Goal: Task Accomplishment & Management: Manage account settings

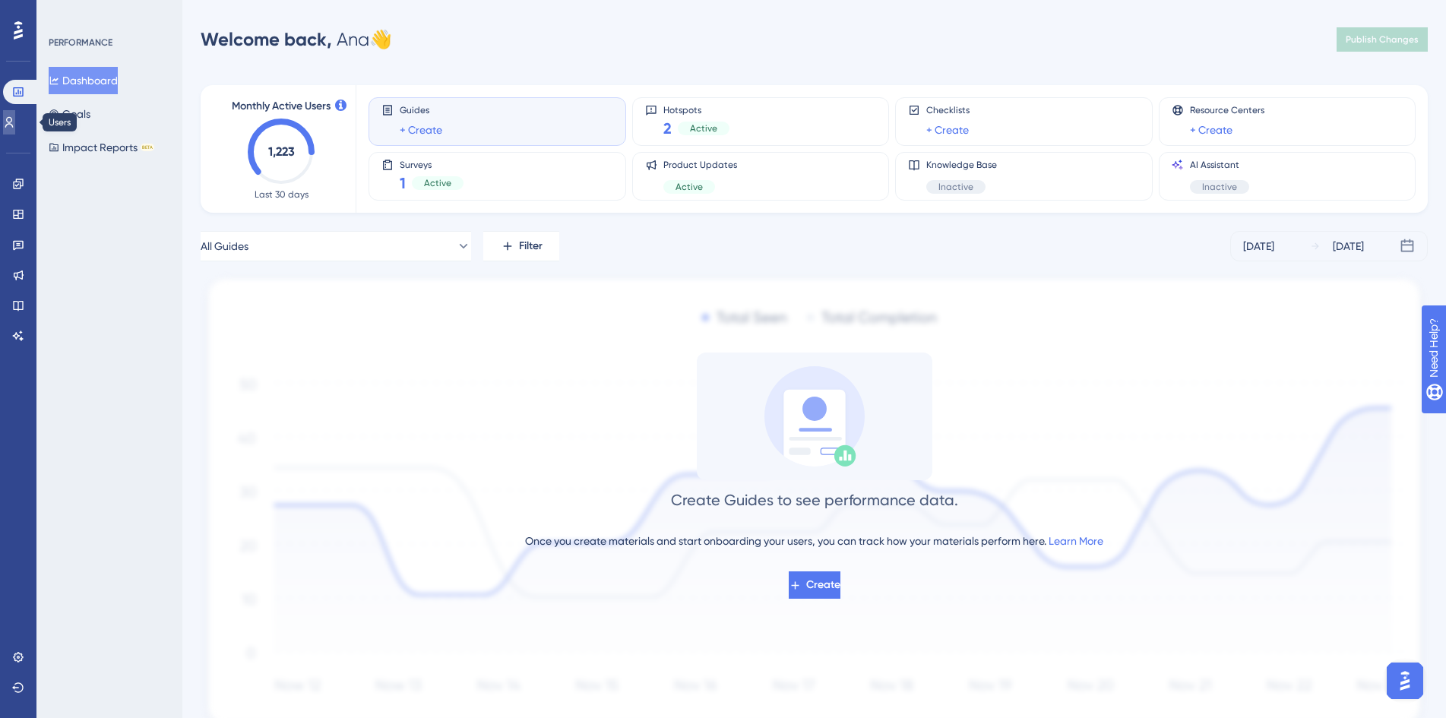
click at [14, 119] on icon at bounding box center [9, 122] width 8 height 11
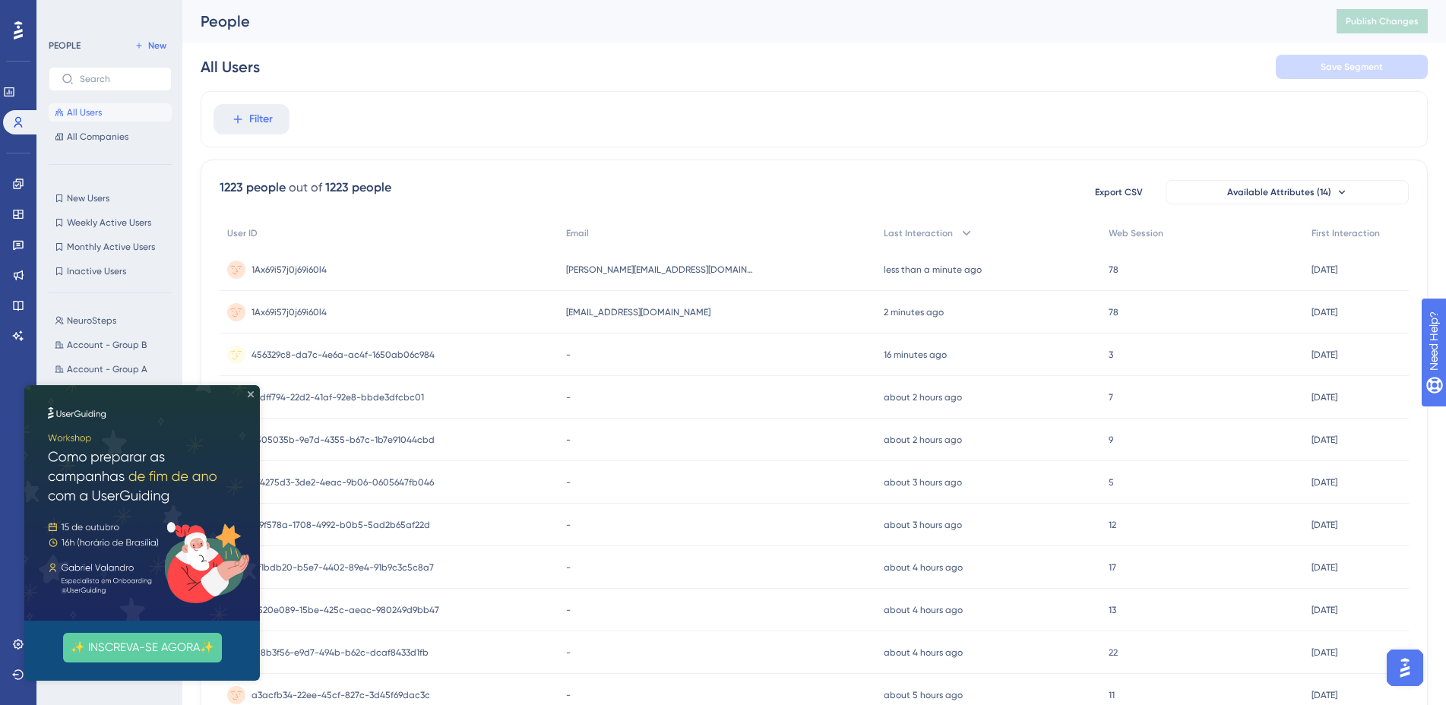
click at [249, 394] on icon "Close Preview" at bounding box center [251, 394] width 6 height 6
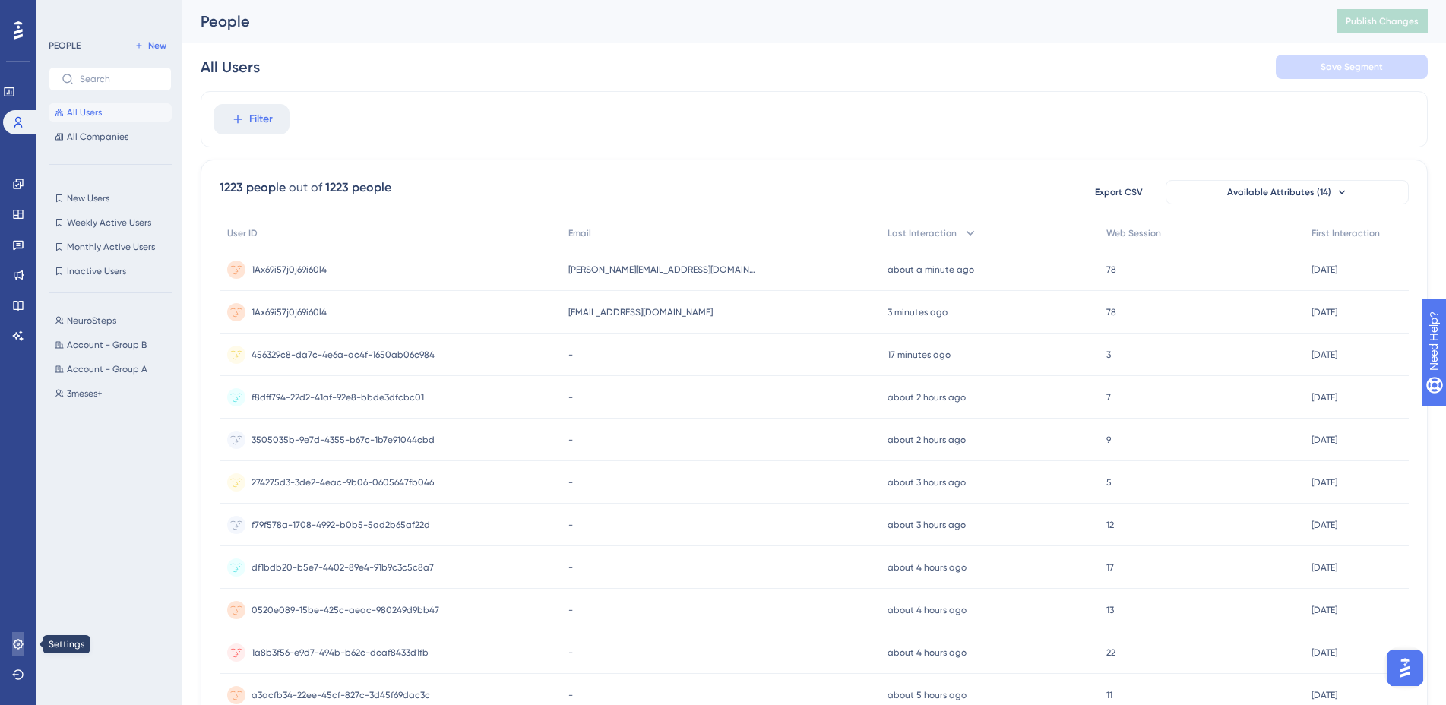
click at [18, 648] on icon at bounding box center [18, 644] width 12 height 12
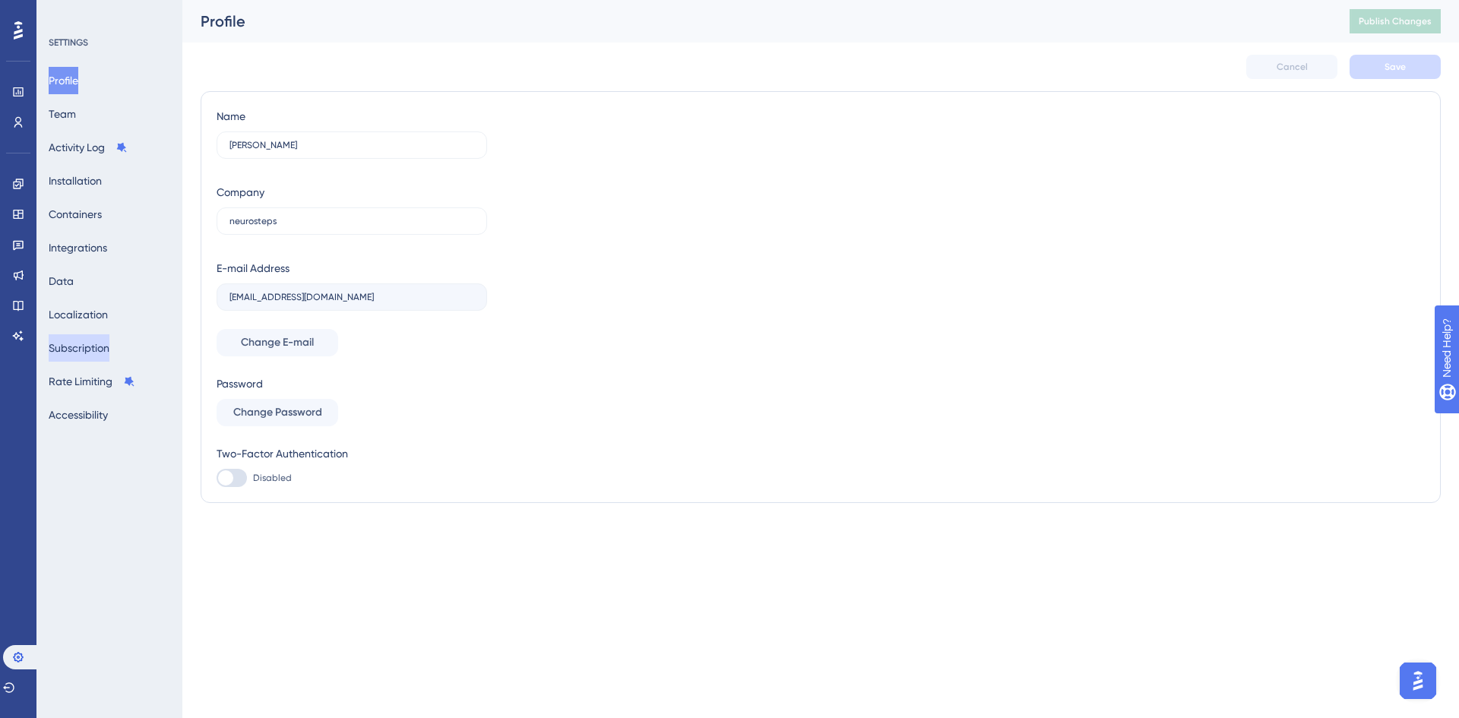
click at [96, 349] on button "Subscription" at bounding box center [79, 347] width 61 height 27
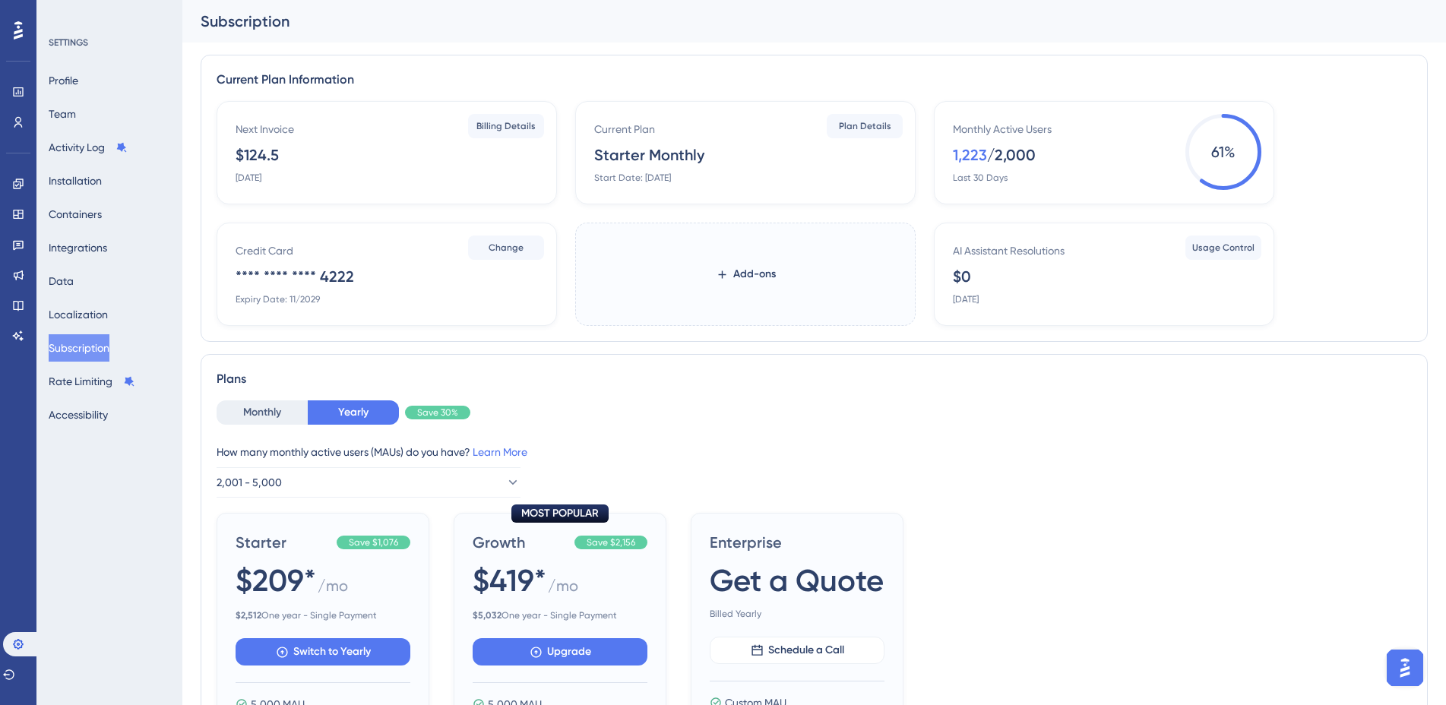
click at [97, 270] on div "Profile Team Activity Log Installation Containers Integrations Data Localizatio…" at bounding box center [110, 248] width 123 height 362
click at [74, 282] on button "Data" at bounding box center [61, 281] width 25 height 27
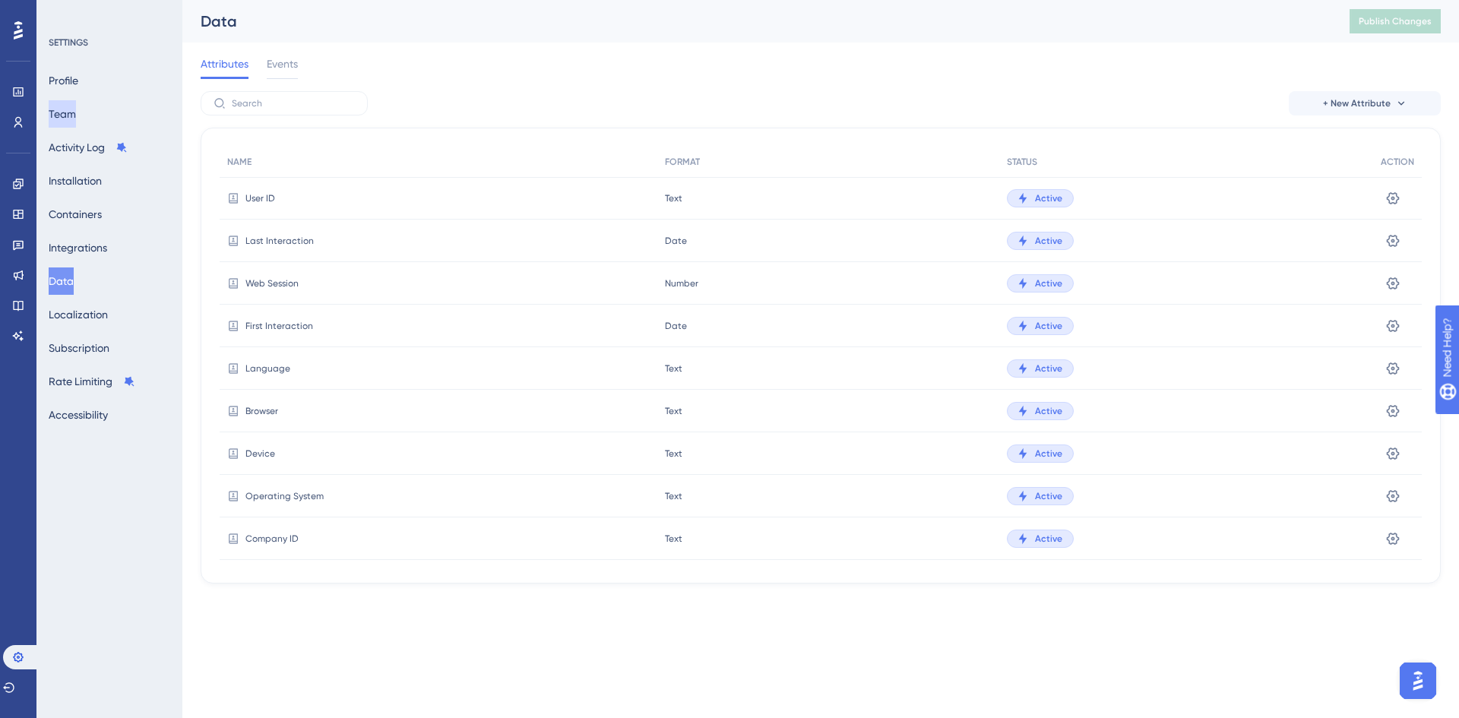
click at [68, 112] on button "Team" at bounding box center [62, 113] width 27 height 27
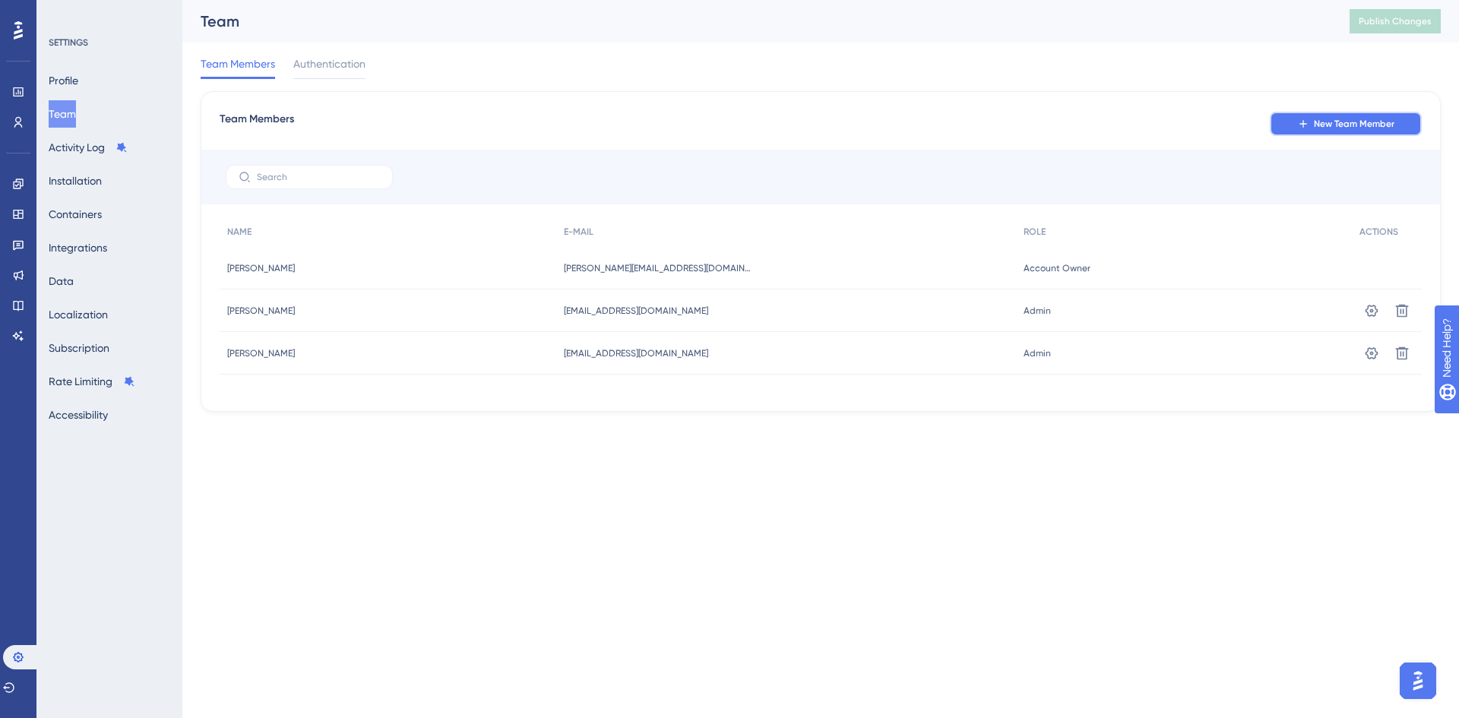
click at [1327, 121] on span "New Team Member" at bounding box center [1354, 124] width 81 height 12
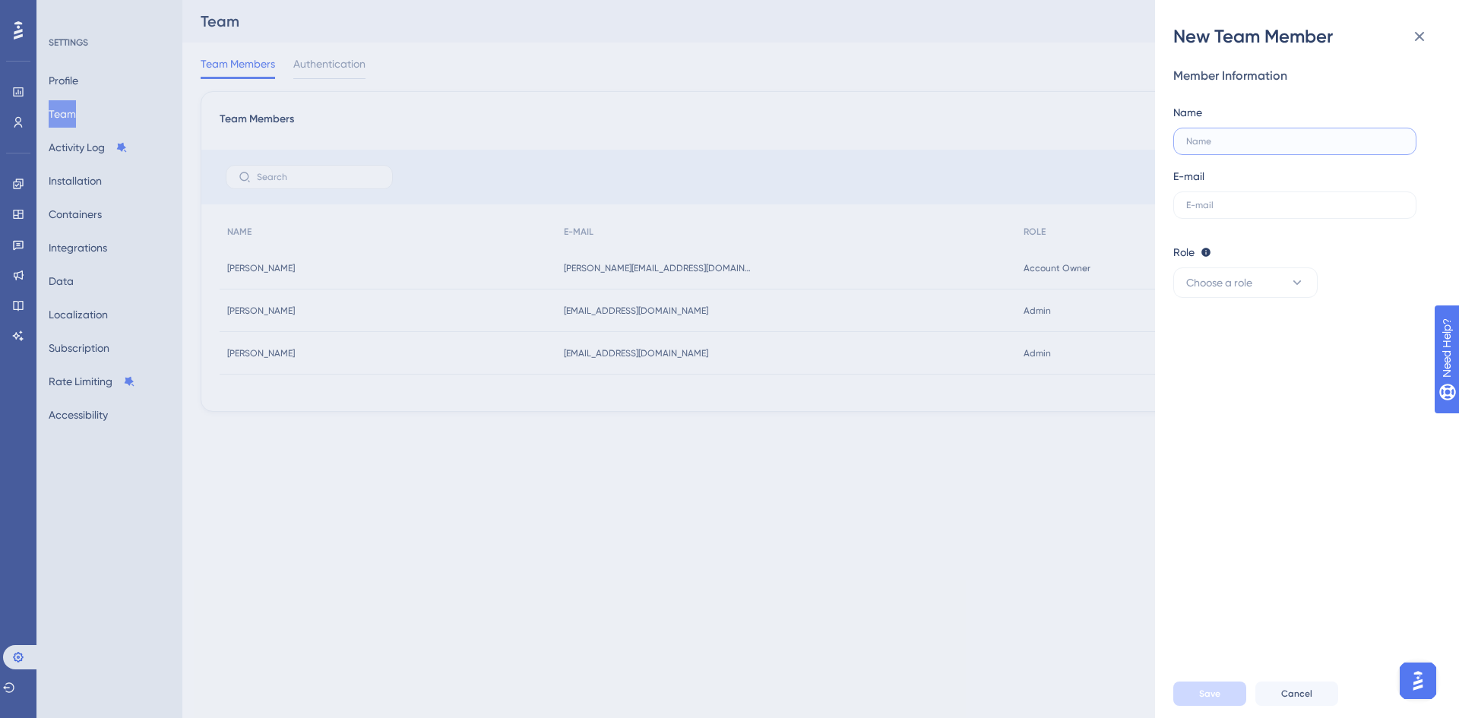
click at [1261, 144] on input "text" at bounding box center [1294, 141] width 217 height 11
type input "[PERSON_NAME]"
click at [1217, 207] on input "text" at bounding box center [1294, 205] width 217 height 11
type input "[EMAIL_ADDRESS][PERSON_NAME][DOMAIN_NAME]"
click at [1294, 283] on icon at bounding box center [1297, 282] width 15 height 15
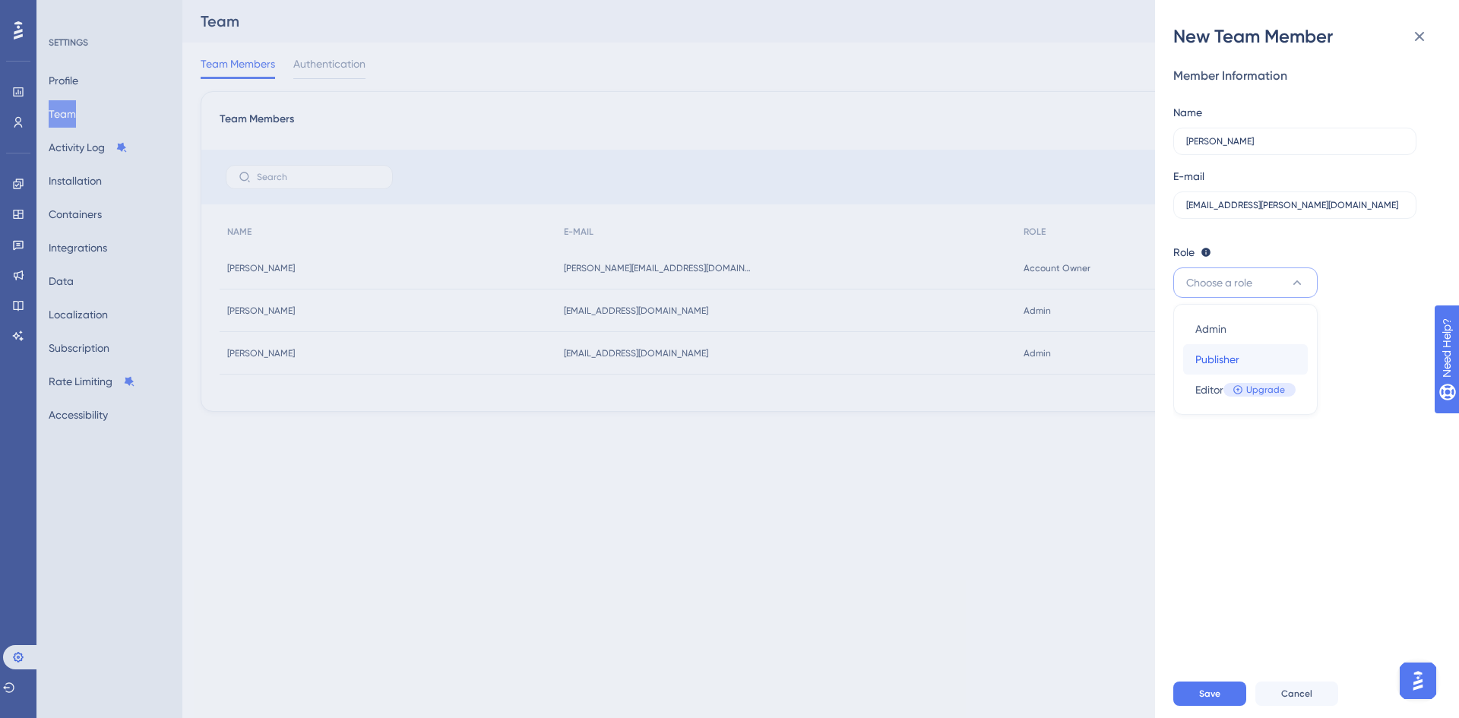
click at [1255, 359] on div "Publisher Publisher" at bounding box center [1245, 359] width 100 height 30
click at [1209, 683] on button "Save" at bounding box center [1209, 694] width 73 height 24
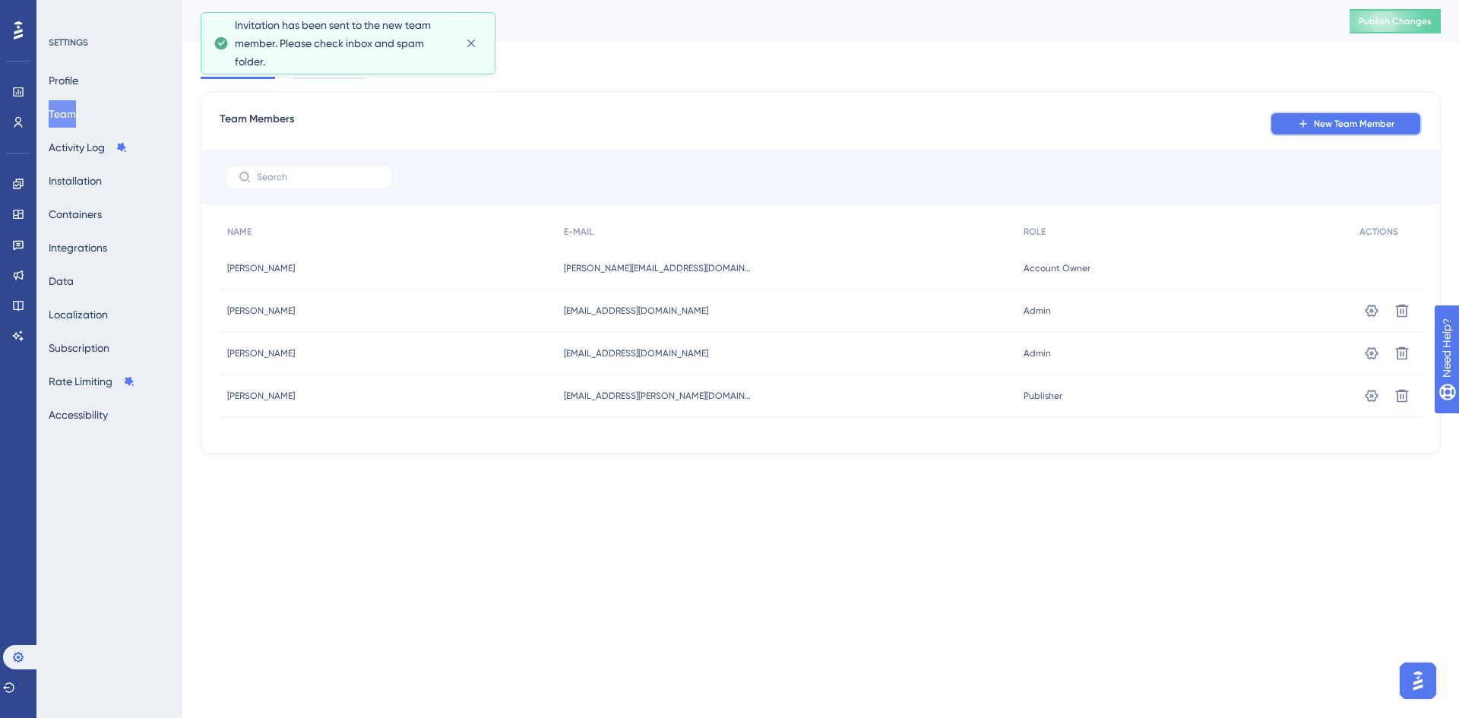
click at [1322, 123] on span "New Team Member" at bounding box center [1354, 124] width 81 height 12
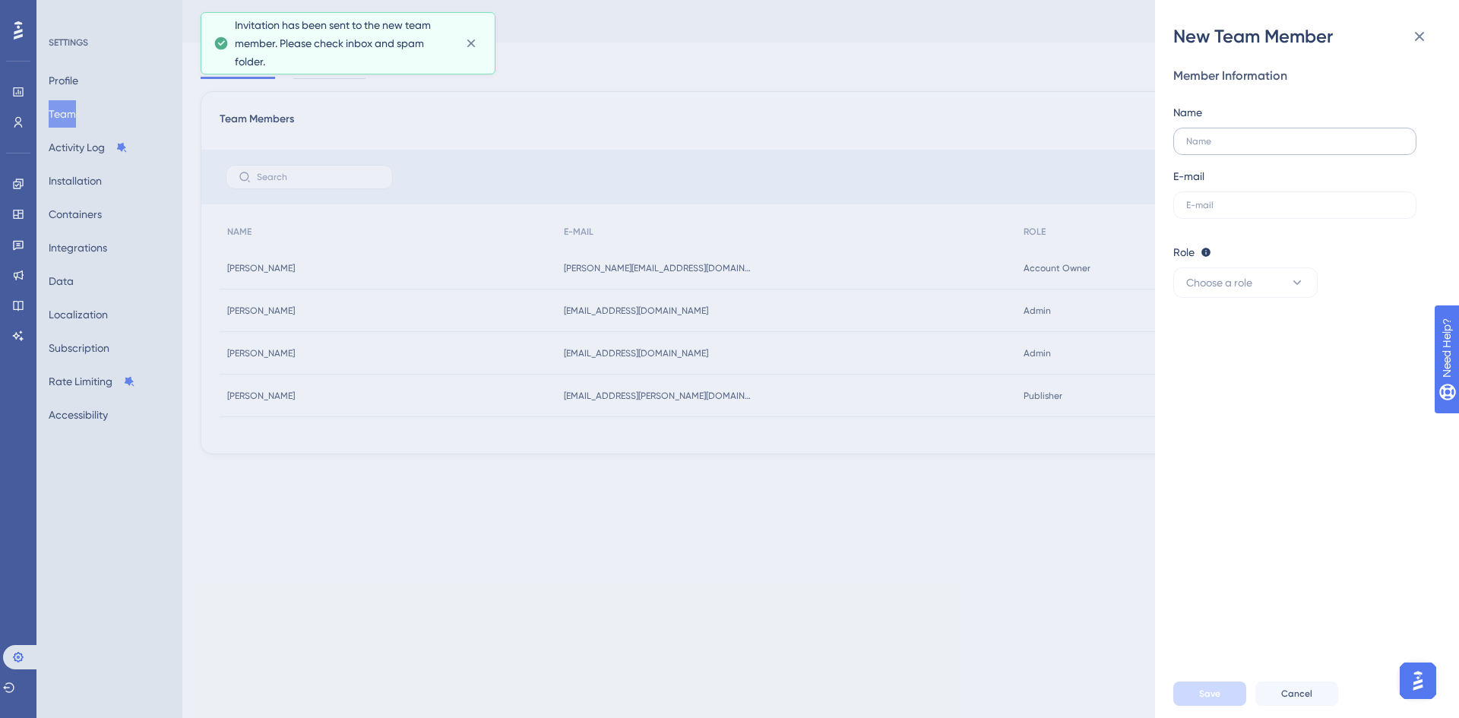
click at [1261, 147] on label at bounding box center [1294, 141] width 243 height 27
click at [1261, 147] on input "text" at bounding box center [1294, 141] width 217 height 11
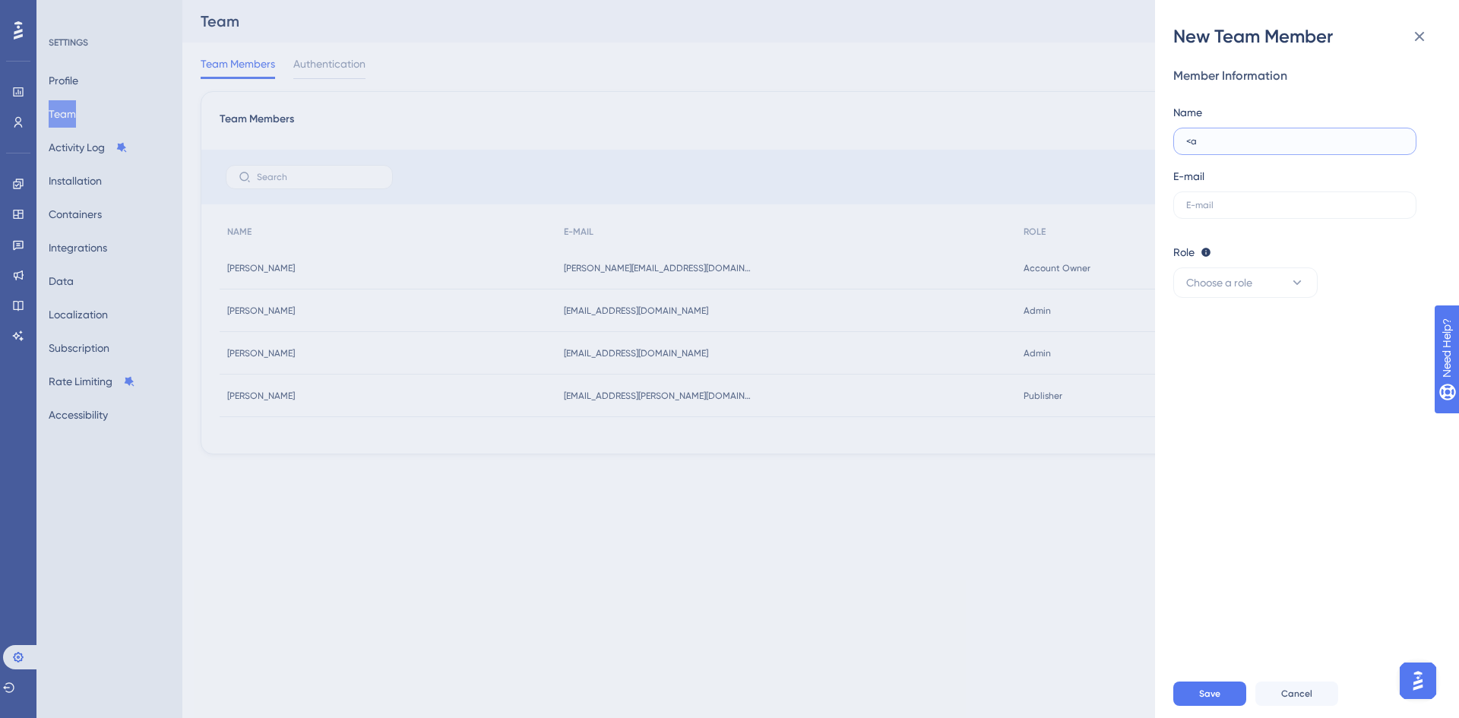
type input "<"
type input "[PERSON_NAME]"
click at [1235, 207] on input "text" at bounding box center [1294, 205] width 217 height 11
type input "[PERSON_NAME][EMAIL_ADDRESS][DOMAIN_NAME]"
click at [1262, 274] on button "Choose a role" at bounding box center [1245, 283] width 144 height 30
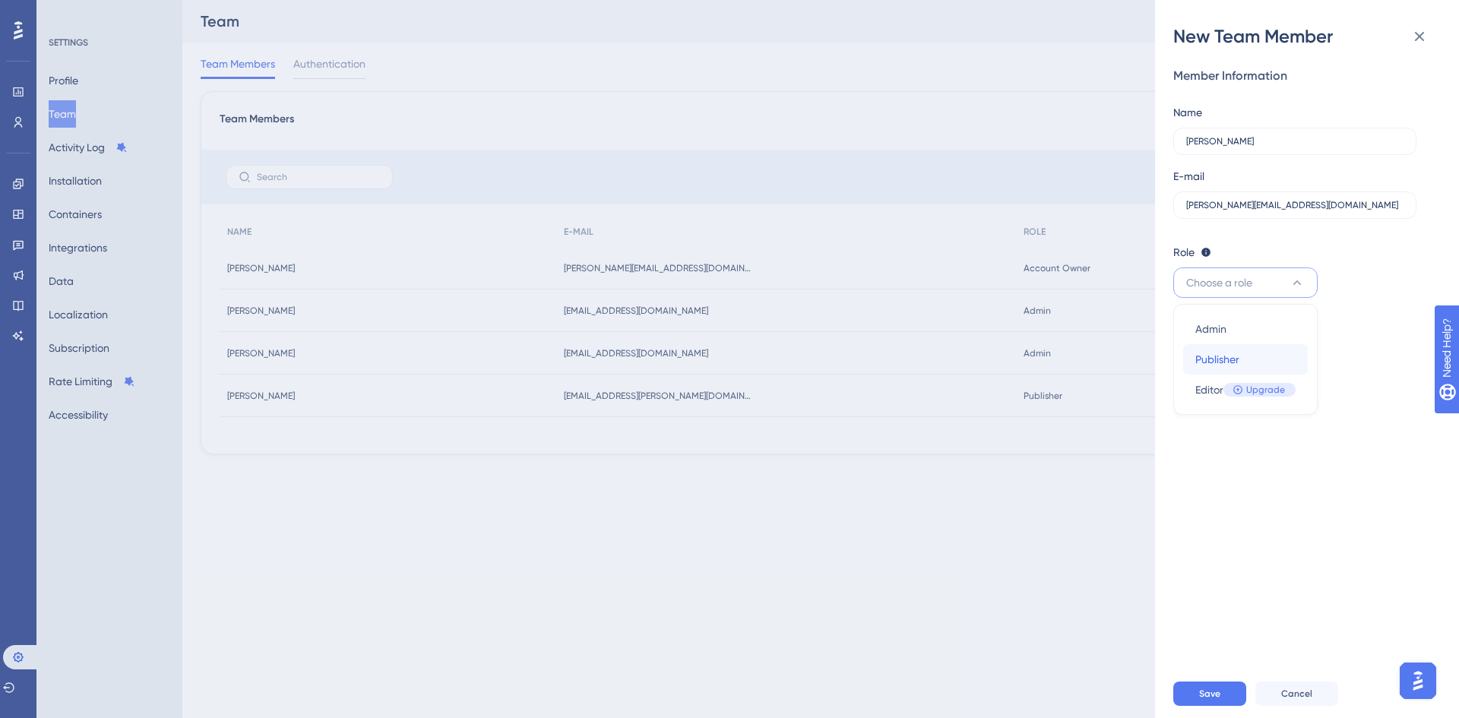
click at [1252, 359] on div "Publisher Publisher" at bounding box center [1245, 359] width 100 height 30
click at [1201, 689] on span "Save" at bounding box center [1209, 694] width 21 height 12
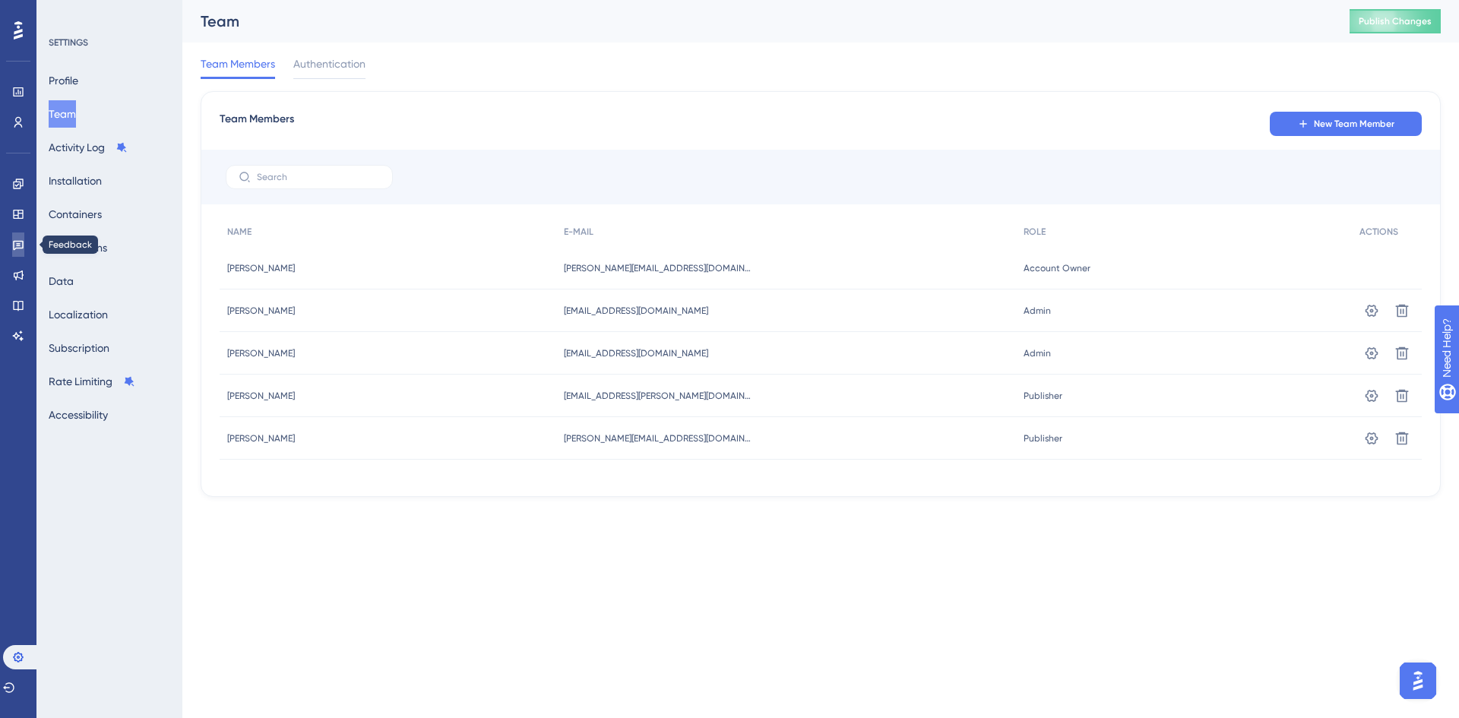
click at [21, 236] on link at bounding box center [18, 245] width 12 height 24
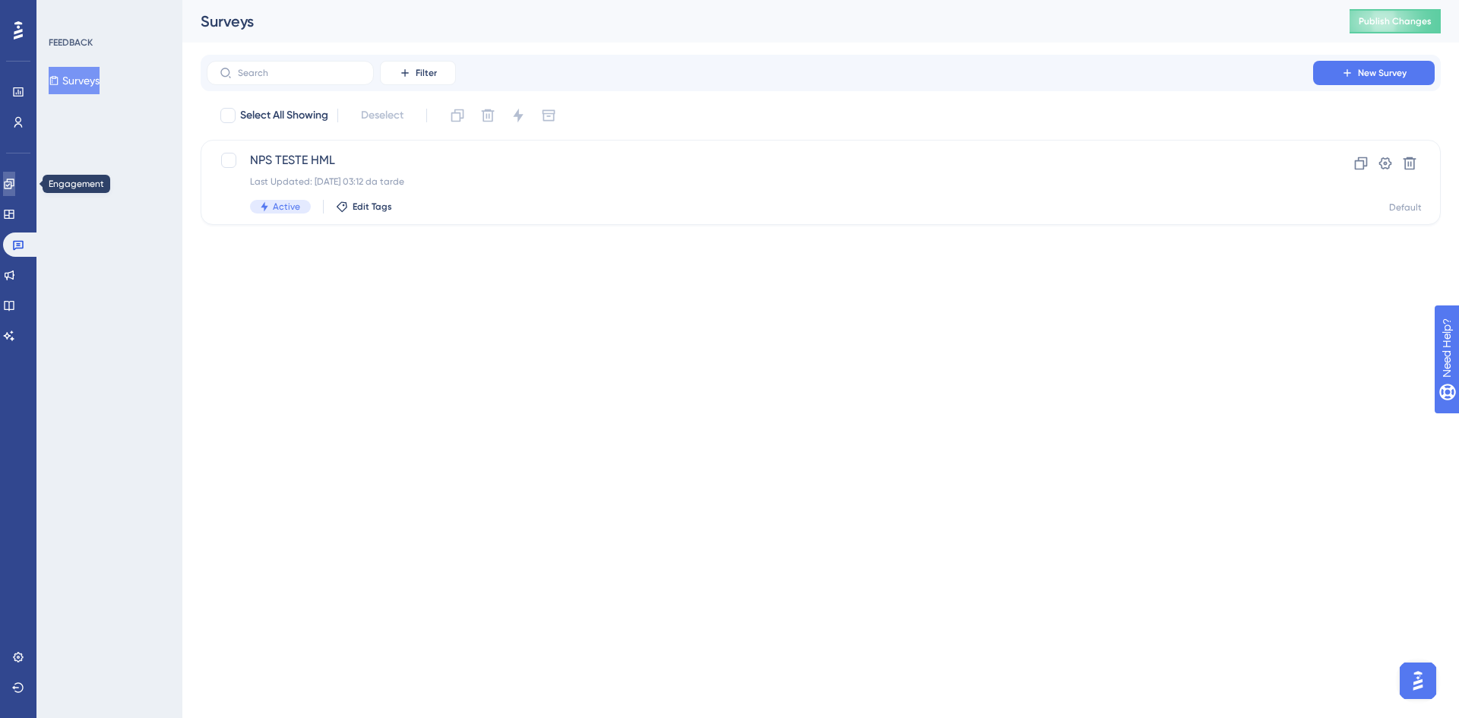
click at [13, 185] on icon at bounding box center [9, 184] width 12 height 12
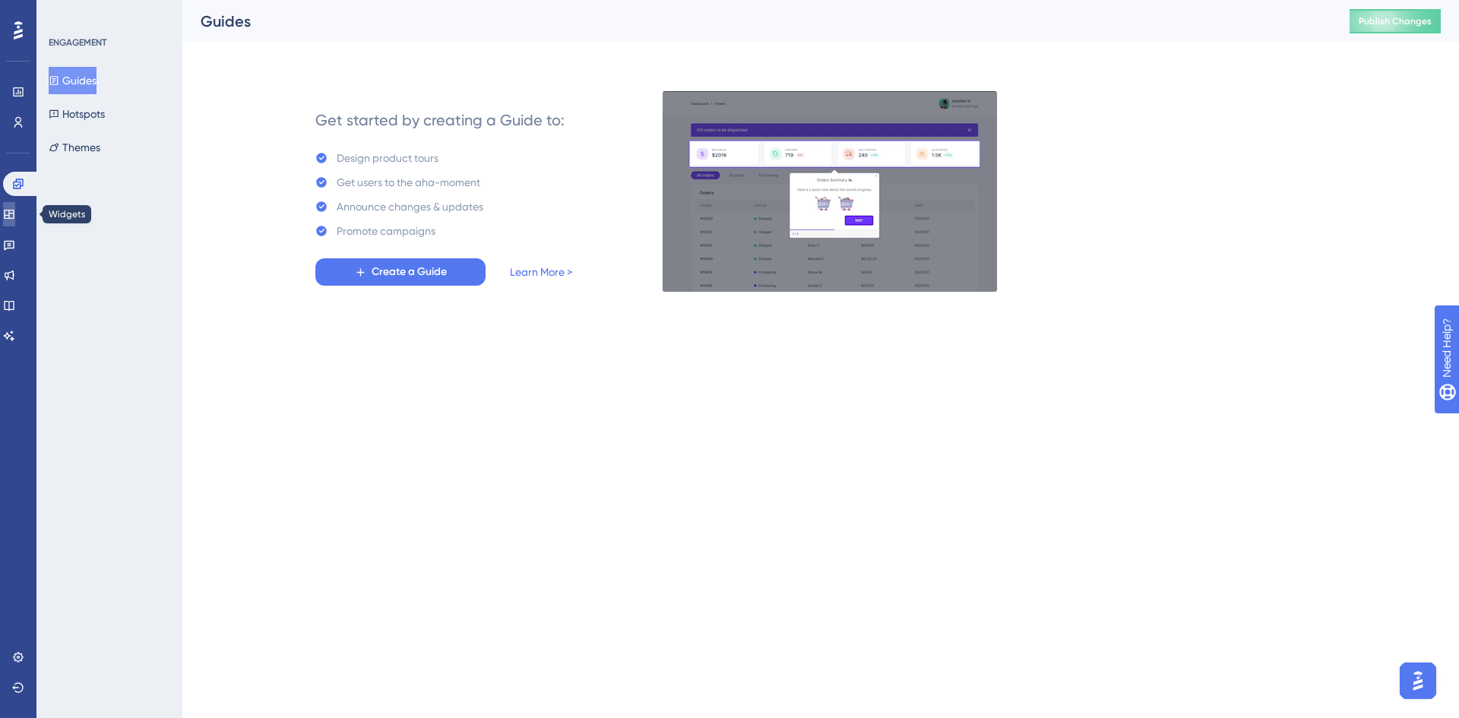
click at [14, 210] on icon at bounding box center [9, 214] width 10 height 9
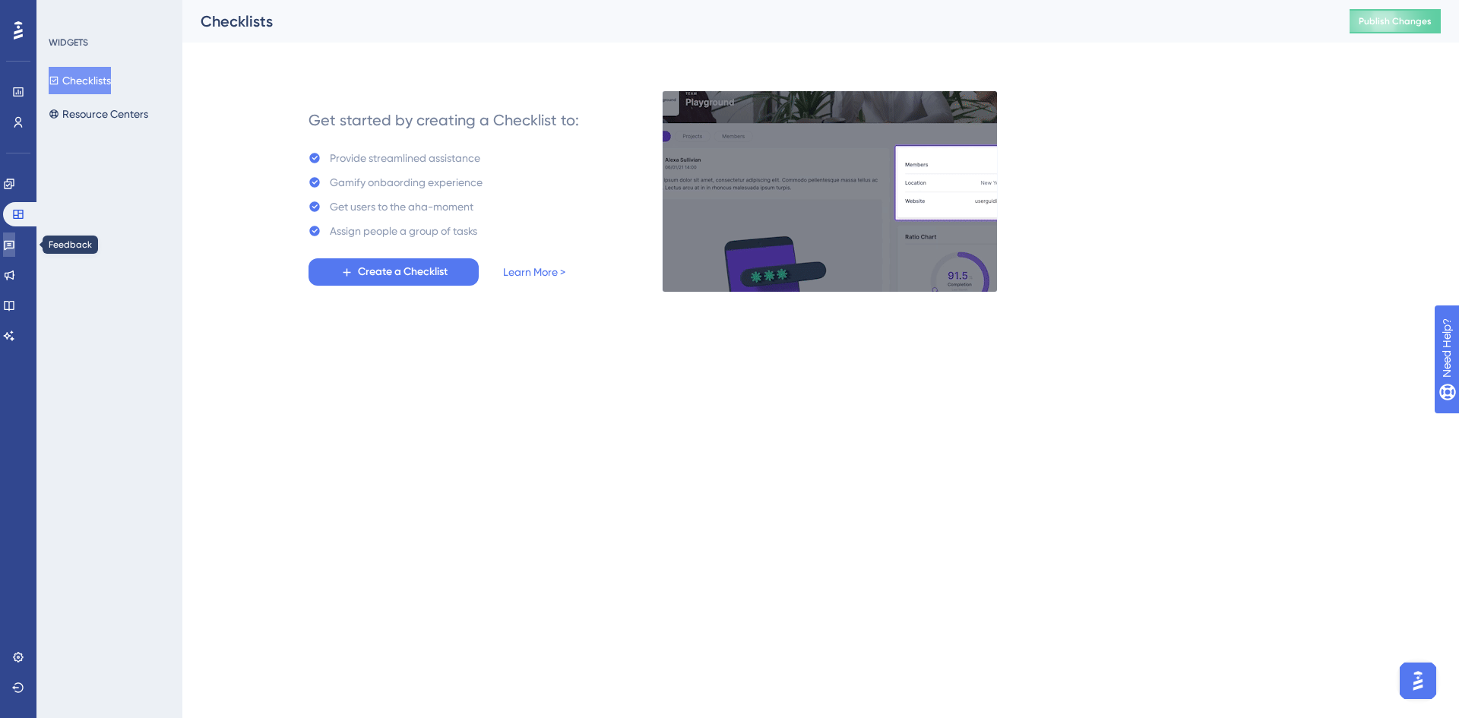
click at [11, 239] on link at bounding box center [9, 245] width 12 height 24
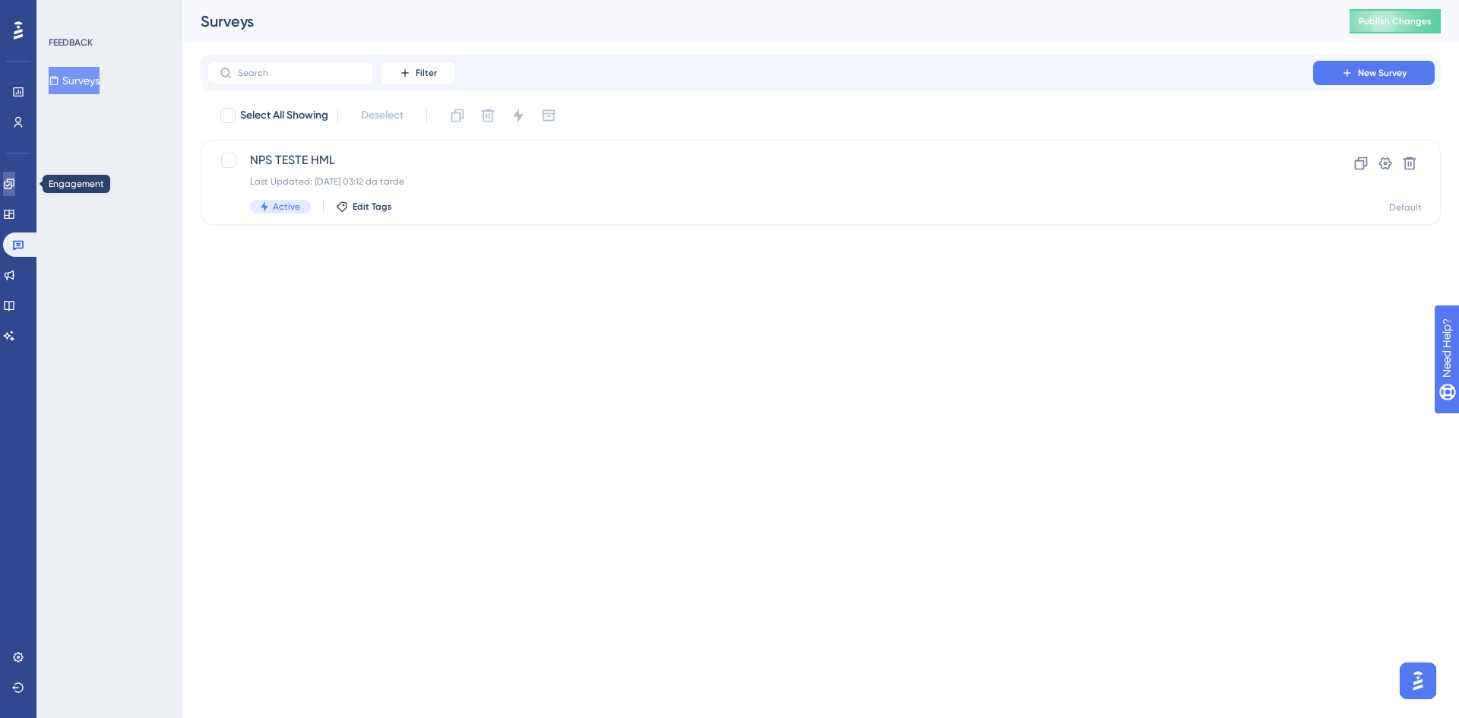
click at [15, 185] on icon at bounding box center [9, 184] width 12 height 12
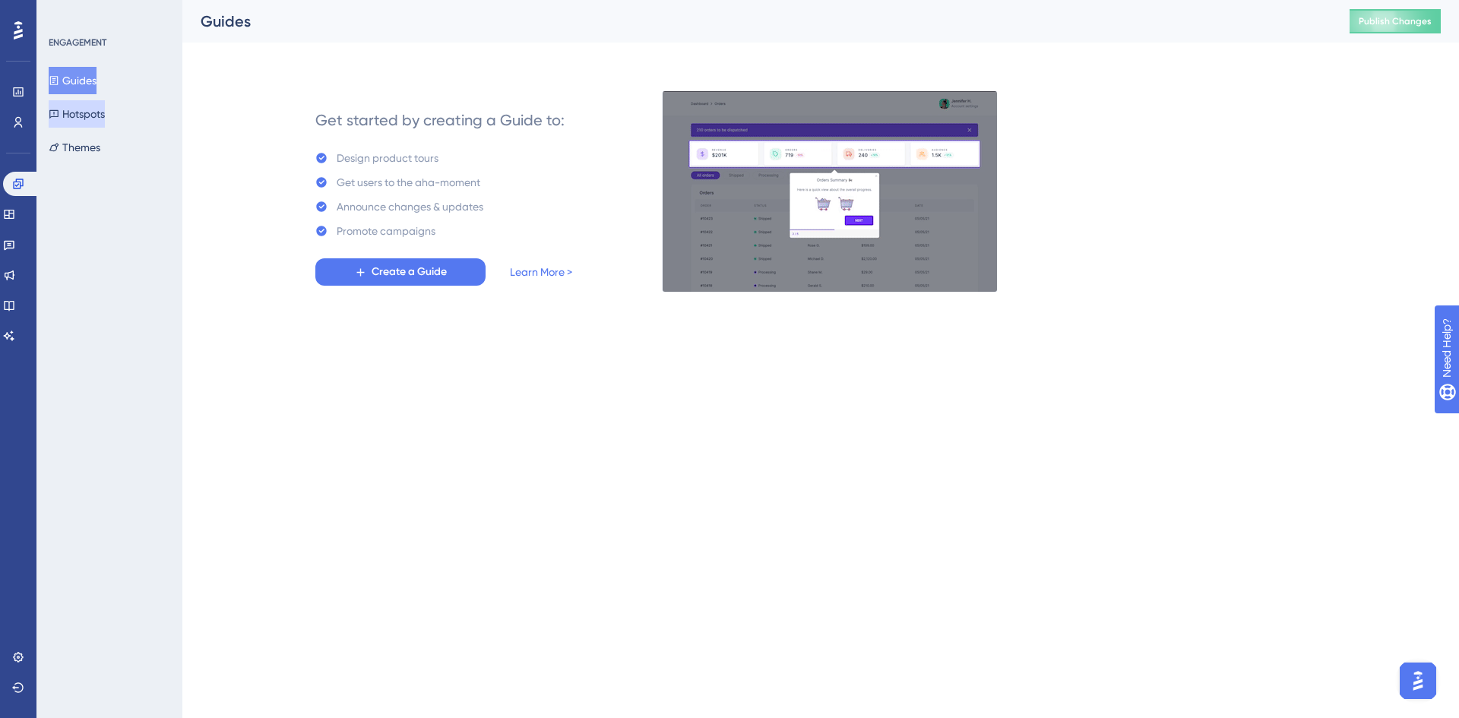
click at [102, 118] on button "Hotspots" at bounding box center [77, 113] width 56 height 27
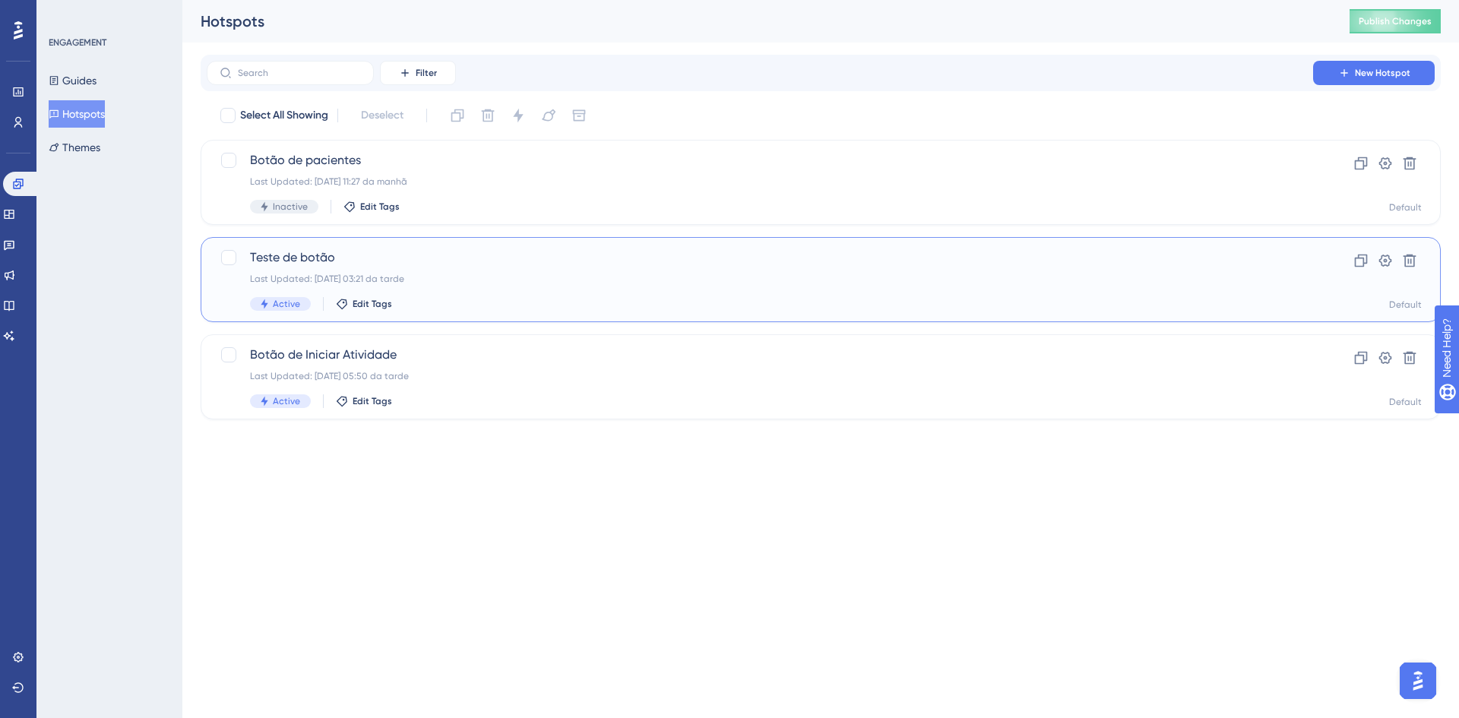
click at [480, 288] on div "Teste de botão Last Updated: [DATE] 03:21 da tarde Active Edit Tags" at bounding box center [760, 280] width 1020 height 62
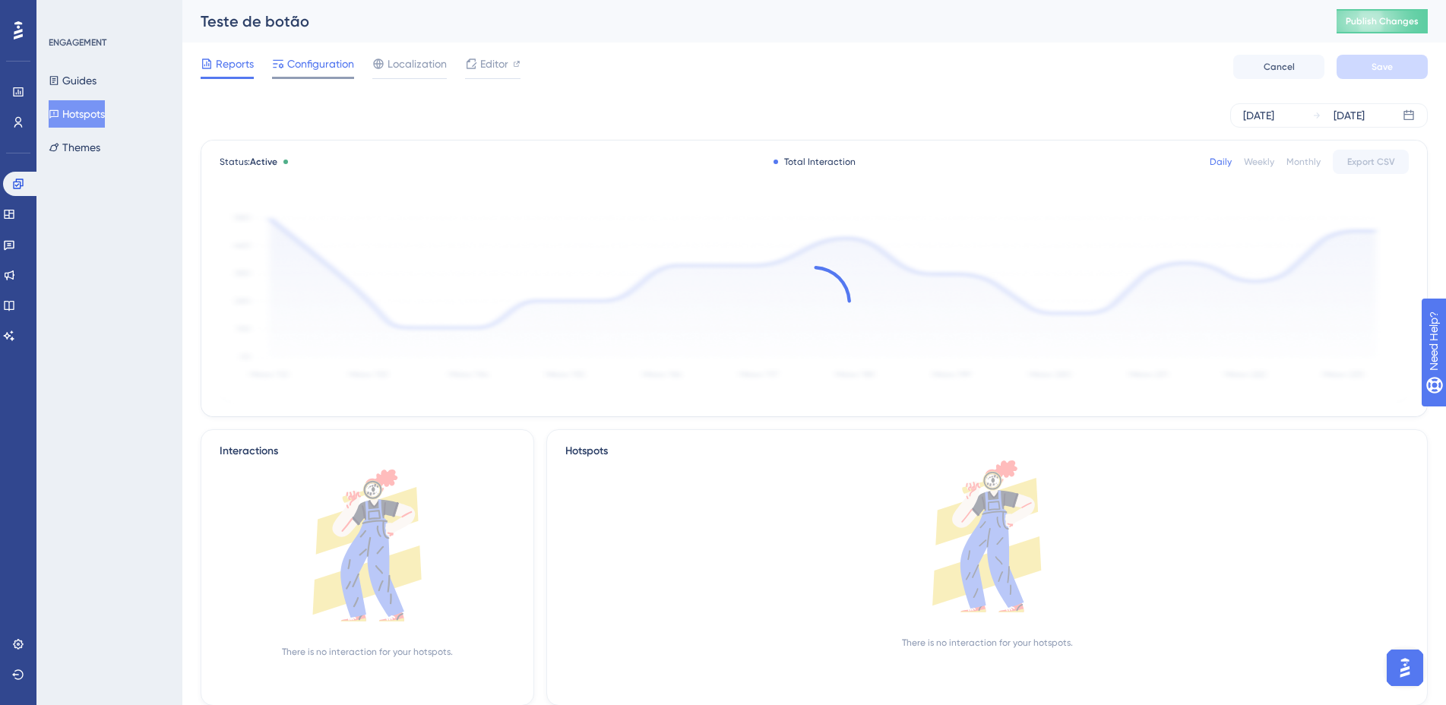
click at [322, 72] on span "Configuration" at bounding box center [320, 64] width 67 height 18
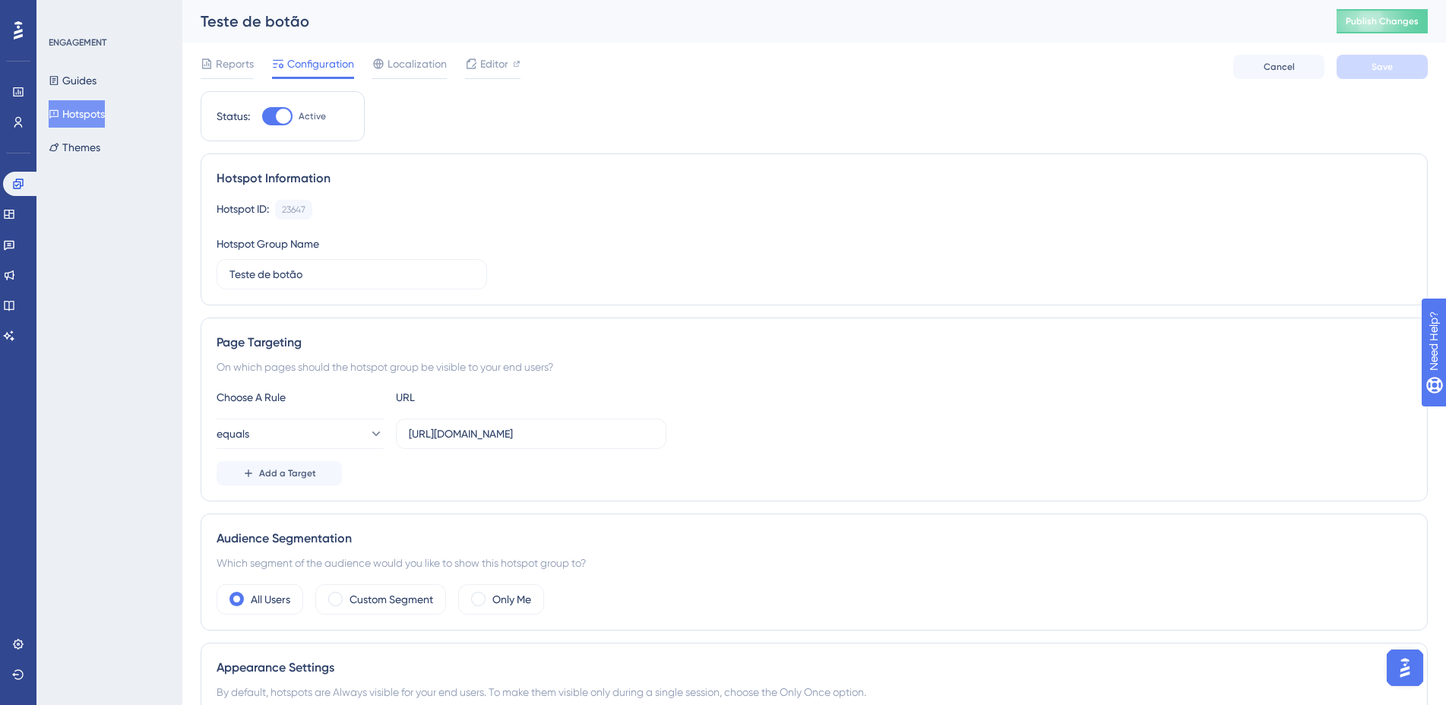
scroll to position [101, 0]
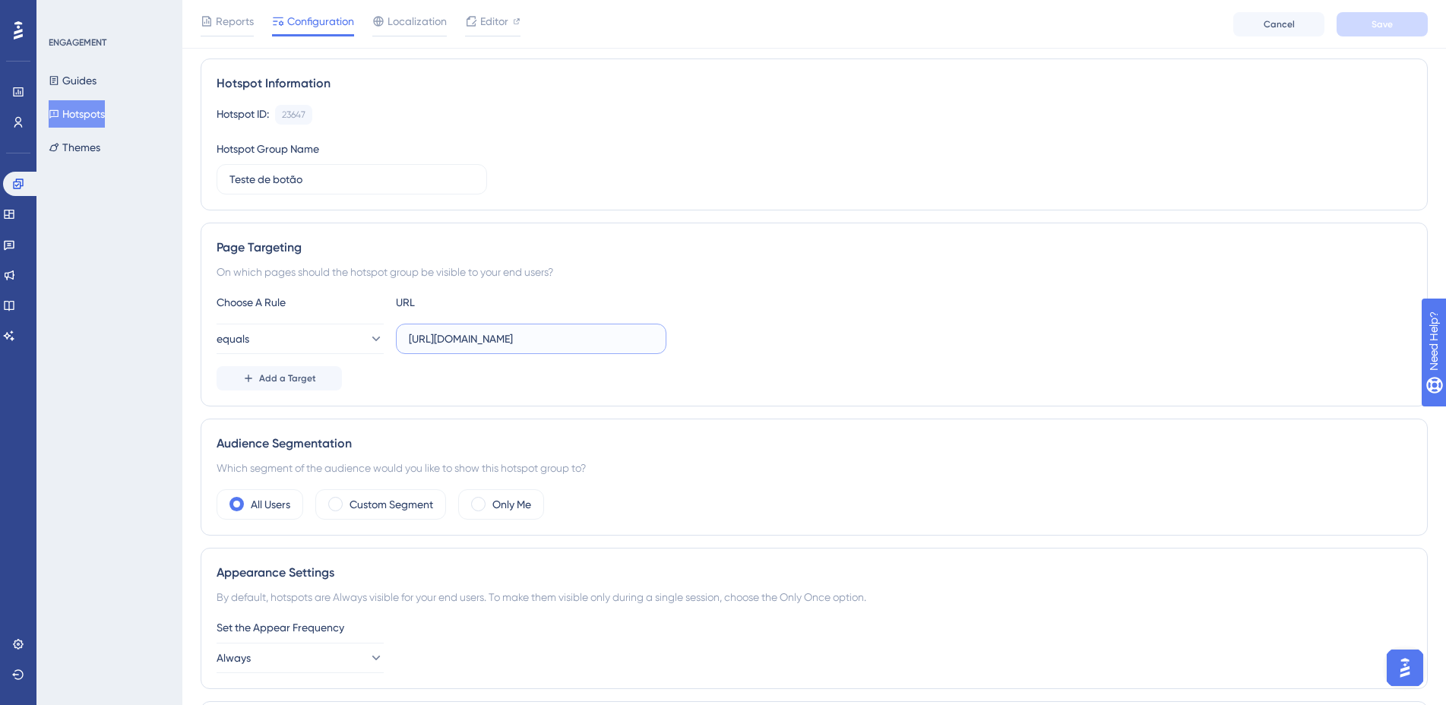
drag, startPoint x: 449, startPoint y: 340, endPoint x: 465, endPoint y: 347, distance: 17.1
click at [465, 347] on input "[URL][DOMAIN_NAME]" at bounding box center [531, 339] width 245 height 17
click at [714, 327] on div "equals [URL][DOMAIN_NAME]" at bounding box center [814, 339] width 1195 height 30
click at [491, 26] on span "Editor" at bounding box center [494, 21] width 28 height 18
click at [534, 337] on input "[URL][DOMAIN_NAME]" at bounding box center [531, 339] width 245 height 17
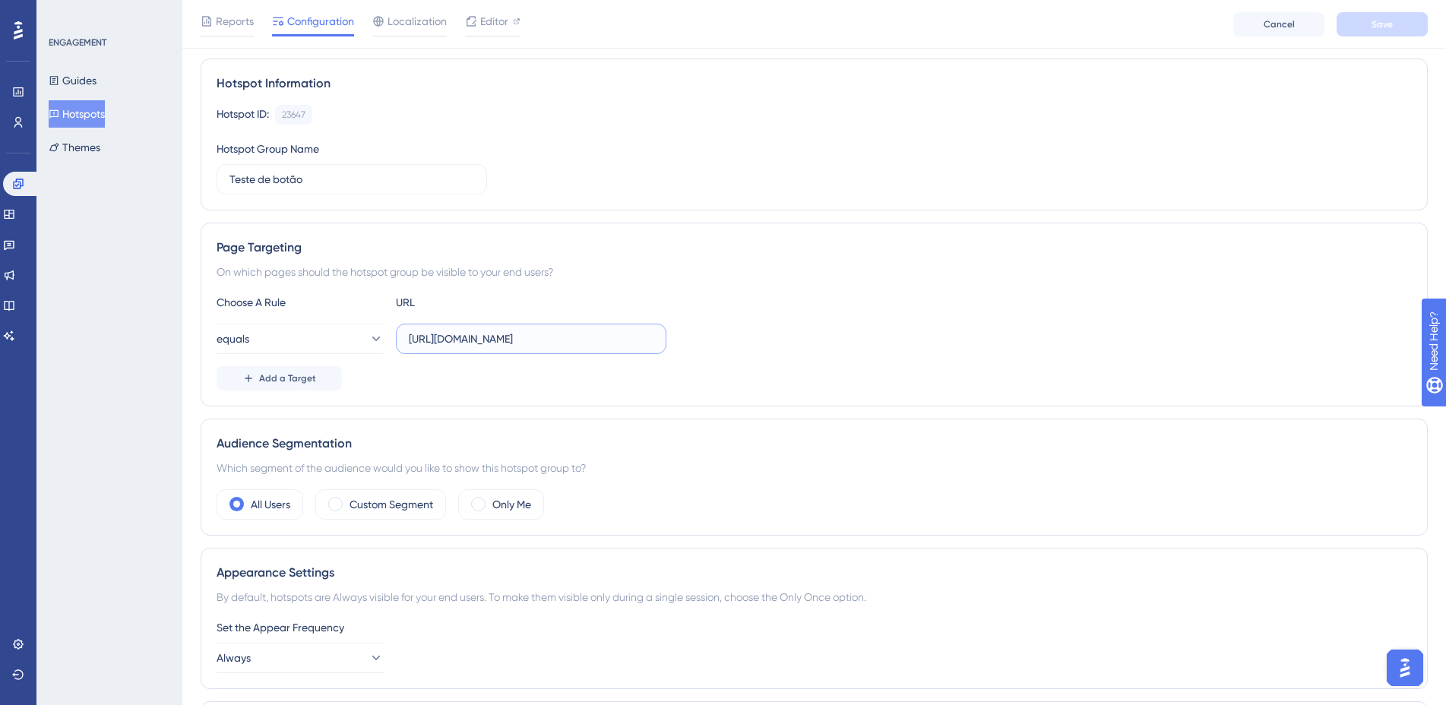
click at [534, 337] on input "[URL][DOMAIN_NAME]" at bounding box center [531, 339] width 245 height 17
paste input "tients/430d7d71-5d5b-49f5-b5e1-12ef58647d63/profile/form"
drag, startPoint x: 590, startPoint y: 339, endPoint x: 610, endPoint y: 337, distance: 19.9
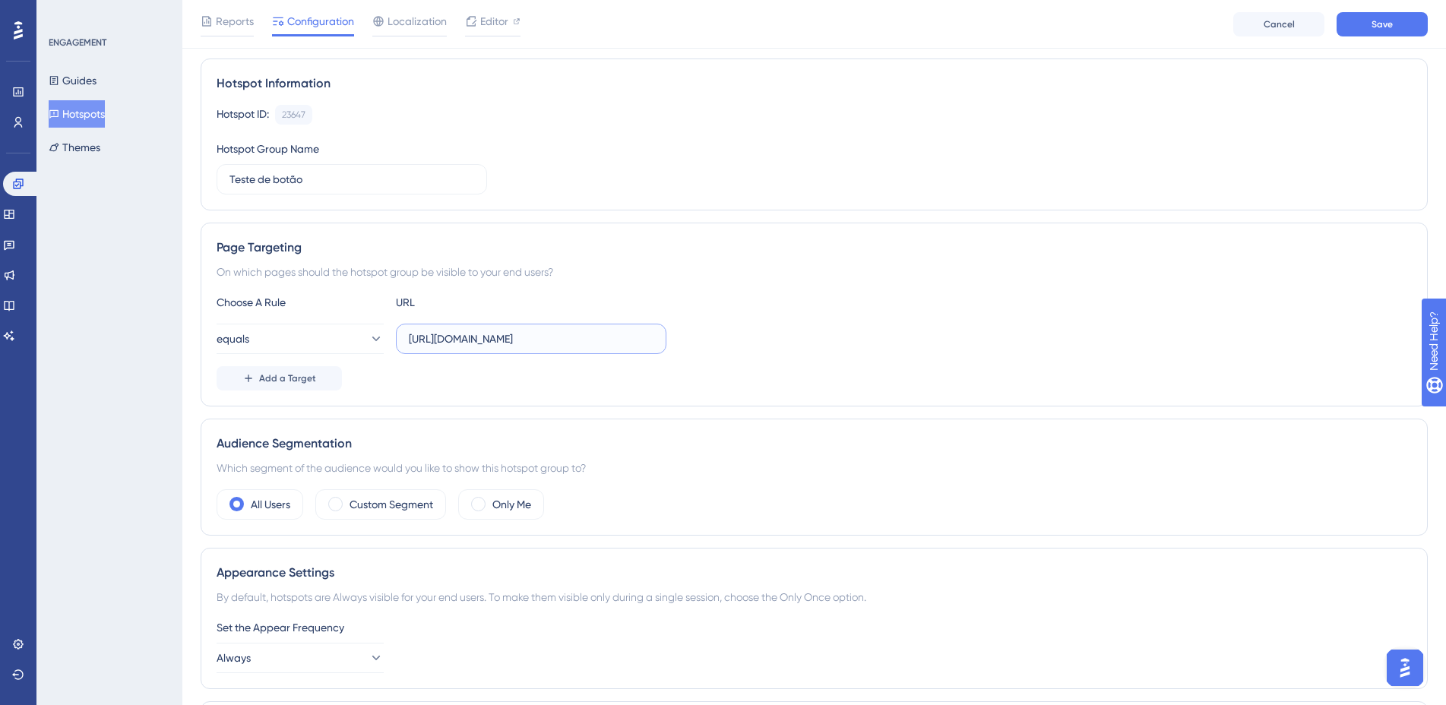
click at [610, 337] on input "[URL][DOMAIN_NAME]" at bounding box center [531, 339] width 245 height 17
type input "[URL][DOMAIN_NAME]"
click at [828, 337] on div "equals [URL][DOMAIN_NAME]" at bounding box center [814, 339] width 1195 height 30
click at [15, 282] on link at bounding box center [9, 275] width 12 height 24
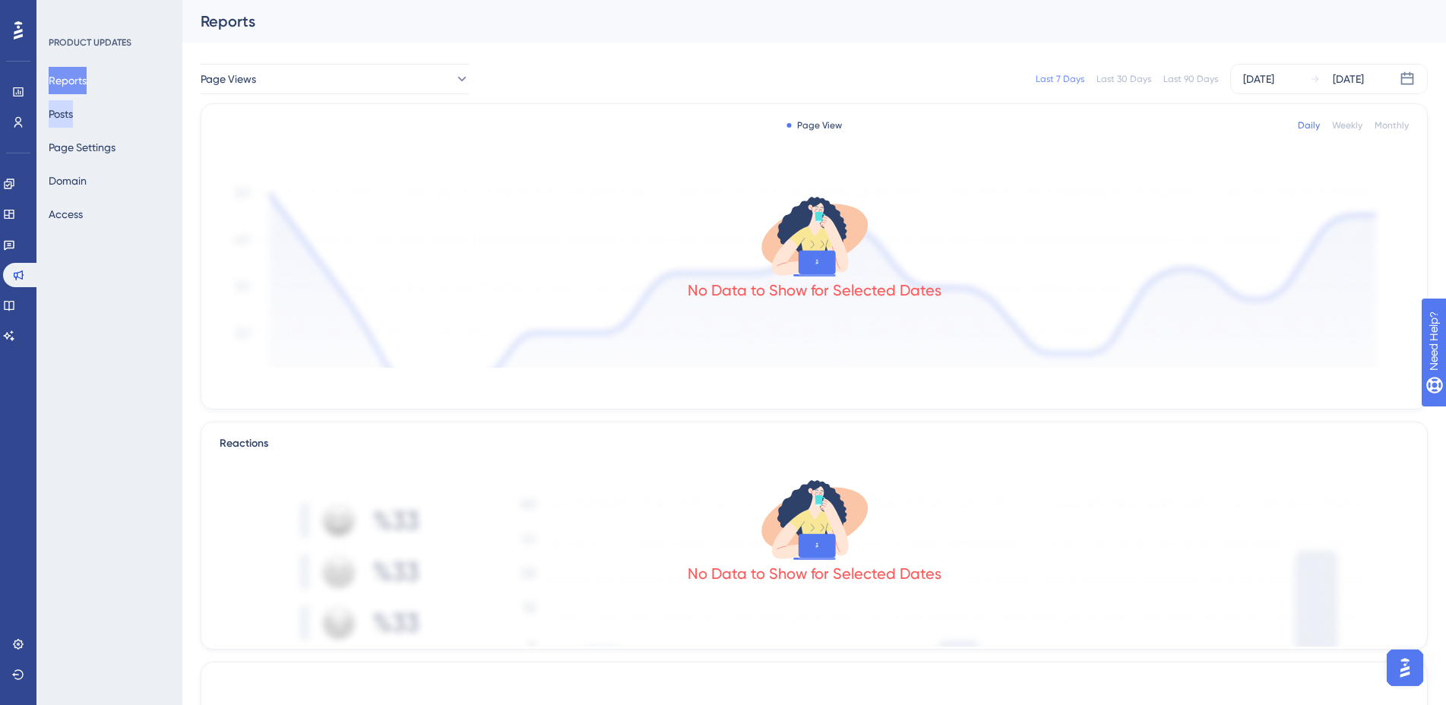
click at [73, 116] on button "Posts" at bounding box center [61, 113] width 24 height 27
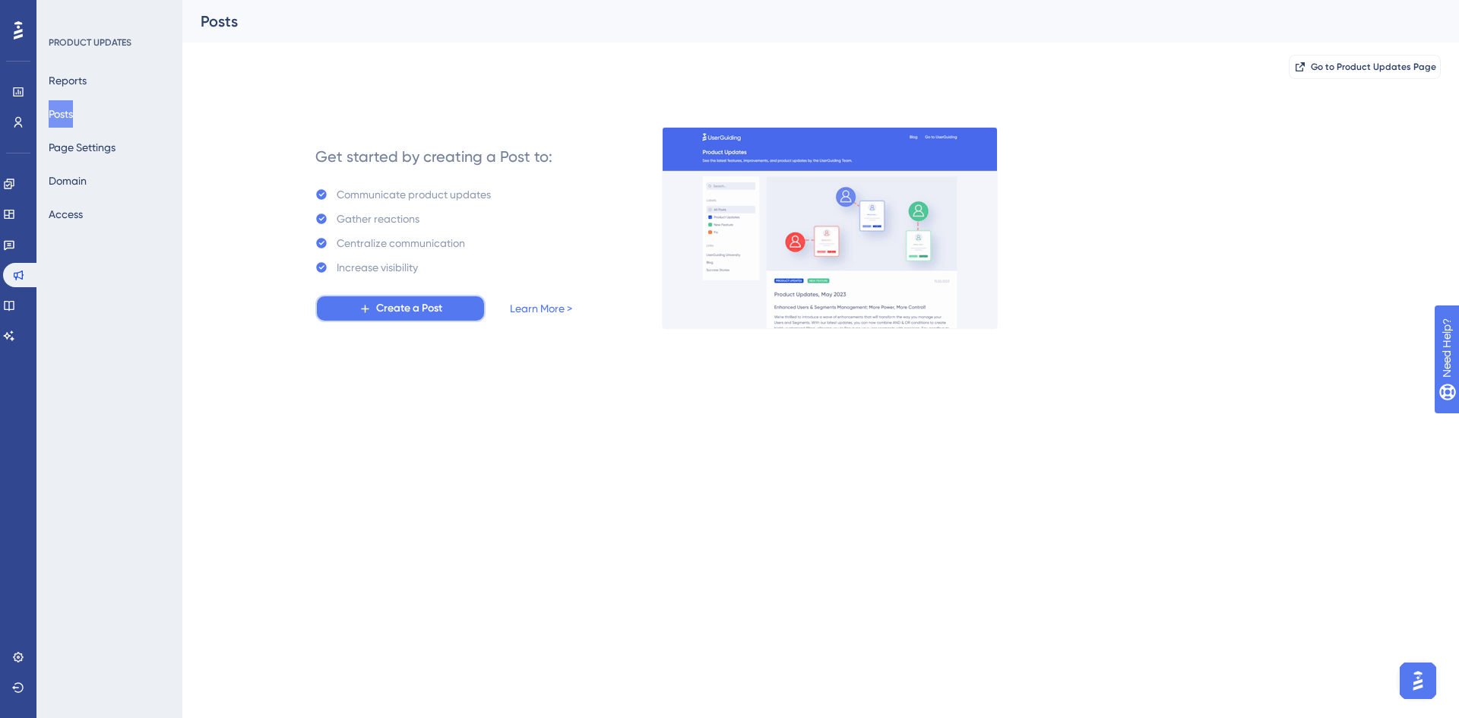
click at [443, 301] on button "Create a Post" at bounding box center [400, 308] width 170 height 27
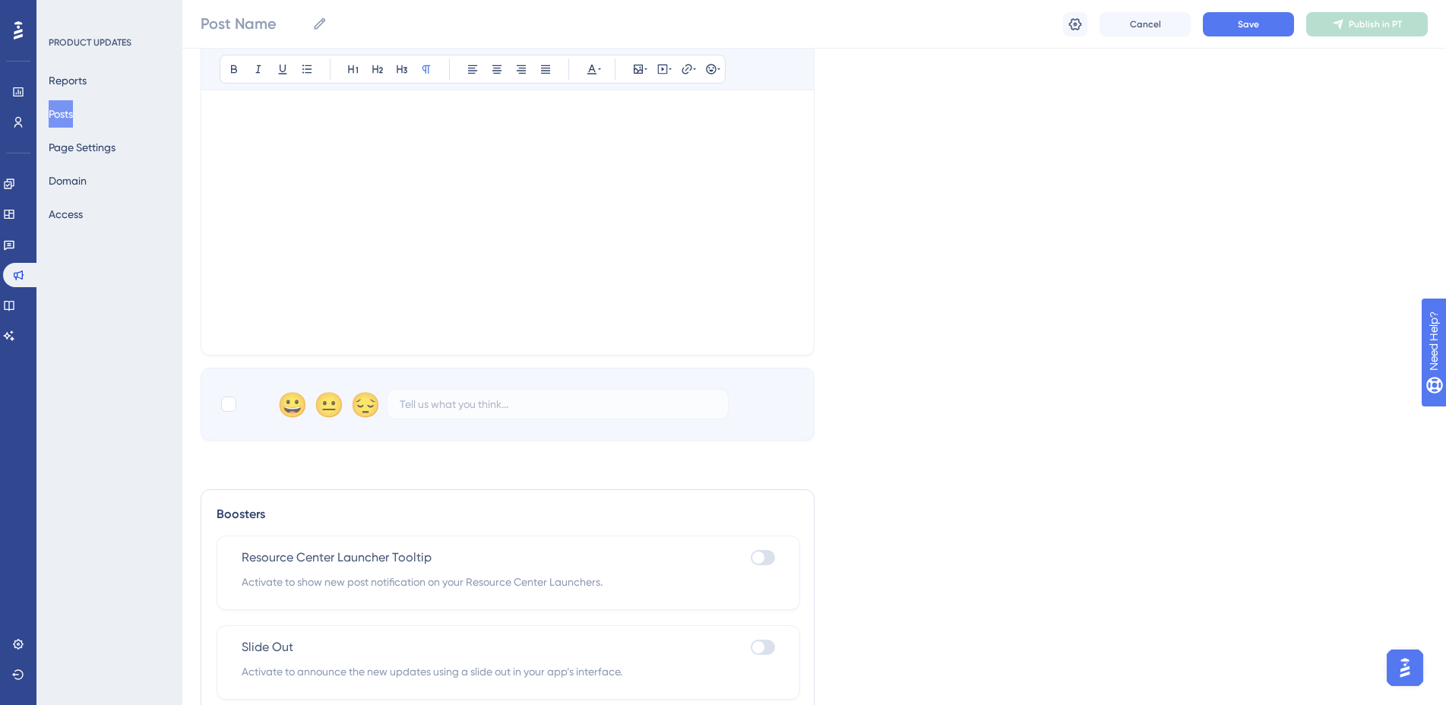
scroll to position [450, 0]
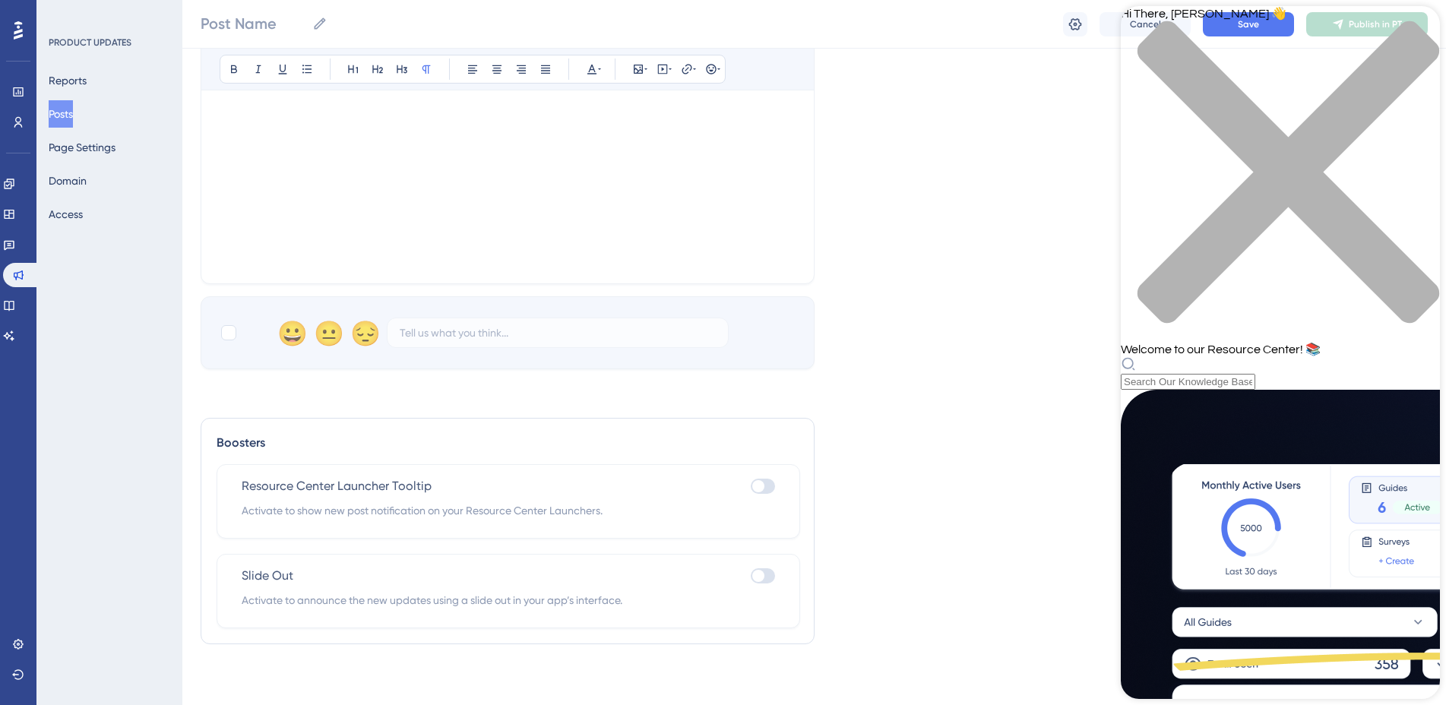
click at [1030, 321] on div "Language Portuguese (Default) Upload Cover Image Suggested image width 808 px B…" at bounding box center [814, 8] width 1227 height 722
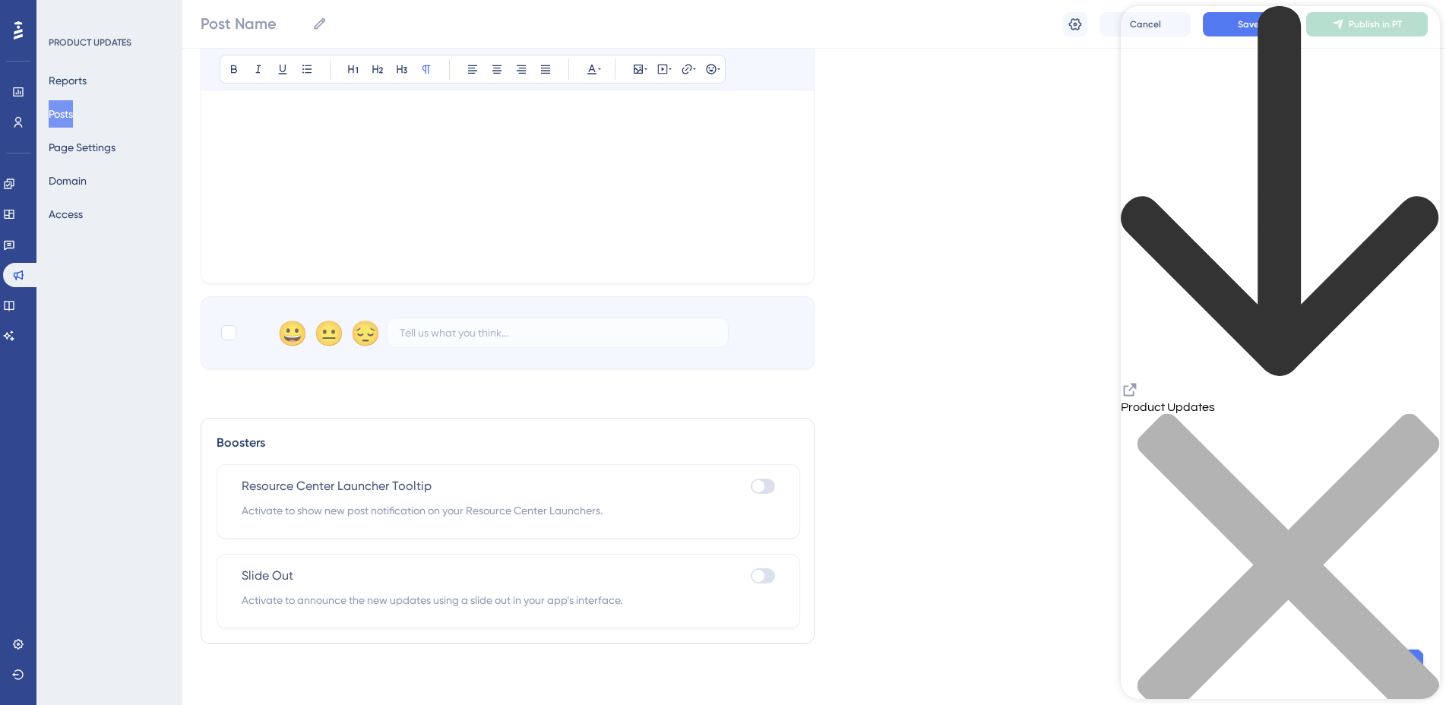
click at [1070, 380] on div "Language Portuguese (Default) Upload Cover Image Suggested image width 808 px B…" at bounding box center [814, 151] width 1227 height 1009
click at [1426, 413] on div "close resource center" at bounding box center [1280, 573] width 319 height 321
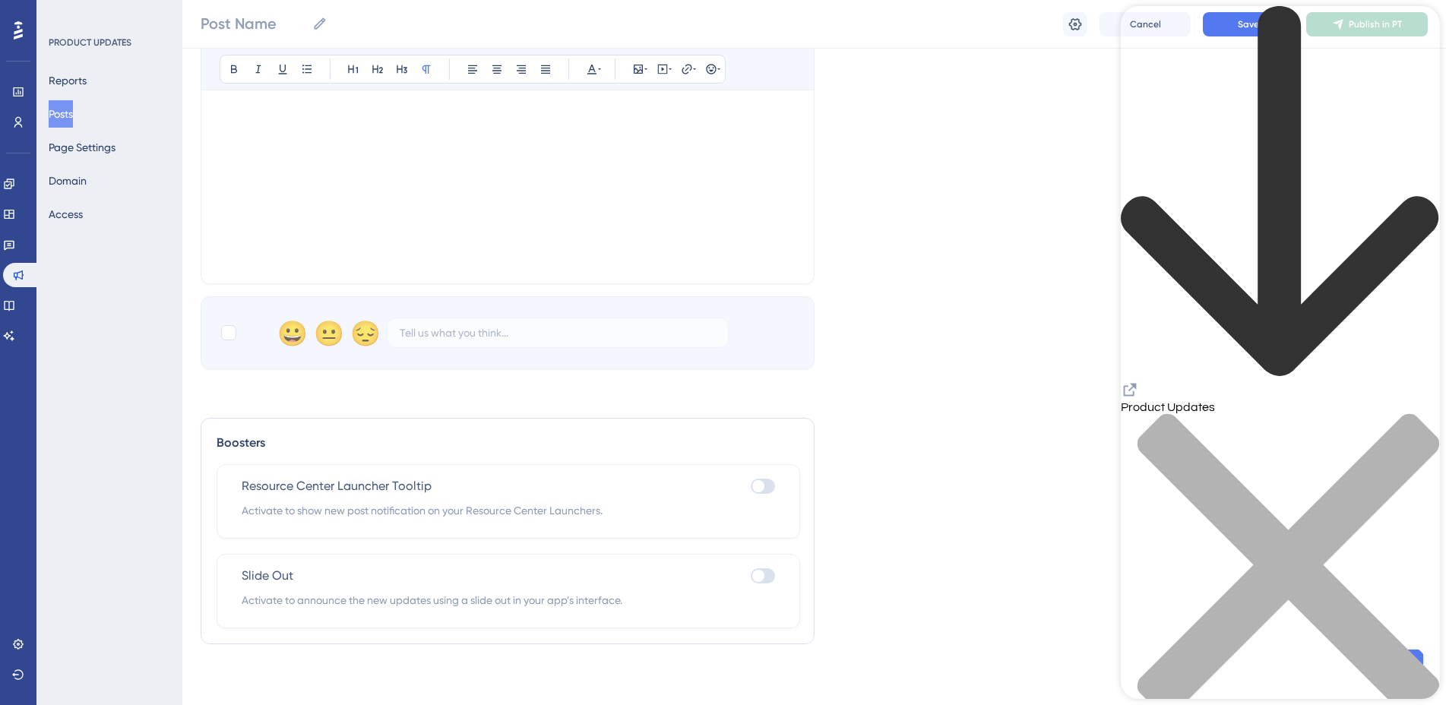
scroll to position [507, 0]
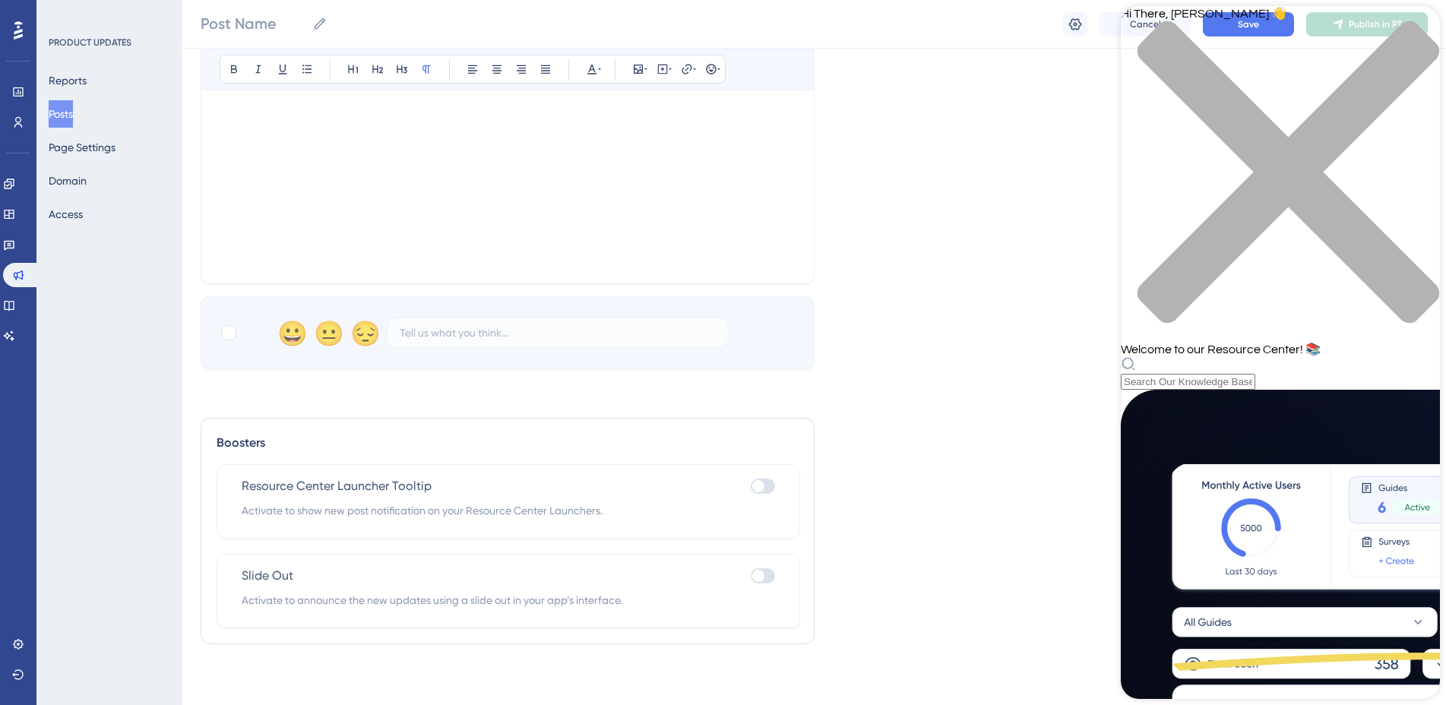
click at [1062, 302] on div "Language Portuguese (Default) Upload Cover Image Suggested image width 808 px B…" at bounding box center [814, 8] width 1227 height 722
click at [1414, 45] on div "Hi There, [PERSON_NAME] 👋 Welcome to our Resource Center! 📚" at bounding box center [1280, 181] width 319 height 350
click at [1417, 40] on div "close resource center" at bounding box center [1280, 181] width 319 height 321
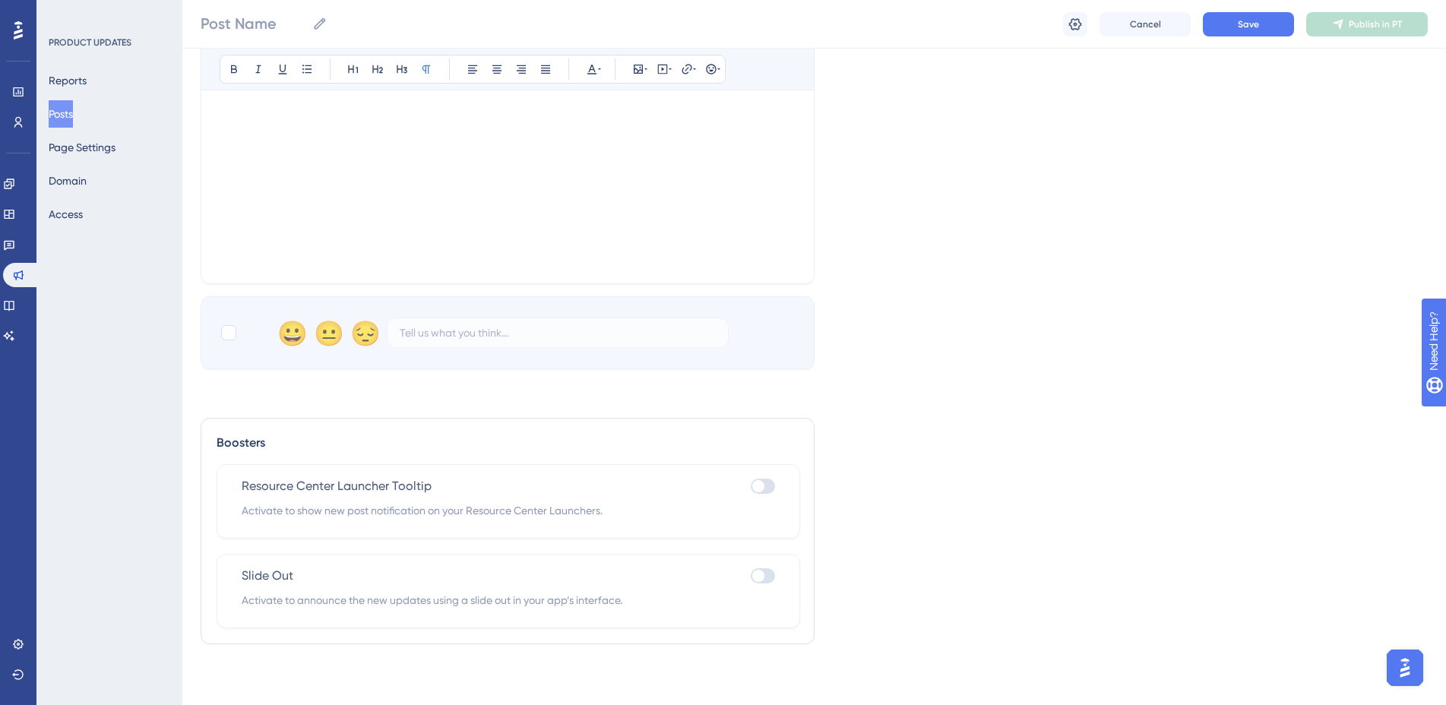
click at [1399, 670] on img "Open AI Assistant Launcher" at bounding box center [1405, 667] width 27 height 27
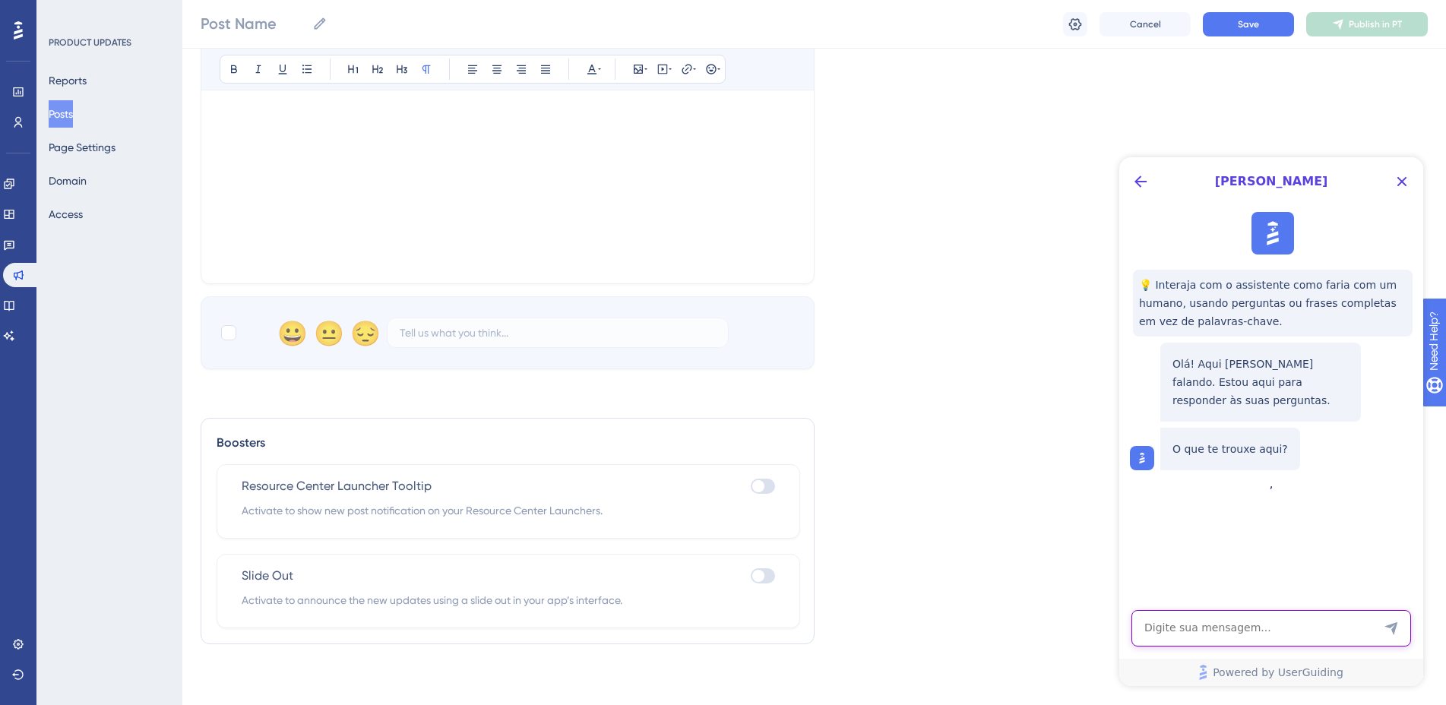
click at [1190, 622] on textarea "AI Assistant Text Input" at bounding box center [1272, 628] width 280 height 36
click at [1404, 192] on button "Close Button" at bounding box center [1402, 181] width 24 height 24
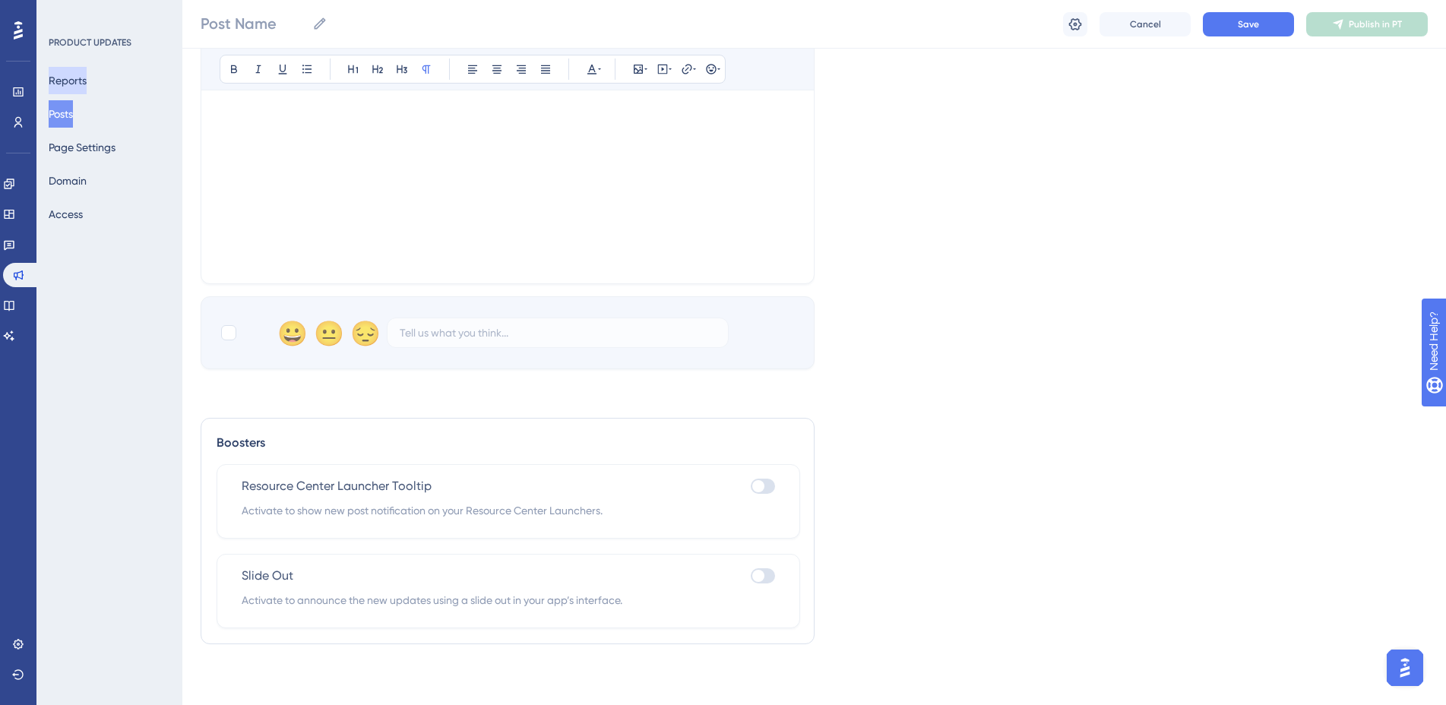
click at [84, 86] on button "Reports" at bounding box center [68, 80] width 38 height 27
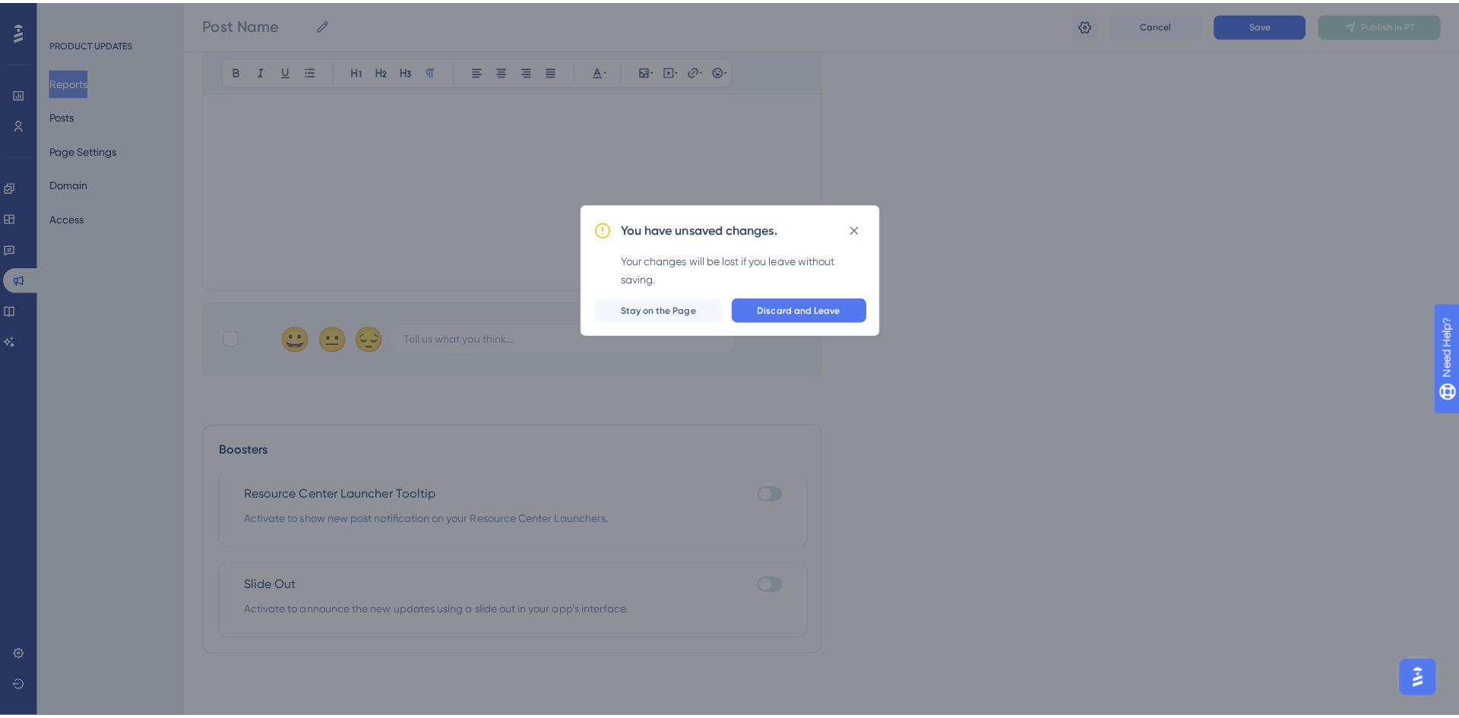
scroll to position [437, 0]
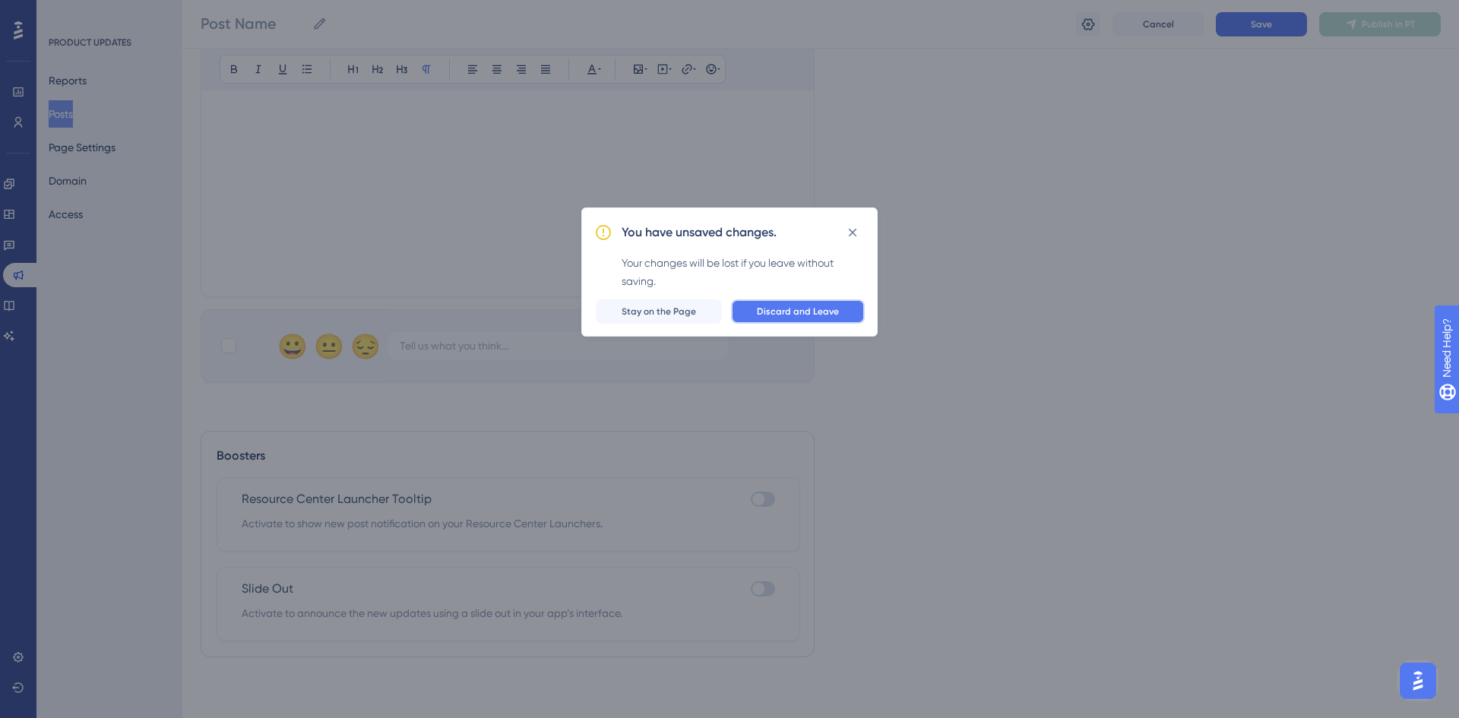
click at [805, 316] on span "Discard and Leave" at bounding box center [798, 312] width 82 height 12
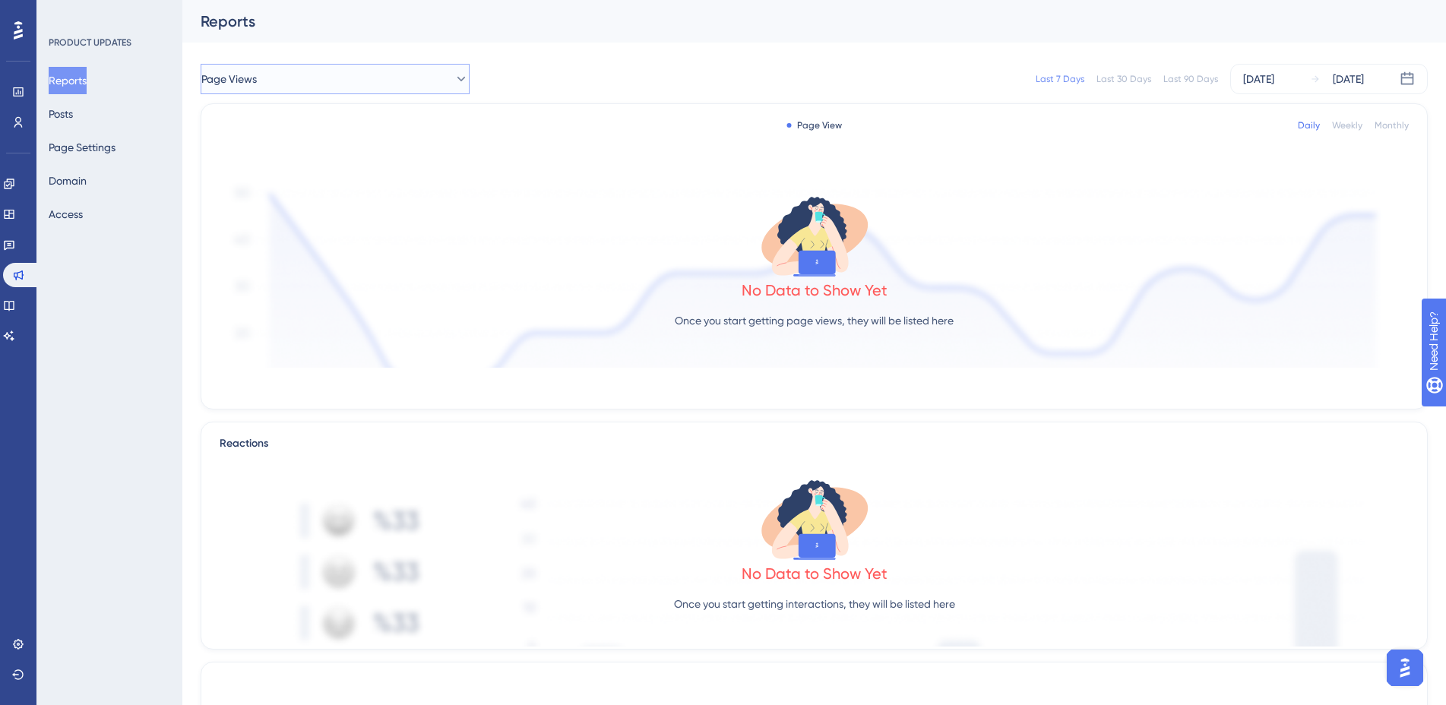
click at [321, 83] on button "Page Views" at bounding box center [335, 79] width 269 height 30
click at [73, 116] on button "Posts" at bounding box center [61, 113] width 24 height 27
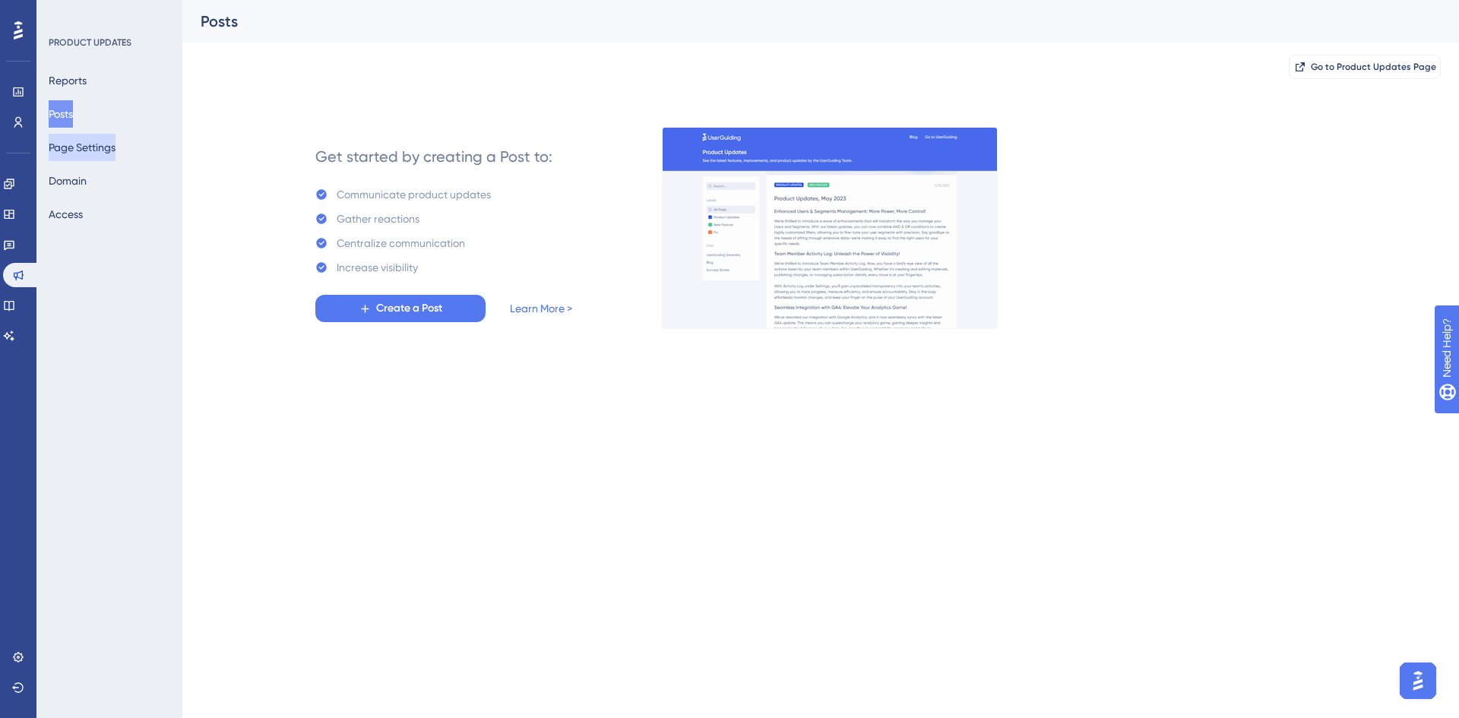
click at [87, 154] on button "Page Settings" at bounding box center [82, 147] width 67 height 27
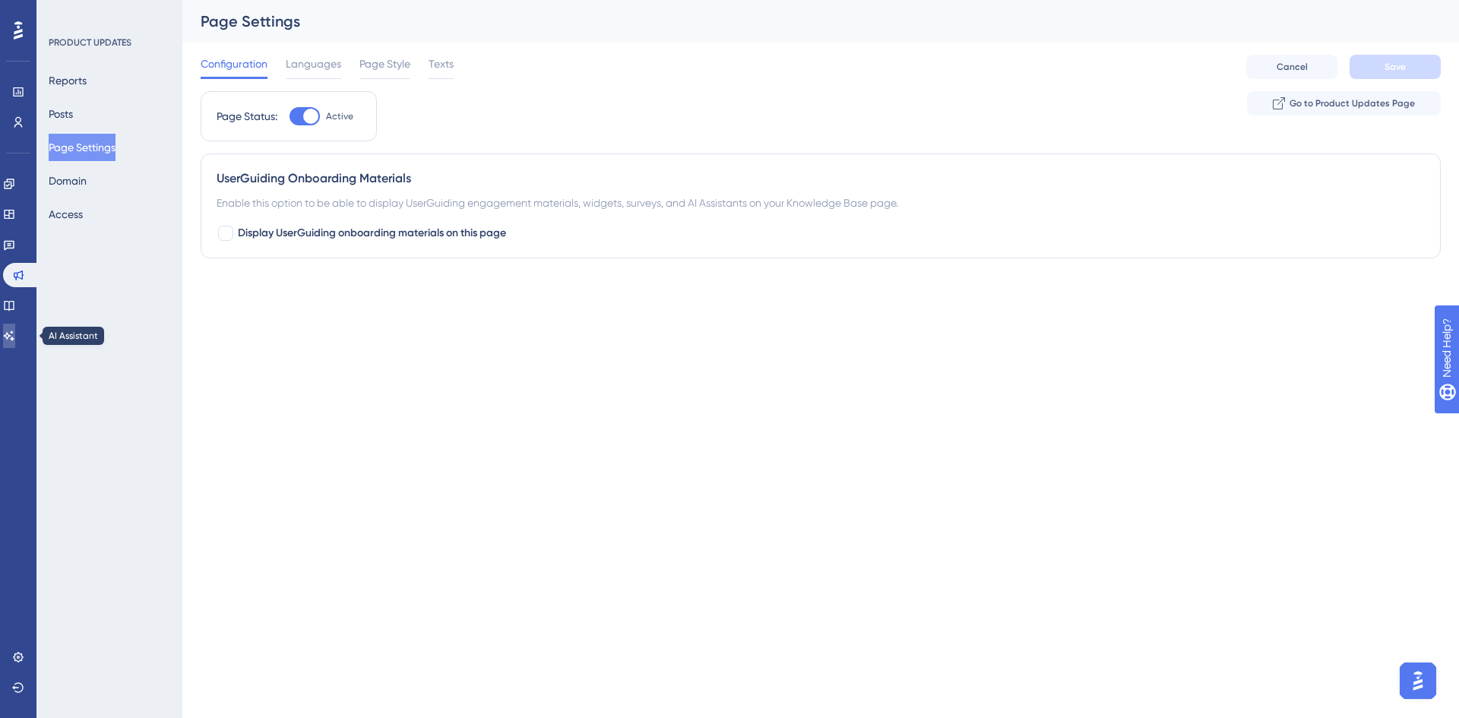
click at [15, 341] on link at bounding box center [9, 336] width 12 height 24
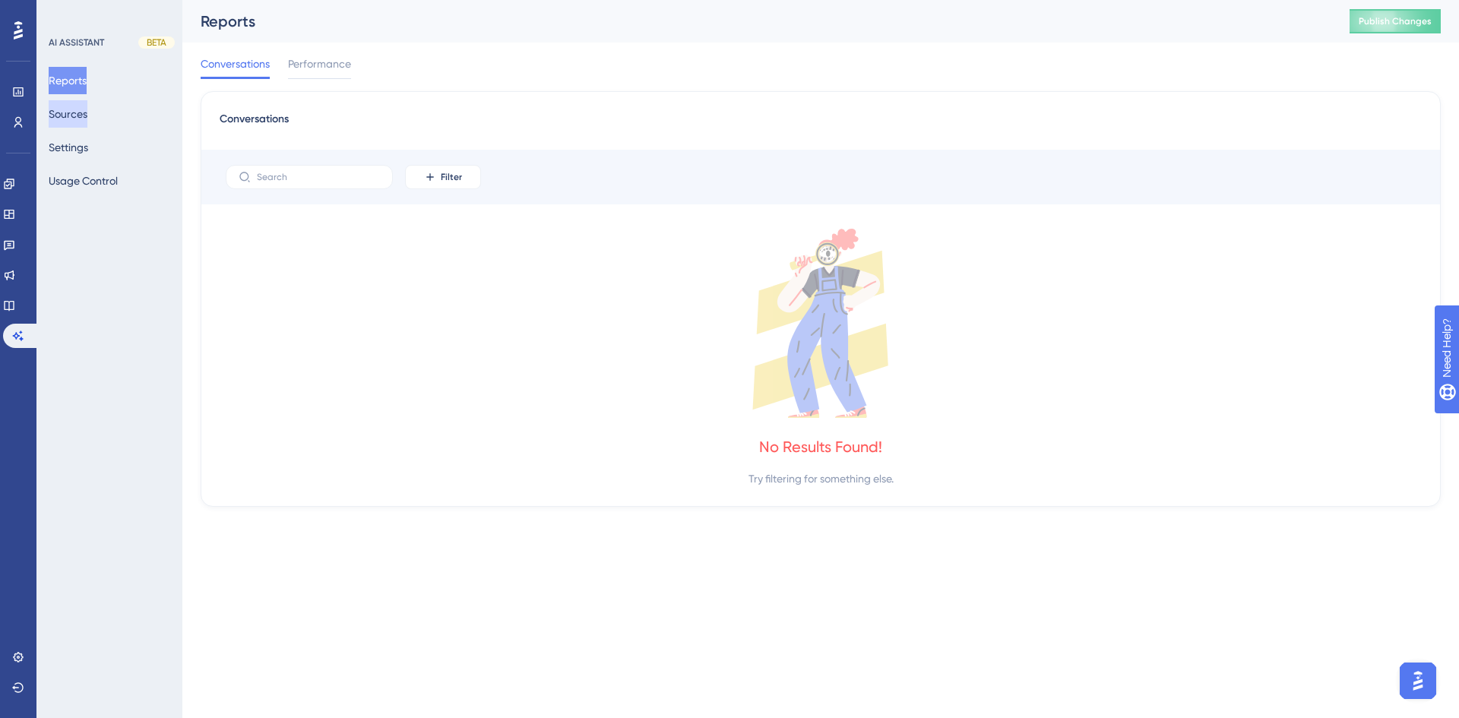
click at [82, 118] on button "Sources" at bounding box center [68, 113] width 39 height 27
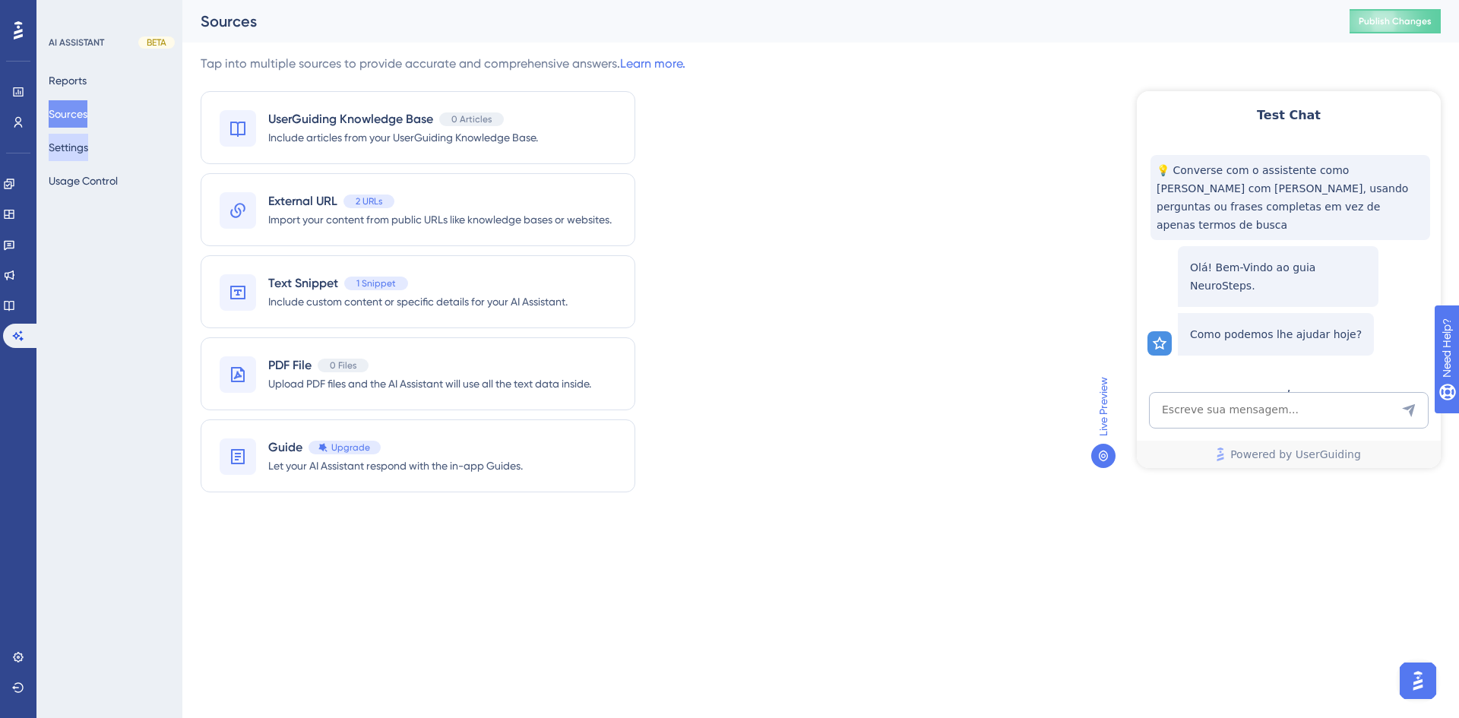
click at [85, 158] on button "Settings" at bounding box center [69, 147] width 40 height 27
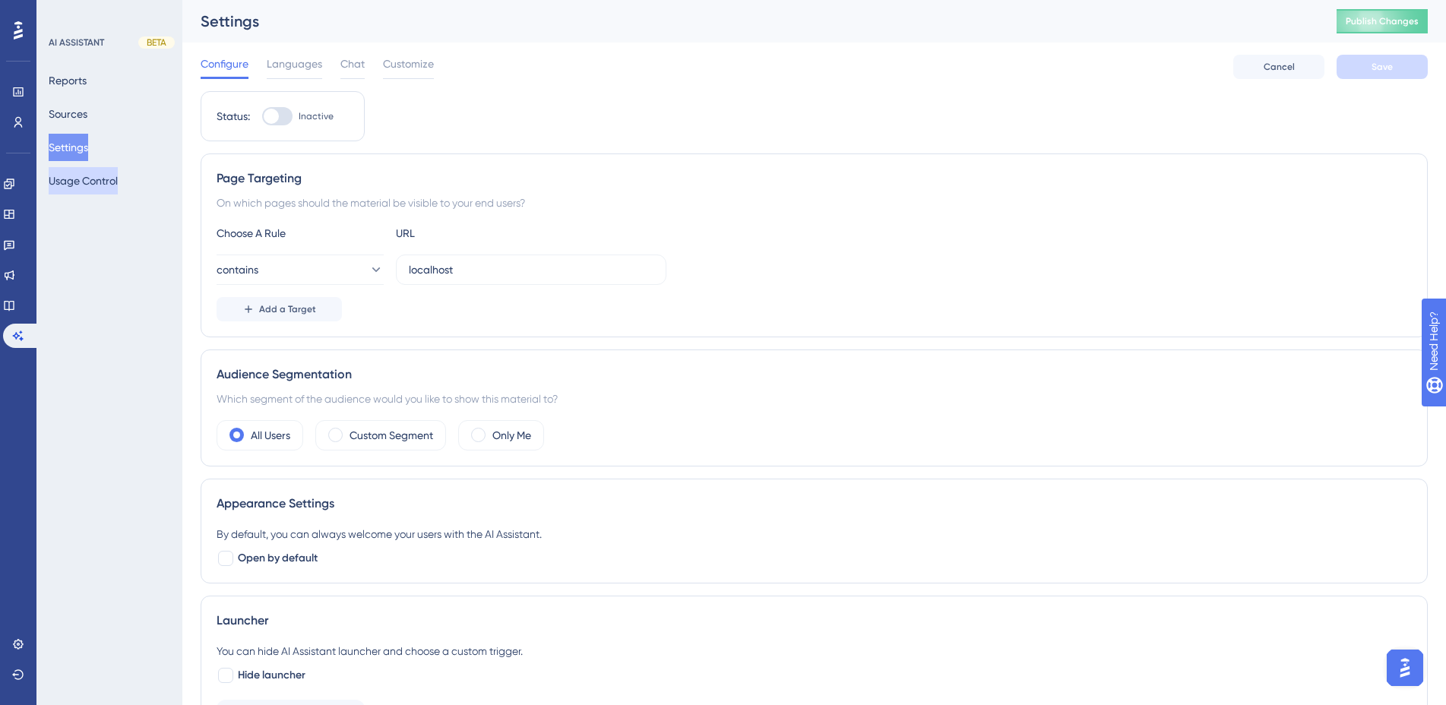
click at [103, 187] on button "Usage Control" at bounding box center [83, 180] width 69 height 27
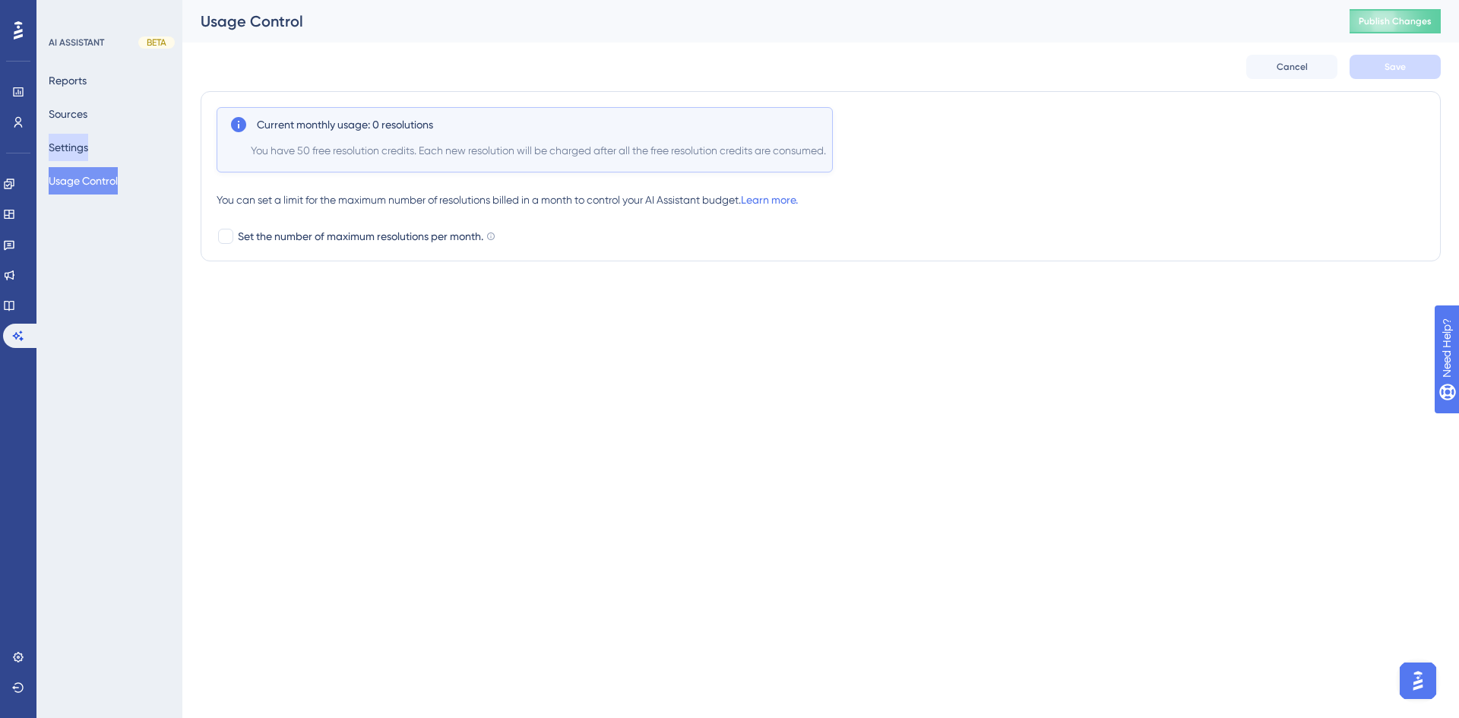
click at [82, 152] on button "Settings" at bounding box center [69, 147] width 40 height 27
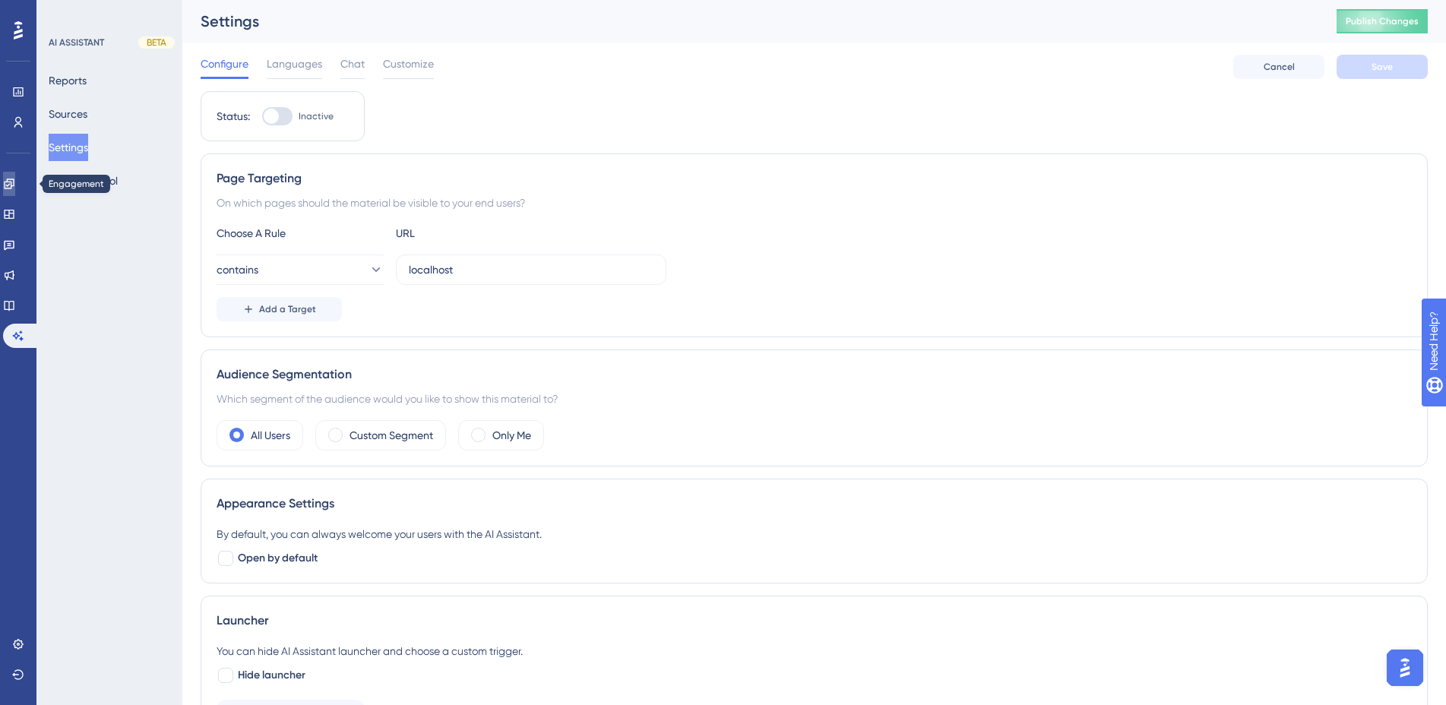
click at [15, 177] on link at bounding box center [9, 184] width 12 height 24
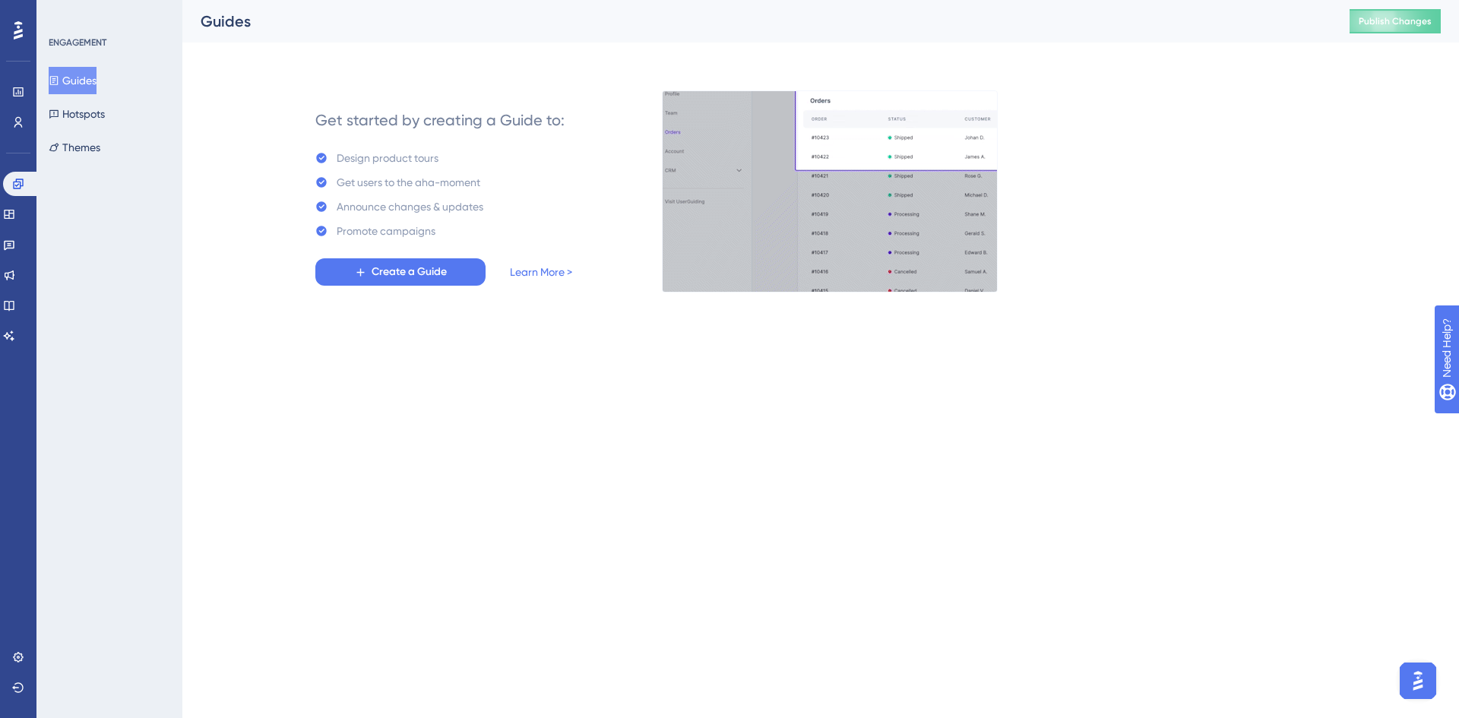
click at [1415, 676] on img "Open AI Assistant Launcher" at bounding box center [1417, 680] width 27 height 27
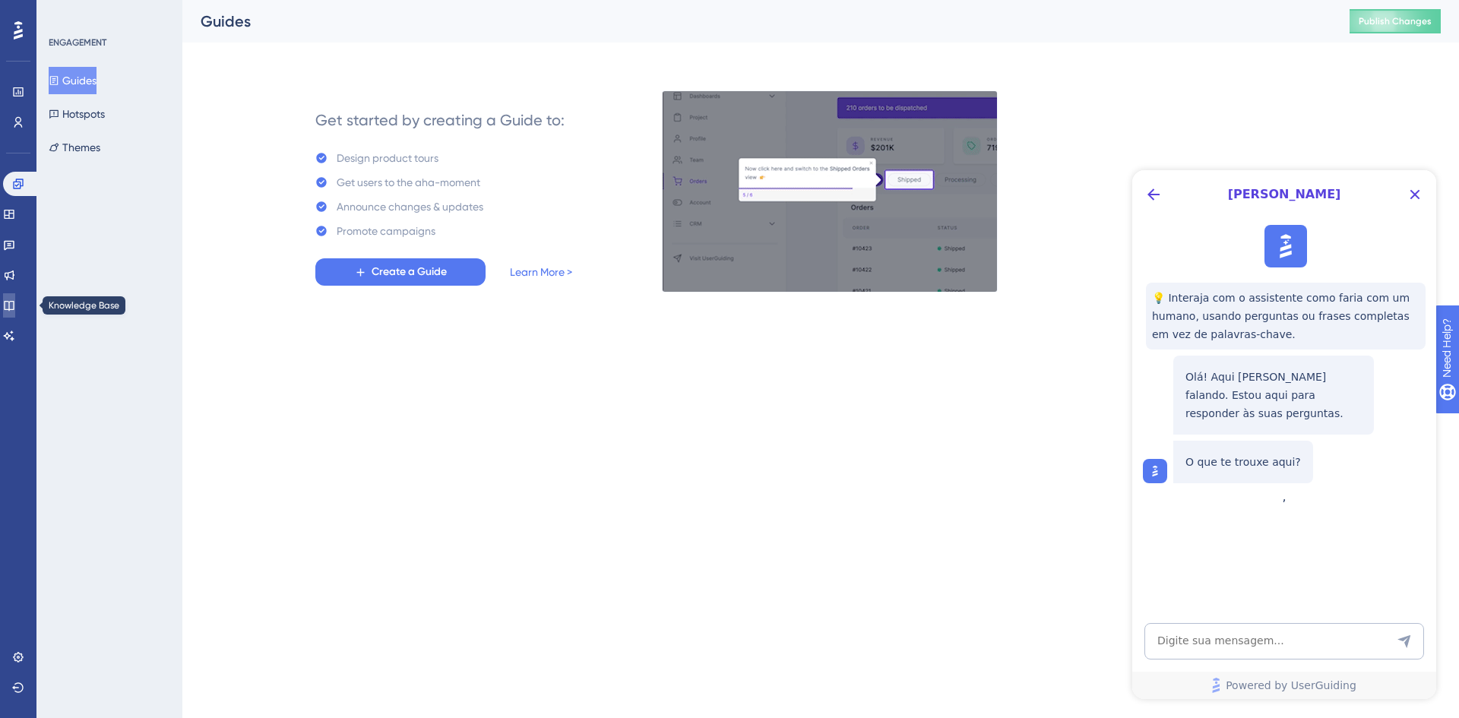
click at [15, 308] on icon at bounding box center [9, 305] width 12 height 12
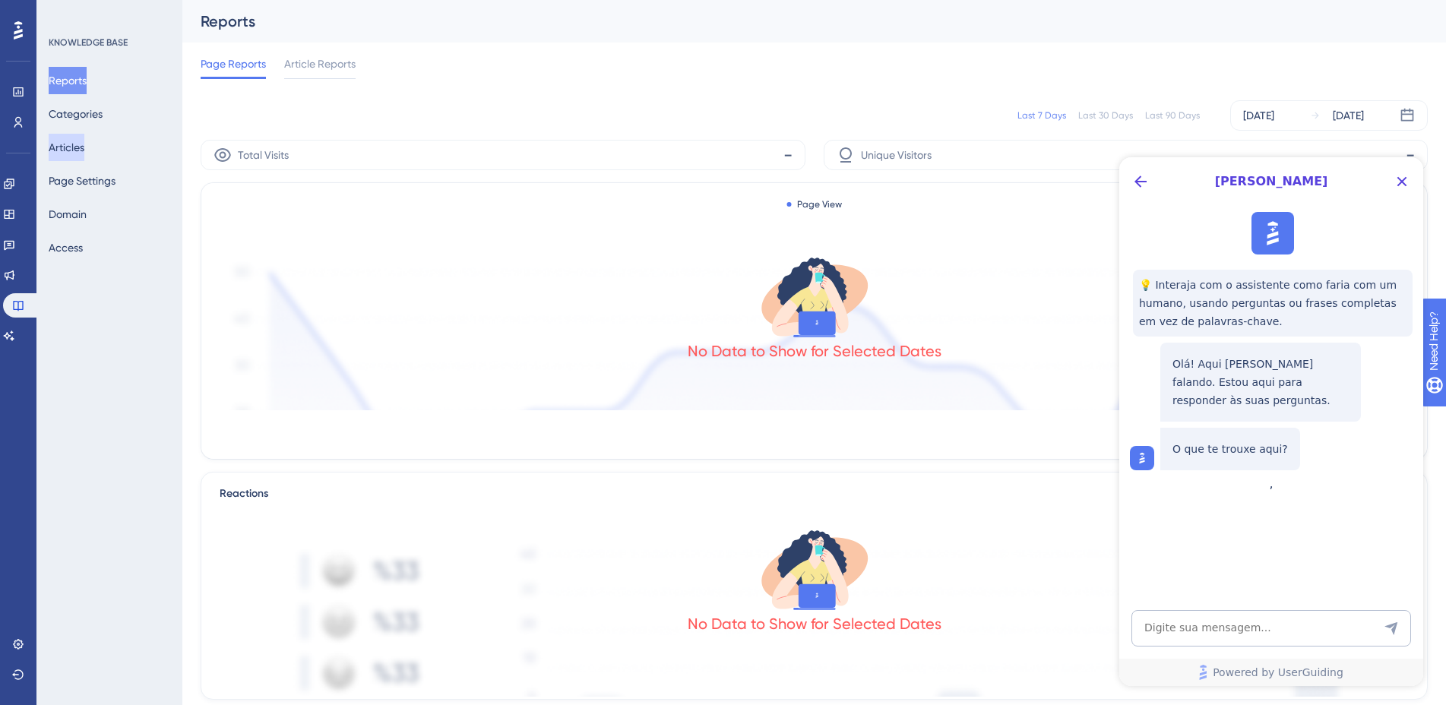
click at [84, 151] on button "Articles" at bounding box center [67, 147] width 36 height 27
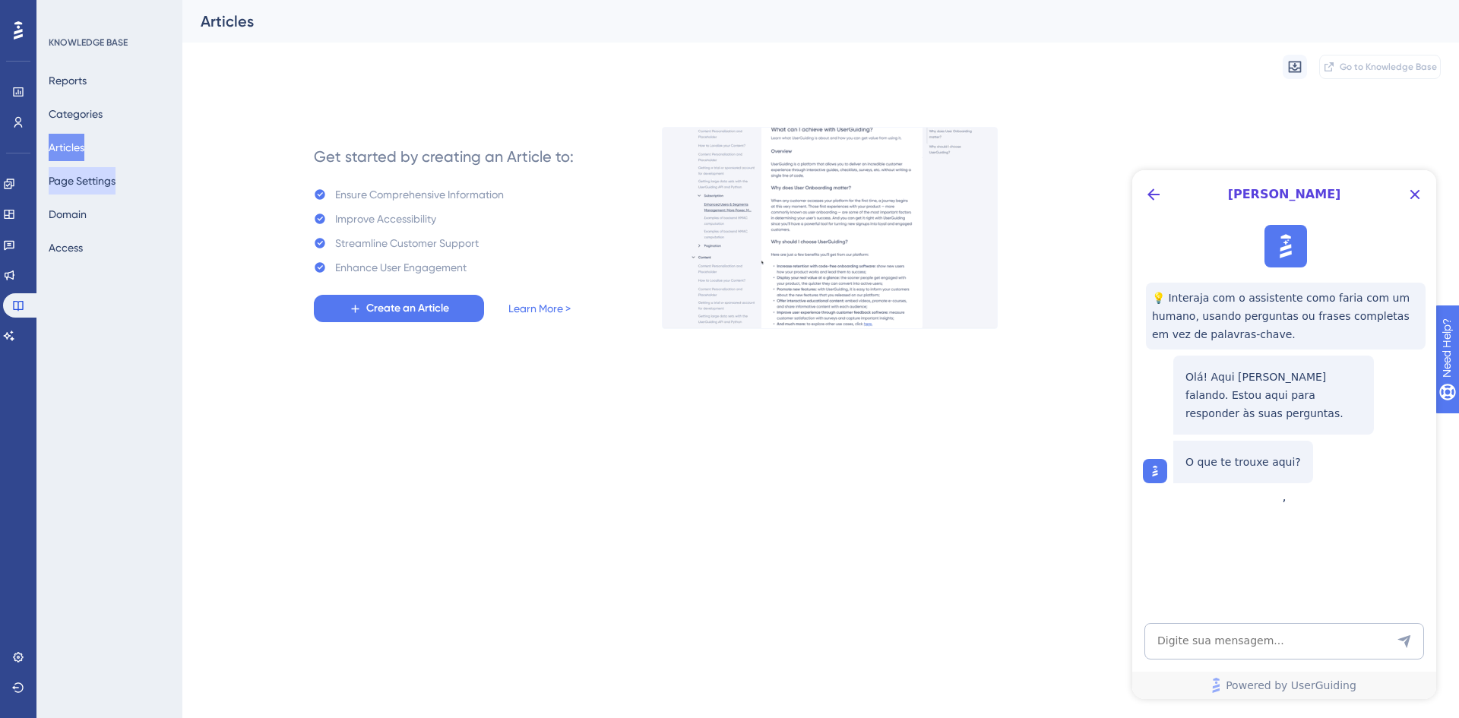
click at [86, 182] on button "Page Settings" at bounding box center [82, 180] width 67 height 27
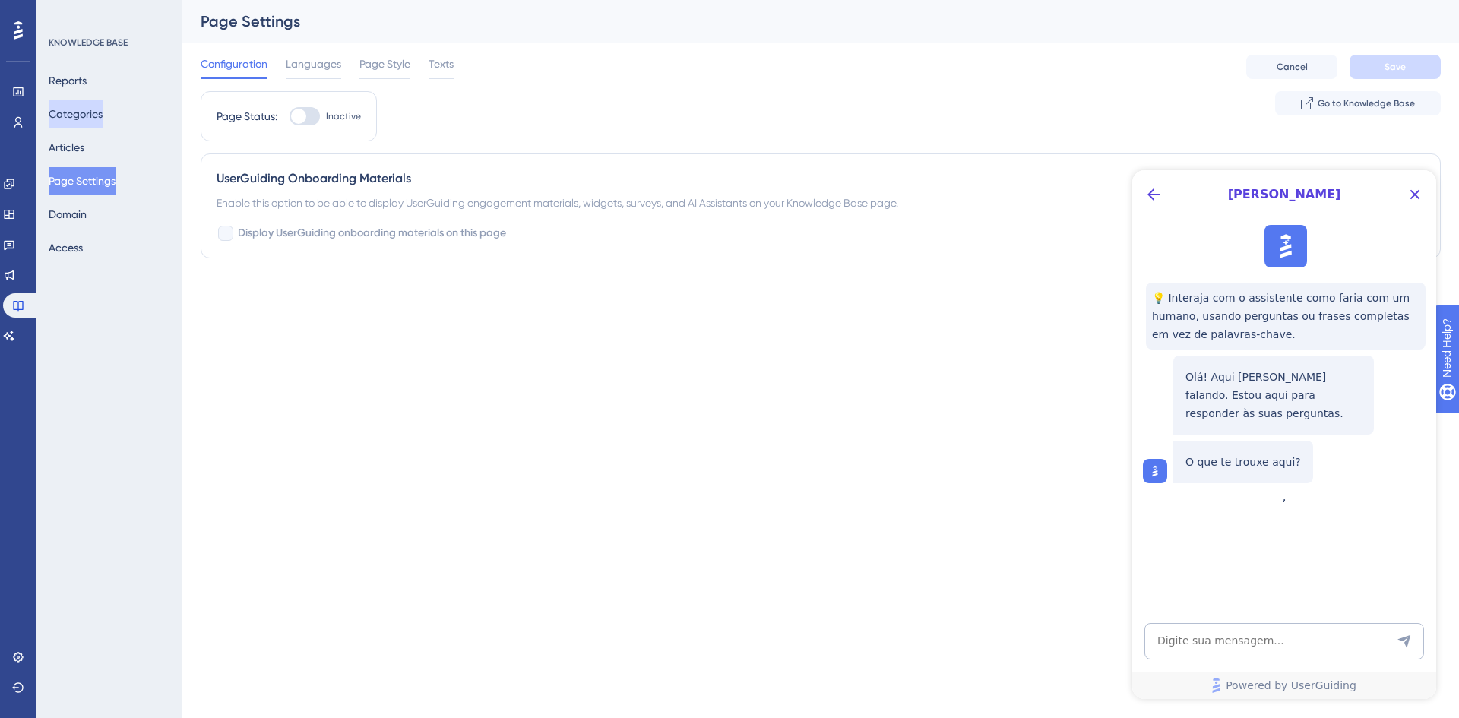
click at [85, 117] on button "Categories" at bounding box center [76, 113] width 54 height 27
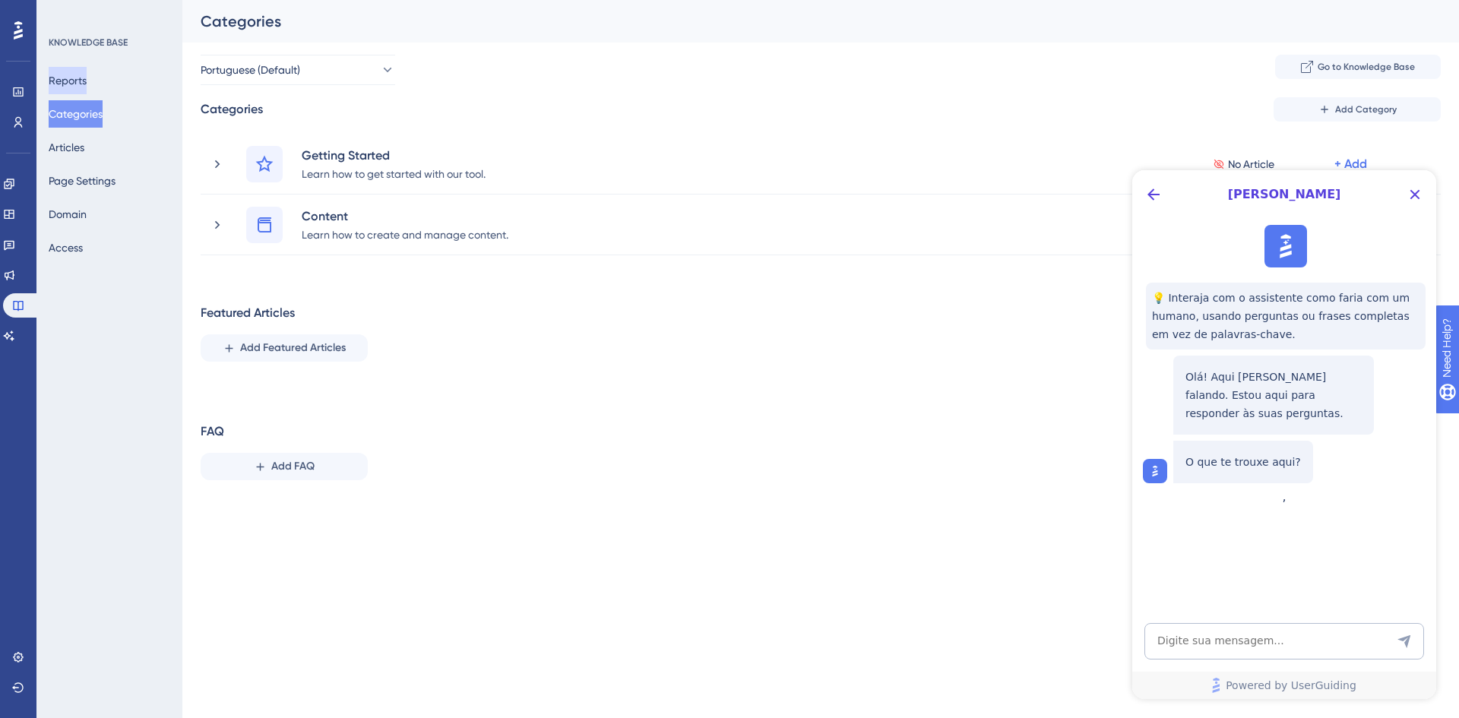
click at [77, 87] on button "Reports" at bounding box center [68, 80] width 38 height 27
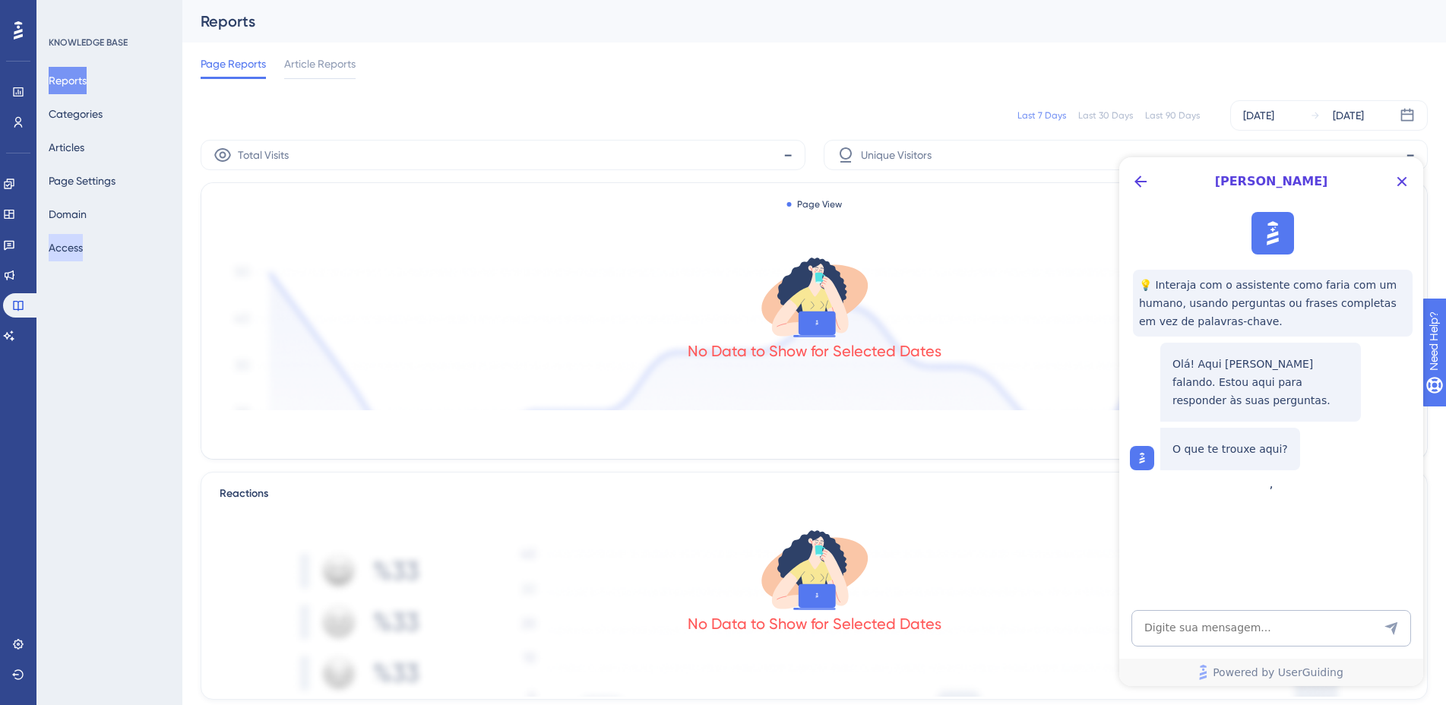
click at [71, 255] on button "Access" at bounding box center [66, 247] width 34 height 27
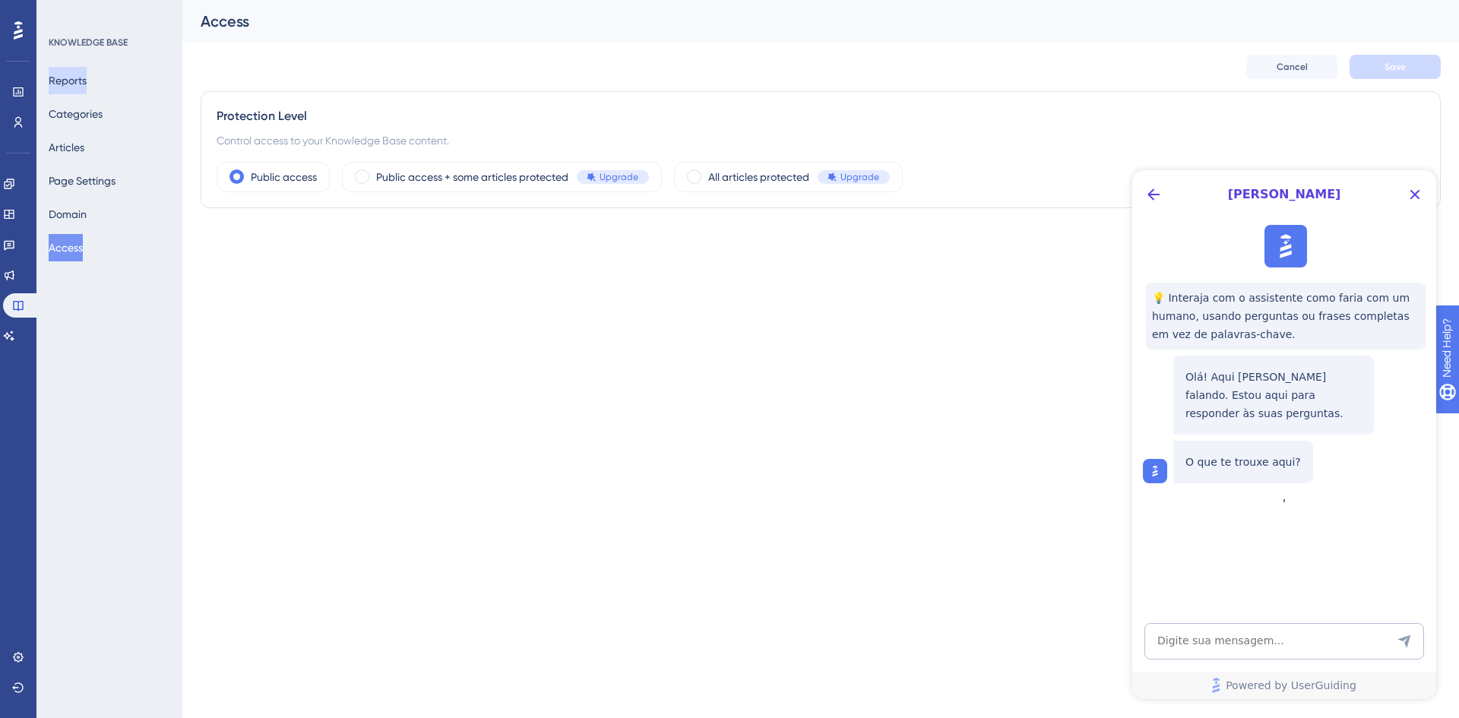
click at [87, 93] on button "Reports" at bounding box center [68, 80] width 38 height 27
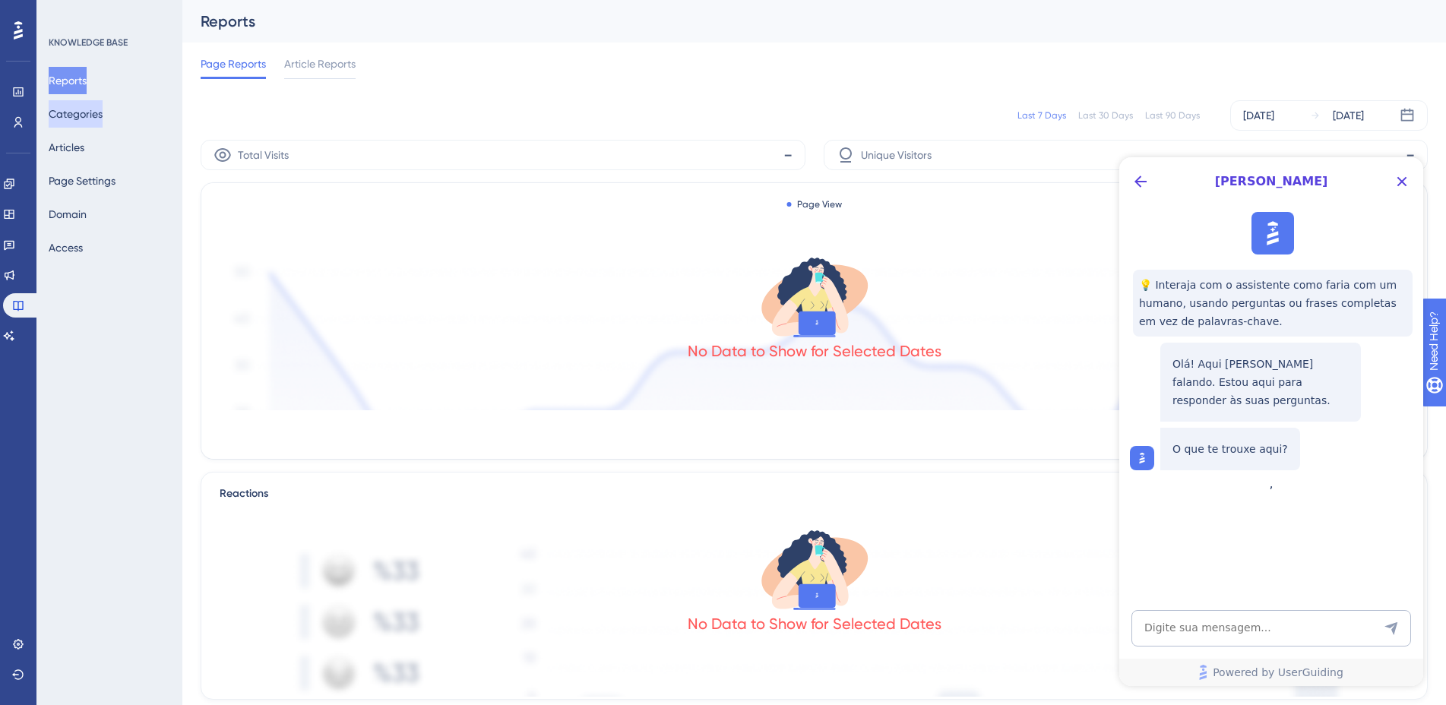
click at [88, 112] on button "Categories" at bounding box center [76, 113] width 54 height 27
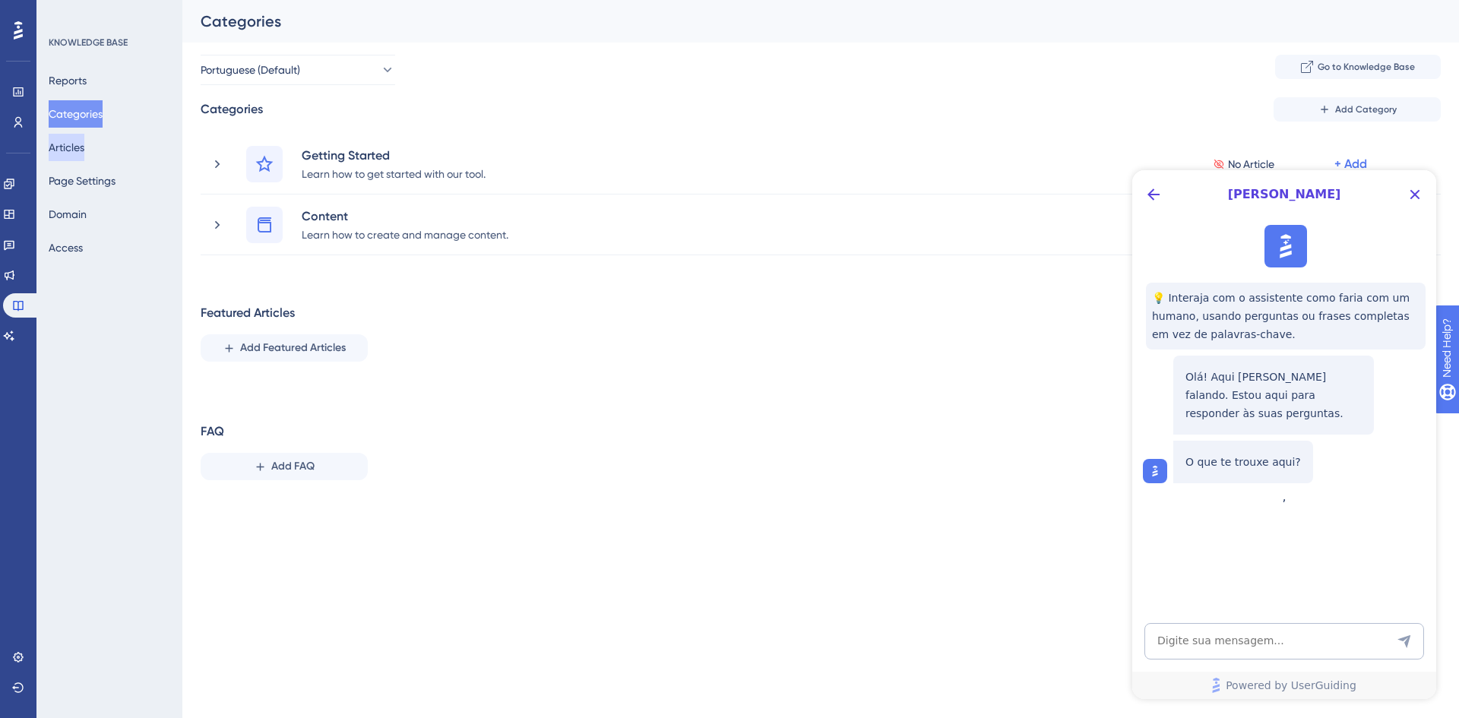
click at [82, 150] on button "Articles" at bounding box center [67, 147] width 36 height 27
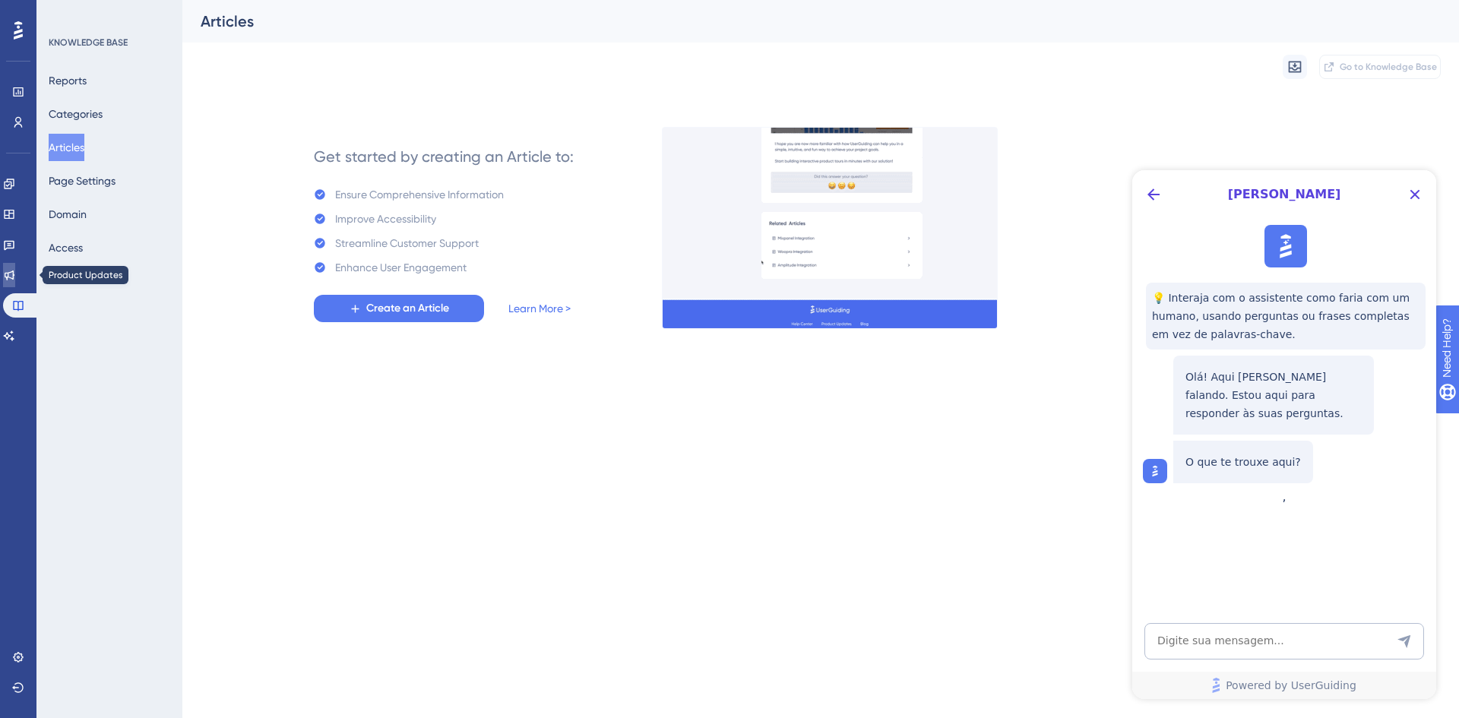
click at [15, 280] on icon at bounding box center [9, 275] width 12 height 12
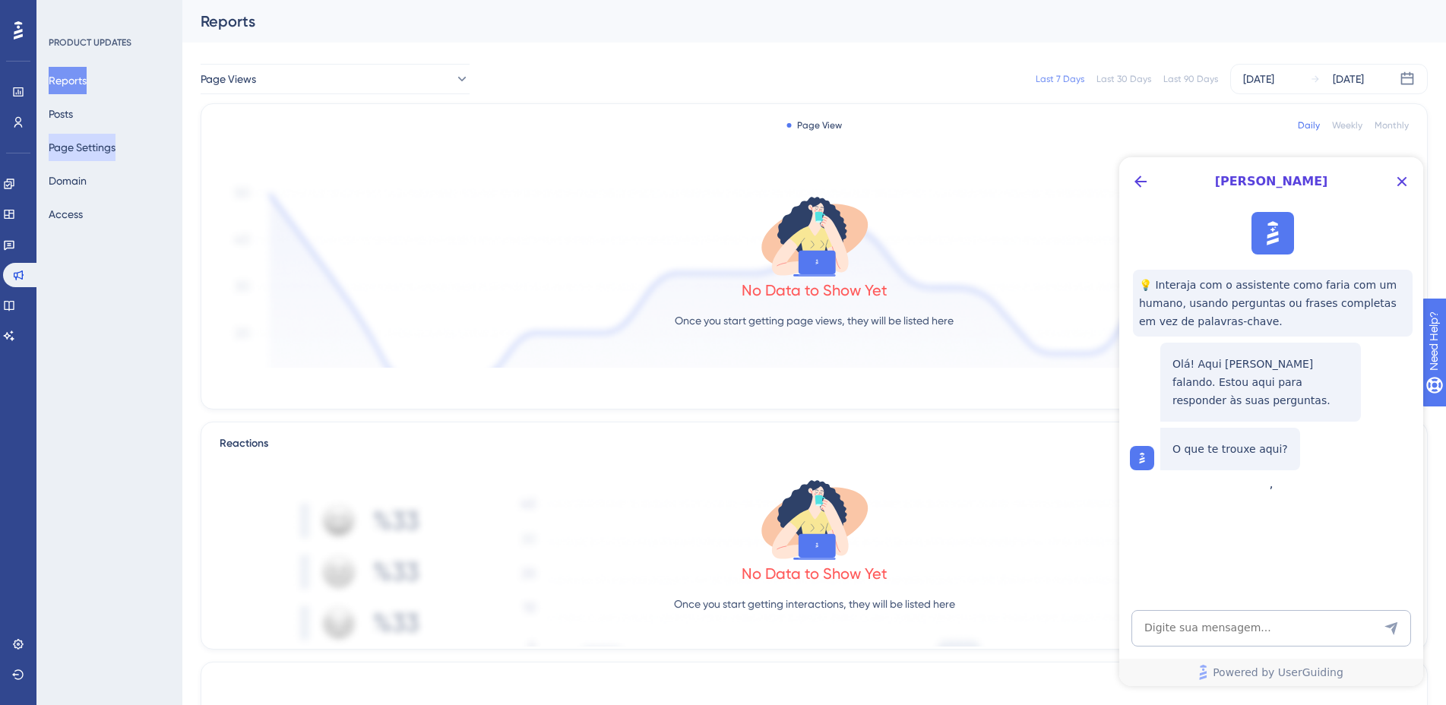
click at [92, 147] on button "Page Settings" at bounding box center [82, 147] width 67 height 27
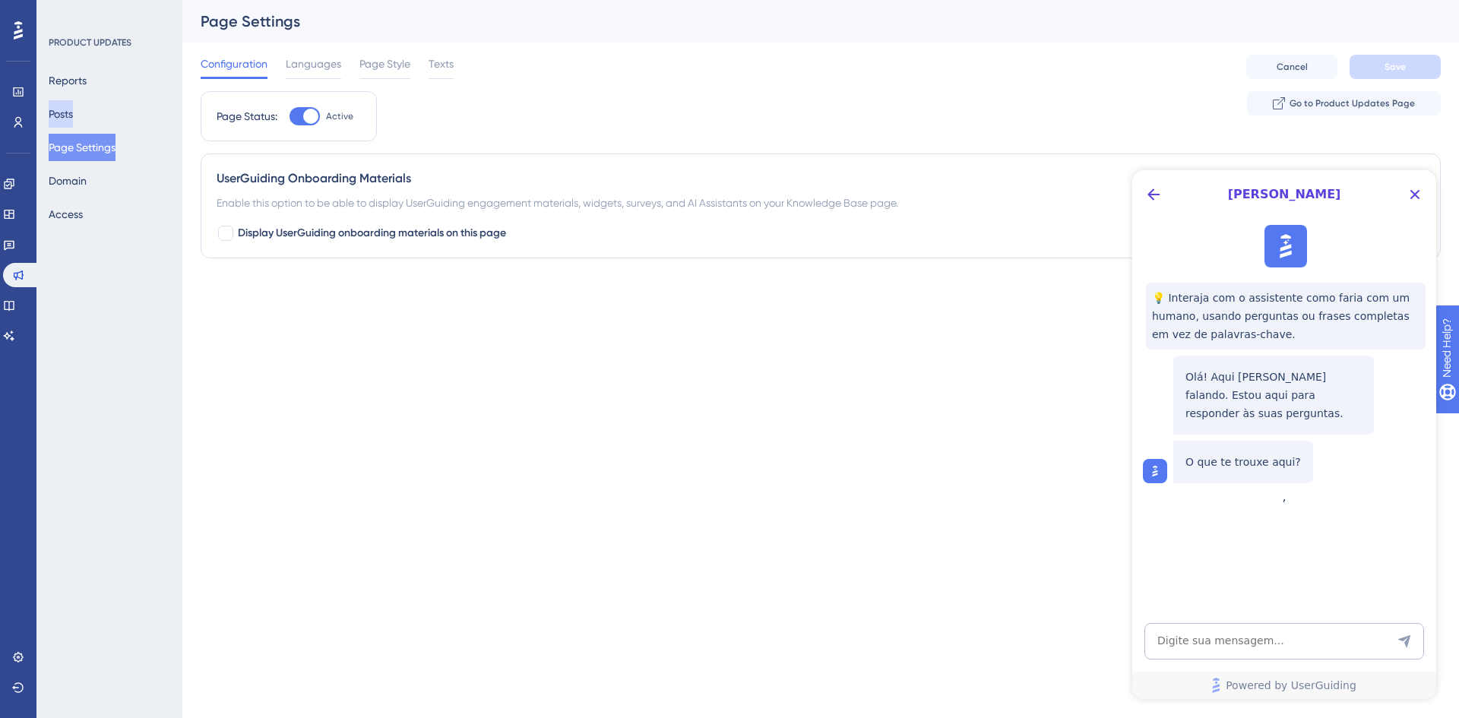
click at [73, 113] on button "Posts" at bounding box center [61, 113] width 24 height 27
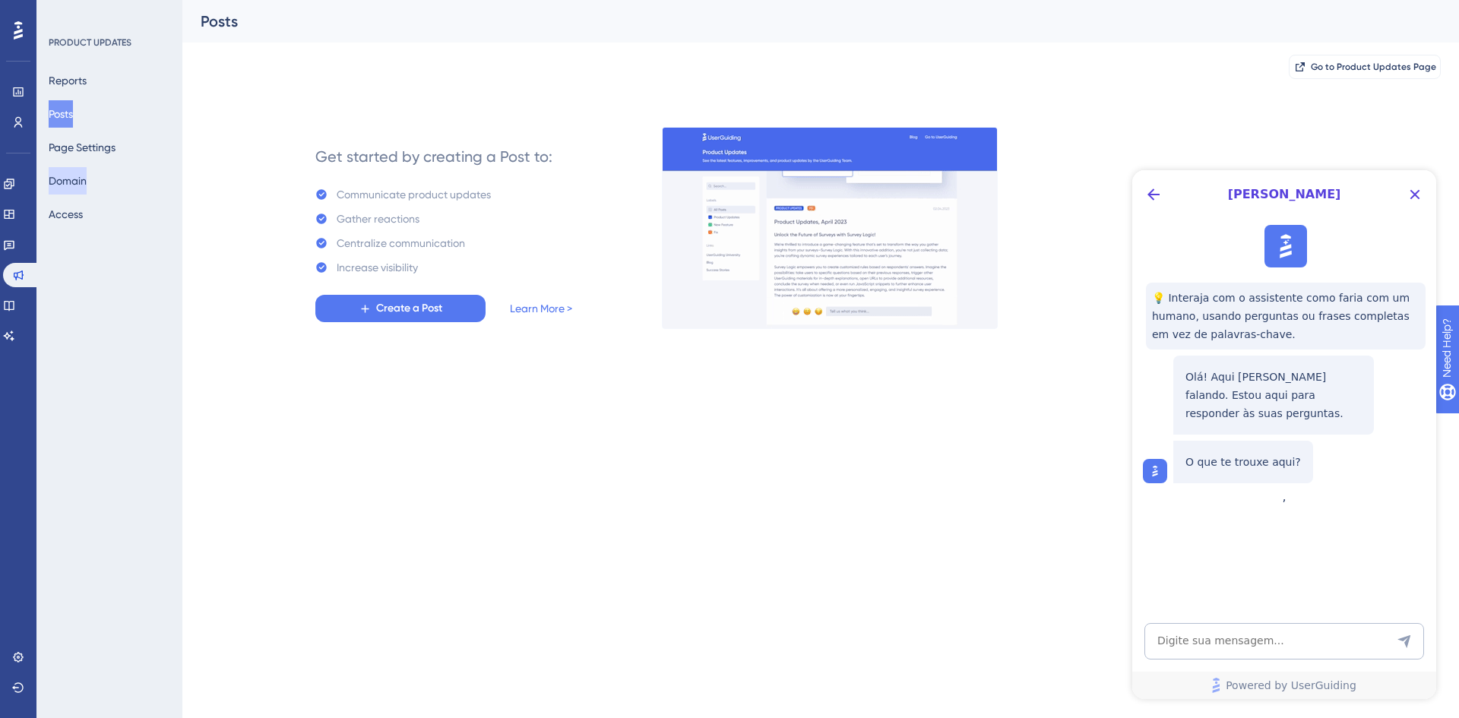
click at [69, 192] on button "Domain" at bounding box center [68, 180] width 38 height 27
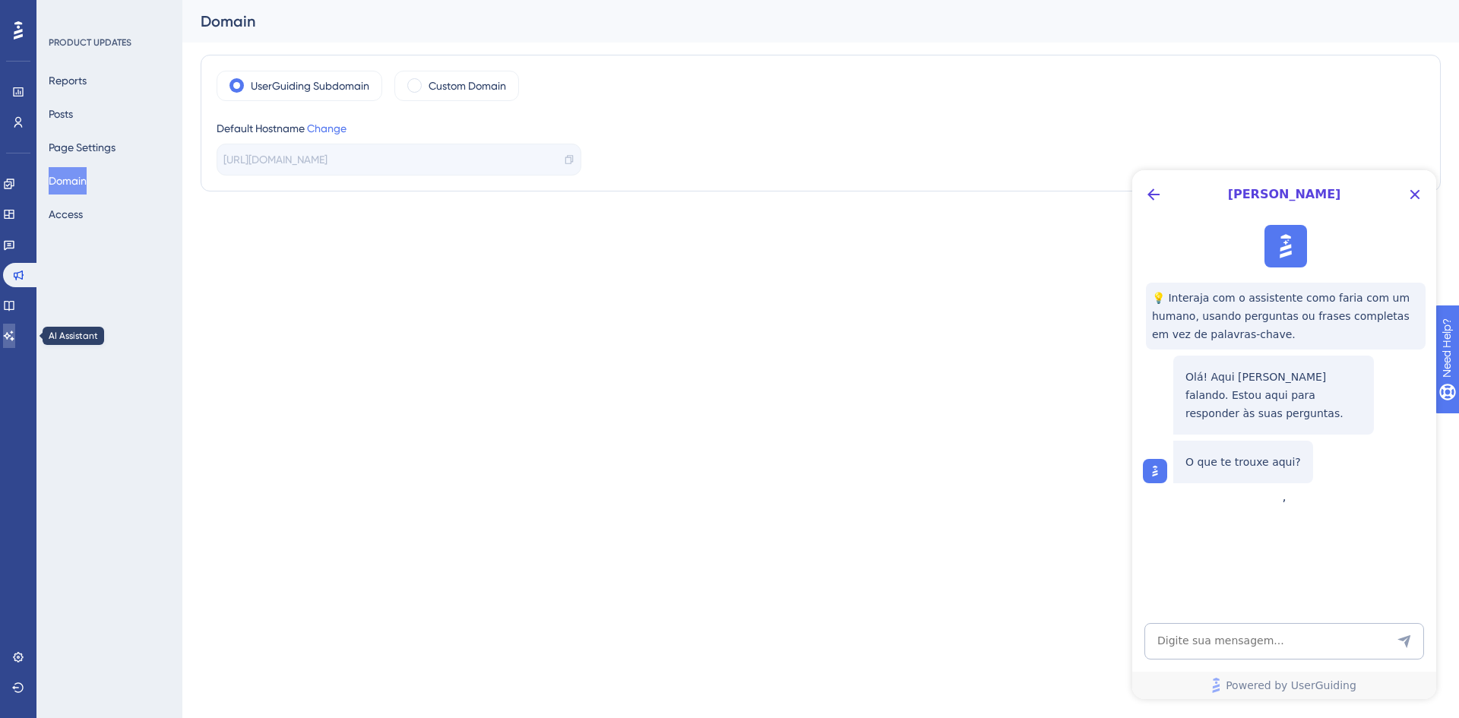
click at [15, 330] on icon at bounding box center [9, 336] width 12 height 12
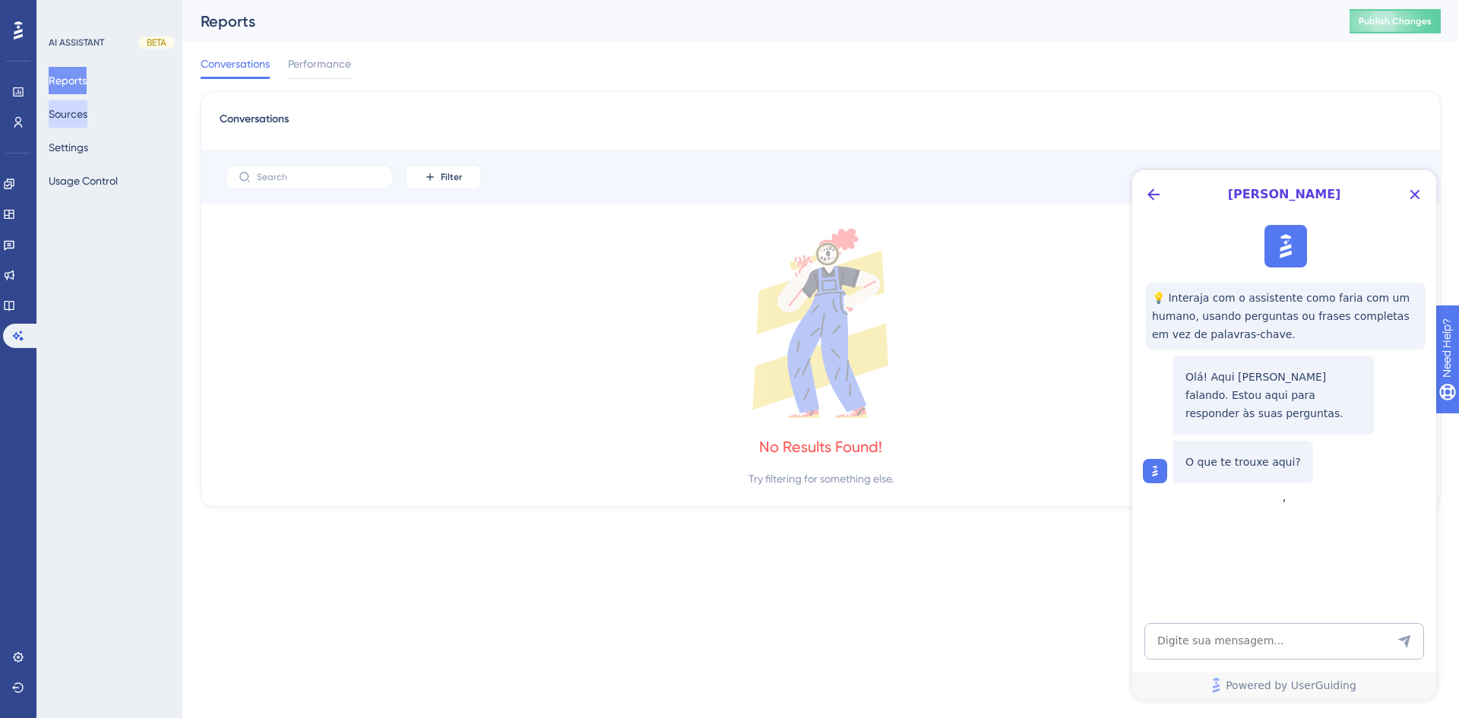
click at [86, 124] on button "Sources" at bounding box center [68, 113] width 39 height 27
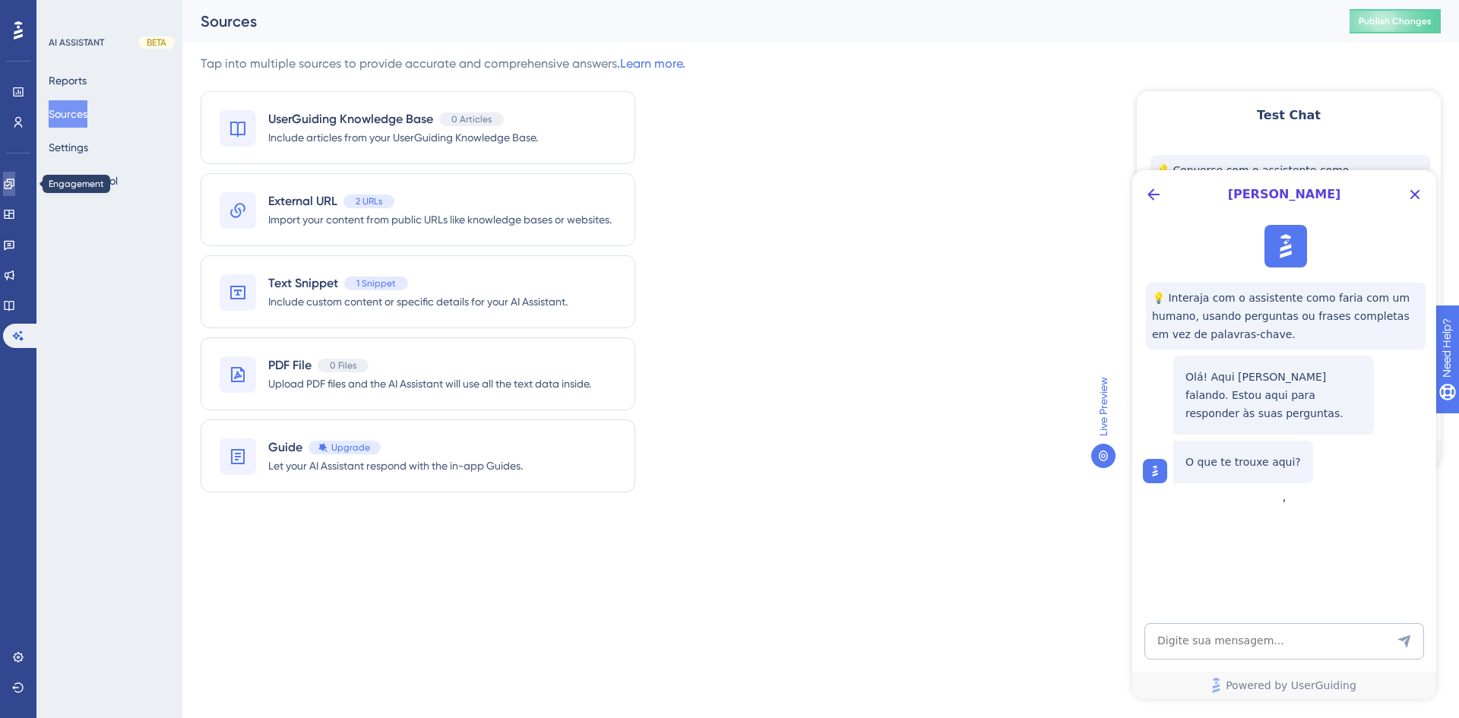
click at [14, 176] on link at bounding box center [9, 184] width 12 height 24
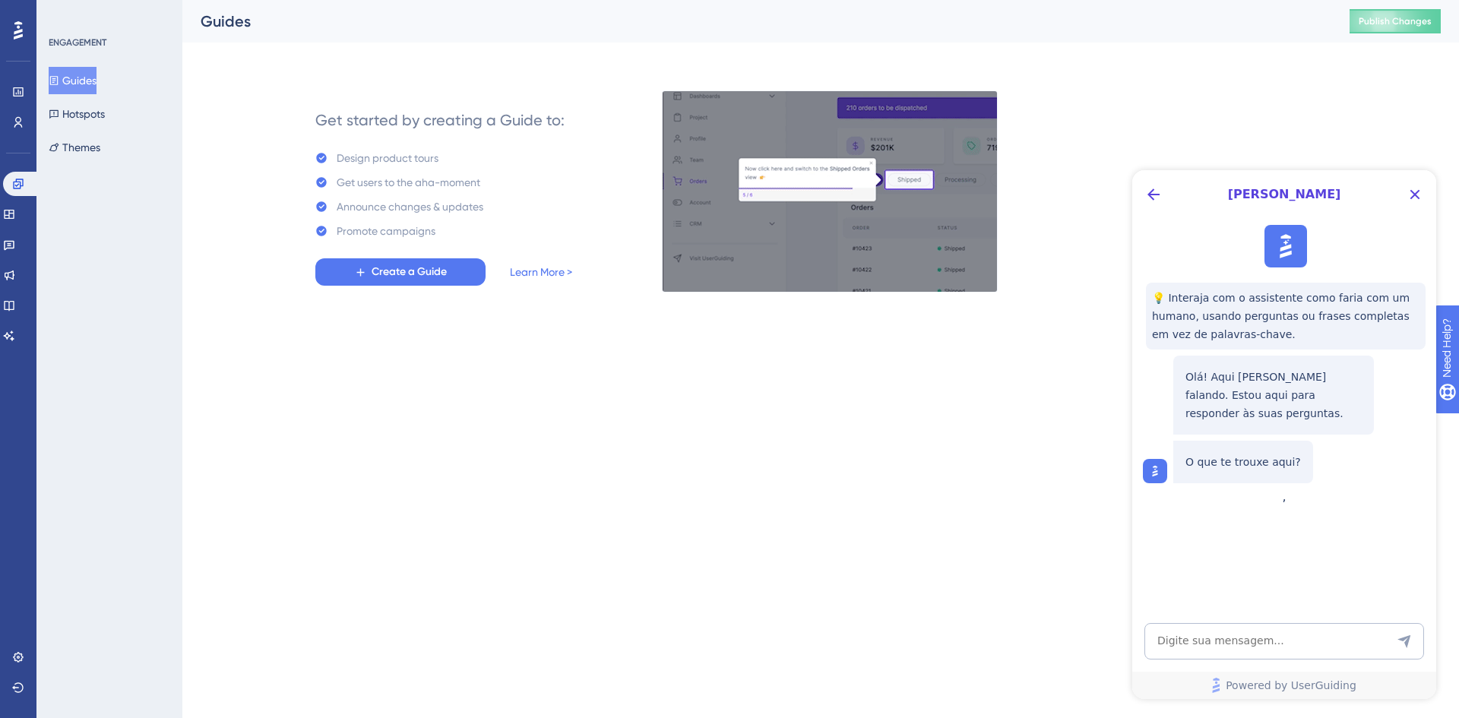
click at [870, 0] on html "Performance Users Engagement Widgets Feedback Product Updates Knowledge Base AI…" at bounding box center [729, 0] width 1459 height 0
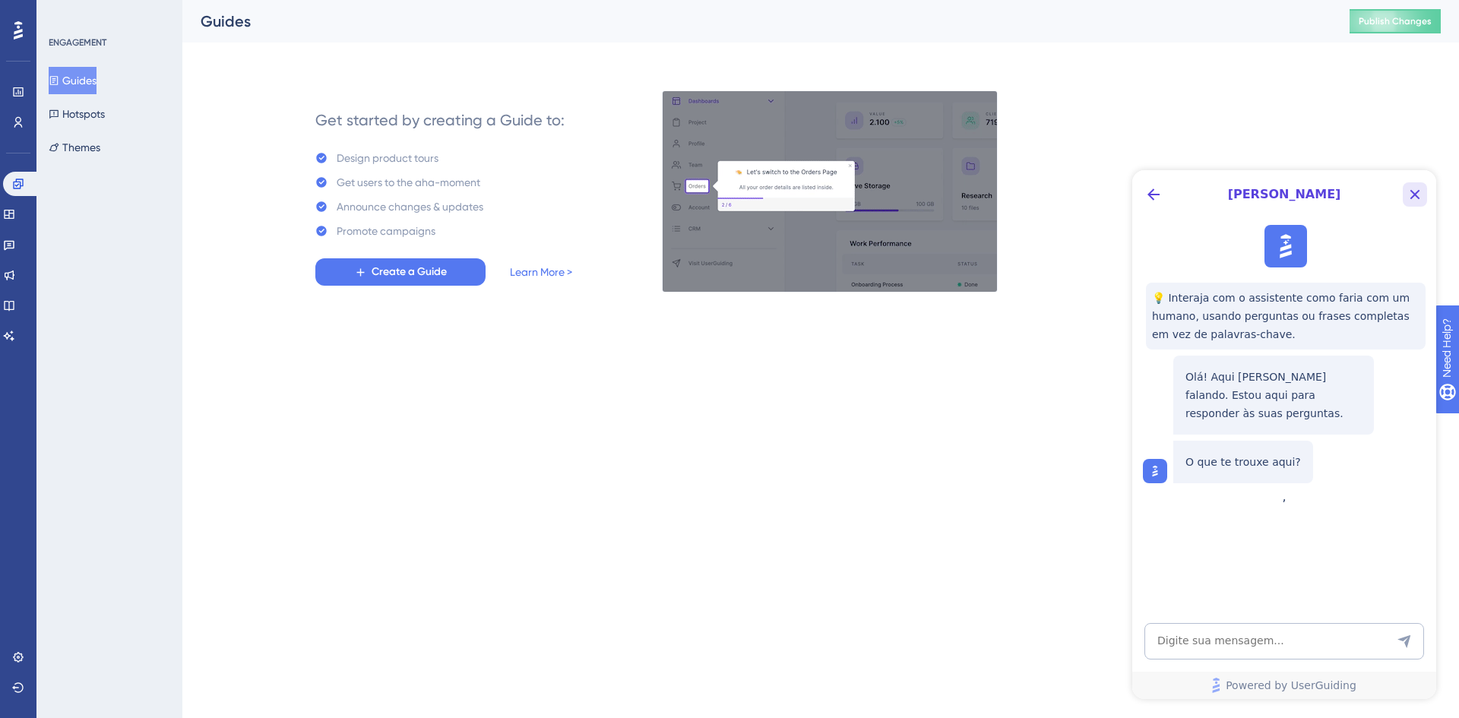
click at [1411, 192] on icon "Close Button" at bounding box center [1416, 195] width 10 height 10
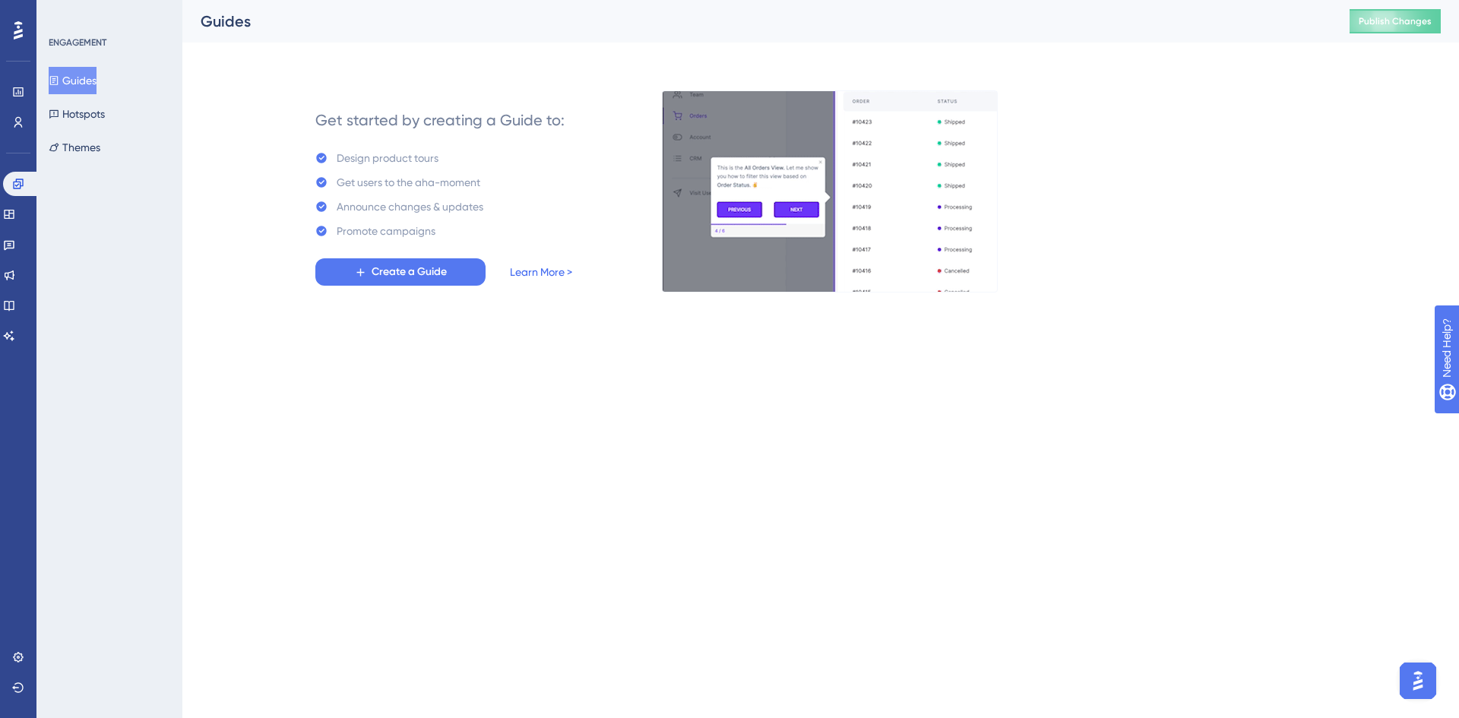
click at [538, 271] on link "Learn More >" at bounding box center [541, 272] width 62 height 18
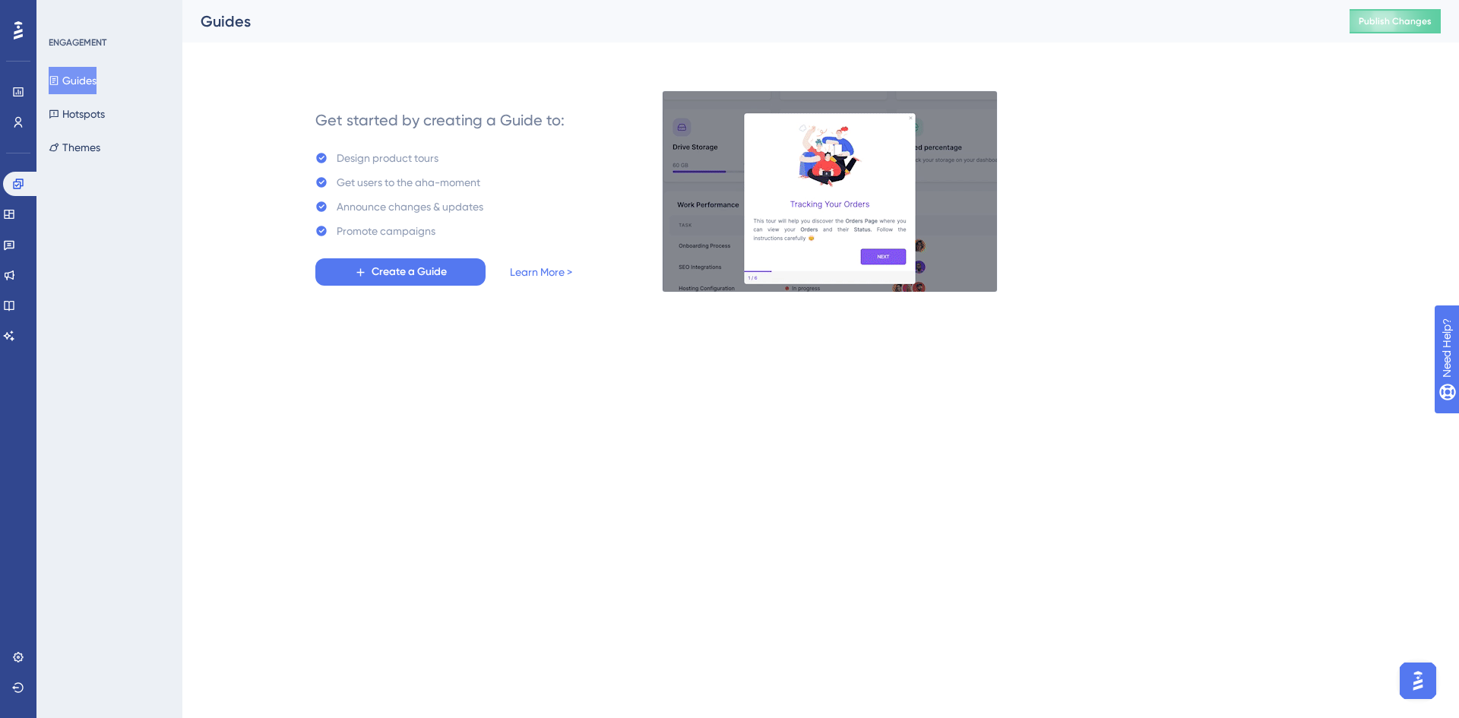
click at [1418, 676] on img "Open AI Assistant Launcher" at bounding box center [1417, 680] width 27 height 27
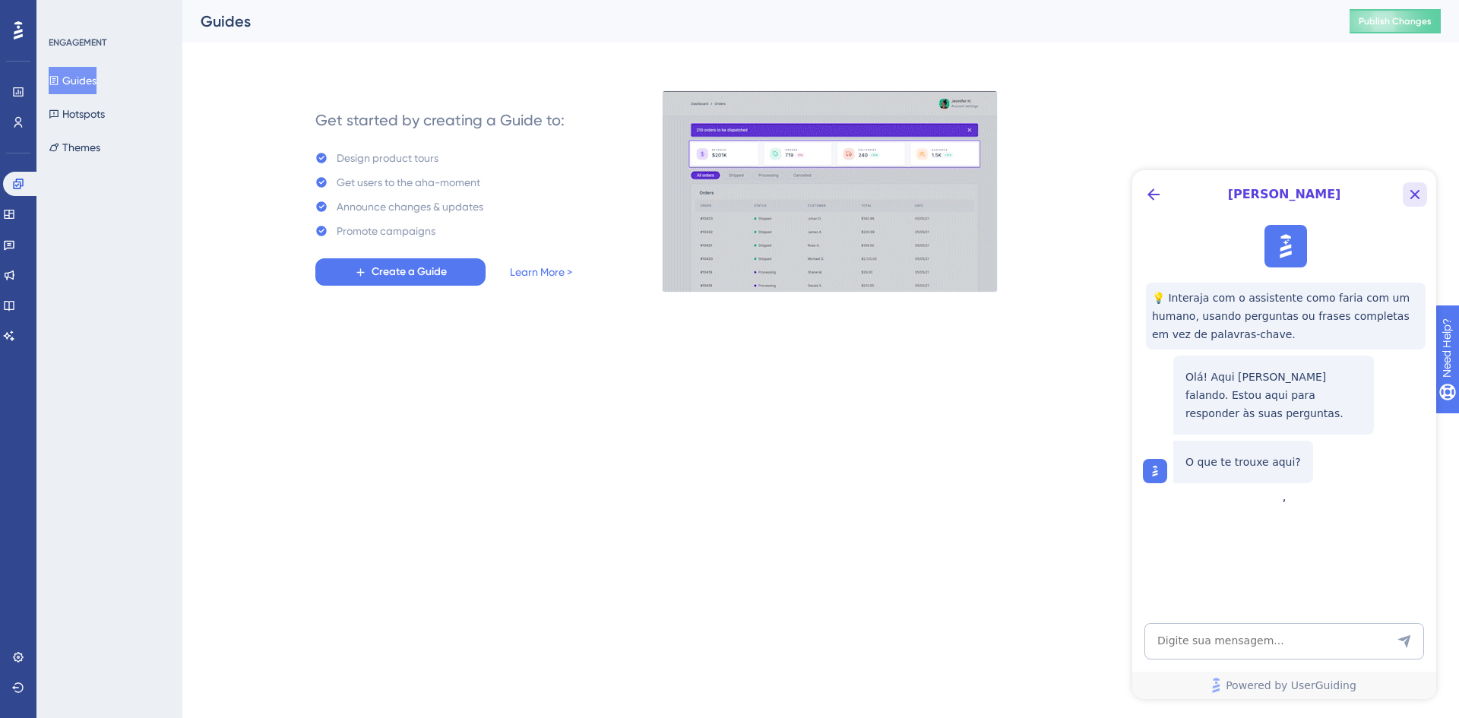
click at [1412, 194] on icon "Close Button" at bounding box center [1415, 194] width 18 height 18
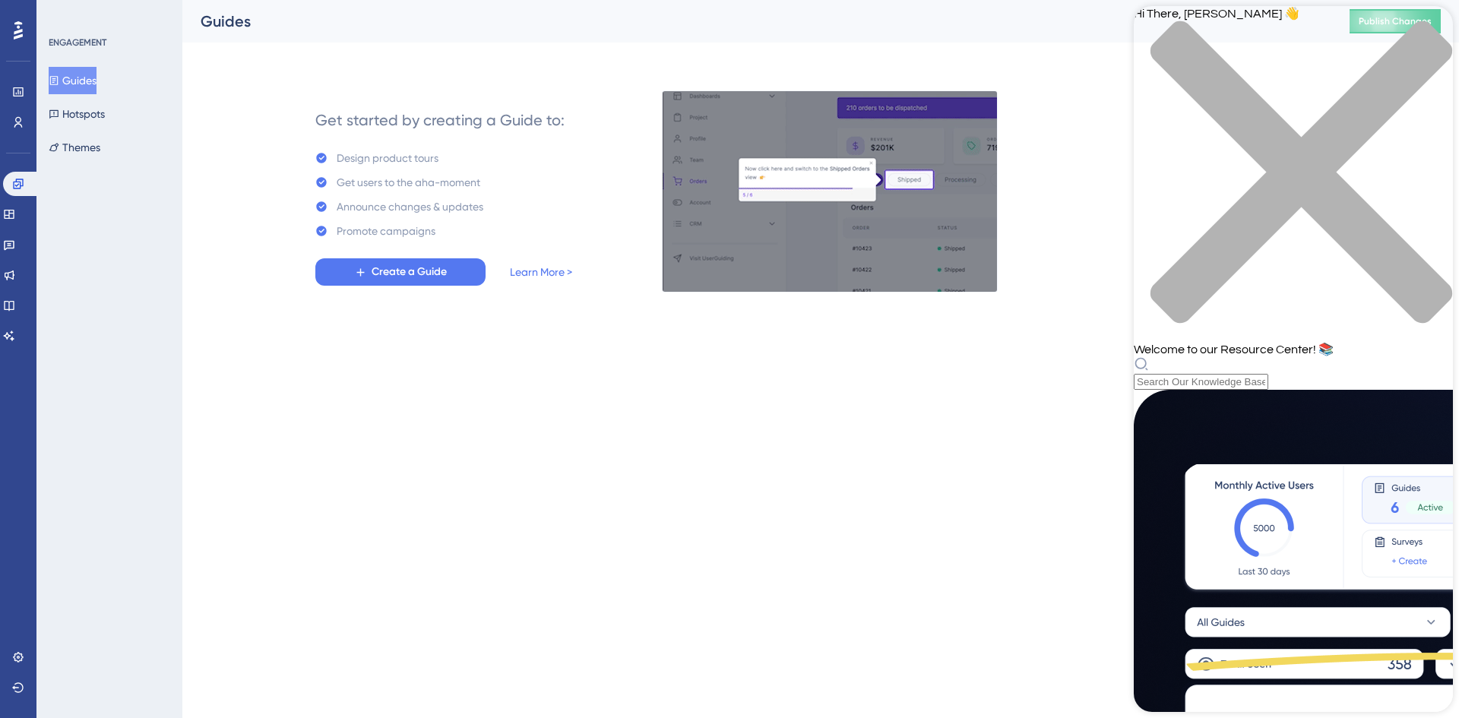
scroll to position [101, 0]
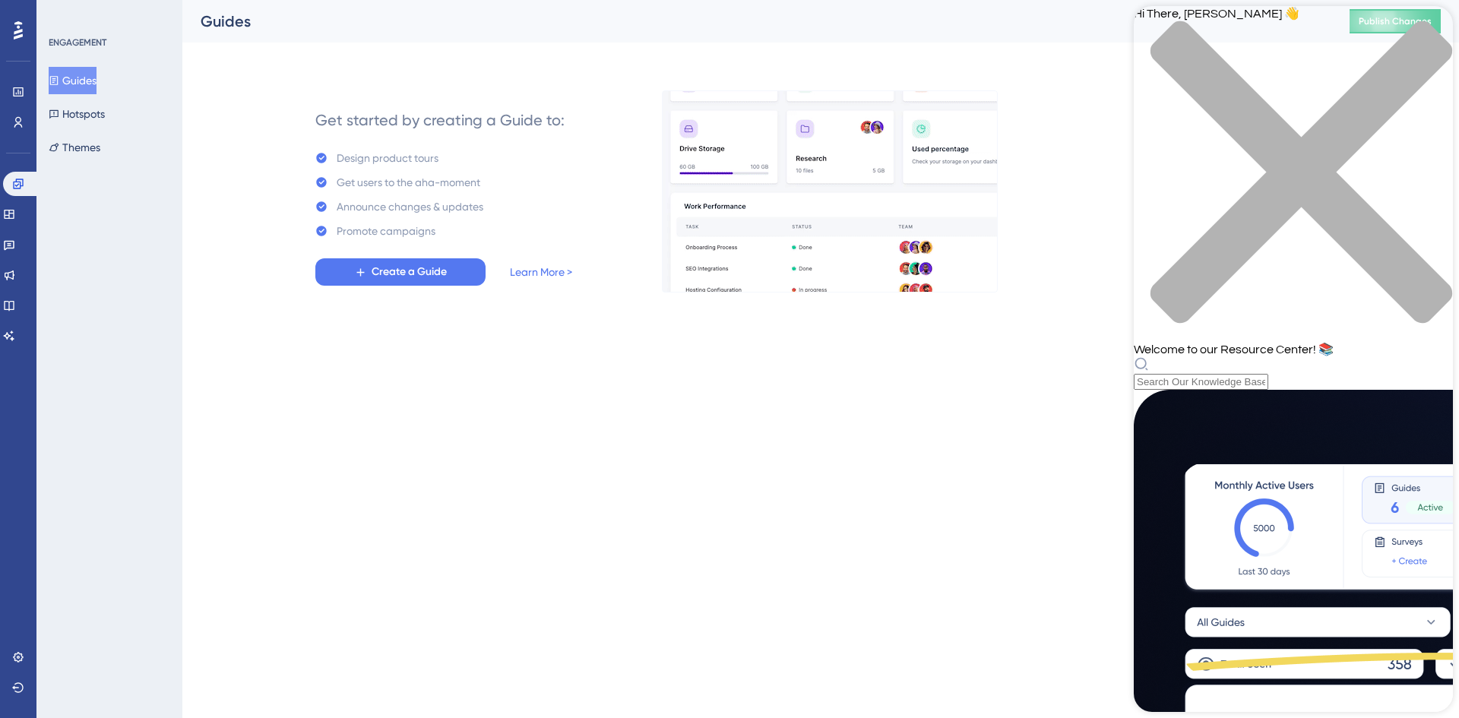
scroll to position [0, 0]
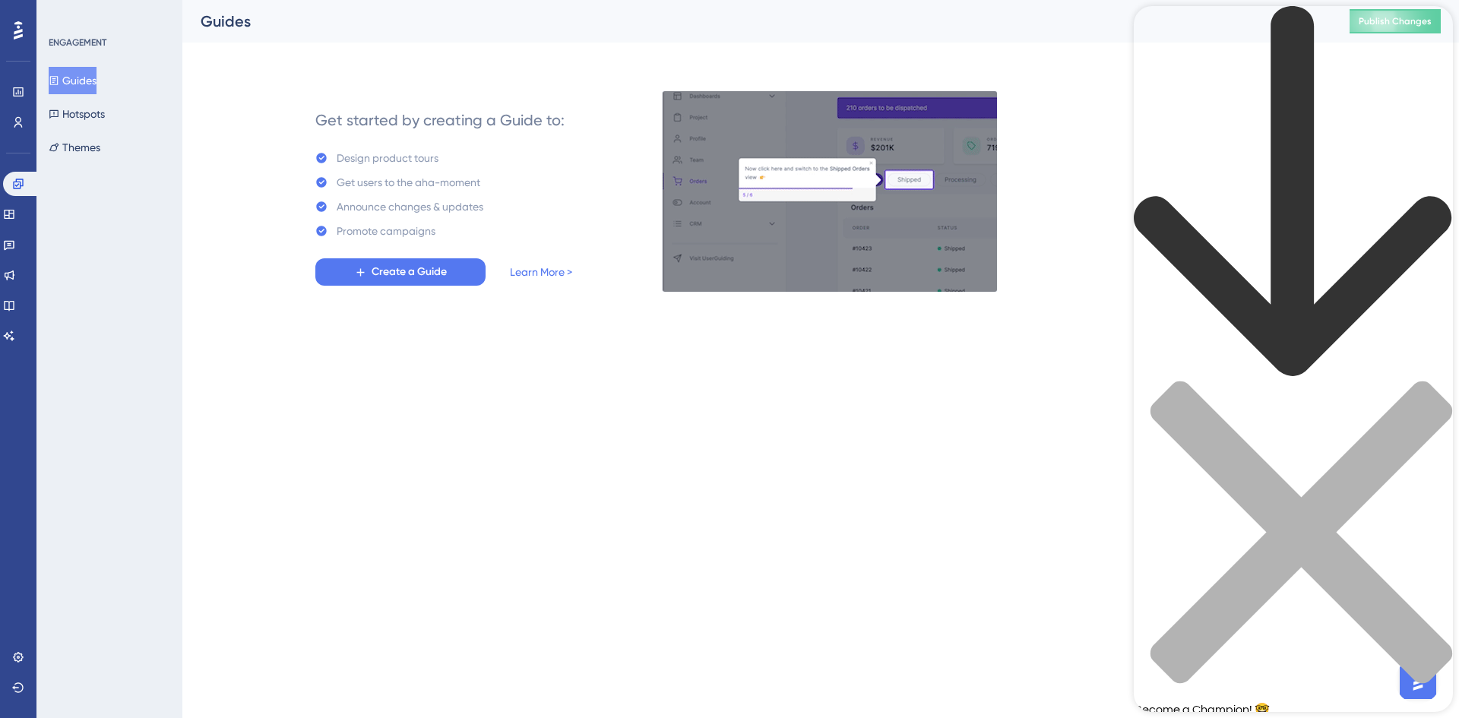
click at [1157, 33] on icon "back to header" at bounding box center [1293, 192] width 319 height 372
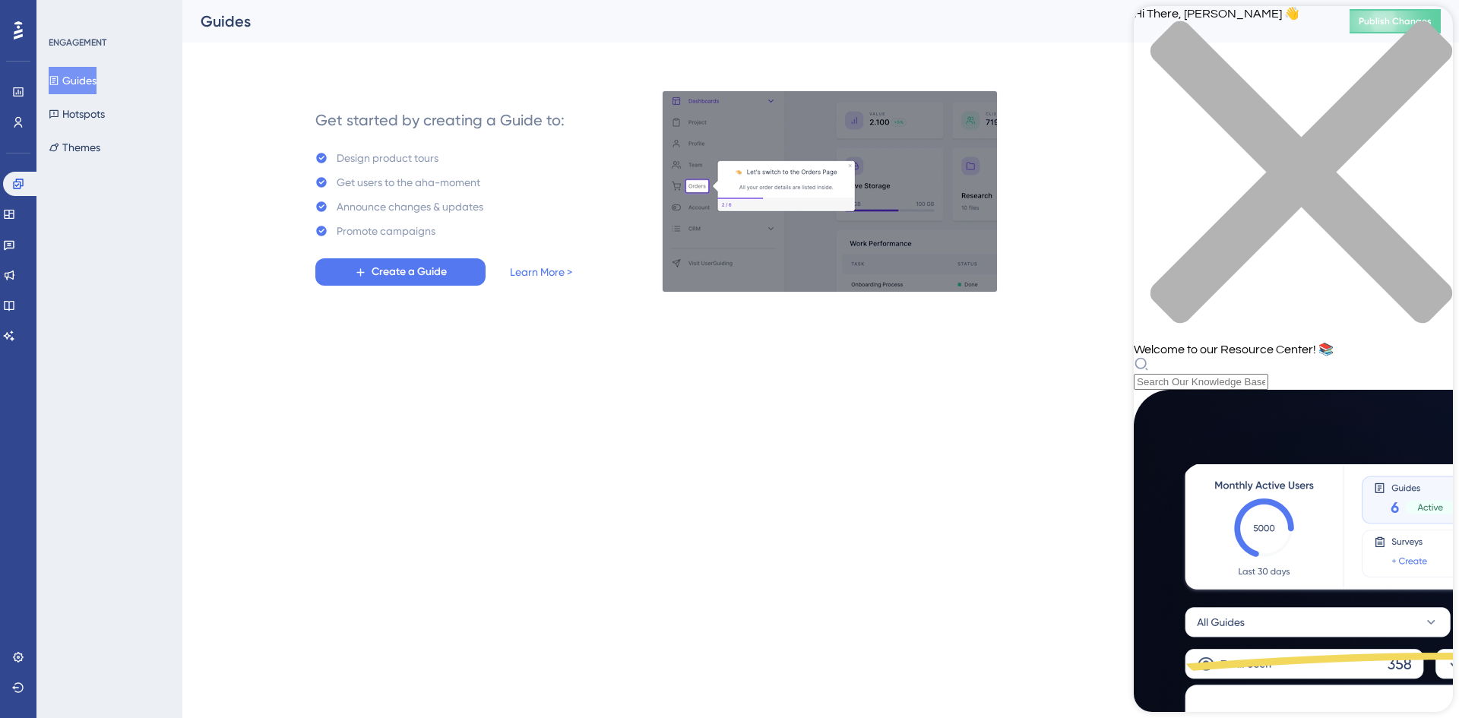
scroll to position [16, 0]
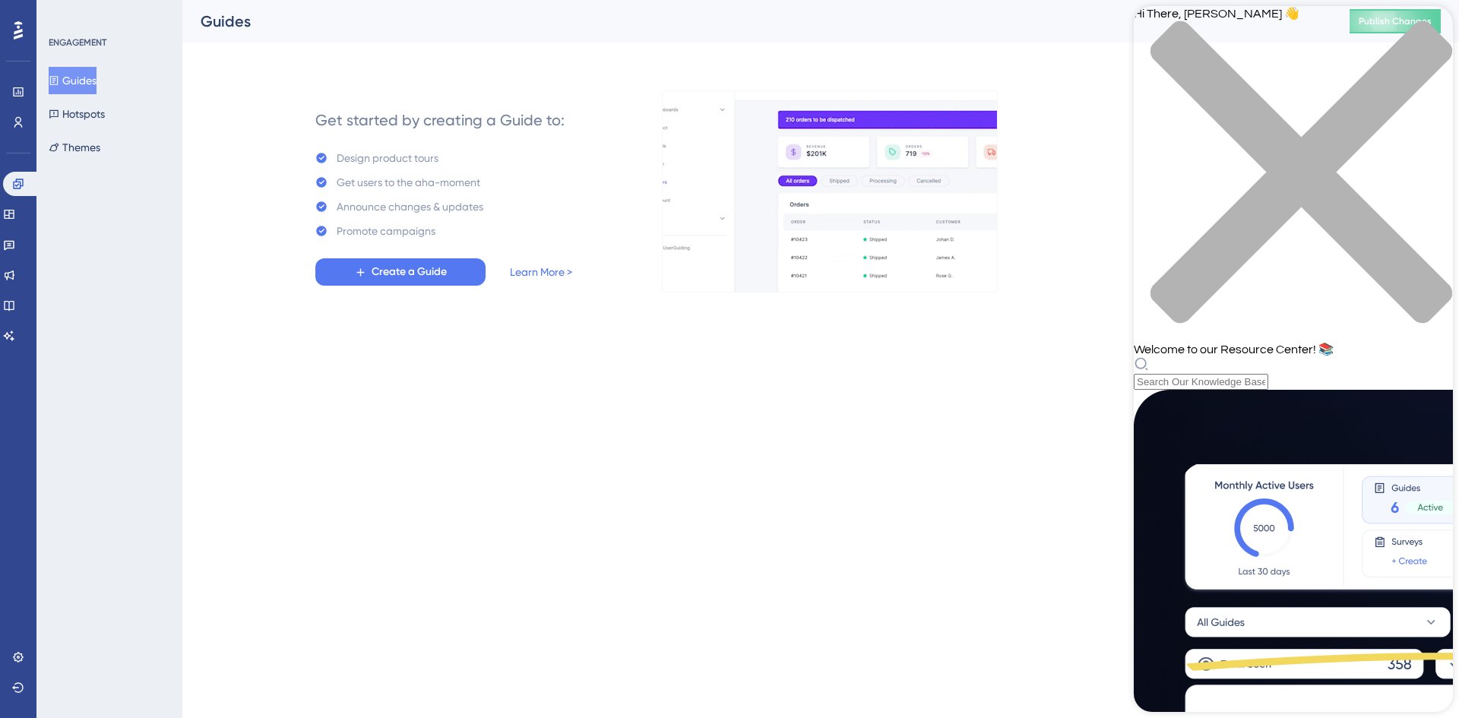
click at [1049, 0] on html "Performance Users Engagement Widgets Feedback Product Updates Knowledge Base AI…" at bounding box center [729, 0] width 1459 height 0
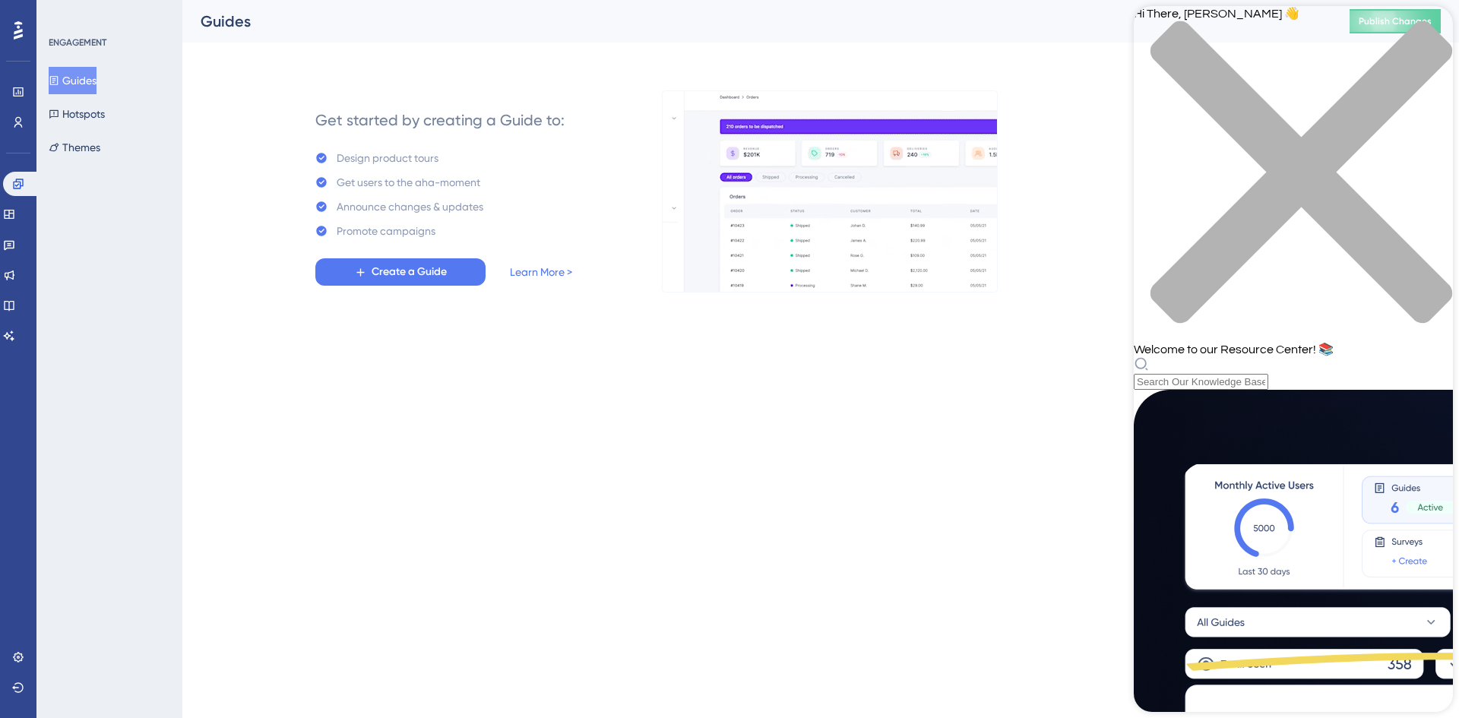
click at [1433, 24] on div "close resource center" at bounding box center [1293, 181] width 319 height 321
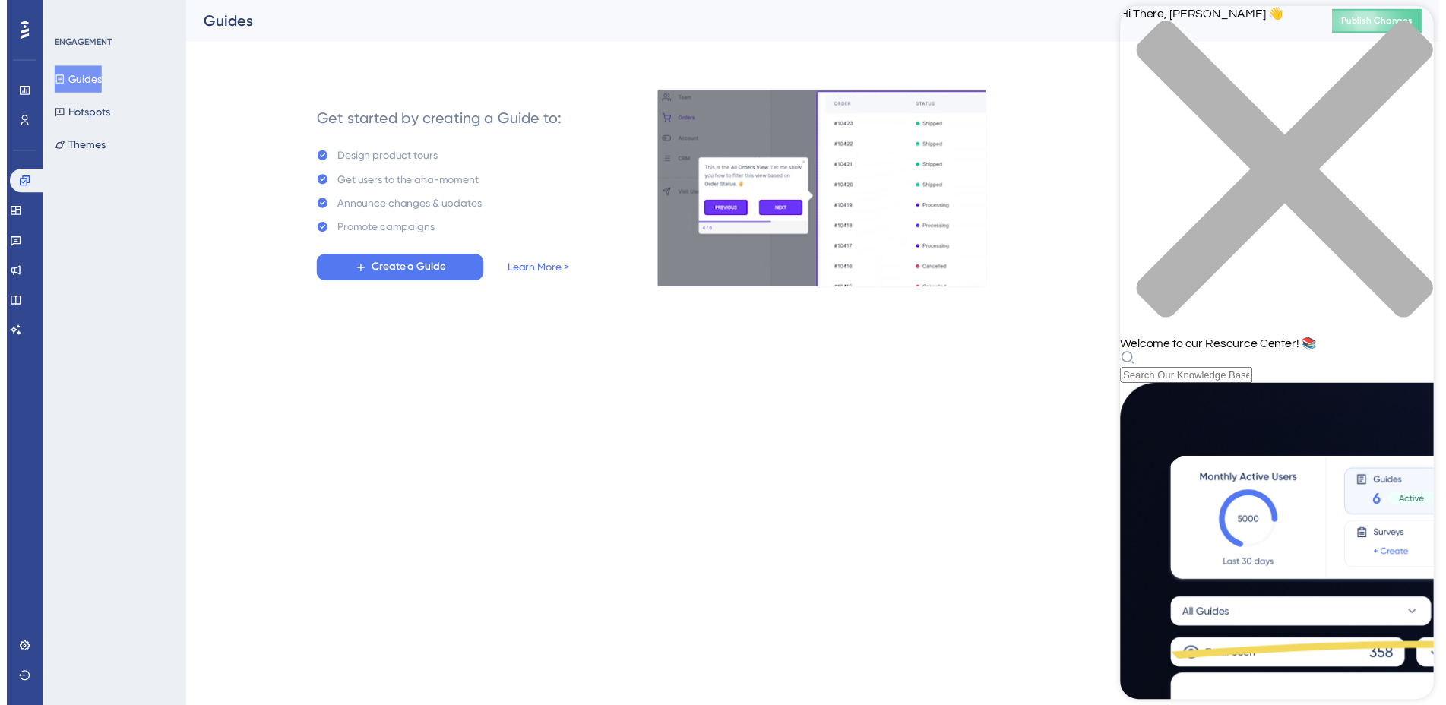
scroll to position [0, 0]
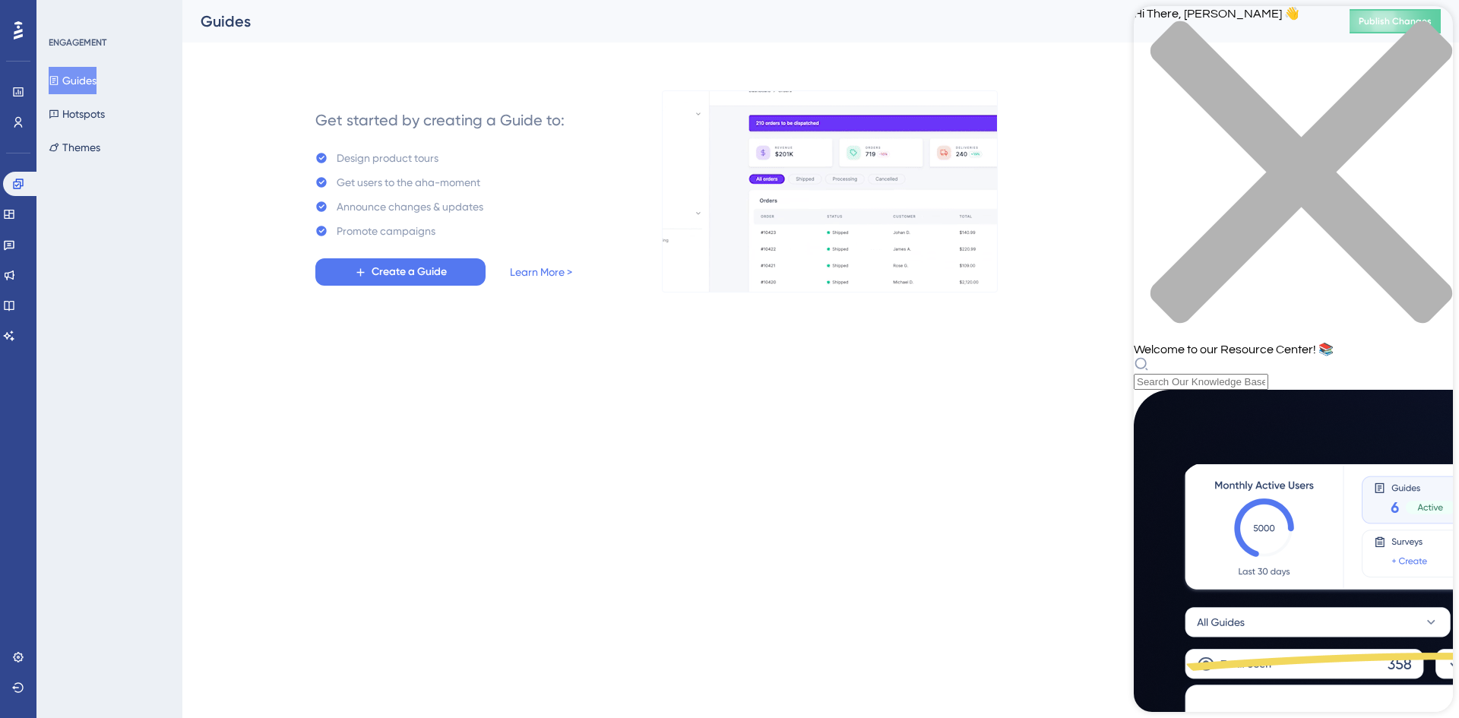
click at [1424, 24] on div "close resource center" at bounding box center [1293, 181] width 319 height 321
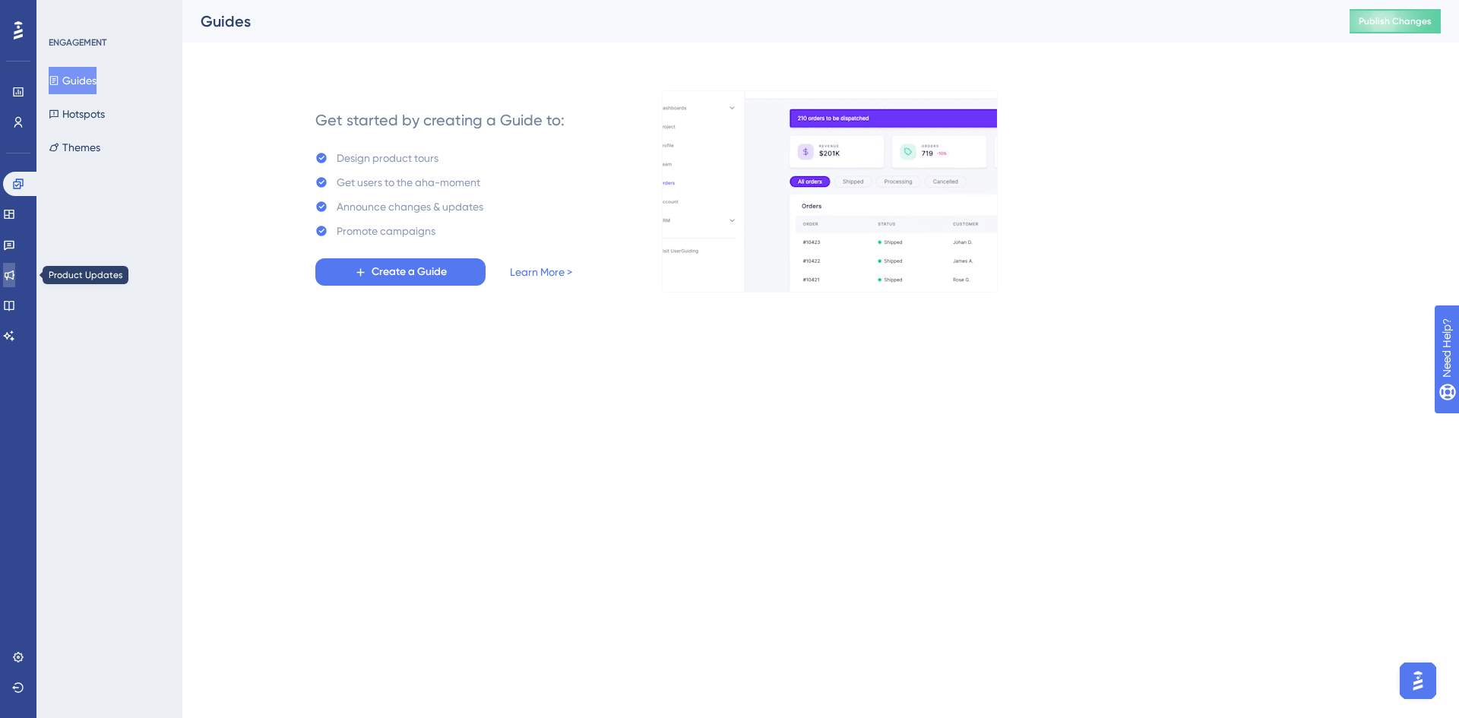
click at [15, 274] on icon at bounding box center [9, 275] width 12 height 12
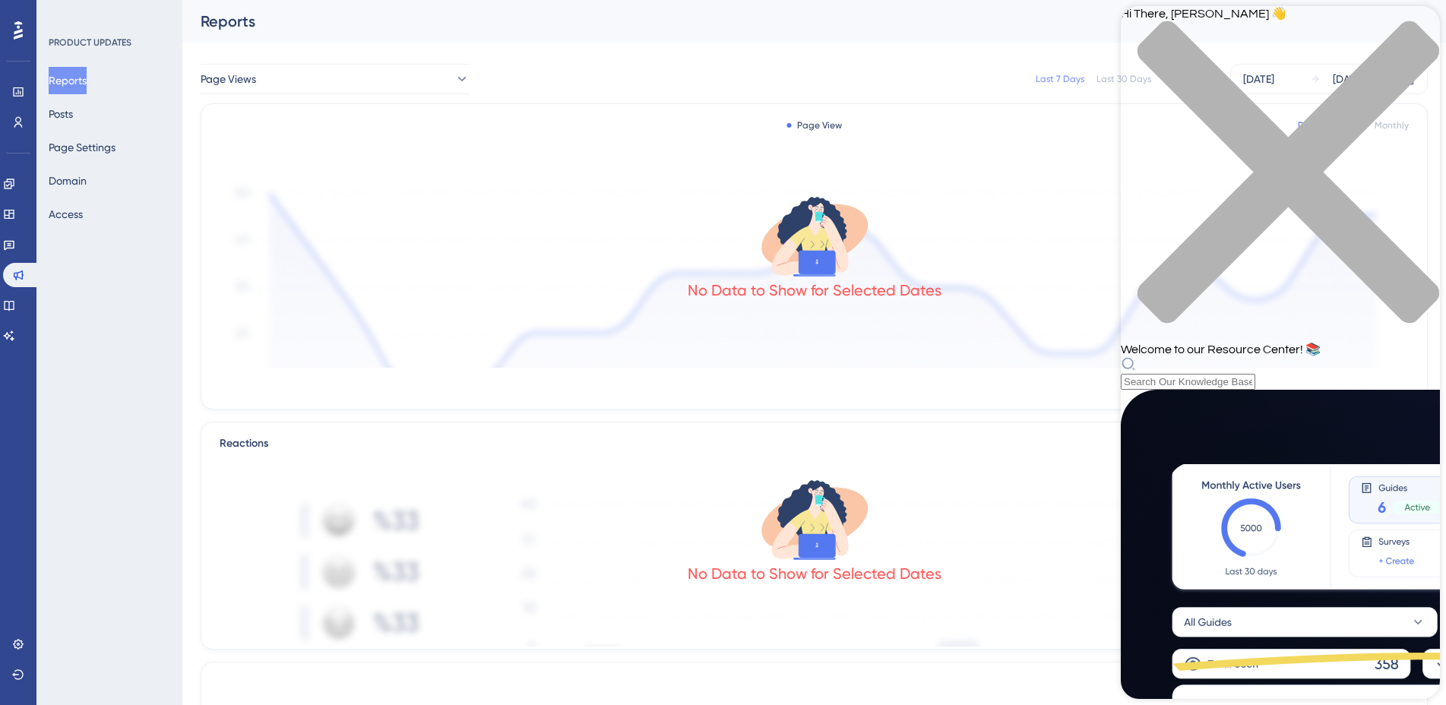
click at [1425, 30] on div "close resource center" at bounding box center [1280, 181] width 319 height 321
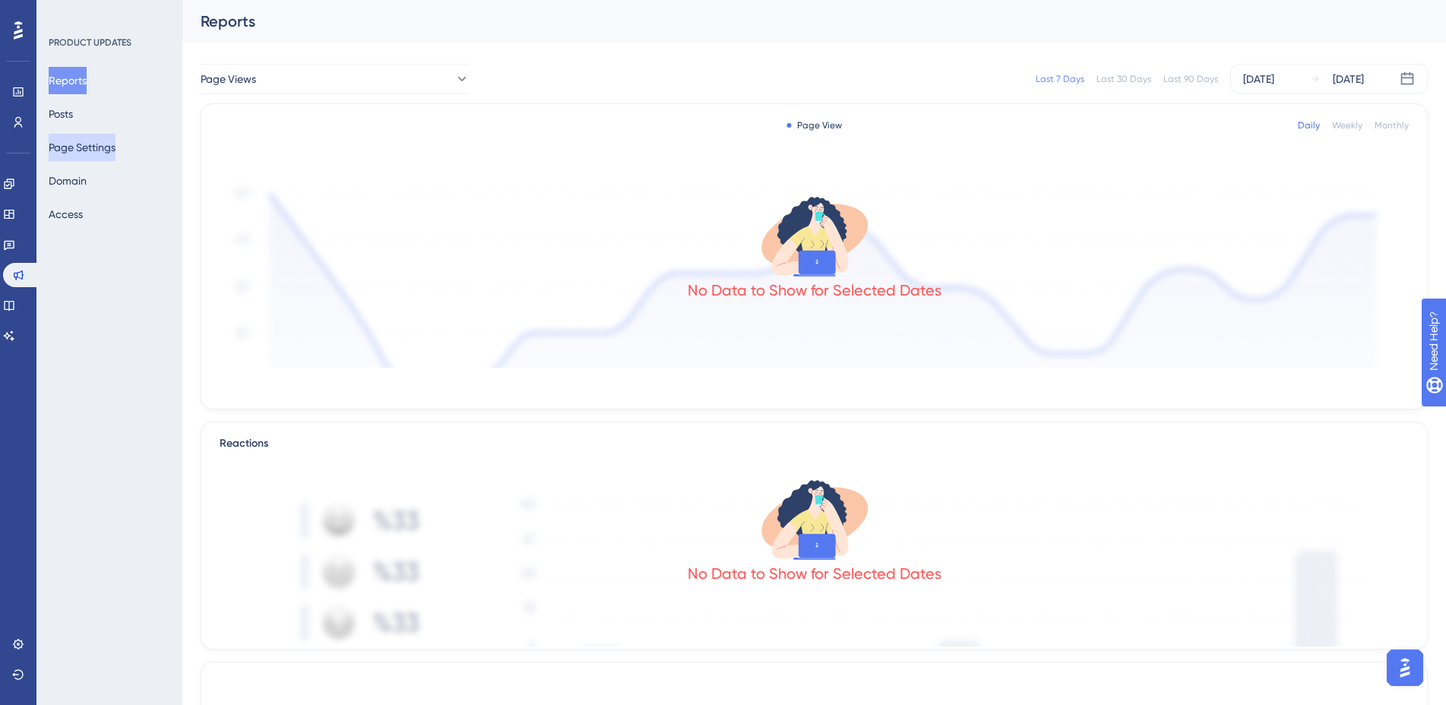
click at [90, 156] on button "Page Settings" at bounding box center [82, 147] width 67 height 27
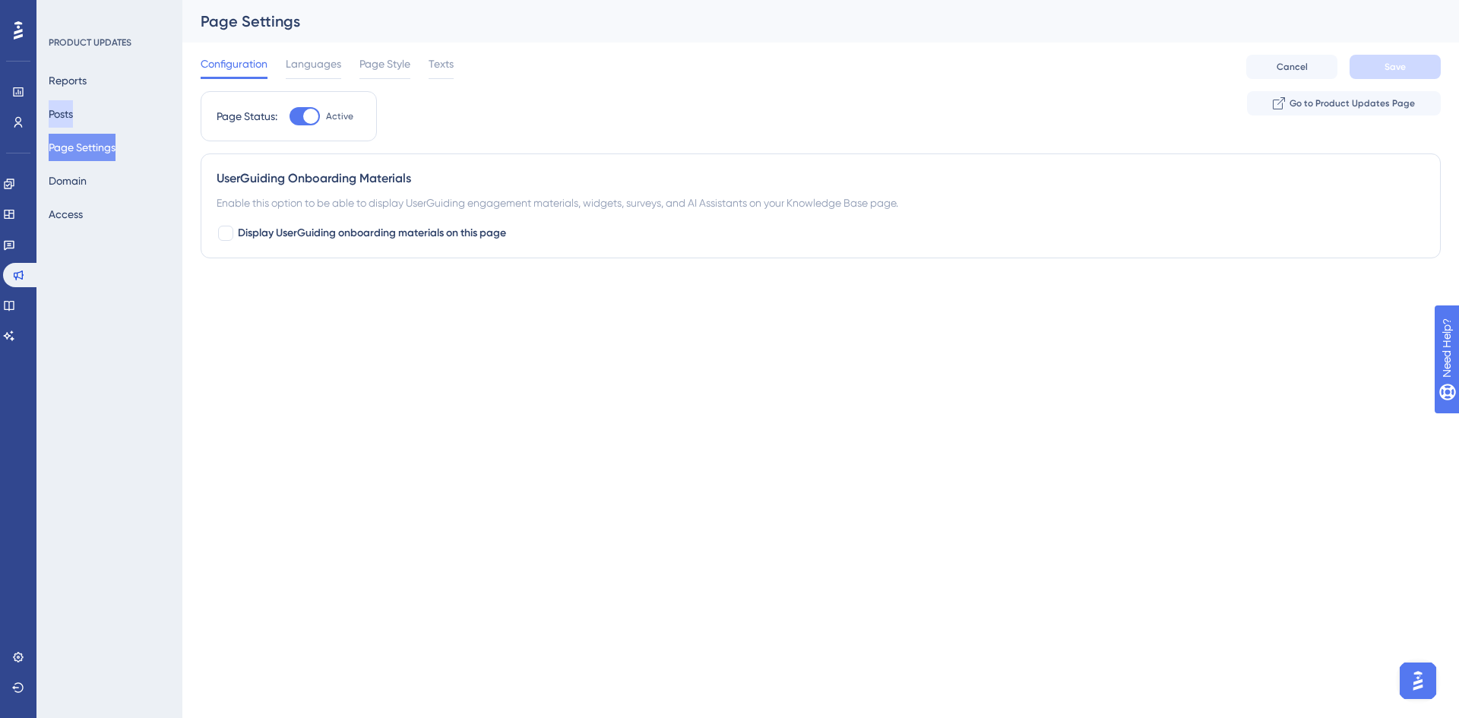
click at [67, 111] on button "Posts" at bounding box center [61, 113] width 24 height 27
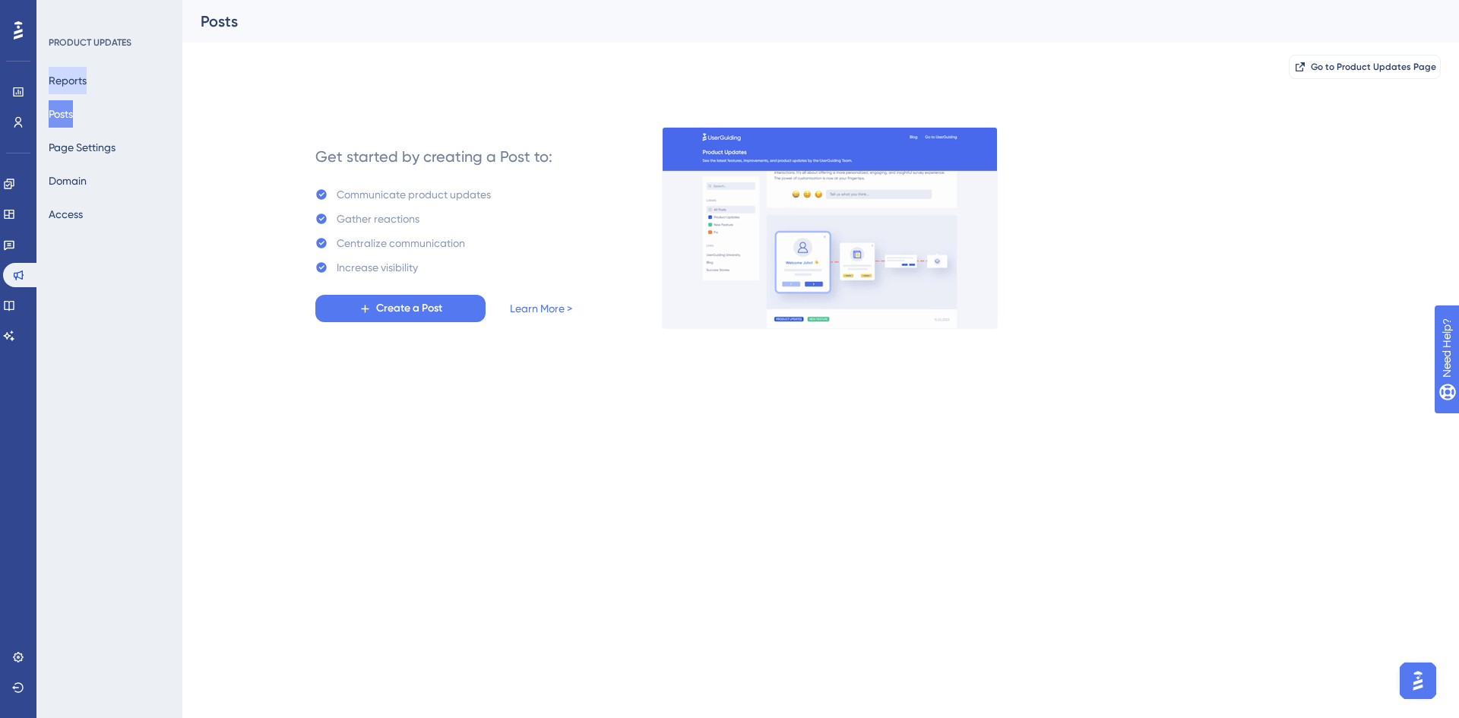
click at [81, 82] on button "Reports" at bounding box center [68, 80] width 38 height 27
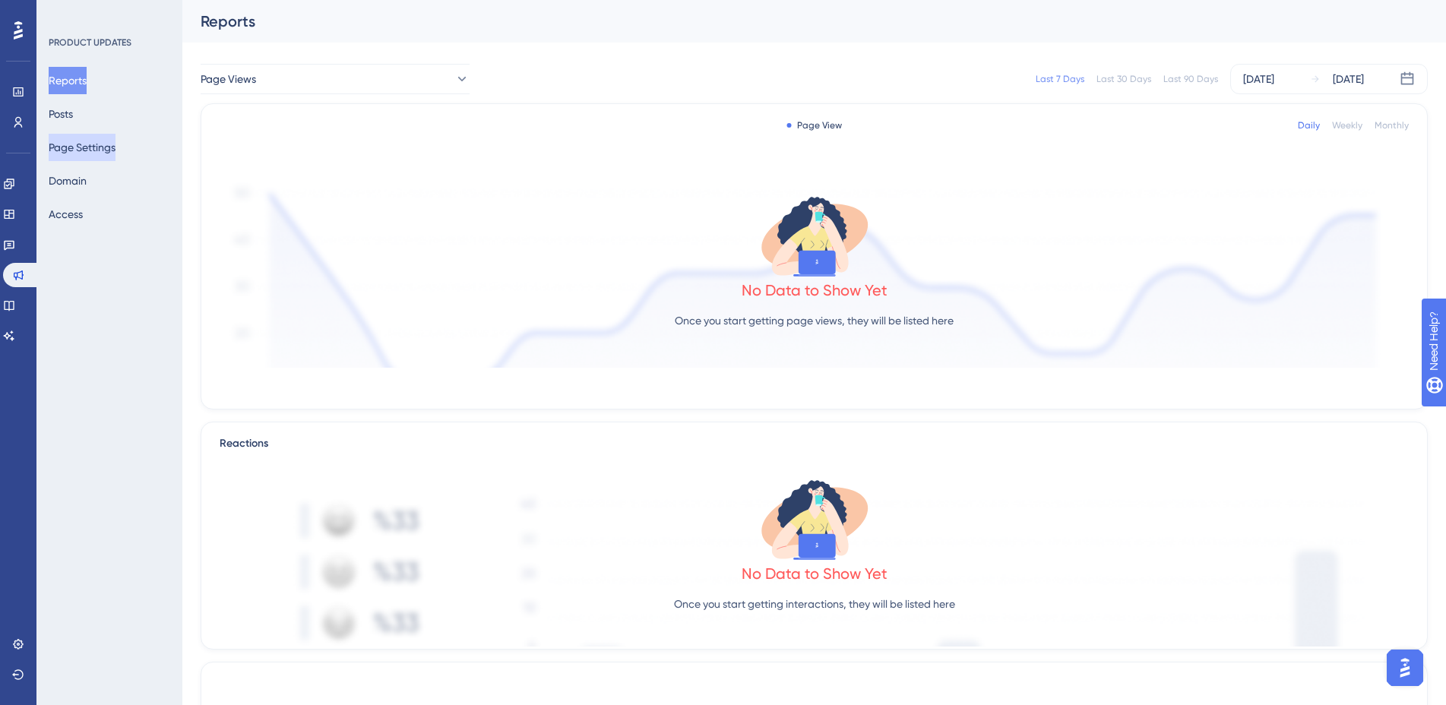
click at [93, 147] on button "Page Settings" at bounding box center [82, 147] width 67 height 27
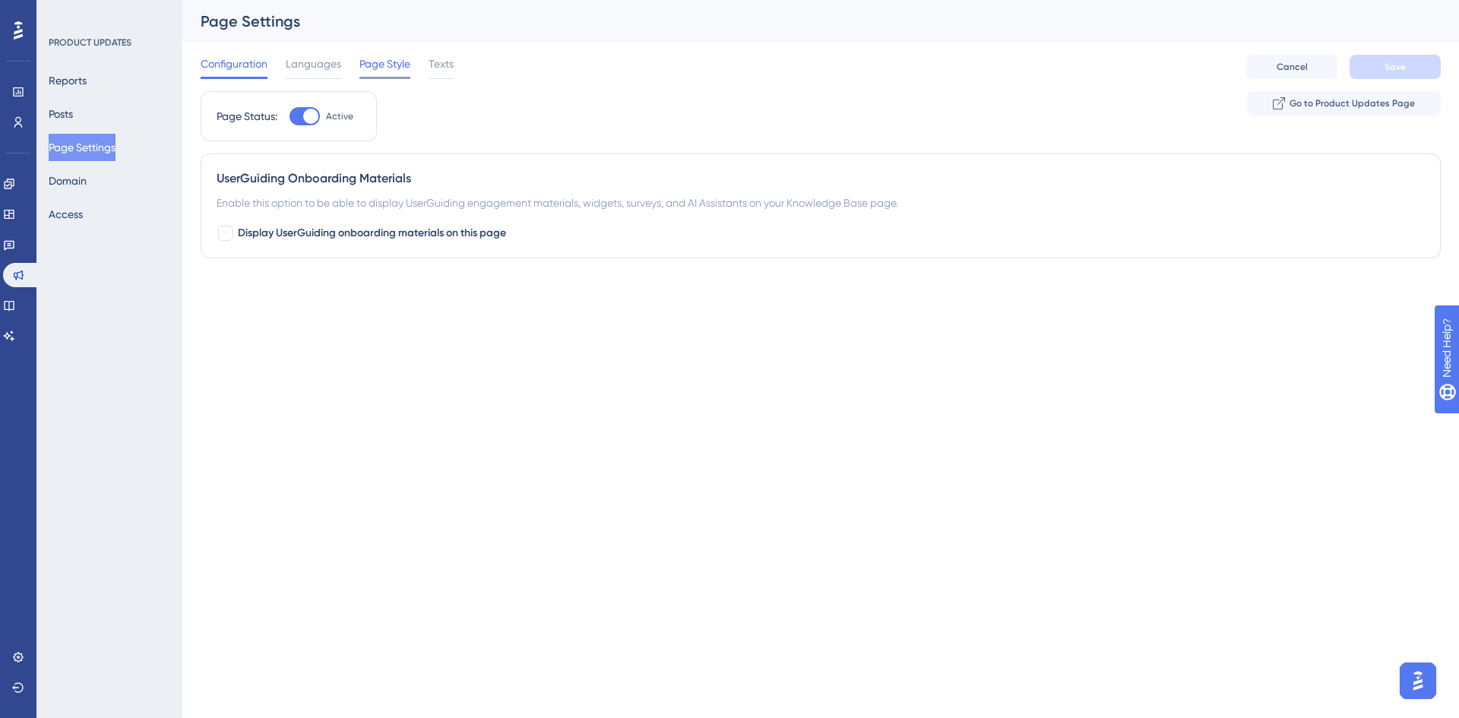
click at [383, 67] on span "Page Style" at bounding box center [384, 64] width 51 height 18
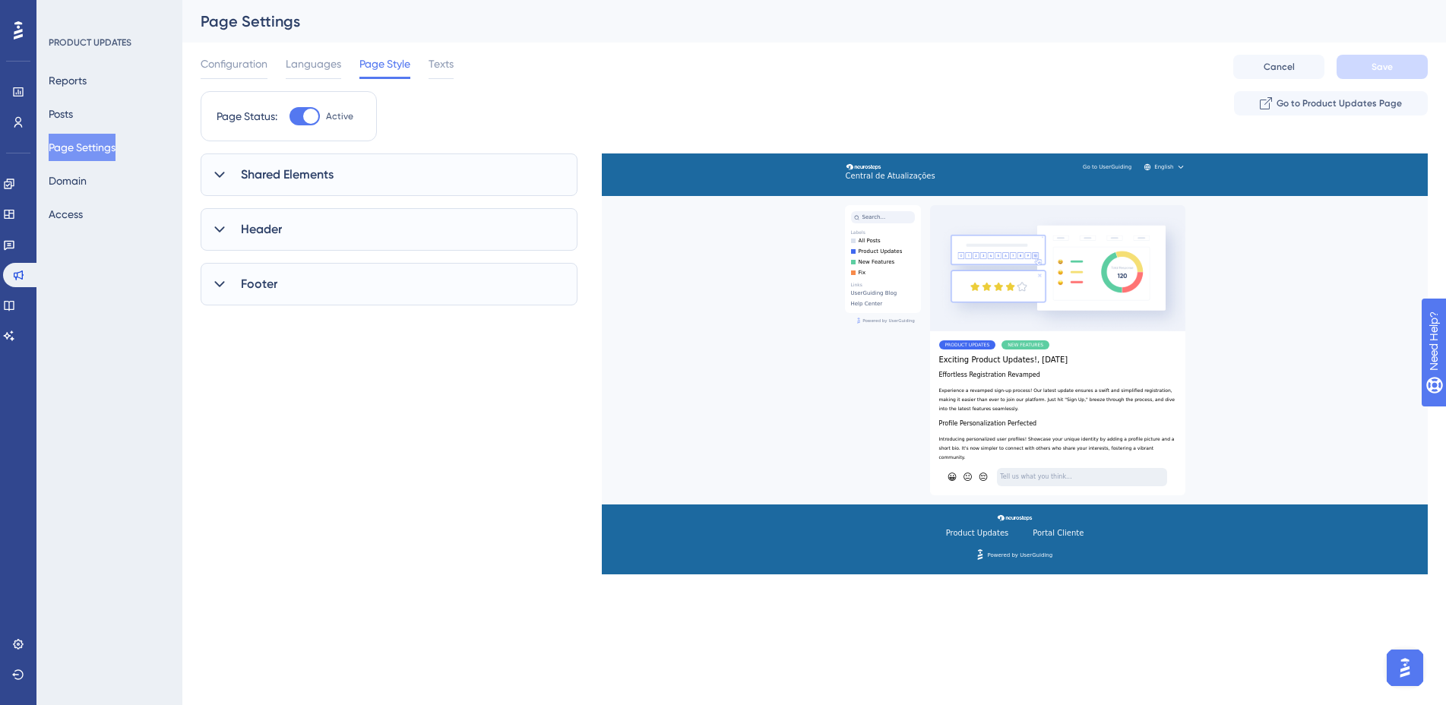
click at [247, 181] on span "Shared Elements" at bounding box center [287, 175] width 93 height 18
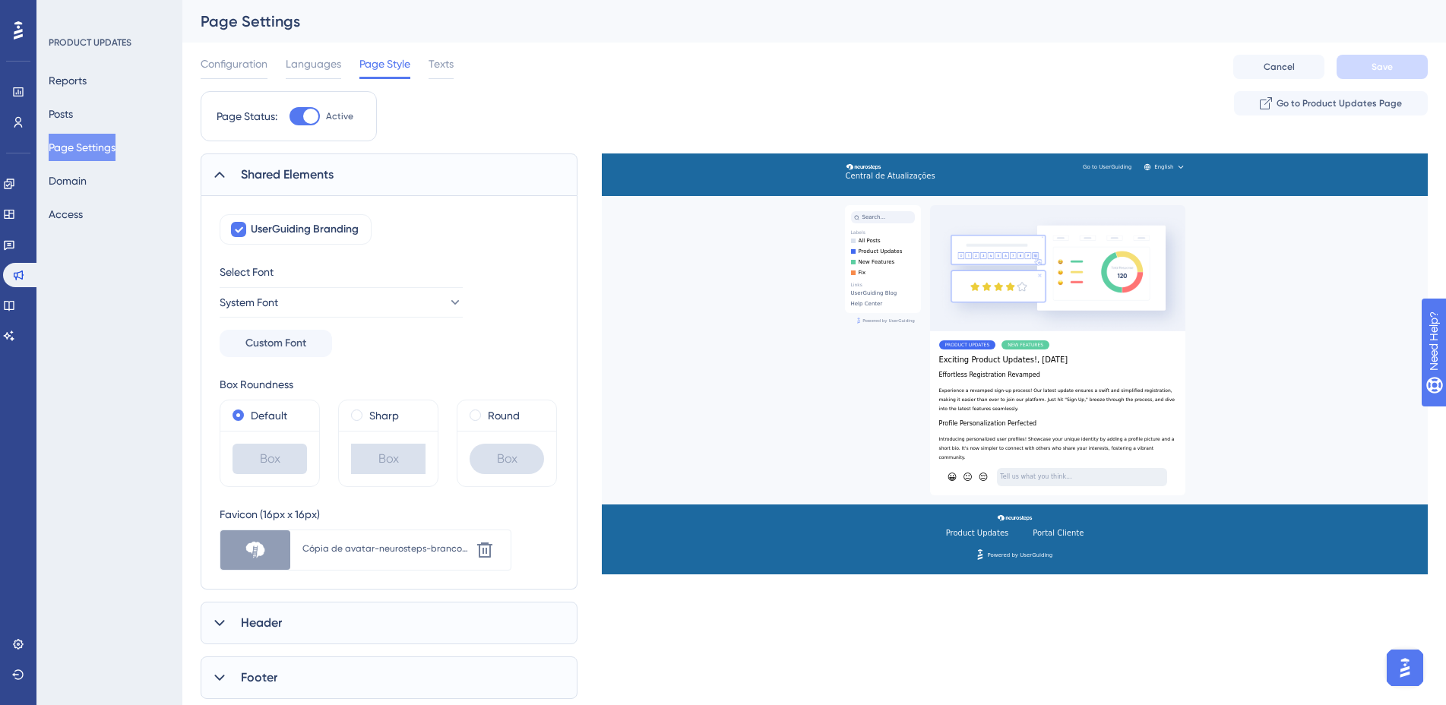
click at [247, 181] on span "Shared Elements" at bounding box center [287, 175] width 93 height 18
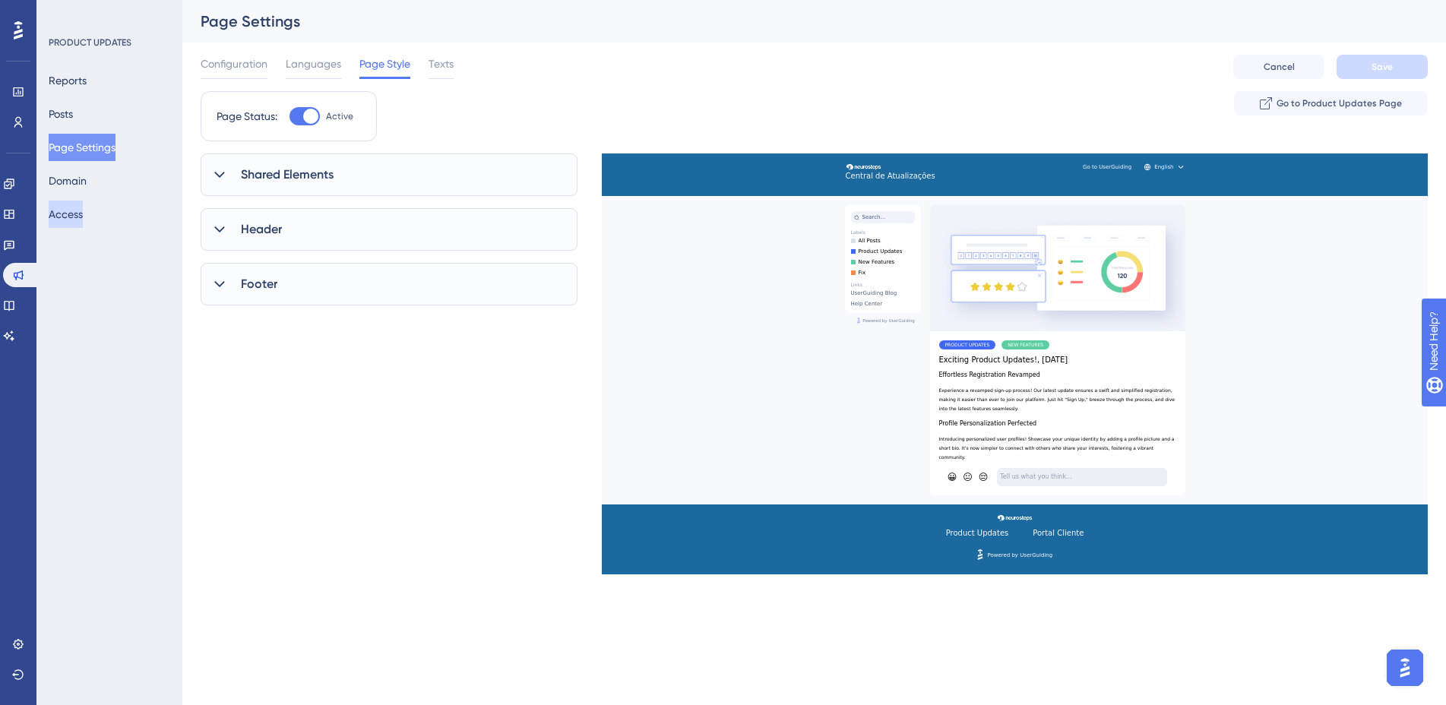
click at [81, 218] on button "Access" at bounding box center [66, 214] width 34 height 27
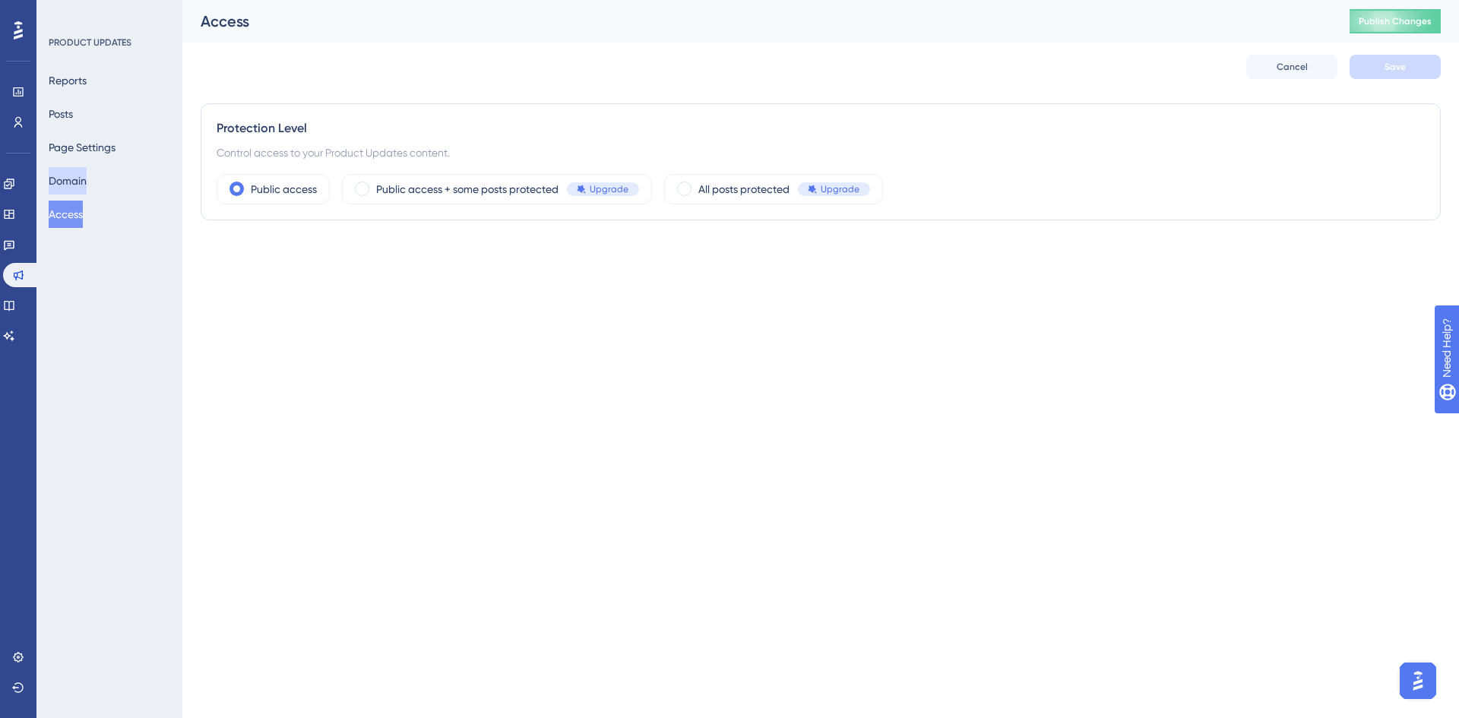
click at [71, 180] on button "Domain" at bounding box center [68, 180] width 38 height 27
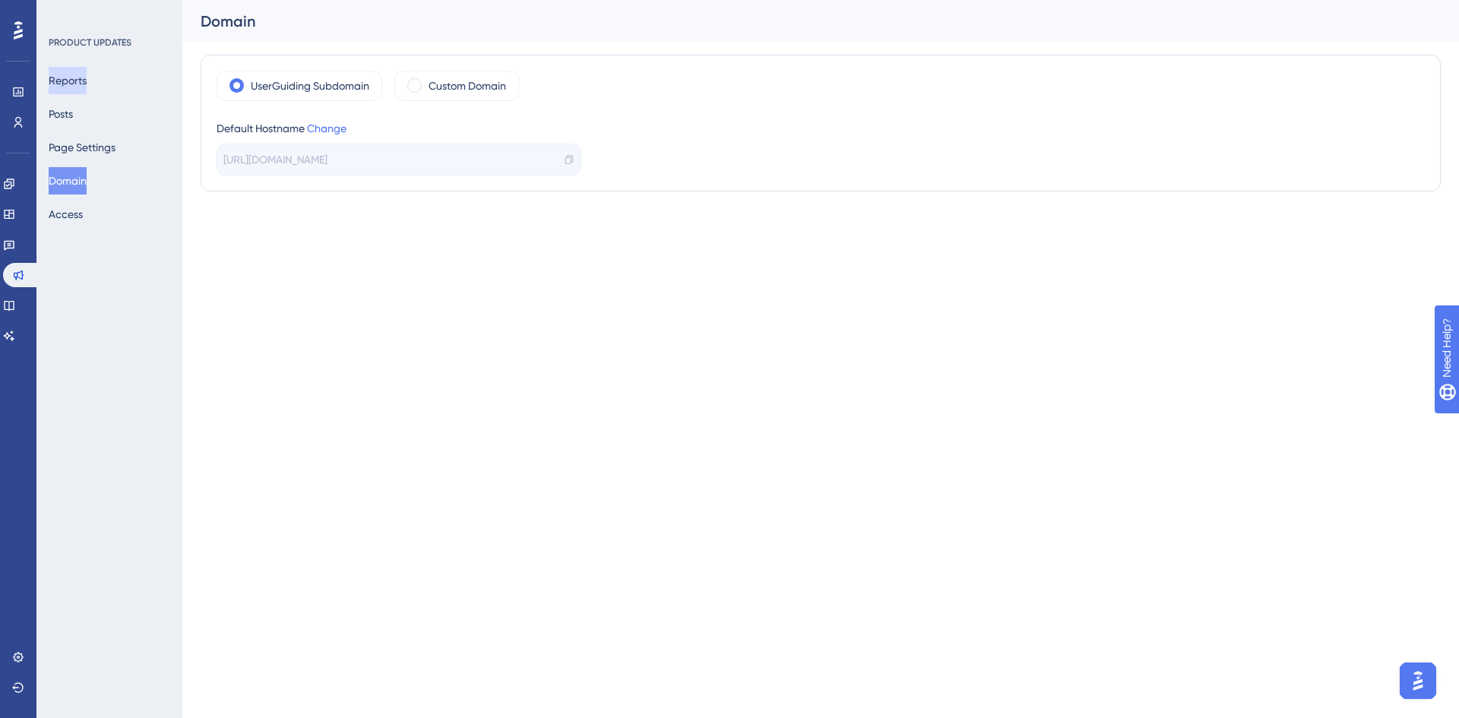
click at [71, 74] on button "Reports" at bounding box center [68, 80] width 38 height 27
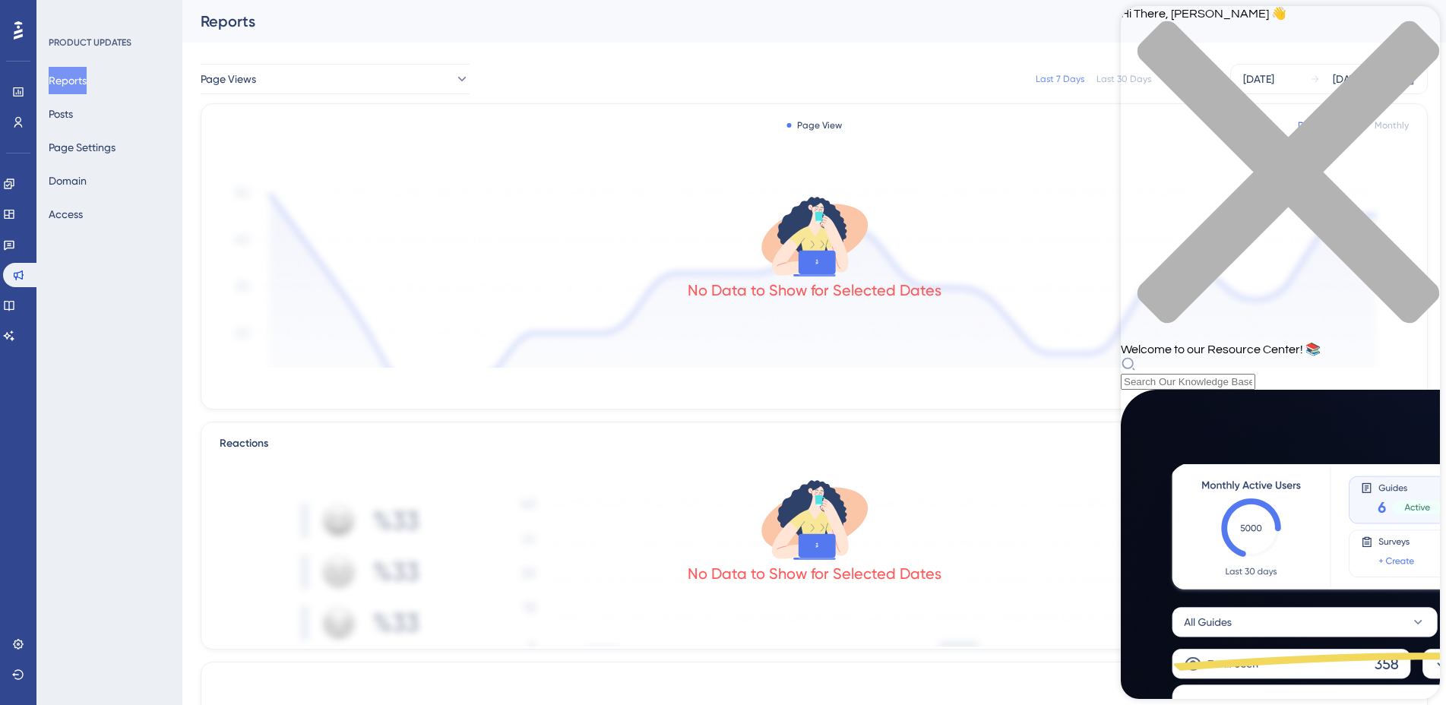
click at [1413, 29] on icon "close resource center" at bounding box center [1280, 180] width 319 height 319
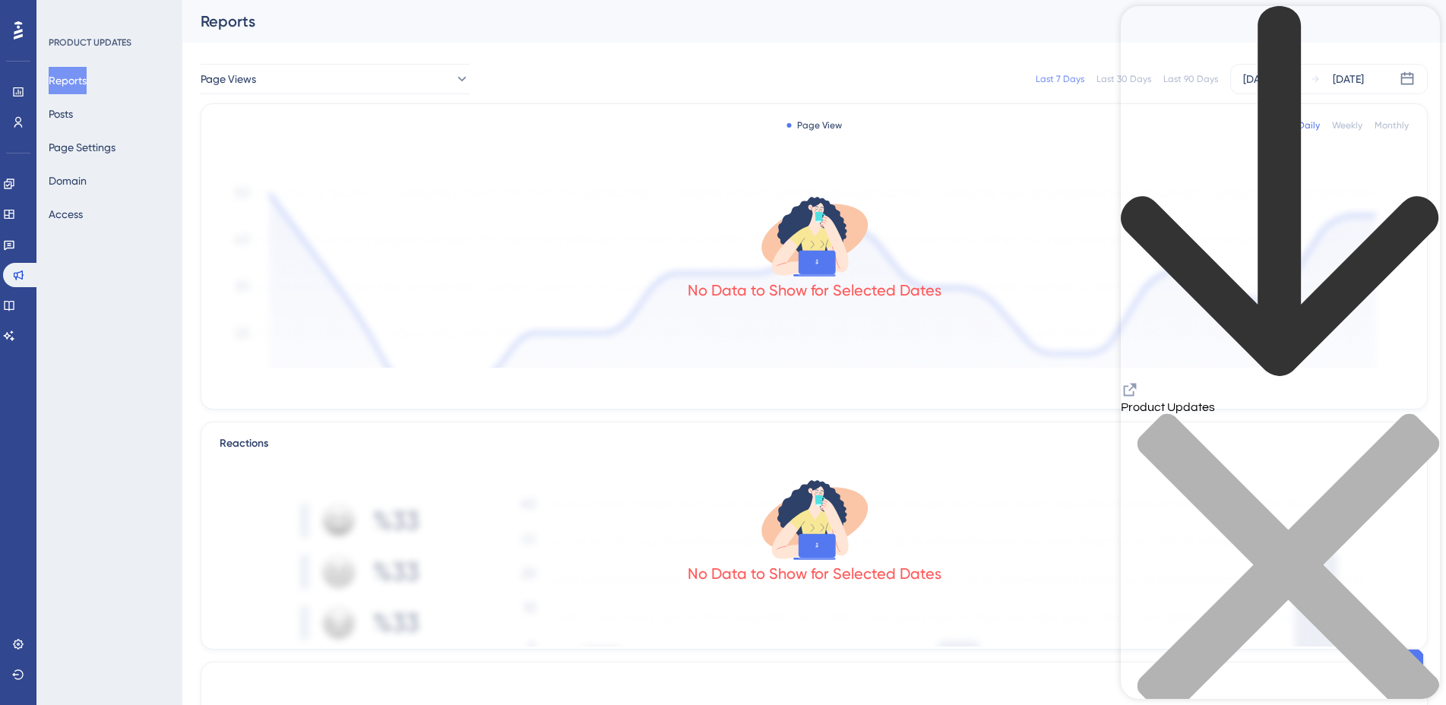
click at [1413, 413] on icon "close resource center" at bounding box center [1280, 572] width 319 height 319
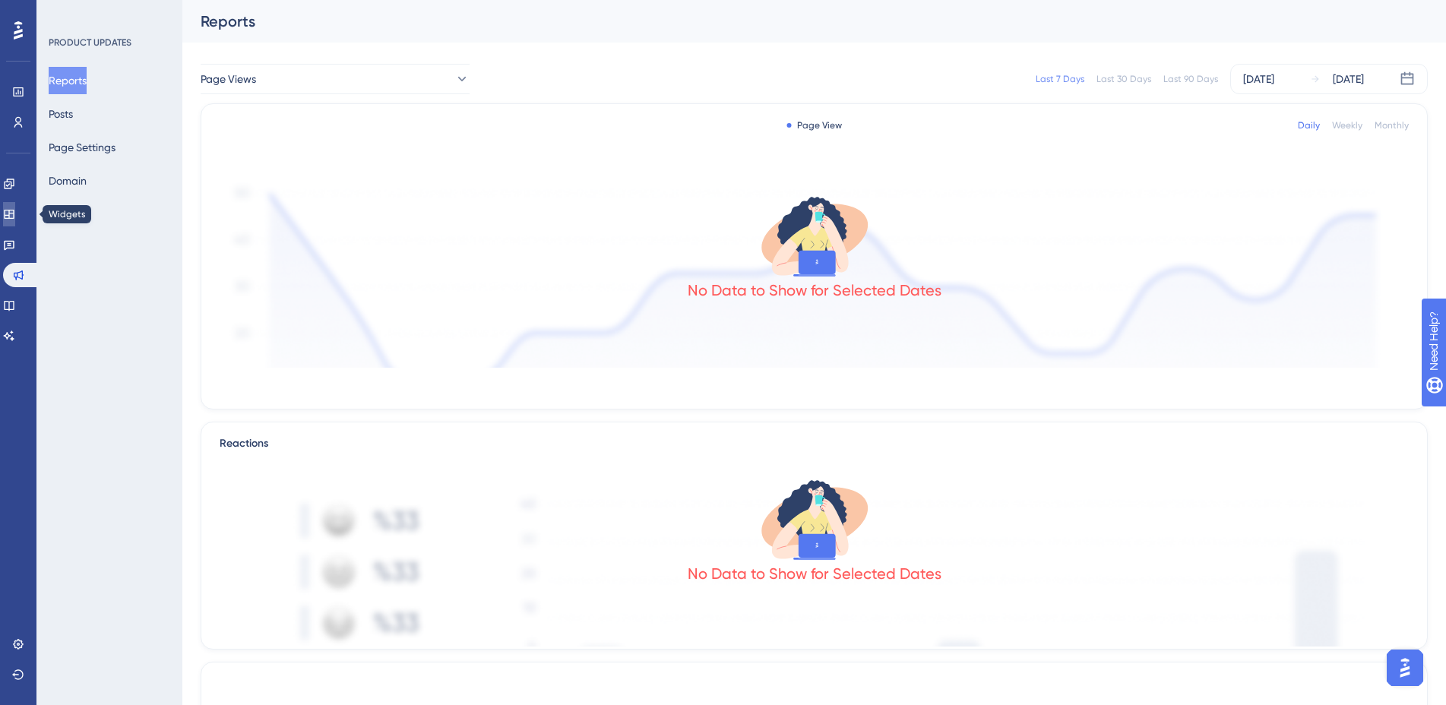
click at [15, 207] on link at bounding box center [9, 214] width 12 height 24
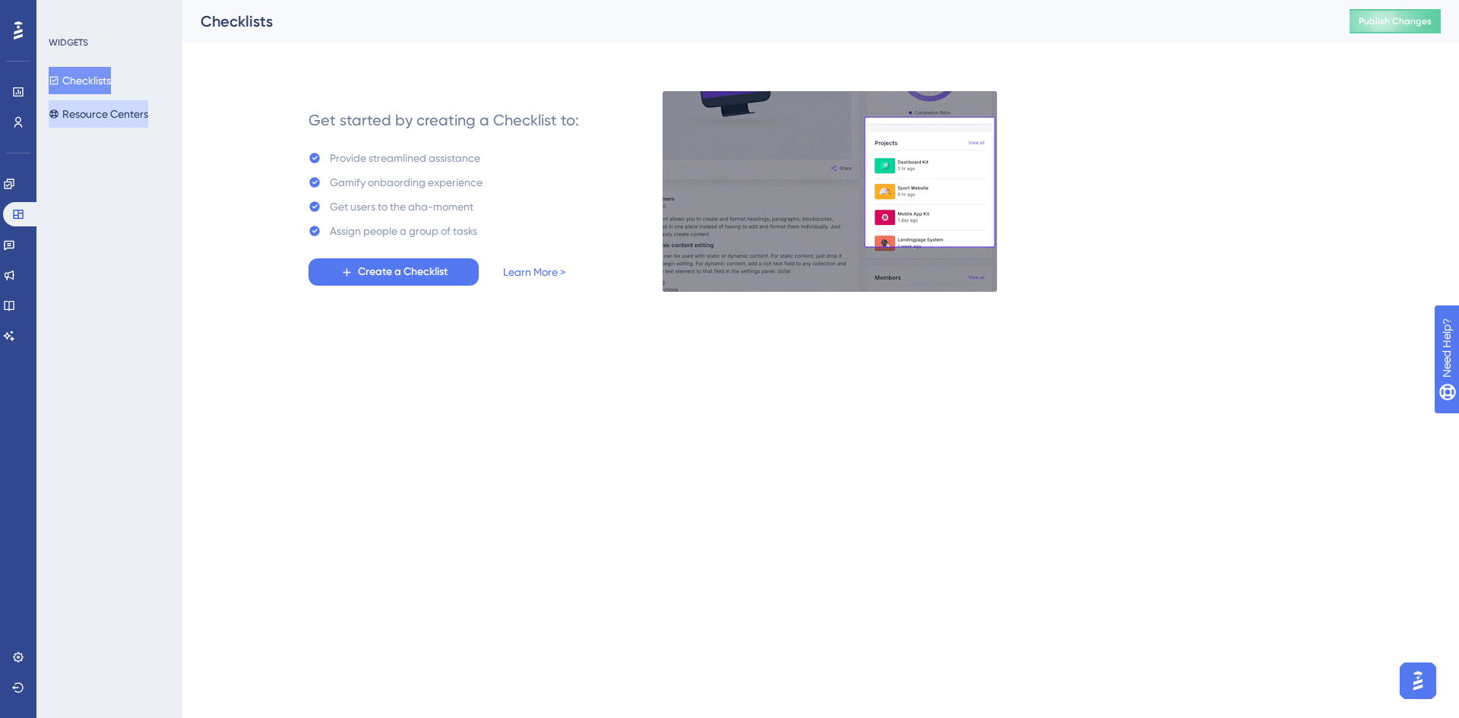
click at [89, 118] on button "Resource Centers" at bounding box center [99, 113] width 100 height 27
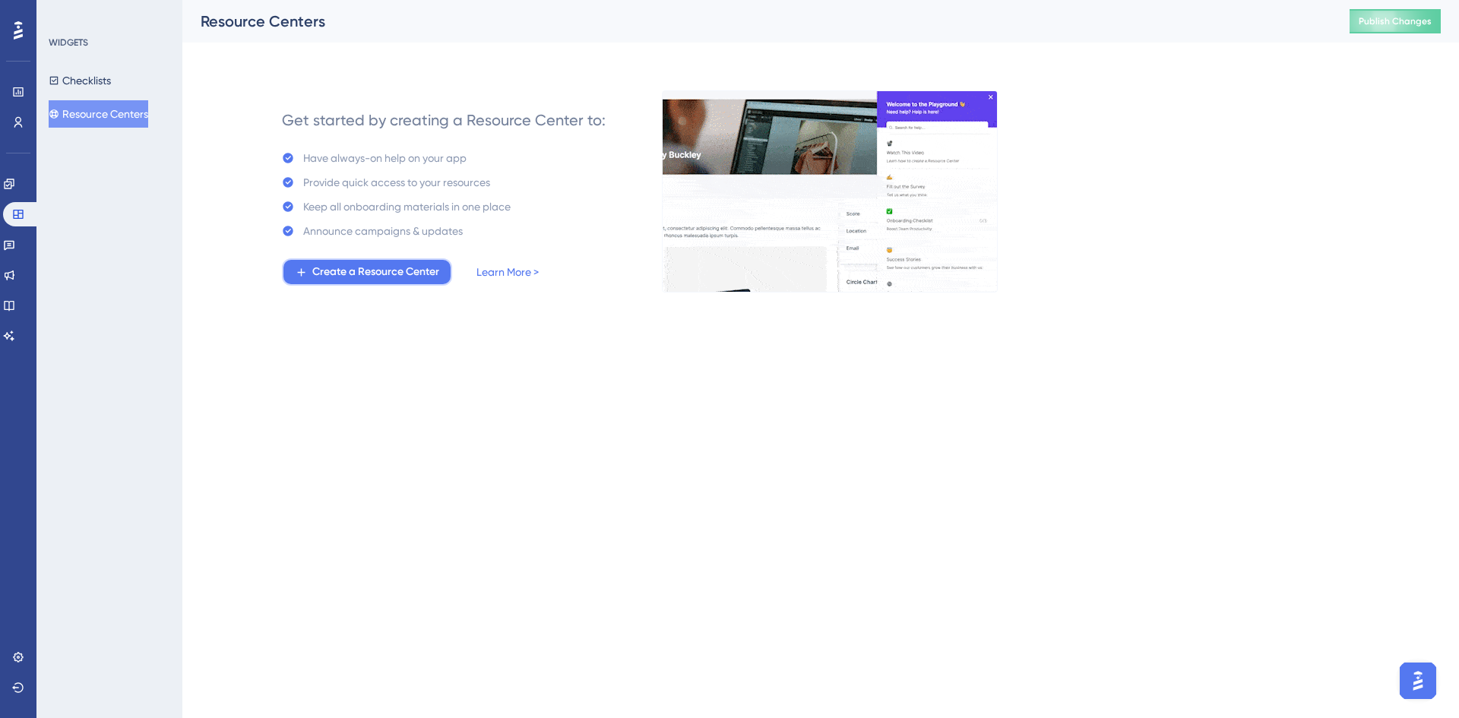
click at [431, 261] on button "Create a Resource Center" at bounding box center [367, 271] width 170 height 27
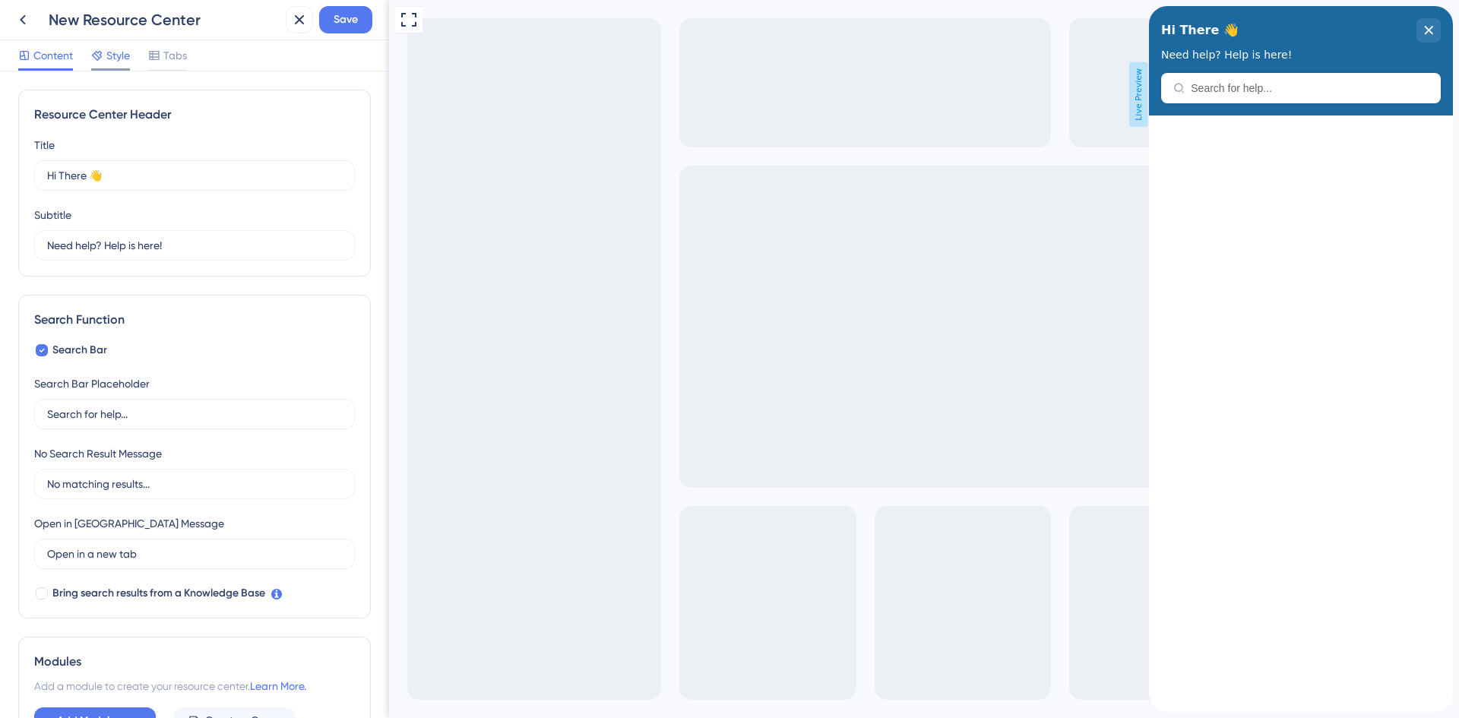
click at [106, 53] on span "Style" at bounding box center [118, 55] width 24 height 18
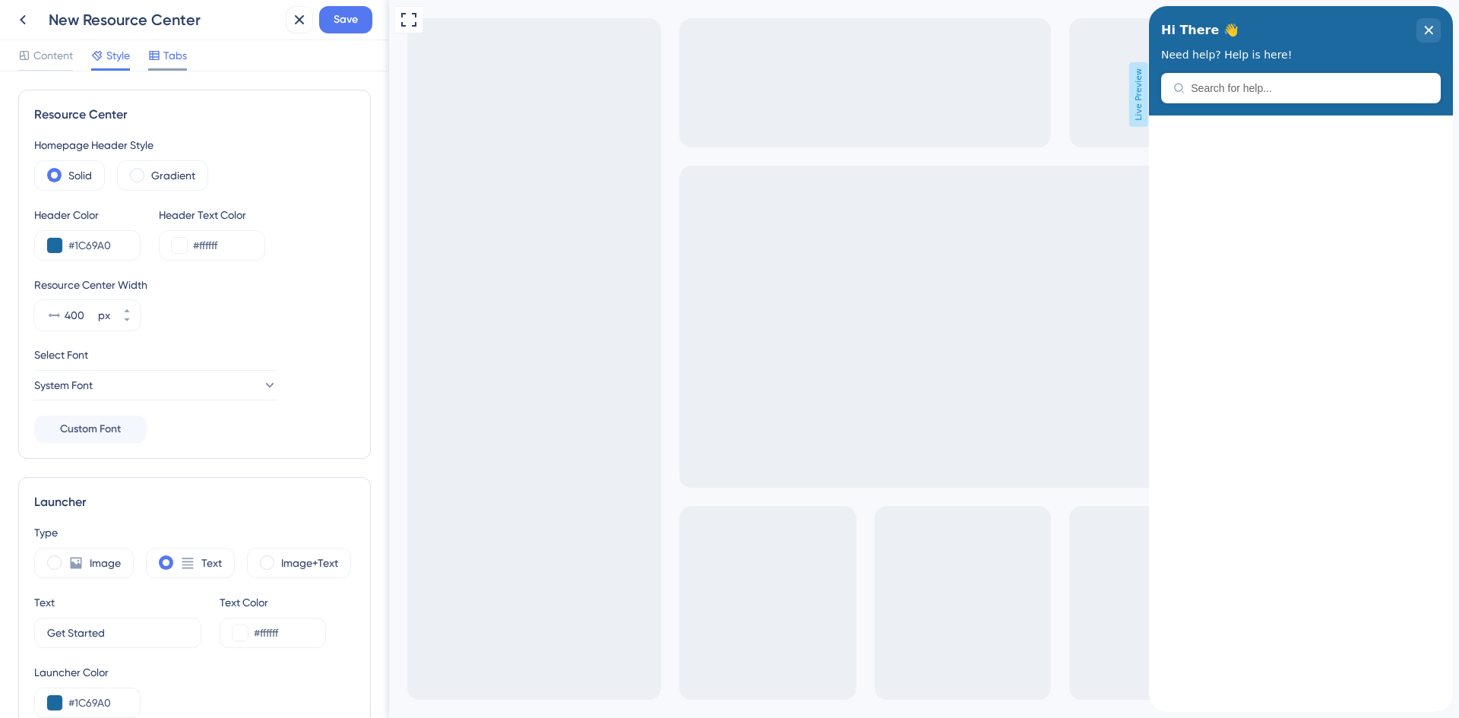
click at [166, 54] on span "Tabs" at bounding box center [175, 55] width 24 height 18
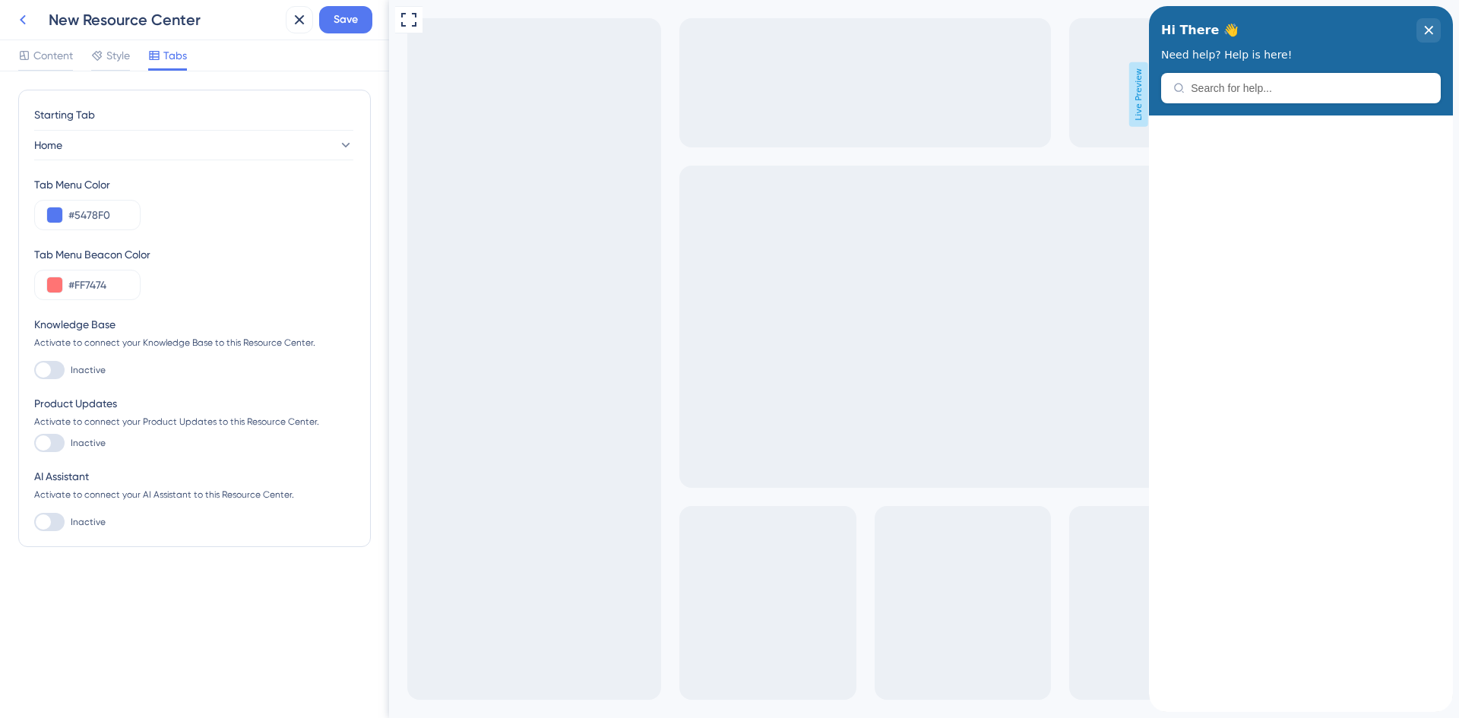
click at [26, 15] on icon at bounding box center [23, 20] width 18 height 18
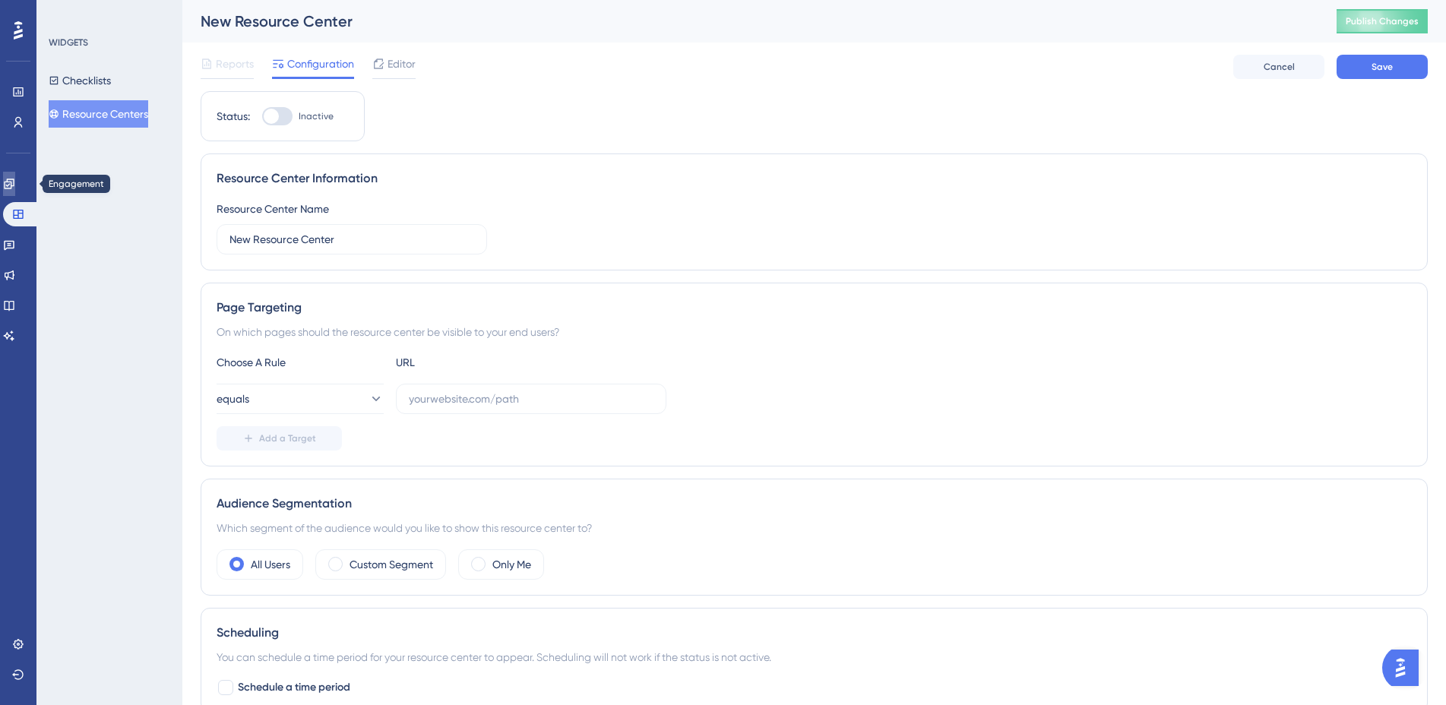
click at [14, 188] on icon at bounding box center [9, 184] width 10 height 10
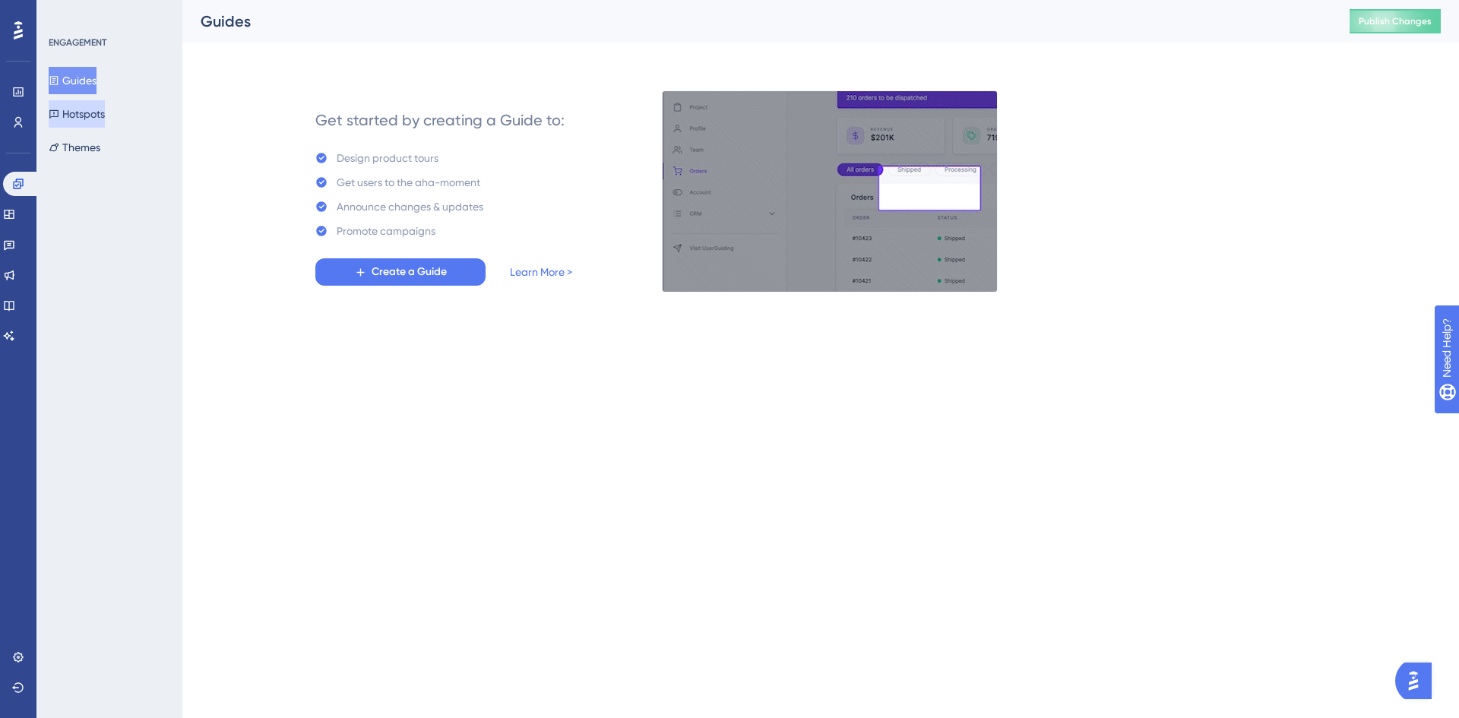
click at [89, 112] on button "Hotspots" at bounding box center [77, 113] width 56 height 27
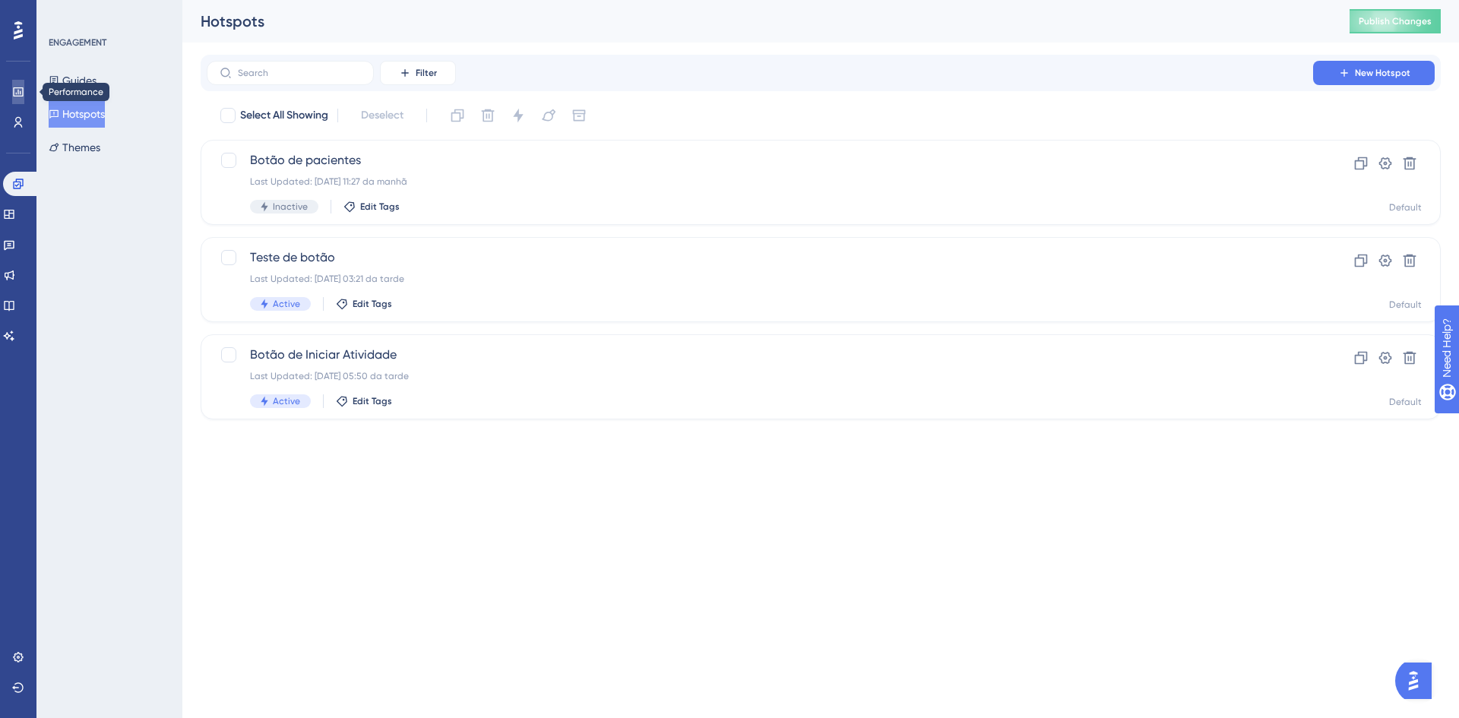
click at [17, 97] on icon at bounding box center [18, 91] width 10 height 9
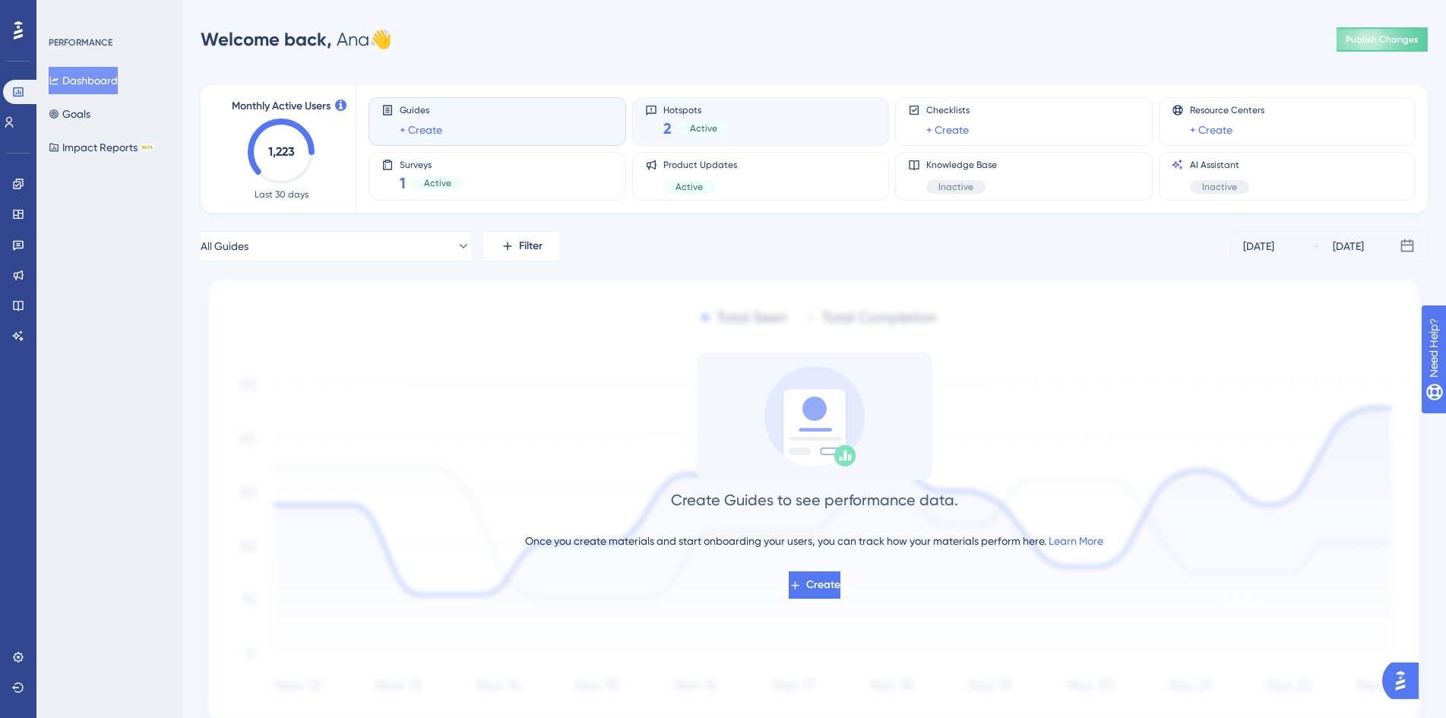
click at [747, 116] on div "Hotspots 2 Active" at bounding box center [761, 121] width 232 height 35
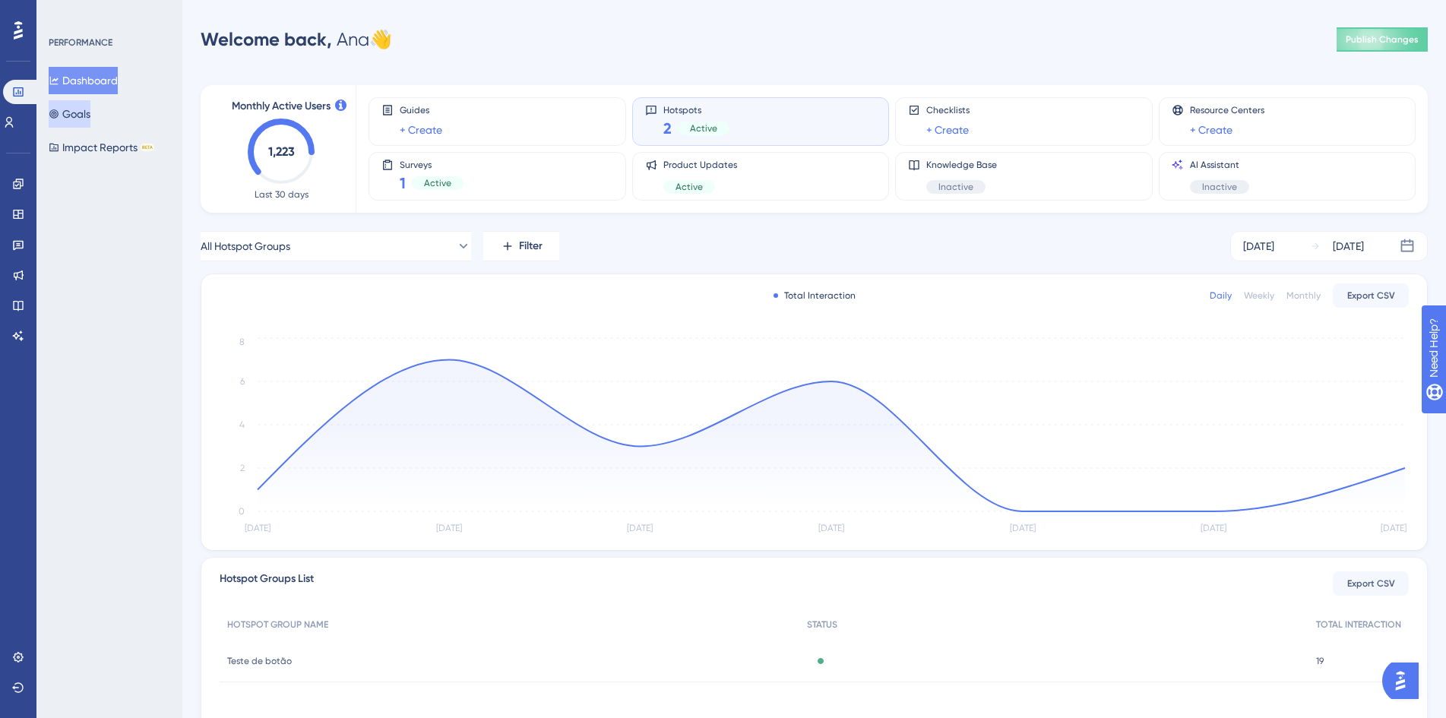
click at [90, 109] on button "Goals" at bounding box center [70, 113] width 42 height 27
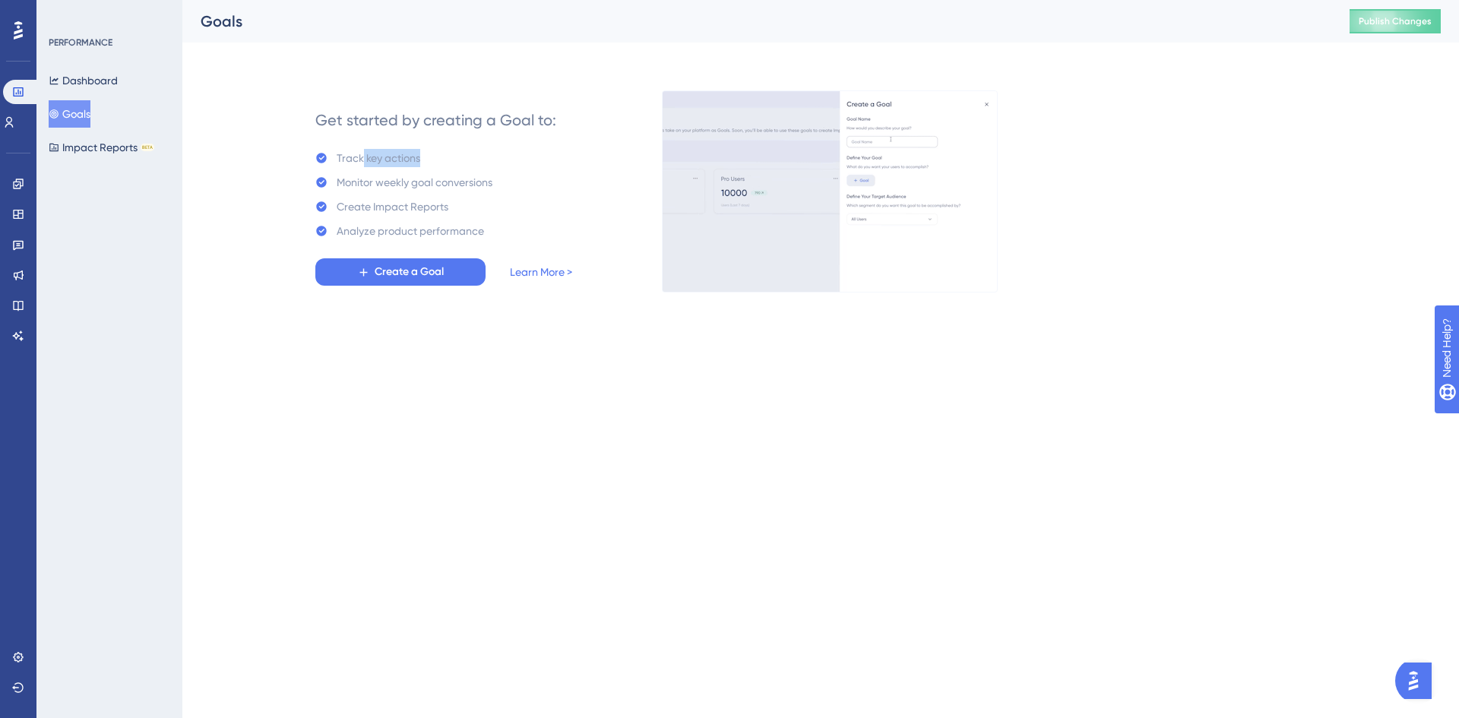
drag, startPoint x: 392, startPoint y: 166, endPoint x: 423, endPoint y: 169, distance: 30.6
click at [423, 169] on div "Track key actions Monitor weekly goal conversions Create Impact Reports Analyze…" at bounding box center [403, 194] width 177 height 91
drag, startPoint x: 369, startPoint y: 179, endPoint x: 459, endPoint y: 192, distance: 90.7
click at [459, 192] on div "Track key actions Monitor weekly goal conversions Create Impact Reports Analyze…" at bounding box center [403, 194] width 177 height 91
drag, startPoint x: 395, startPoint y: 207, endPoint x: 429, endPoint y: 217, distance: 35.6
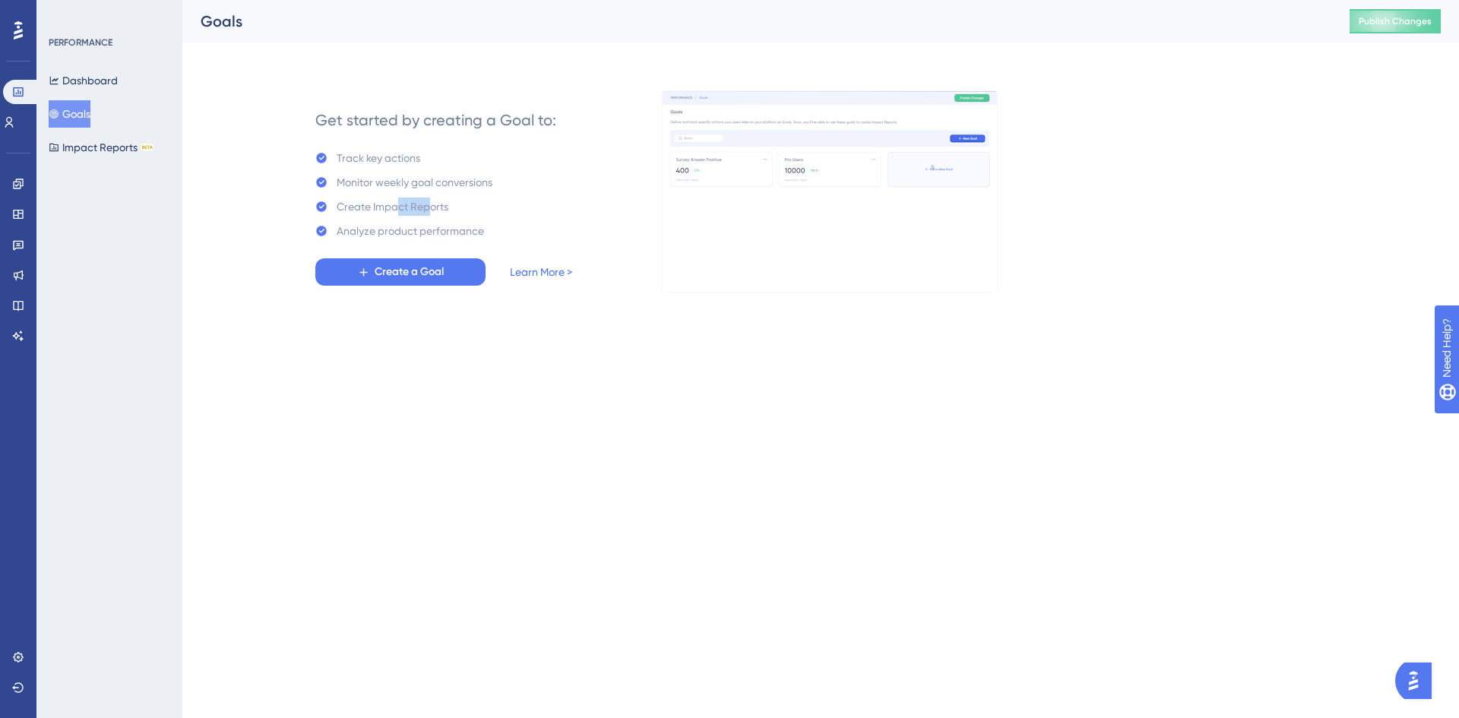
click at [429, 217] on div "Track key actions Monitor weekly goal conversions Create Impact Reports Analyze…" at bounding box center [403, 194] width 177 height 91
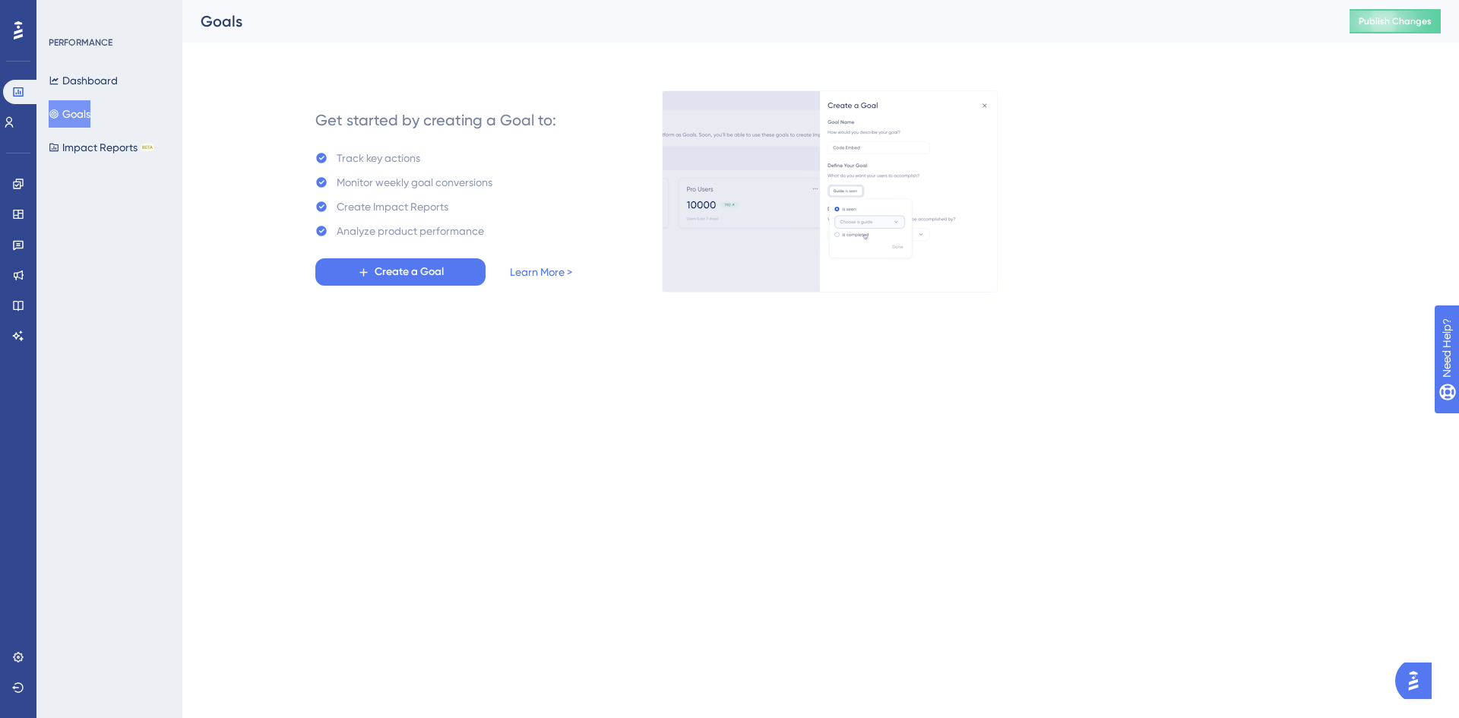
click at [430, 222] on div "Analyze product performance" at bounding box center [410, 231] width 147 height 18
click at [21, 188] on icon at bounding box center [18, 184] width 12 height 12
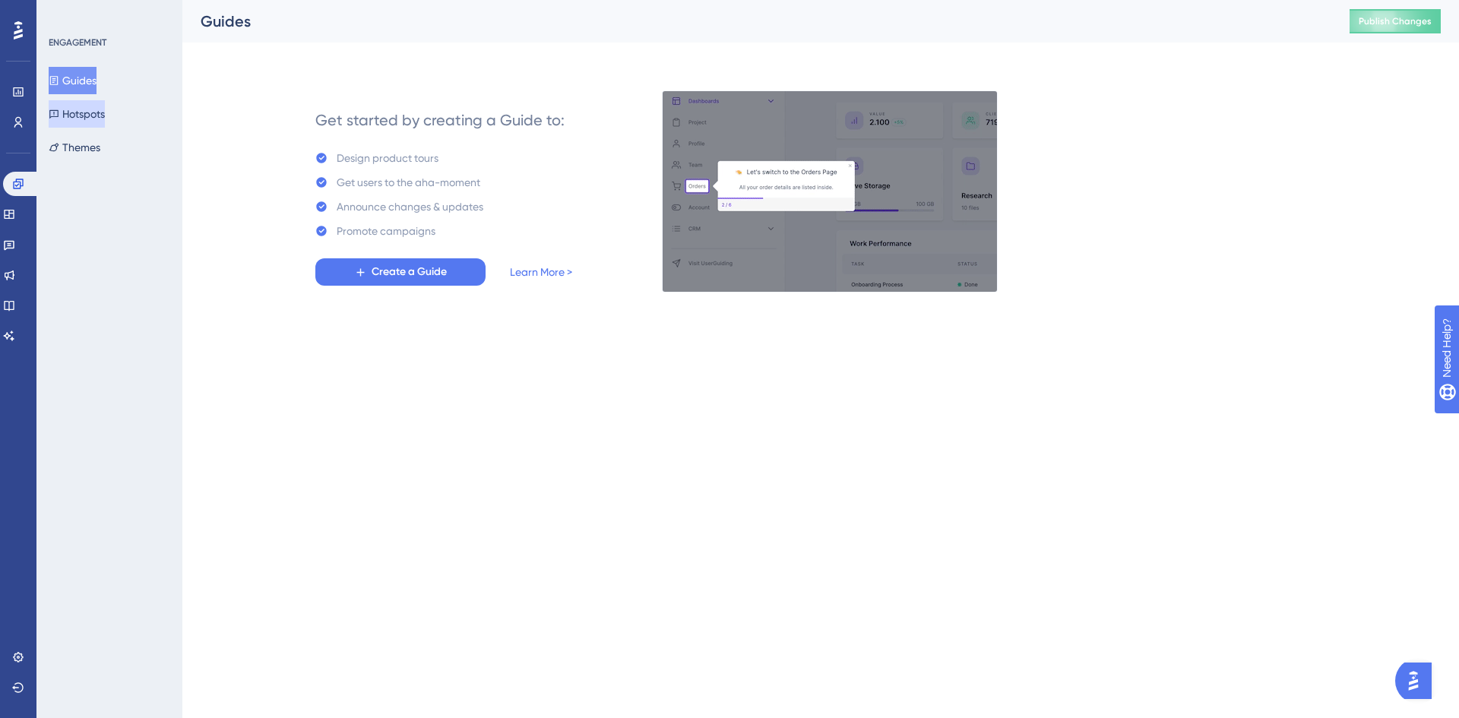
click at [105, 108] on button "Hotspots" at bounding box center [77, 113] width 56 height 27
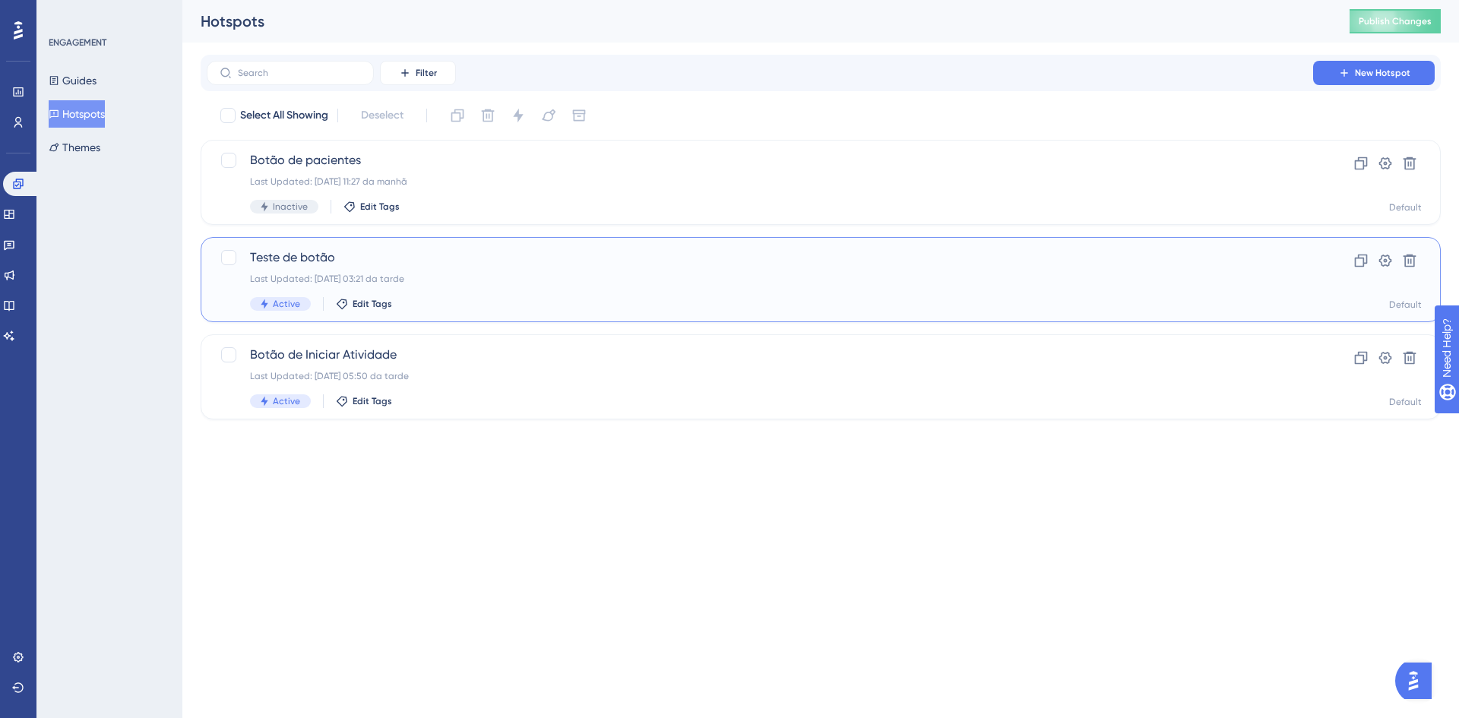
click at [472, 264] on span "Teste de botão" at bounding box center [760, 258] width 1020 height 18
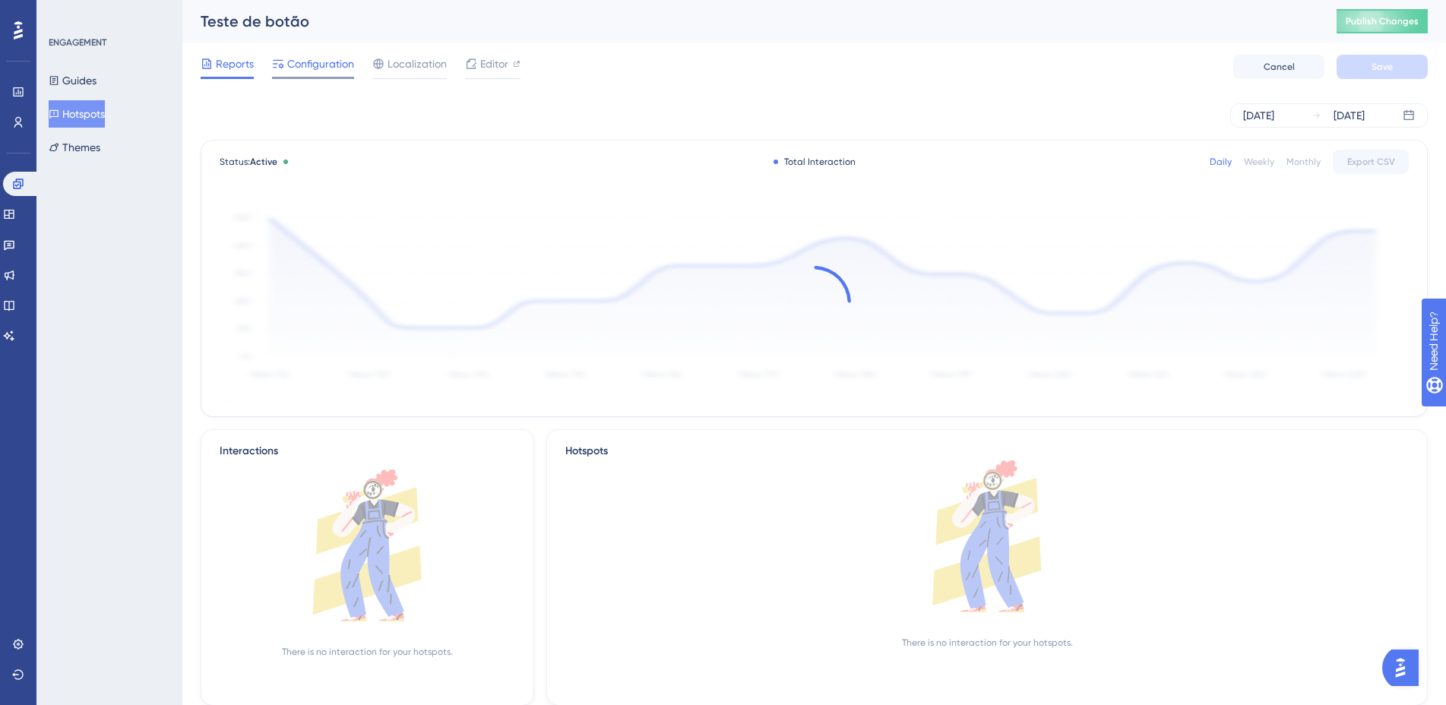
click at [325, 59] on span "Configuration" at bounding box center [320, 64] width 67 height 18
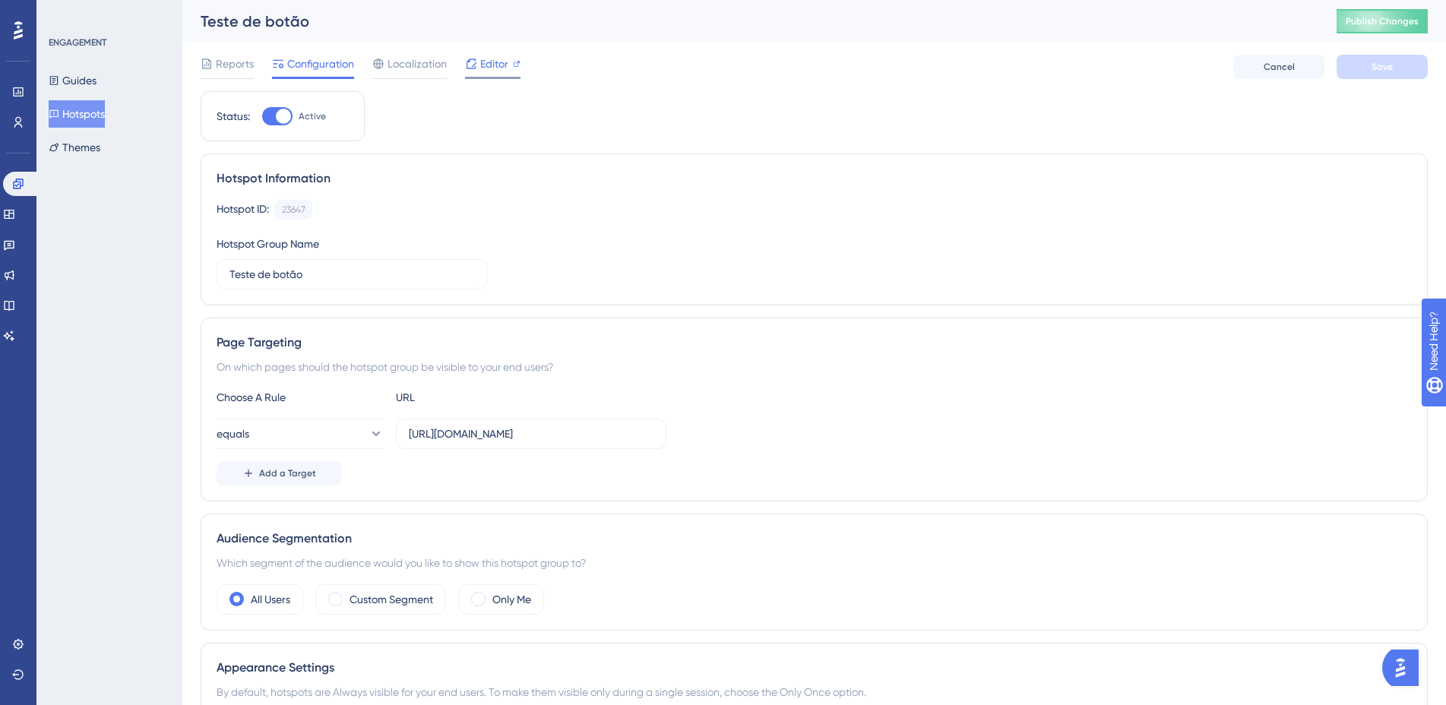
click at [500, 65] on span "Editor" at bounding box center [494, 64] width 28 height 18
click at [1445, 425] on icon "open resource center" at bounding box center [1441, 419] width 16 height 16
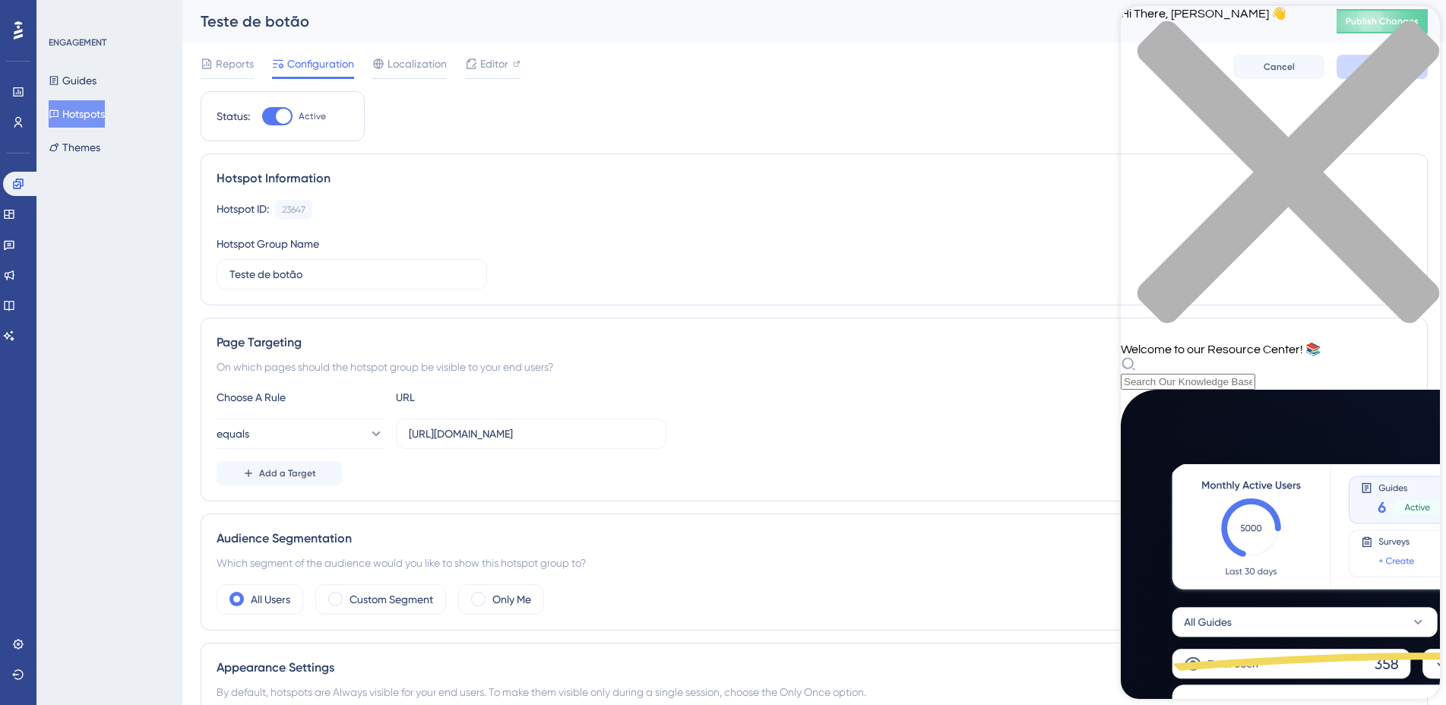
click at [1421, 33] on div "close resource center" at bounding box center [1280, 181] width 319 height 321
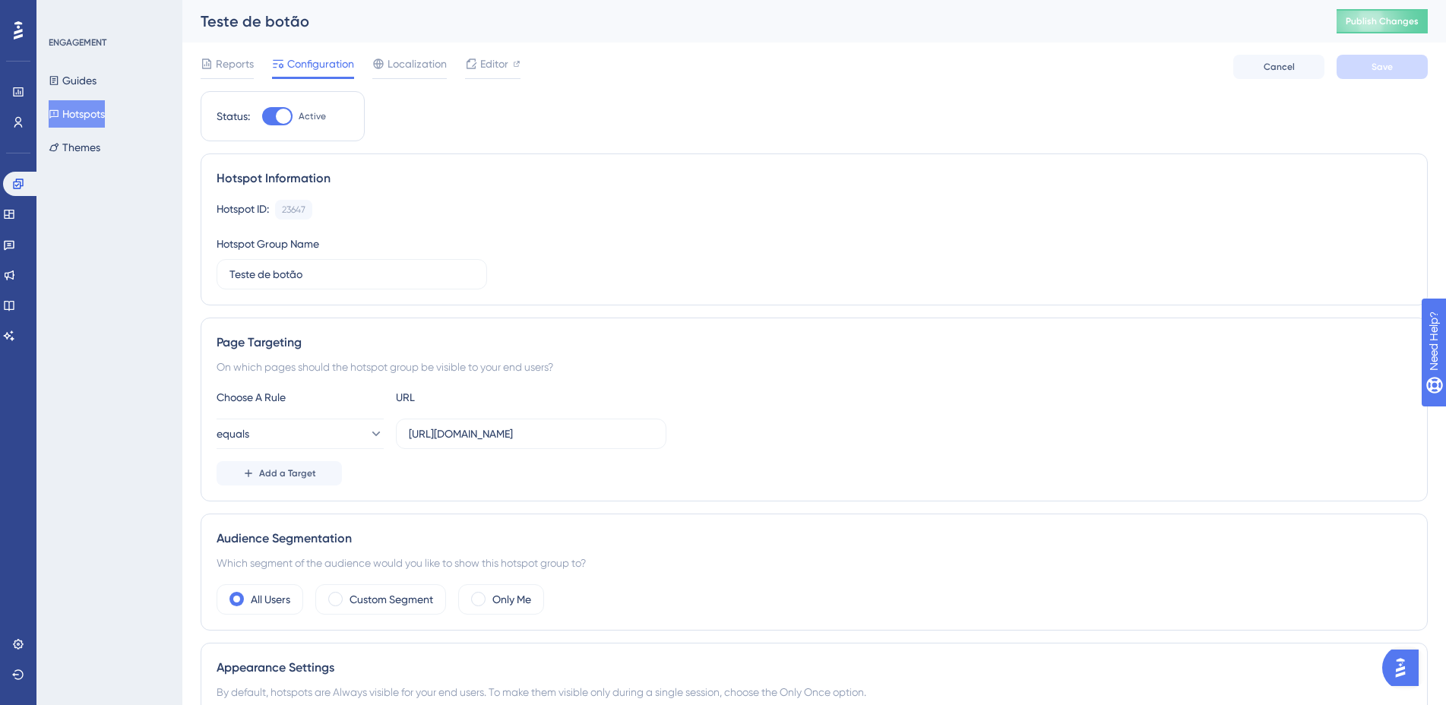
click at [1405, 661] on img "Open AI Assistant Launcher" at bounding box center [1400, 667] width 27 height 27
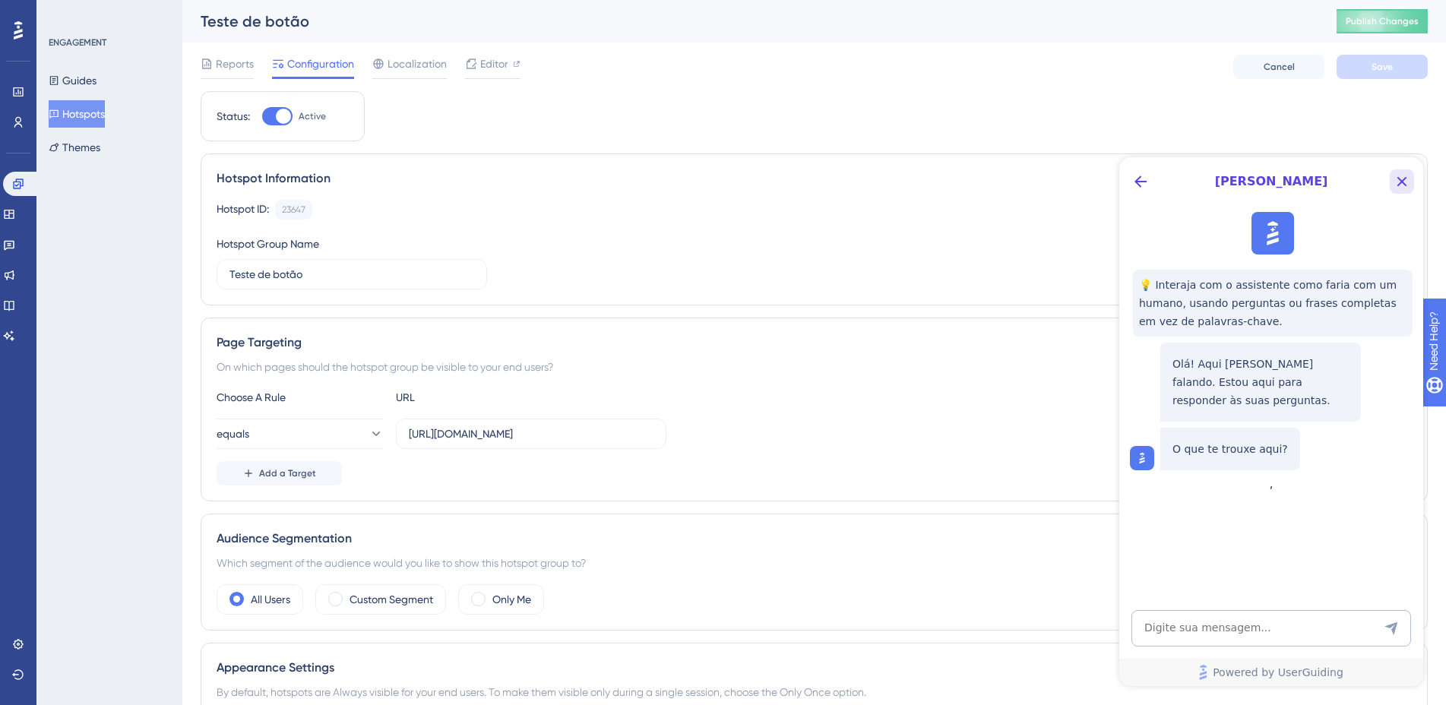
click at [1398, 182] on icon "Close Button" at bounding box center [1402, 182] width 18 height 18
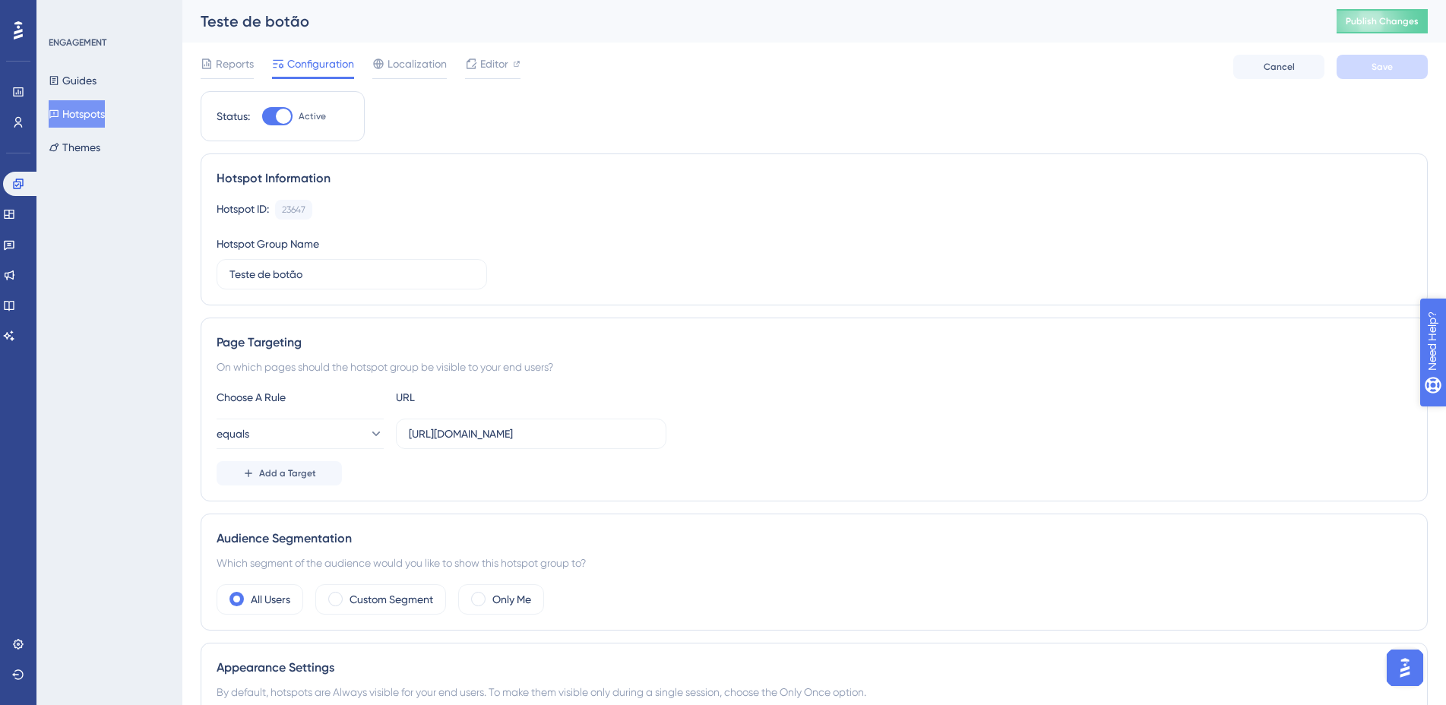
click at [1445, 417] on icon "open resource center" at bounding box center [1441, 419] width 17 height 17
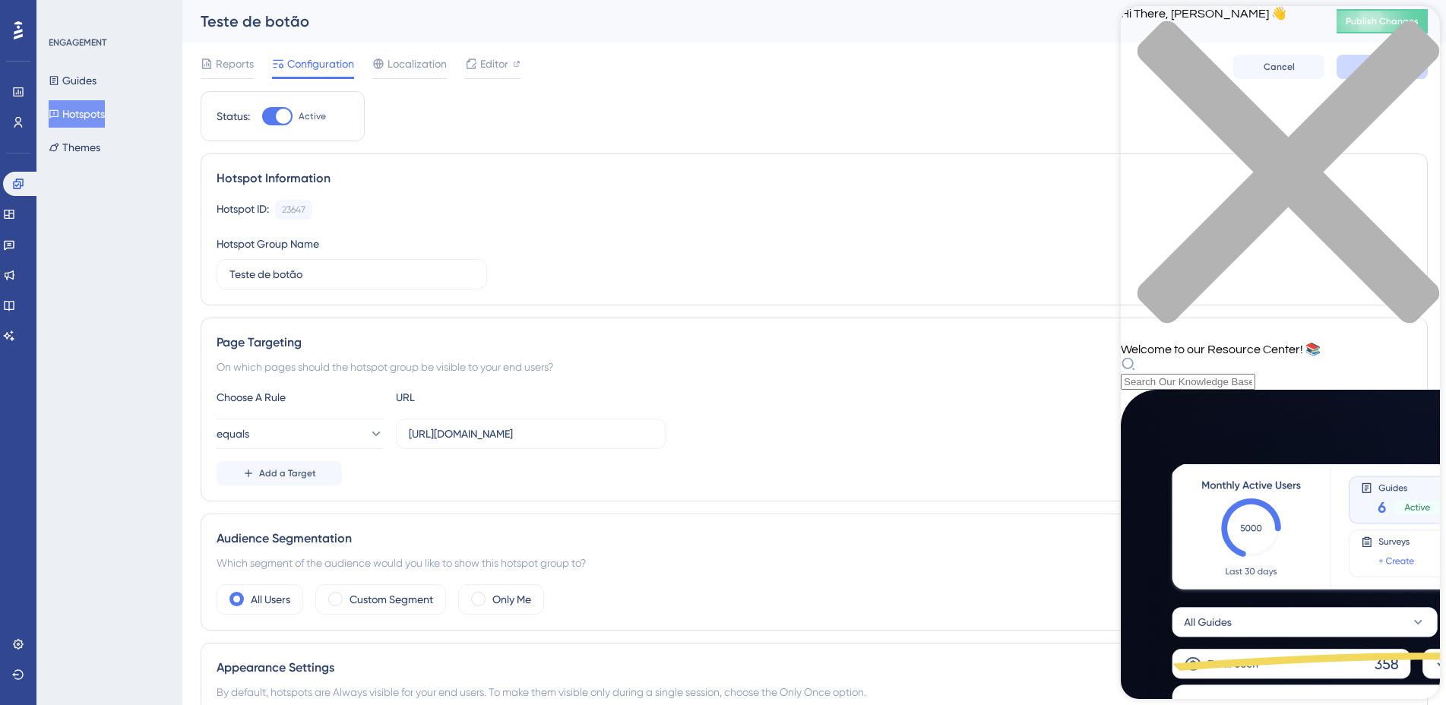
click at [1426, 37] on div "close resource center" at bounding box center [1280, 181] width 319 height 321
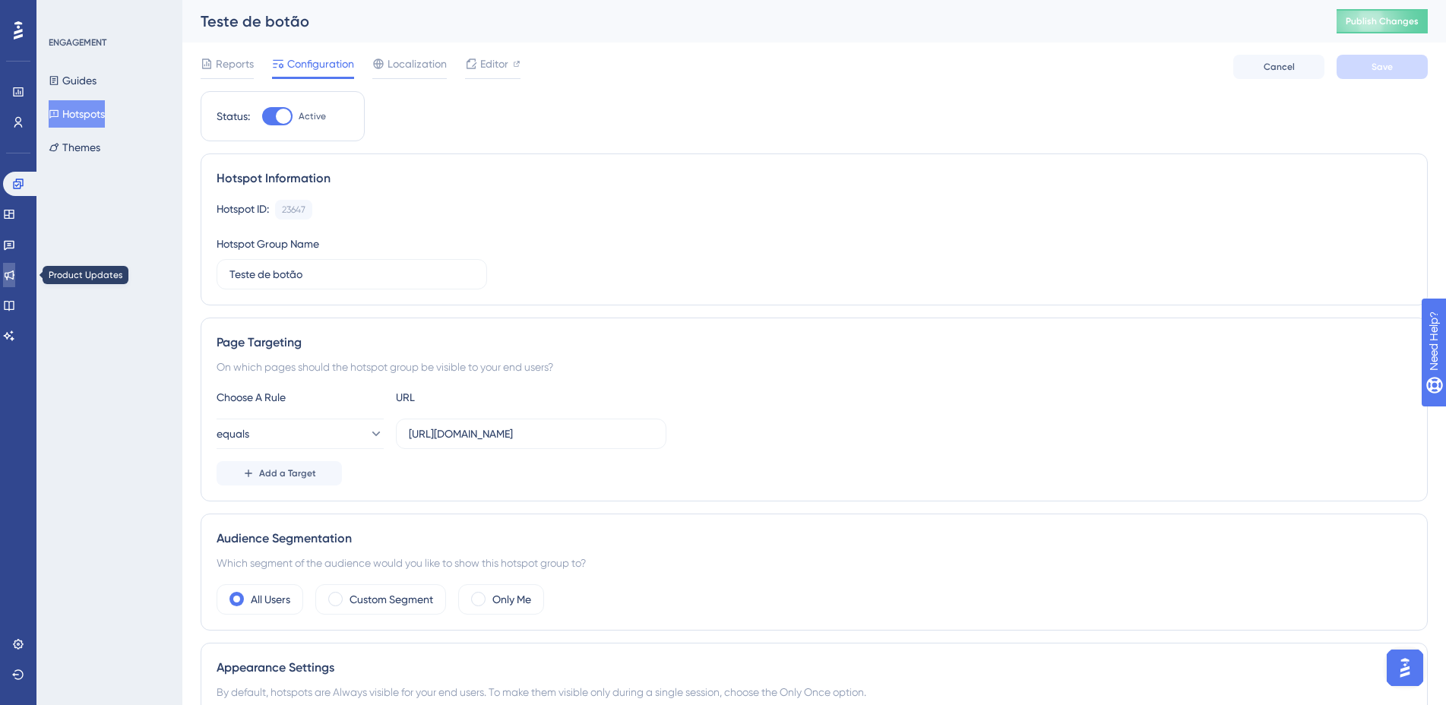
click at [15, 280] on icon at bounding box center [9, 275] width 12 height 12
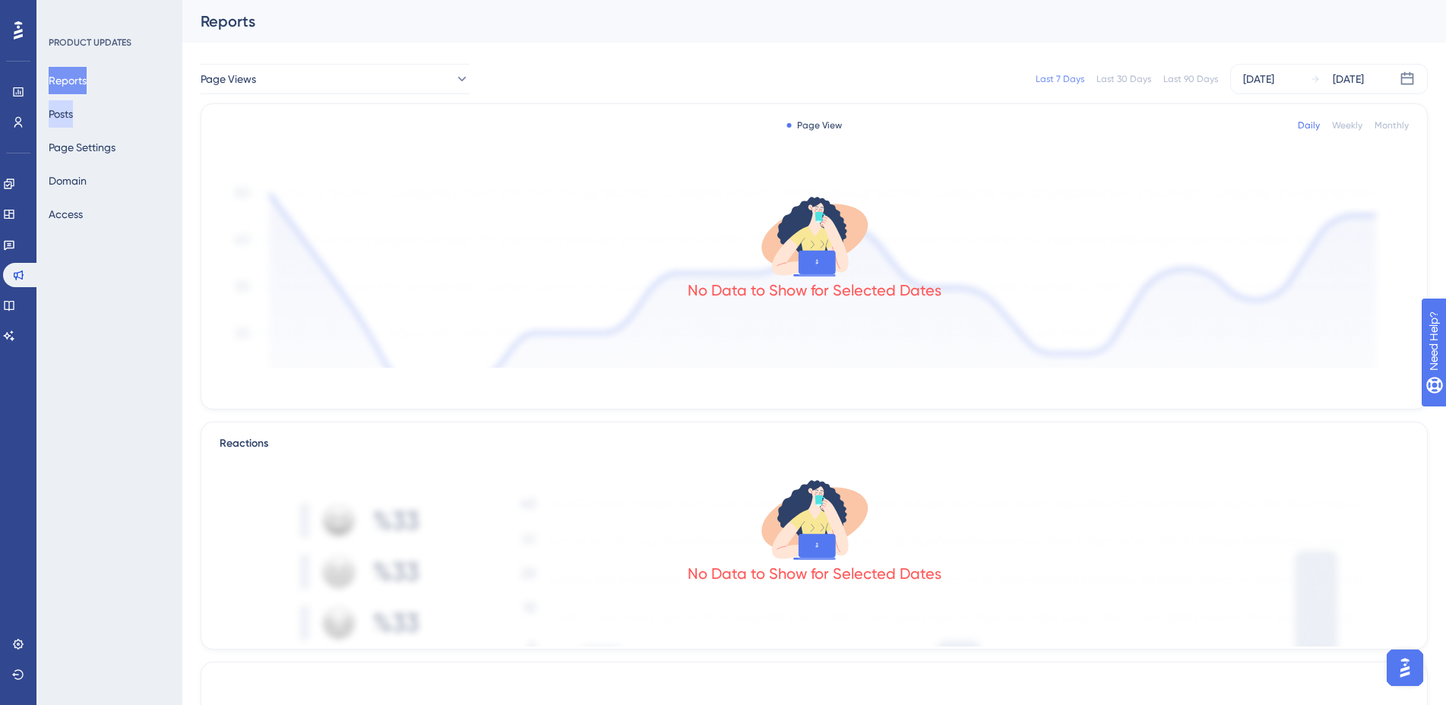
click at [73, 103] on button "Posts" at bounding box center [61, 113] width 24 height 27
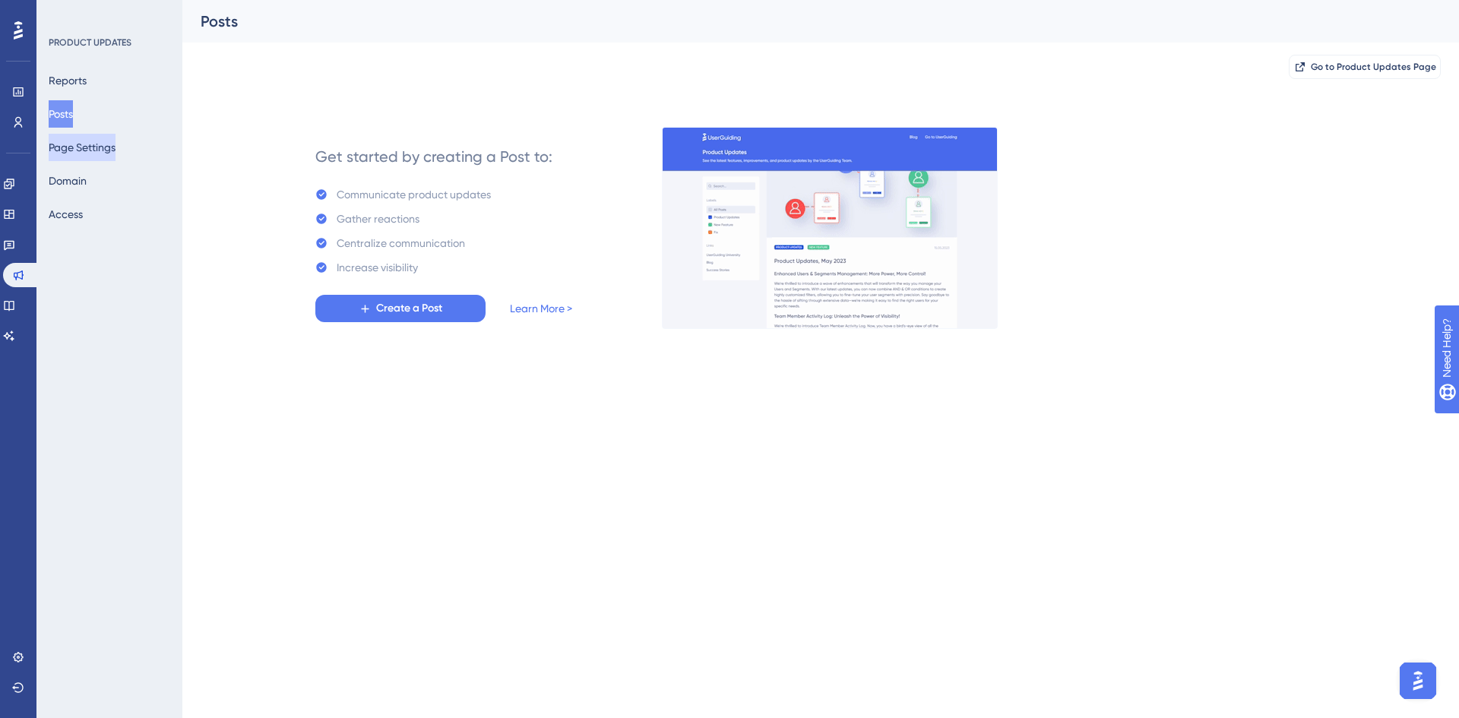
click at [109, 152] on button "Page Settings" at bounding box center [82, 147] width 67 height 27
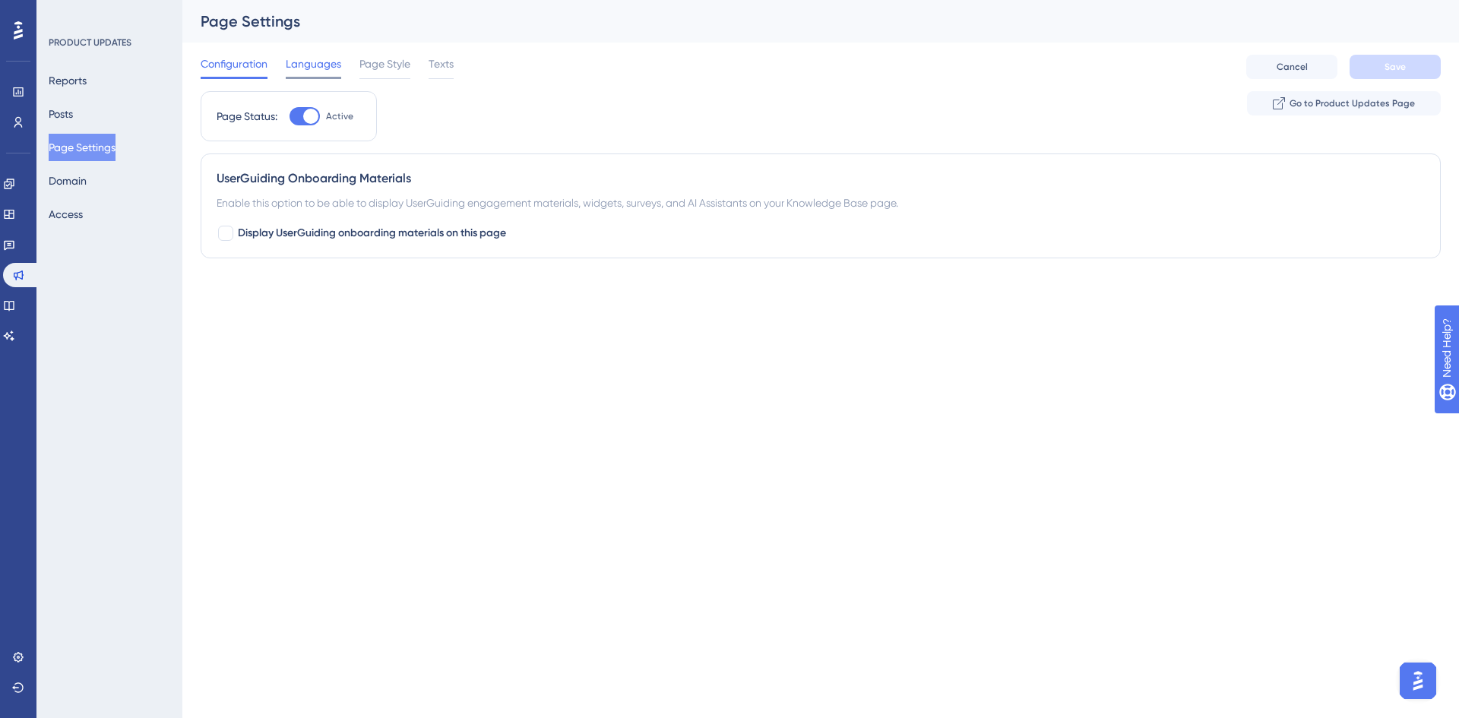
click at [317, 64] on span "Languages" at bounding box center [313, 64] width 55 height 18
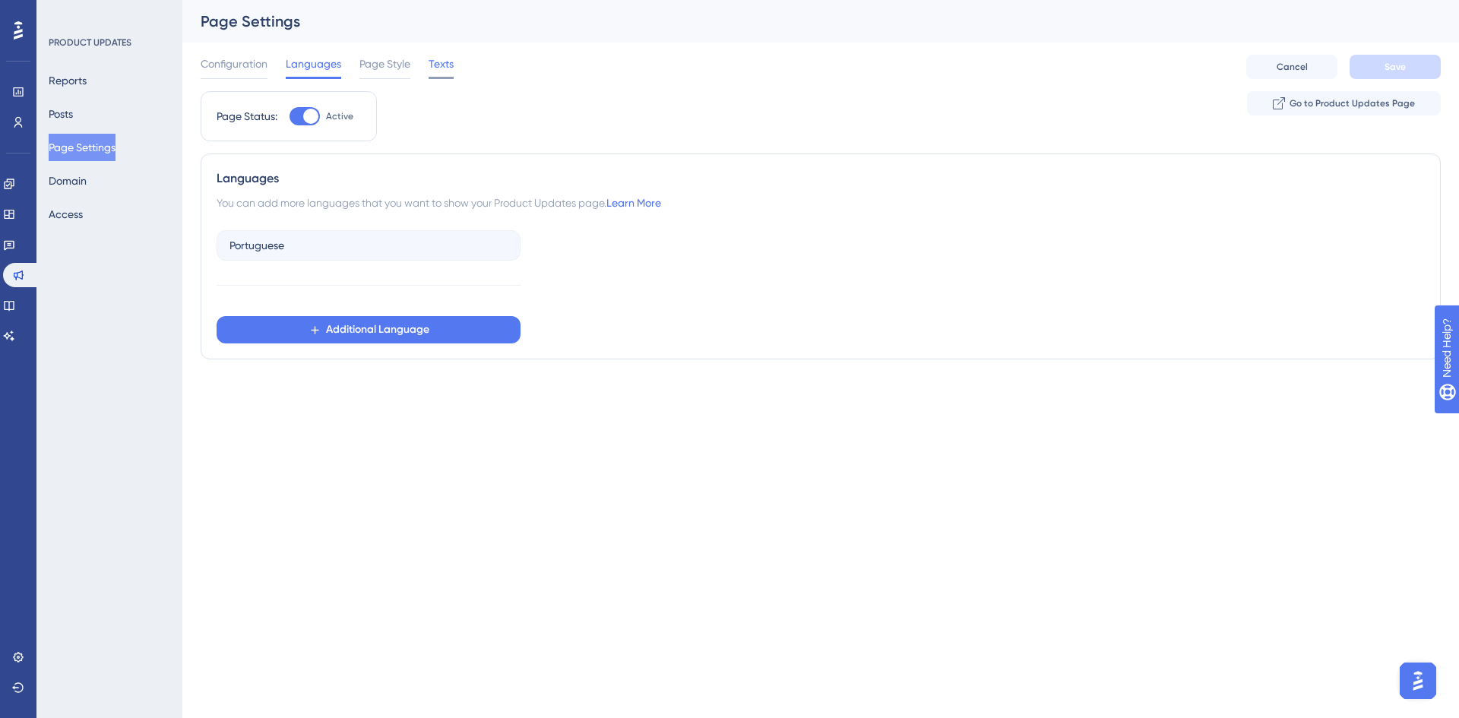
click at [438, 71] on span "Texts" at bounding box center [441, 64] width 25 height 18
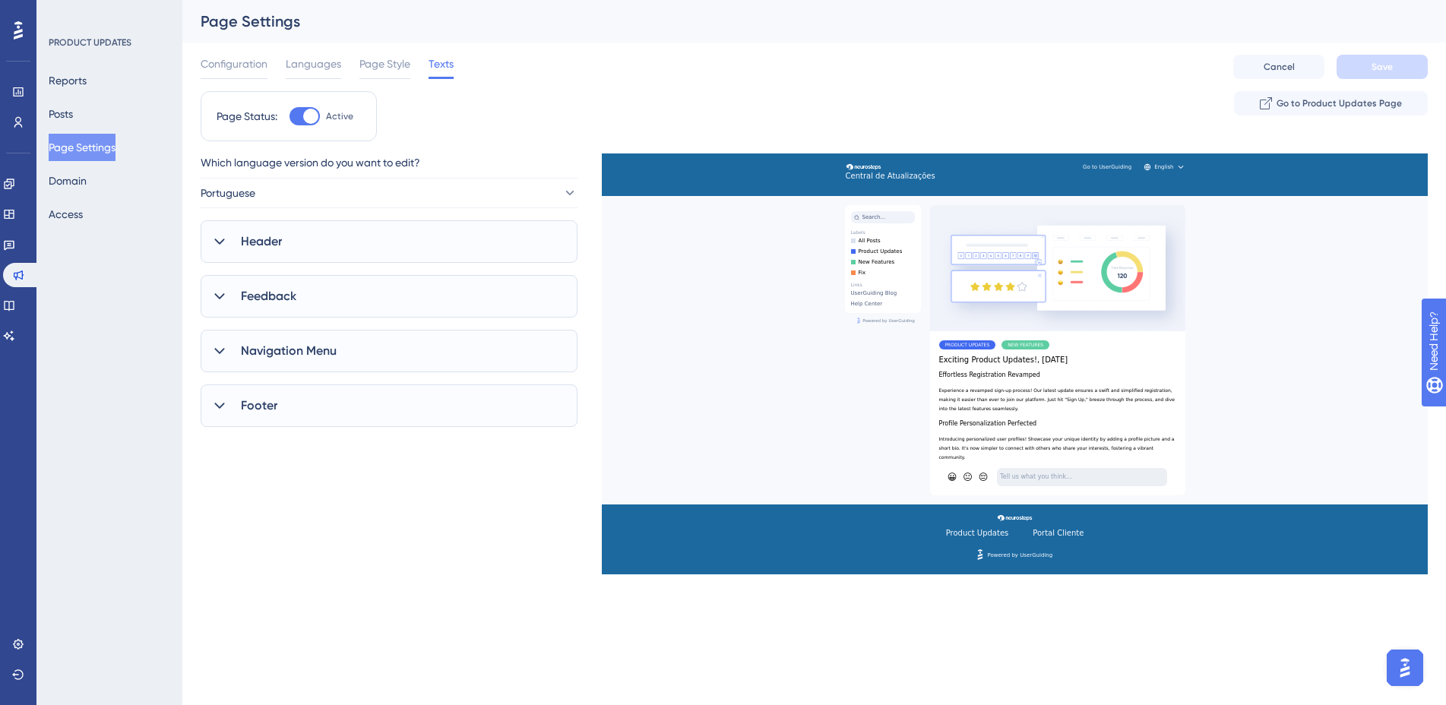
click at [308, 412] on div "Footer" at bounding box center [389, 406] width 377 height 43
click at [303, 413] on div "Footer" at bounding box center [389, 406] width 377 height 43
click at [365, 71] on span "Page Style" at bounding box center [384, 64] width 51 height 18
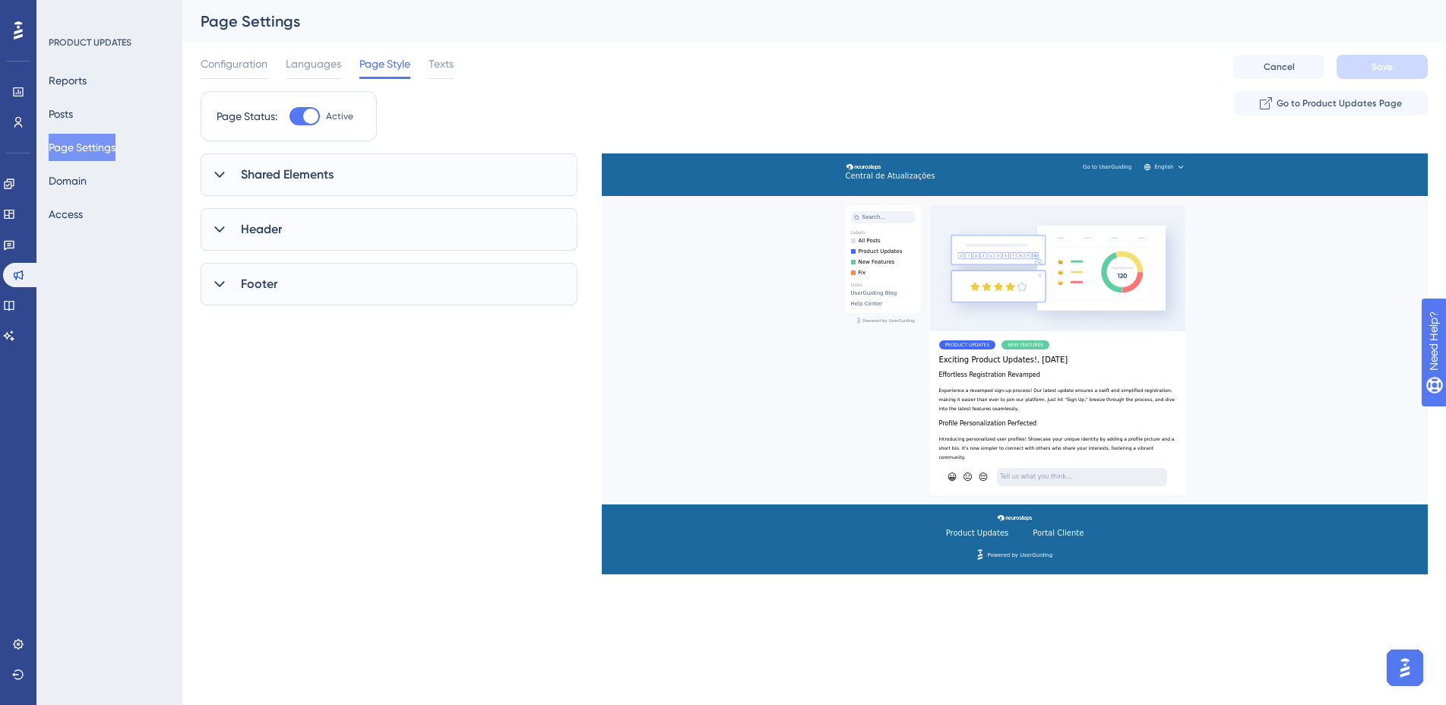
click at [294, 185] on div "Shared Elements" at bounding box center [389, 175] width 377 height 43
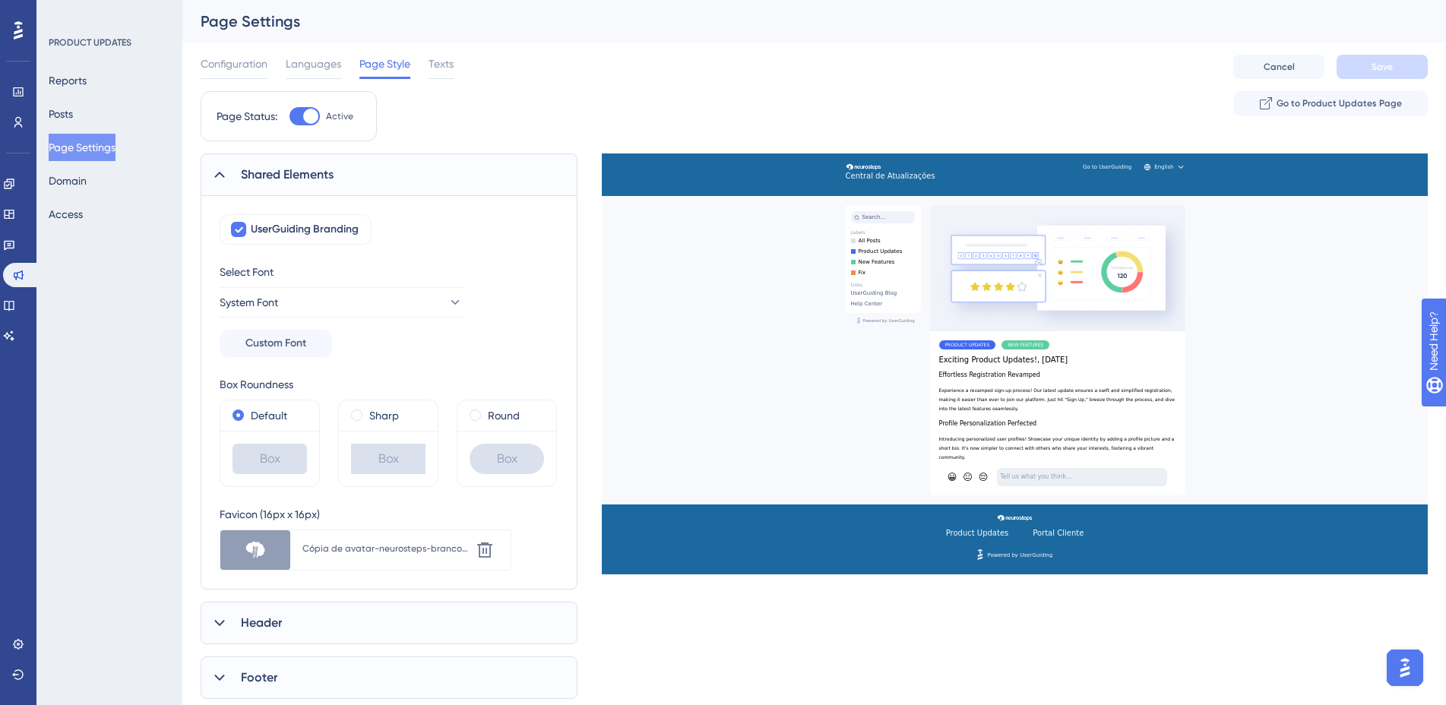
click at [294, 185] on div "Shared Elements" at bounding box center [389, 175] width 377 height 43
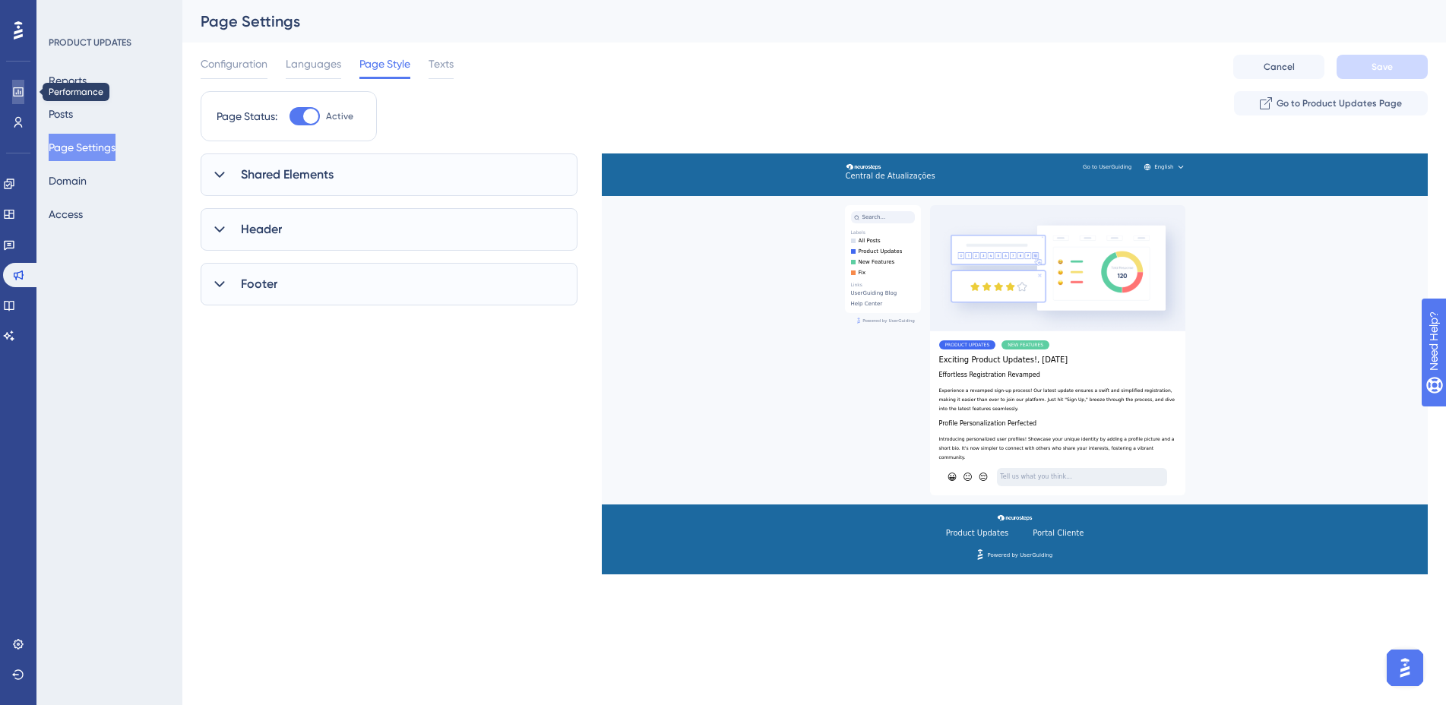
click at [17, 96] on icon at bounding box center [18, 91] width 10 height 9
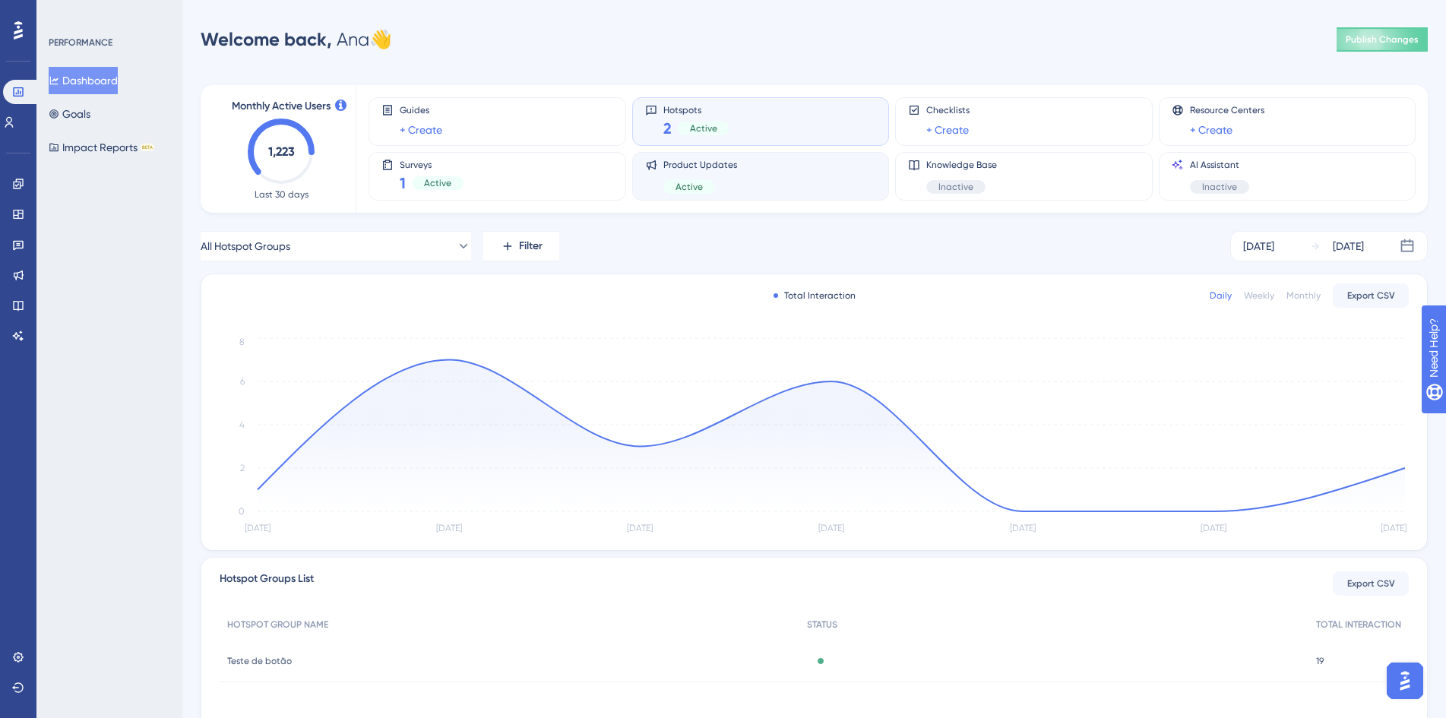
click at [766, 173] on div "Product Updates Active" at bounding box center [761, 176] width 232 height 35
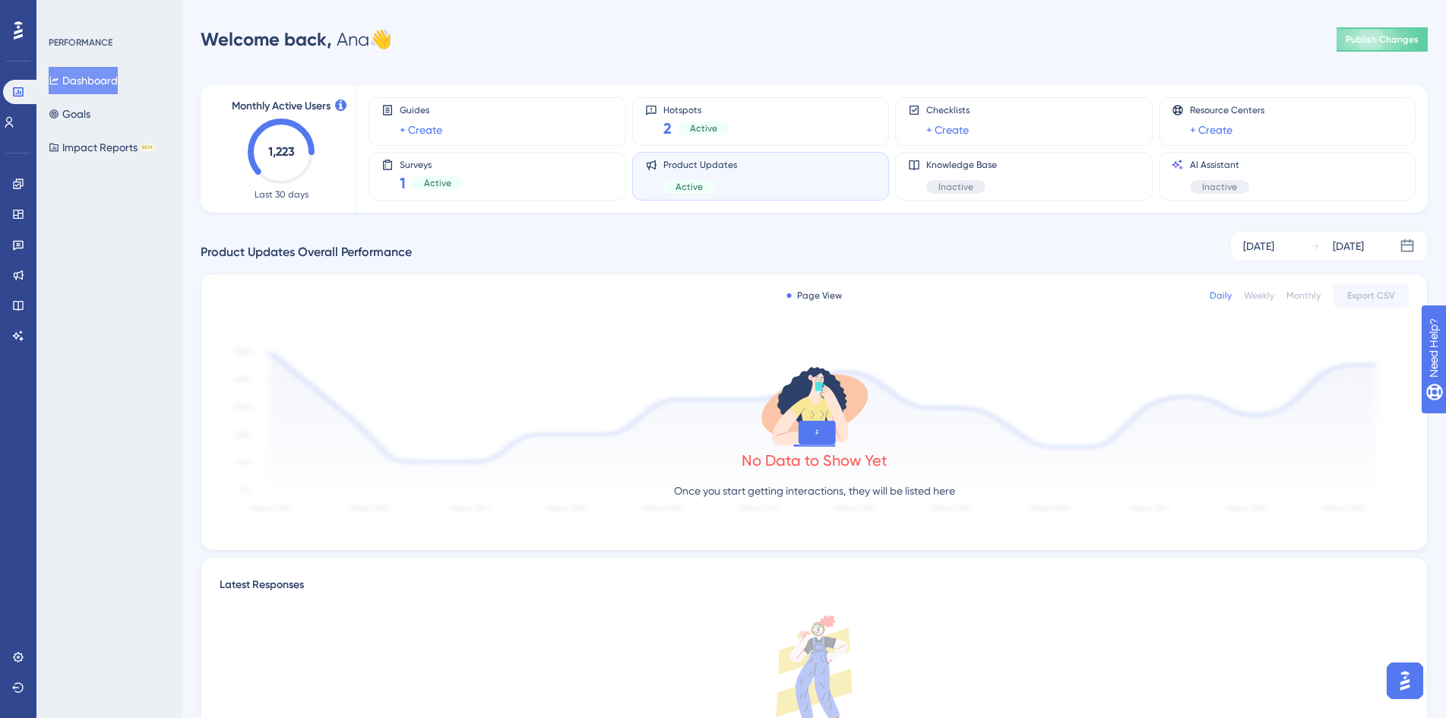
click at [723, 92] on div "Guides + Create Hotspots 2 Active Checklists + Create Resource Centers + Create…" at bounding box center [883, 149] width 1029 height 128
click at [697, 104] on span "Hotspots" at bounding box center [696, 109] width 66 height 11
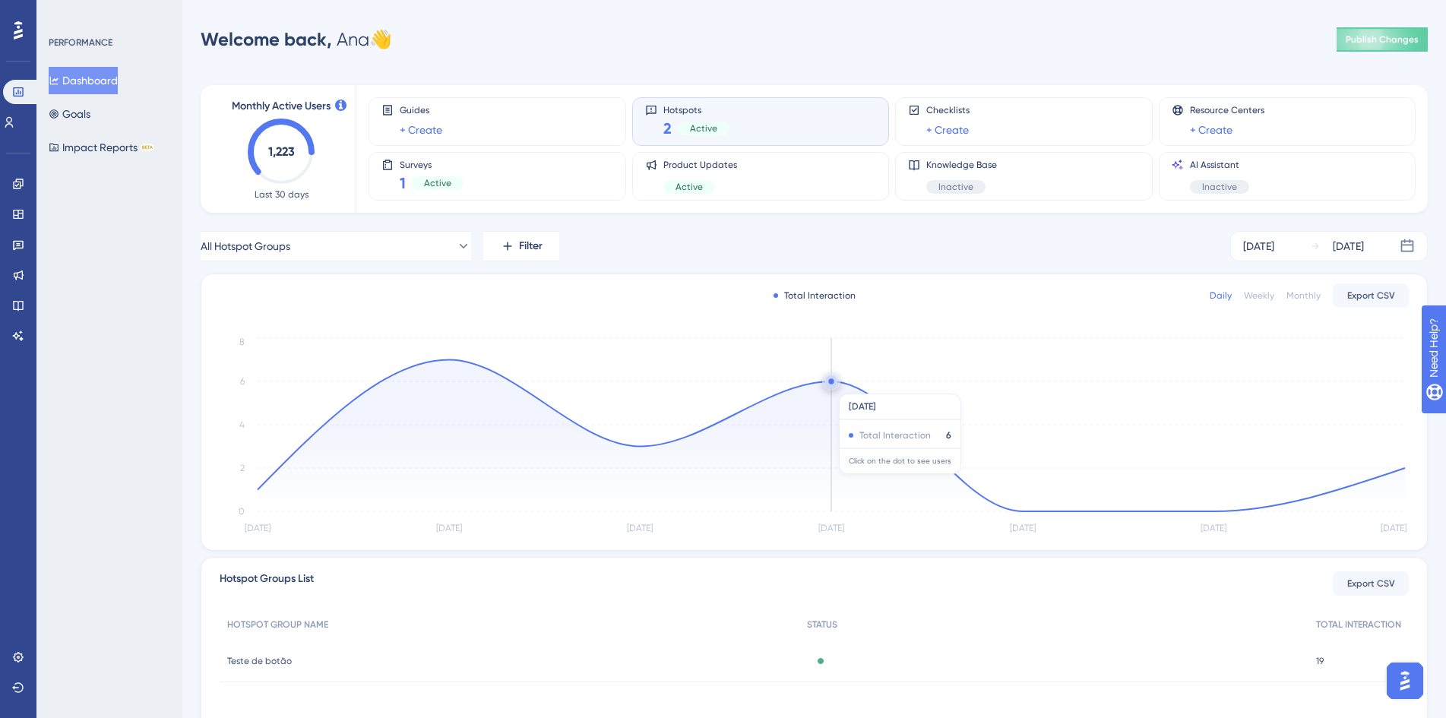
click at [833, 385] on circle at bounding box center [831, 381] width 12 height 12
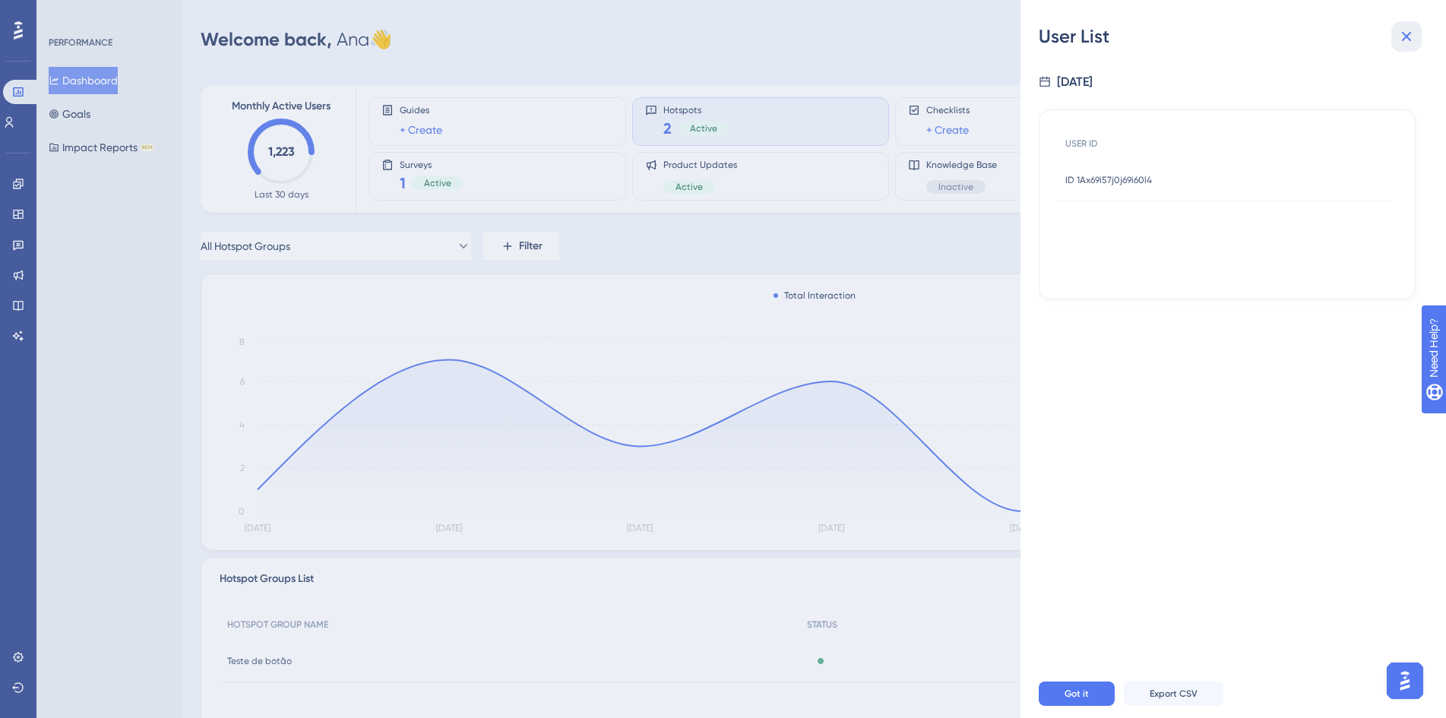
click at [1404, 33] on icon at bounding box center [1407, 37] width 10 height 10
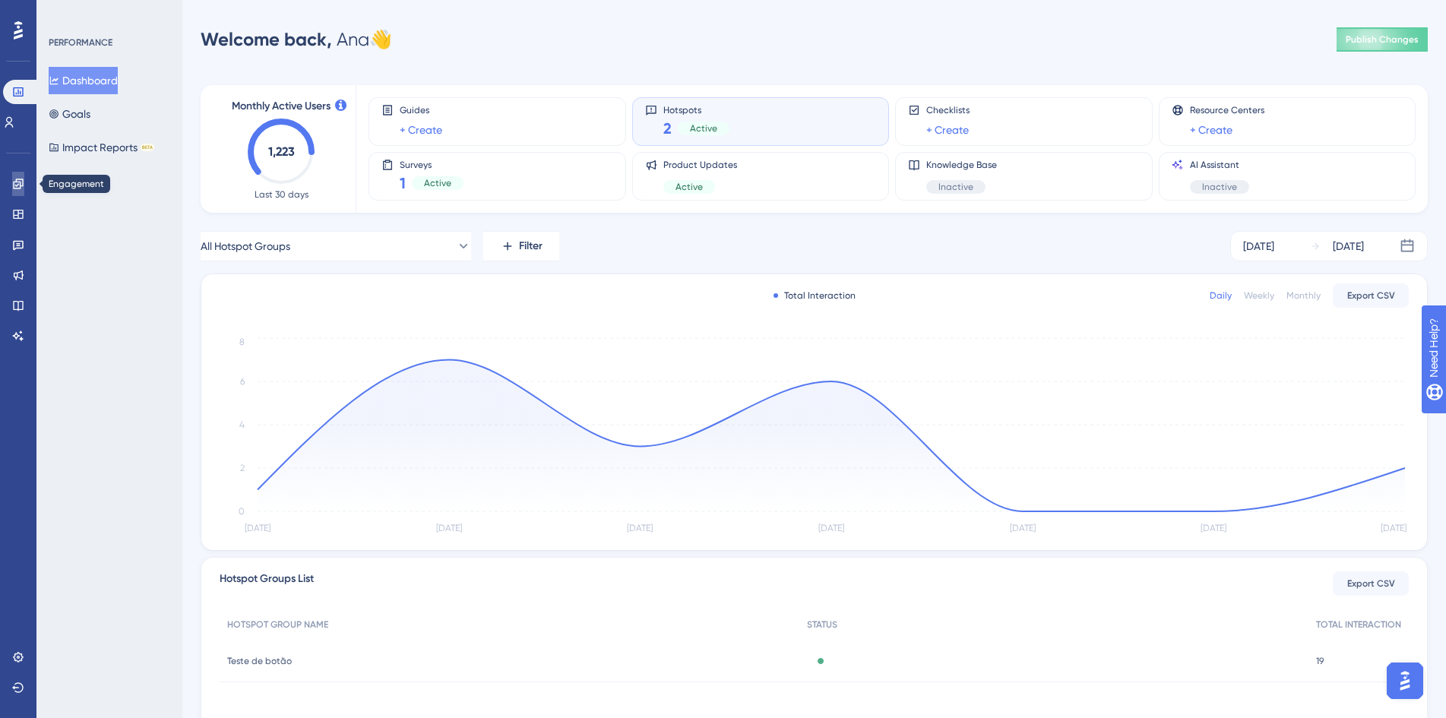
drag, startPoint x: 24, startPoint y: 192, endPoint x: 15, endPoint y: 176, distance: 18.4
click at [24, 192] on link at bounding box center [18, 184] width 12 height 24
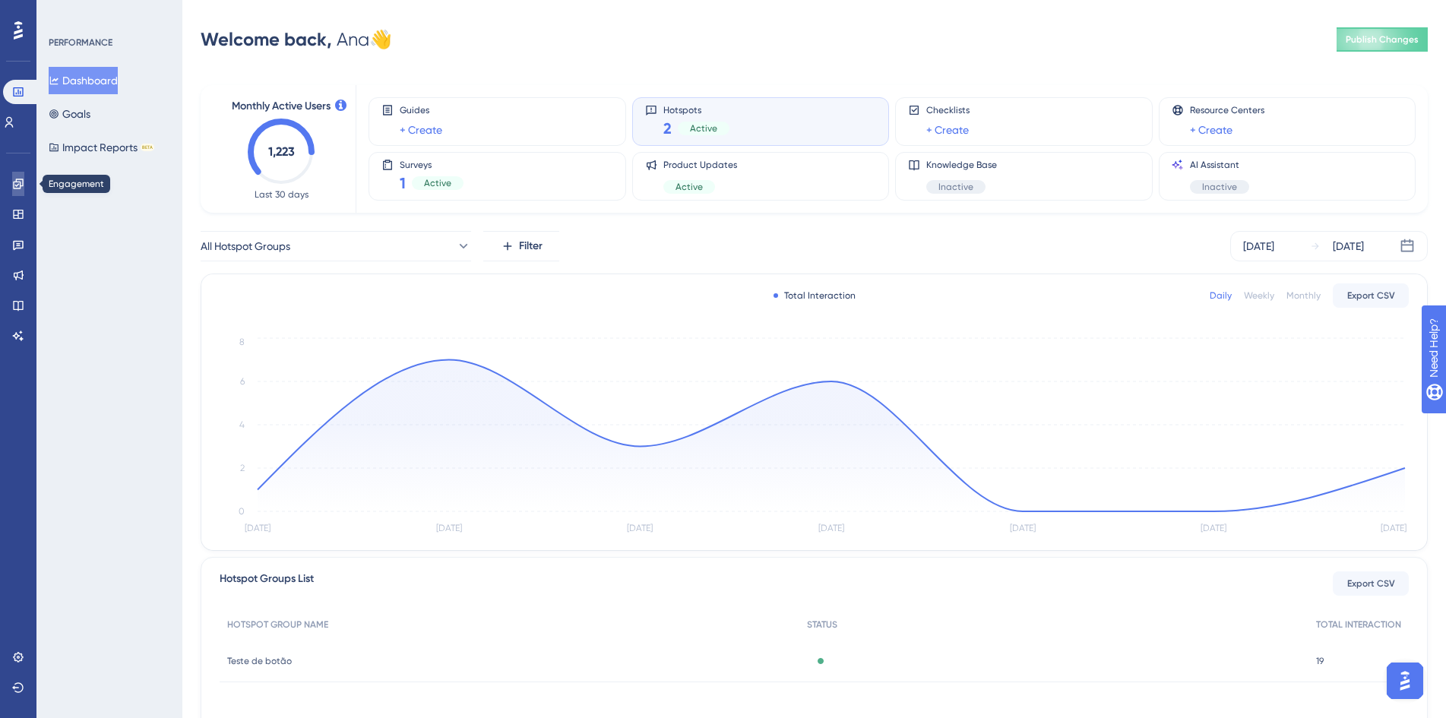
click at [15, 176] on link at bounding box center [18, 184] width 12 height 24
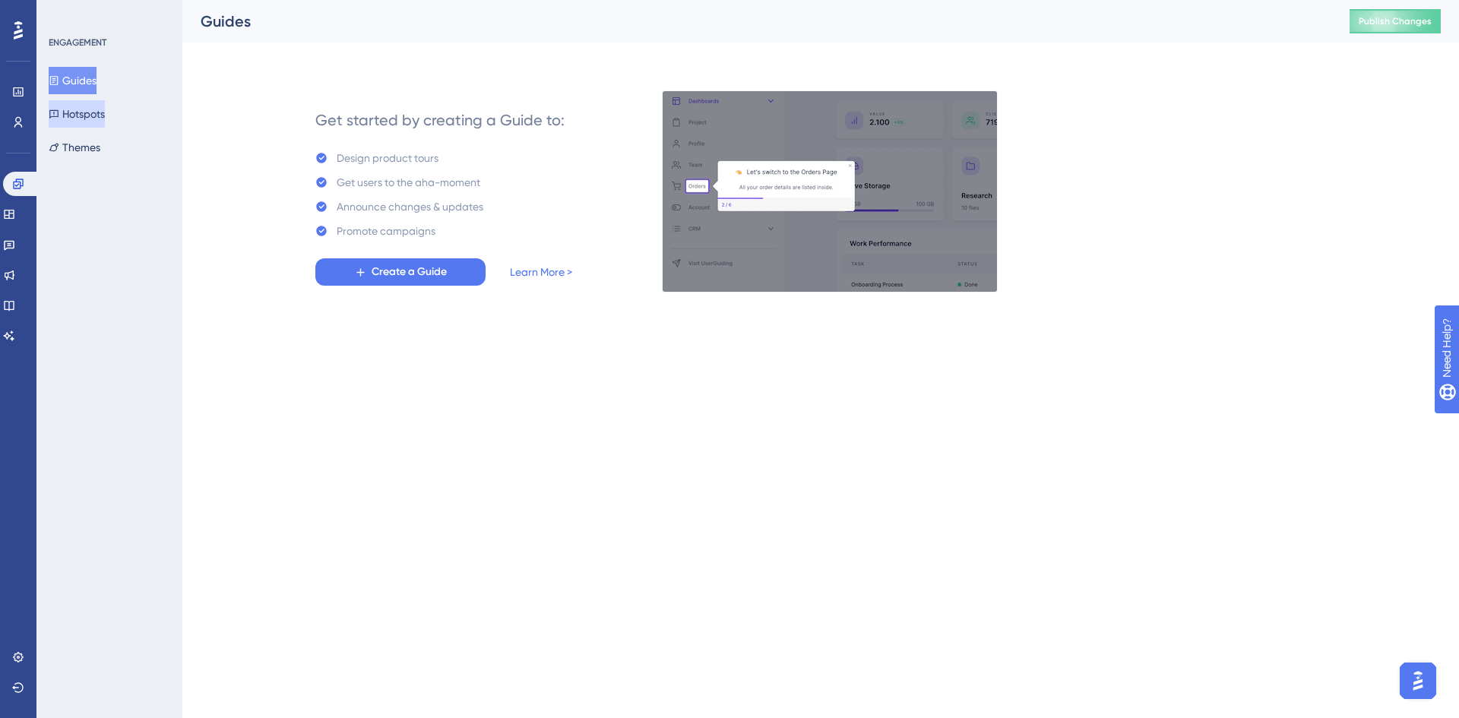
click at [84, 116] on button "Hotspots" at bounding box center [77, 113] width 56 height 27
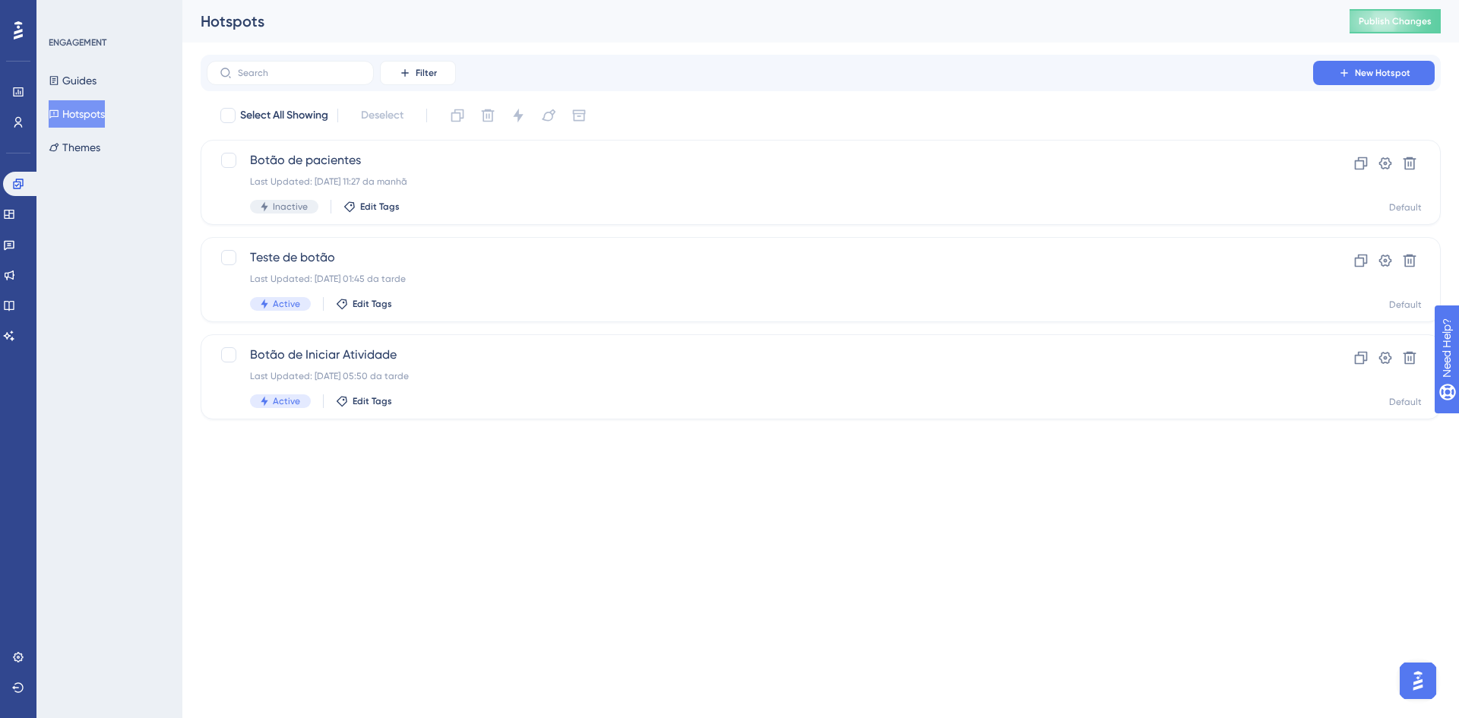
click at [1412, 679] on img "Open AI Assistant Launcher" at bounding box center [1417, 680] width 27 height 27
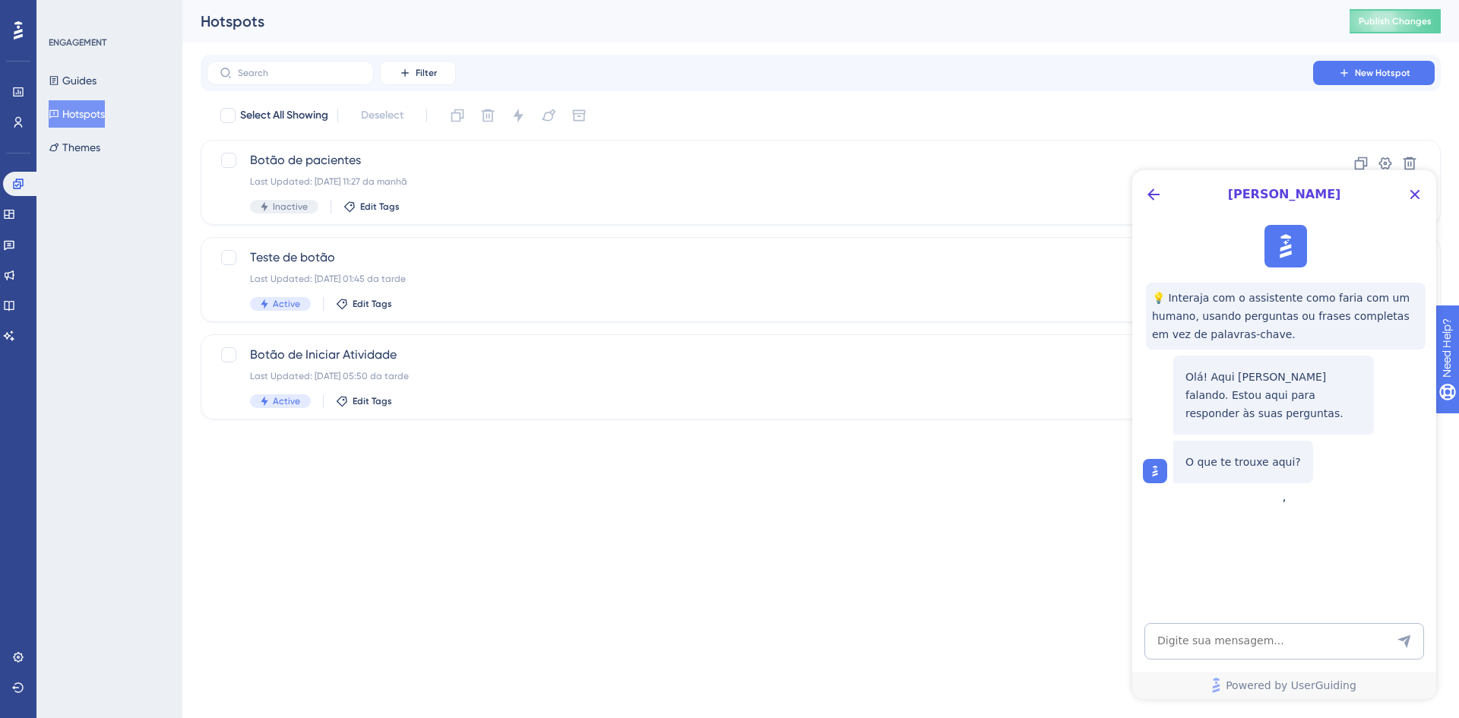
click at [1012, 0] on html "Performance Users Engagement Widgets Feedback Product Updates Knowledge Base AI…" at bounding box center [729, 0] width 1459 height 0
click at [1419, 202] on icon "Close Button" at bounding box center [1415, 194] width 18 height 18
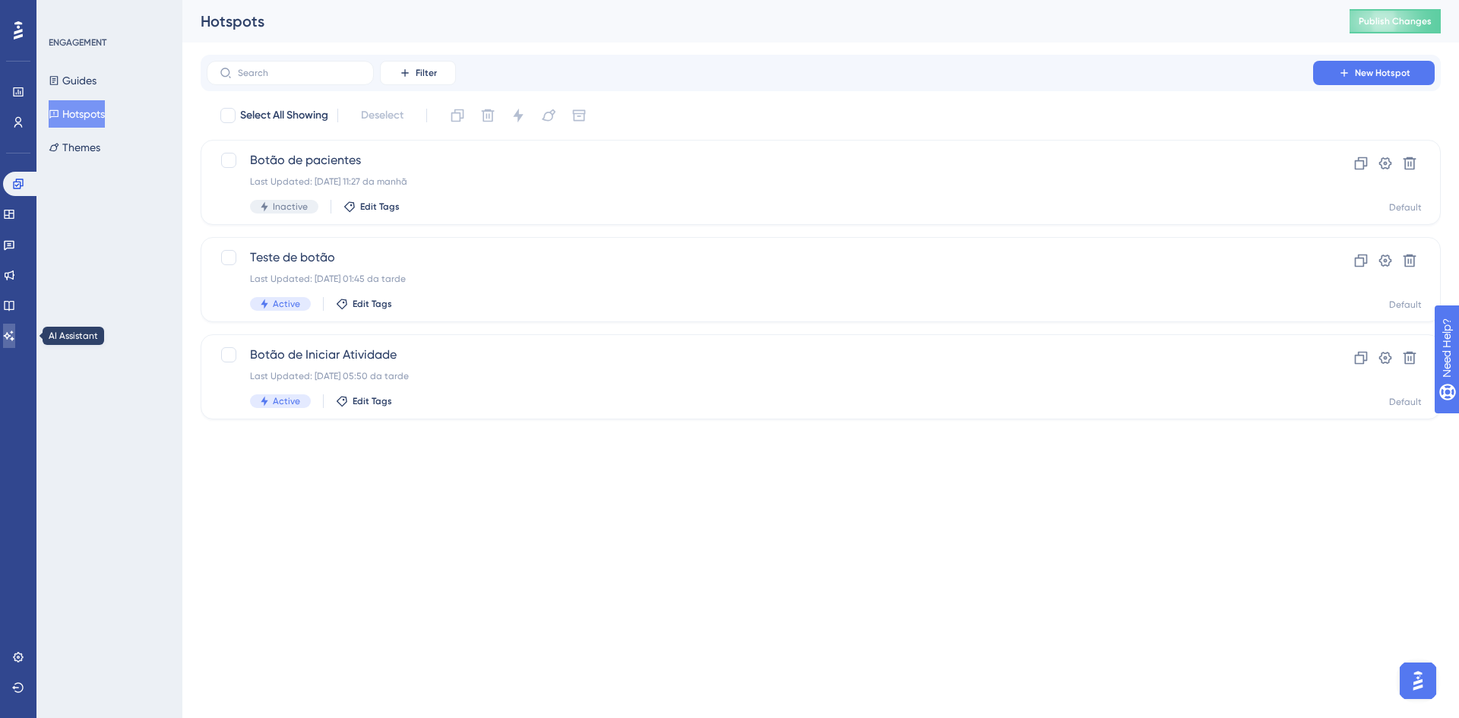
click at [14, 335] on icon at bounding box center [9, 336] width 11 height 10
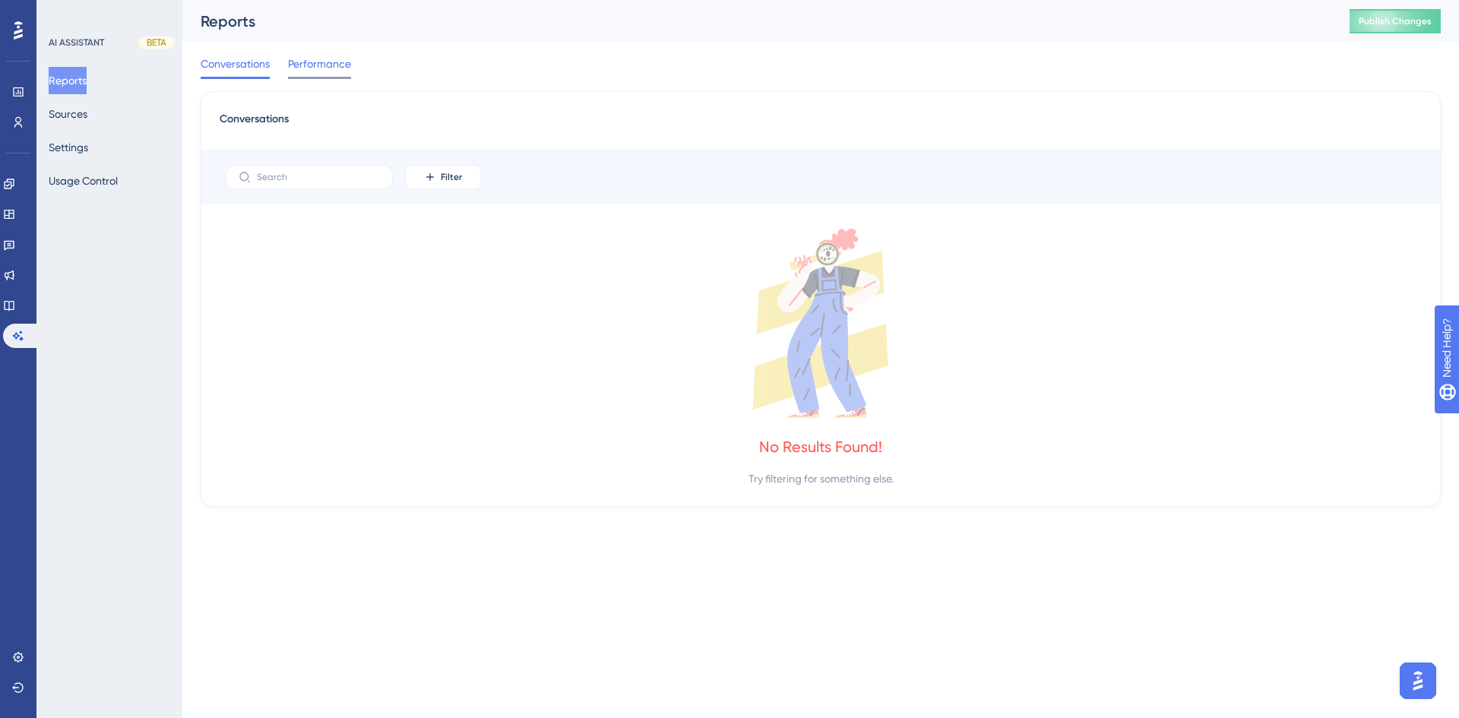
click at [316, 72] on span "Performance" at bounding box center [319, 64] width 63 height 18
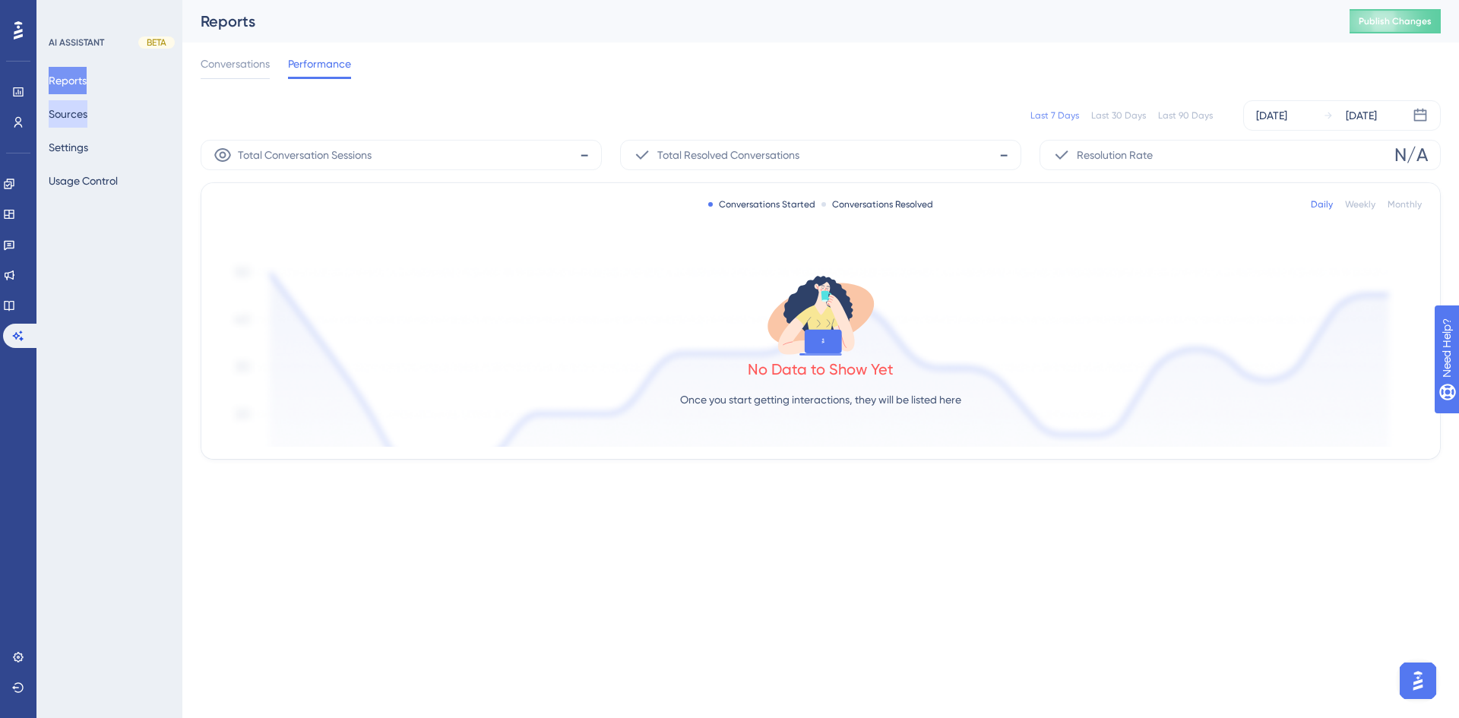
click at [81, 108] on button "Sources" at bounding box center [68, 113] width 39 height 27
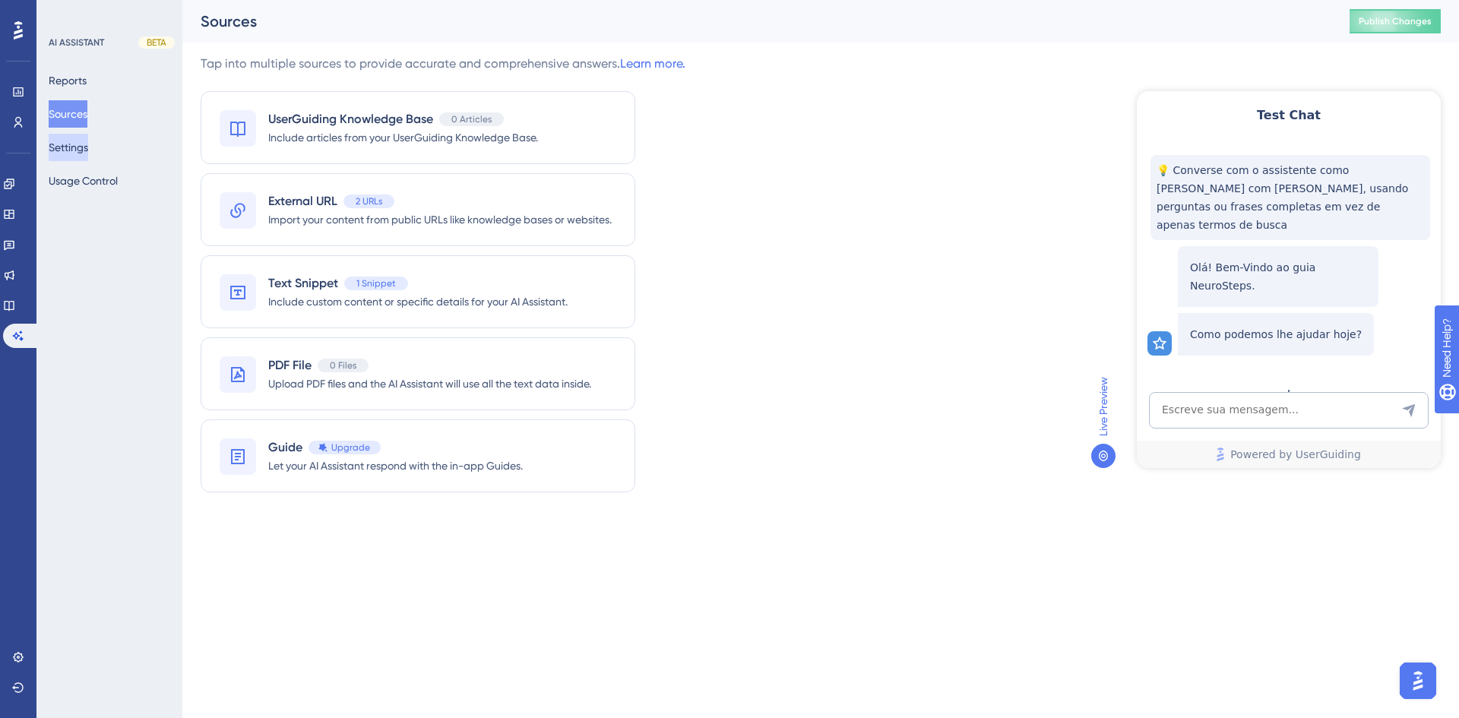
click at [81, 151] on button "Settings" at bounding box center [69, 147] width 40 height 27
